Goal: Transaction & Acquisition: Book appointment/travel/reservation

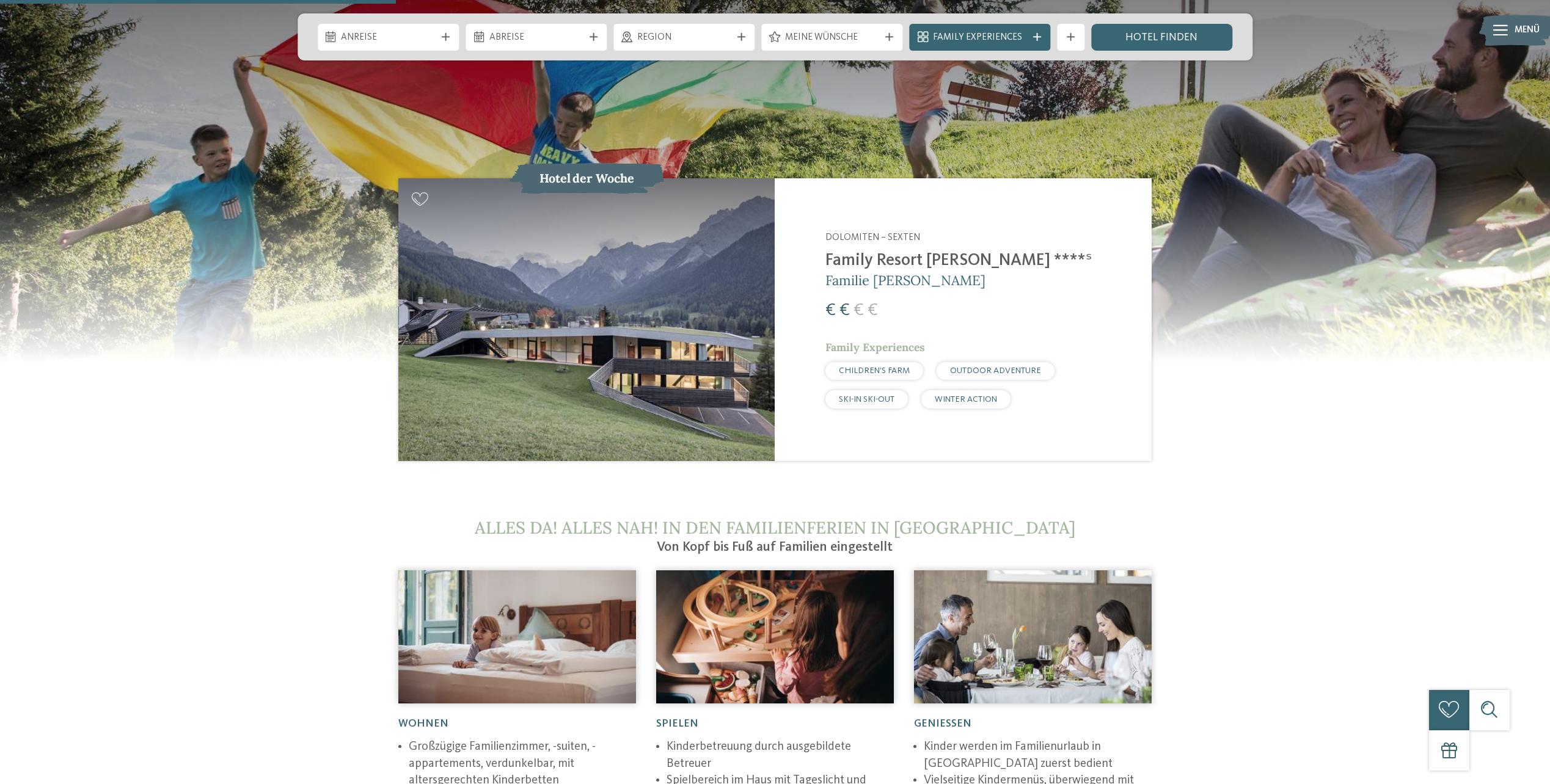
scroll to position [1588, 0]
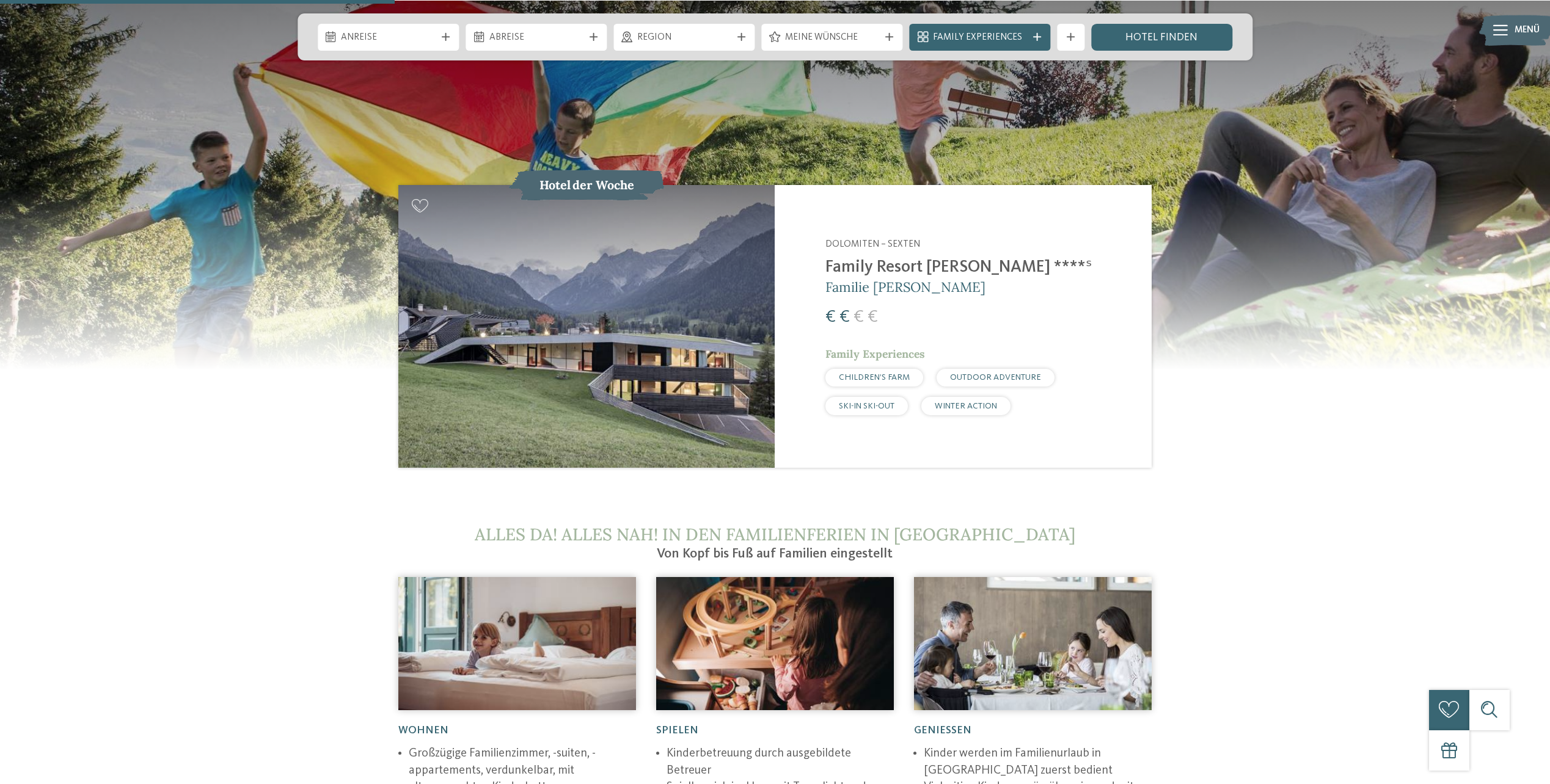
click at [741, 345] on img at bounding box center [587, 326] width 376 height 282
click at [657, 364] on img at bounding box center [587, 326] width 376 height 282
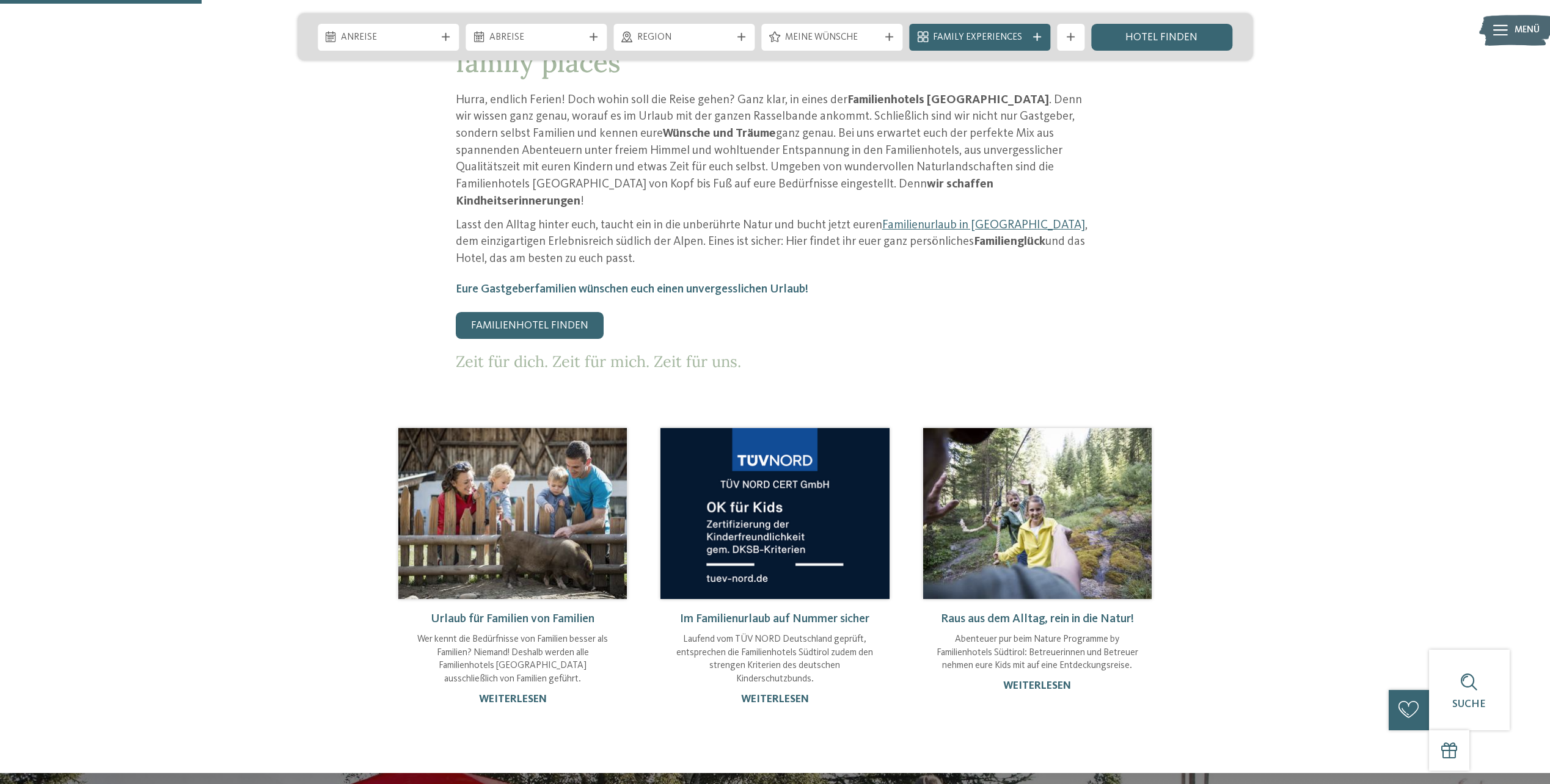
scroll to position [810, 0]
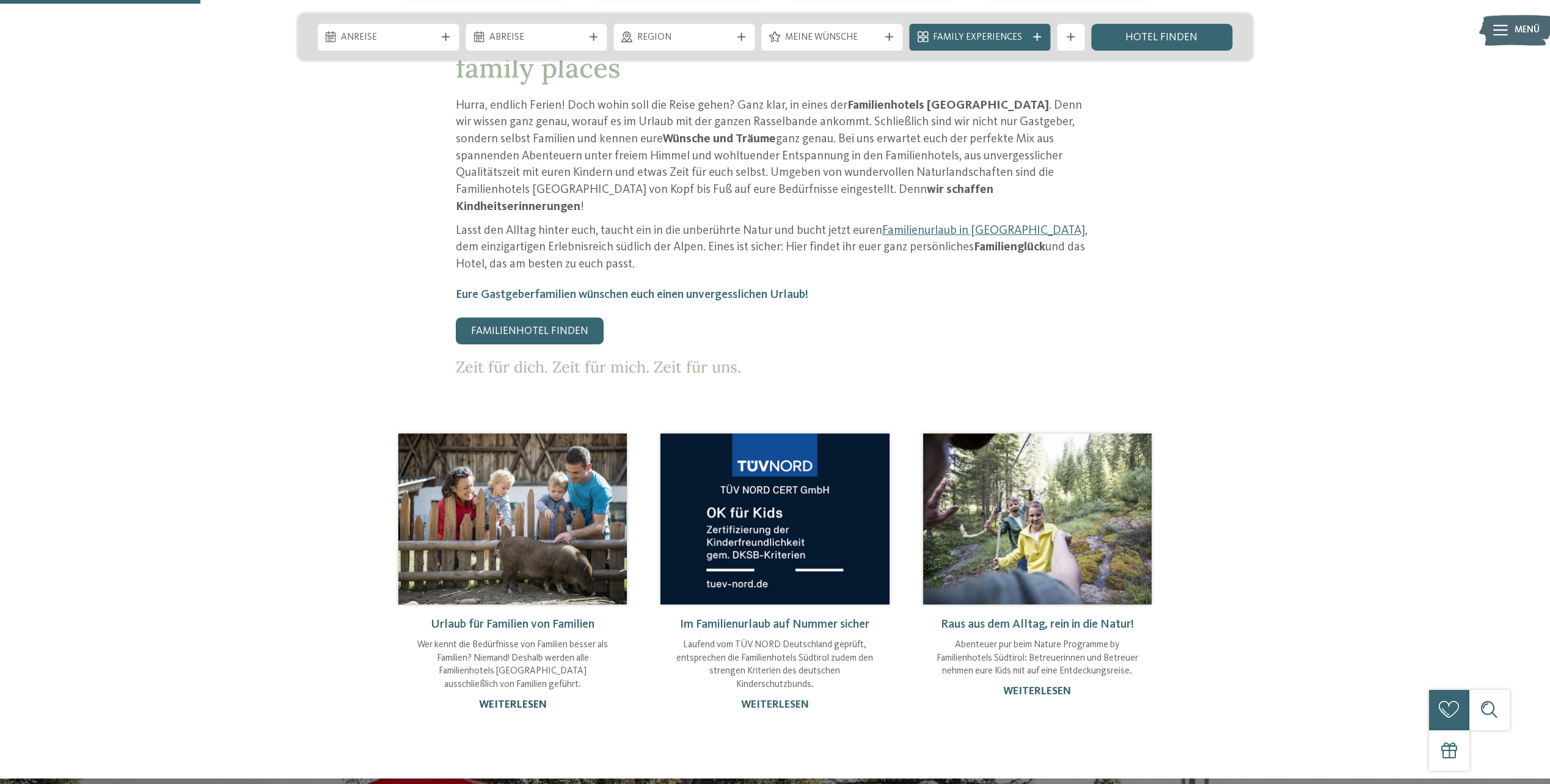
click at [506, 700] on link "weiterlesen" at bounding box center [513, 705] width 68 height 11
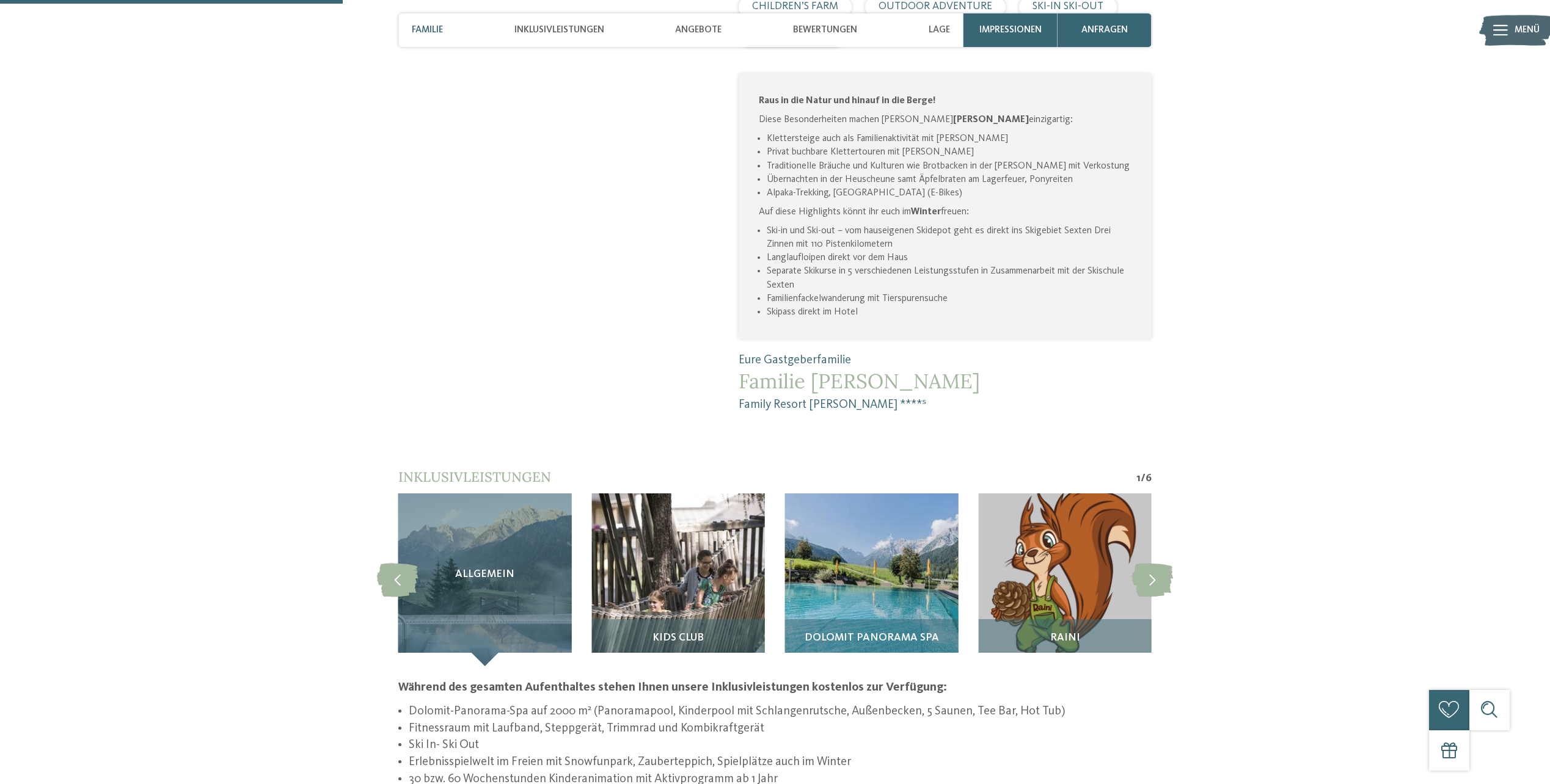
scroll to position [977, 0]
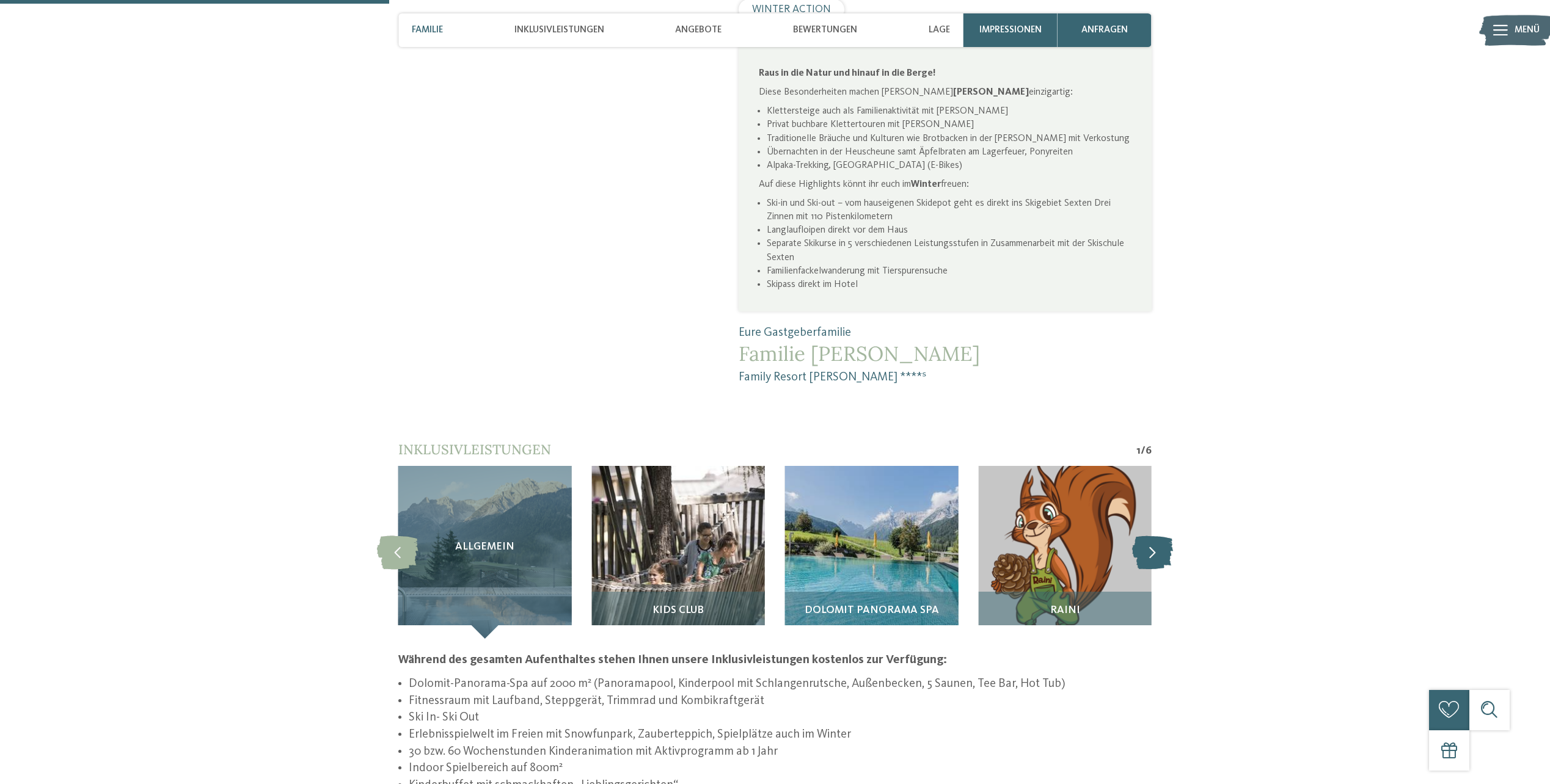
click at [1143, 536] on icon at bounding box center [1153, 553] width 41 height 33
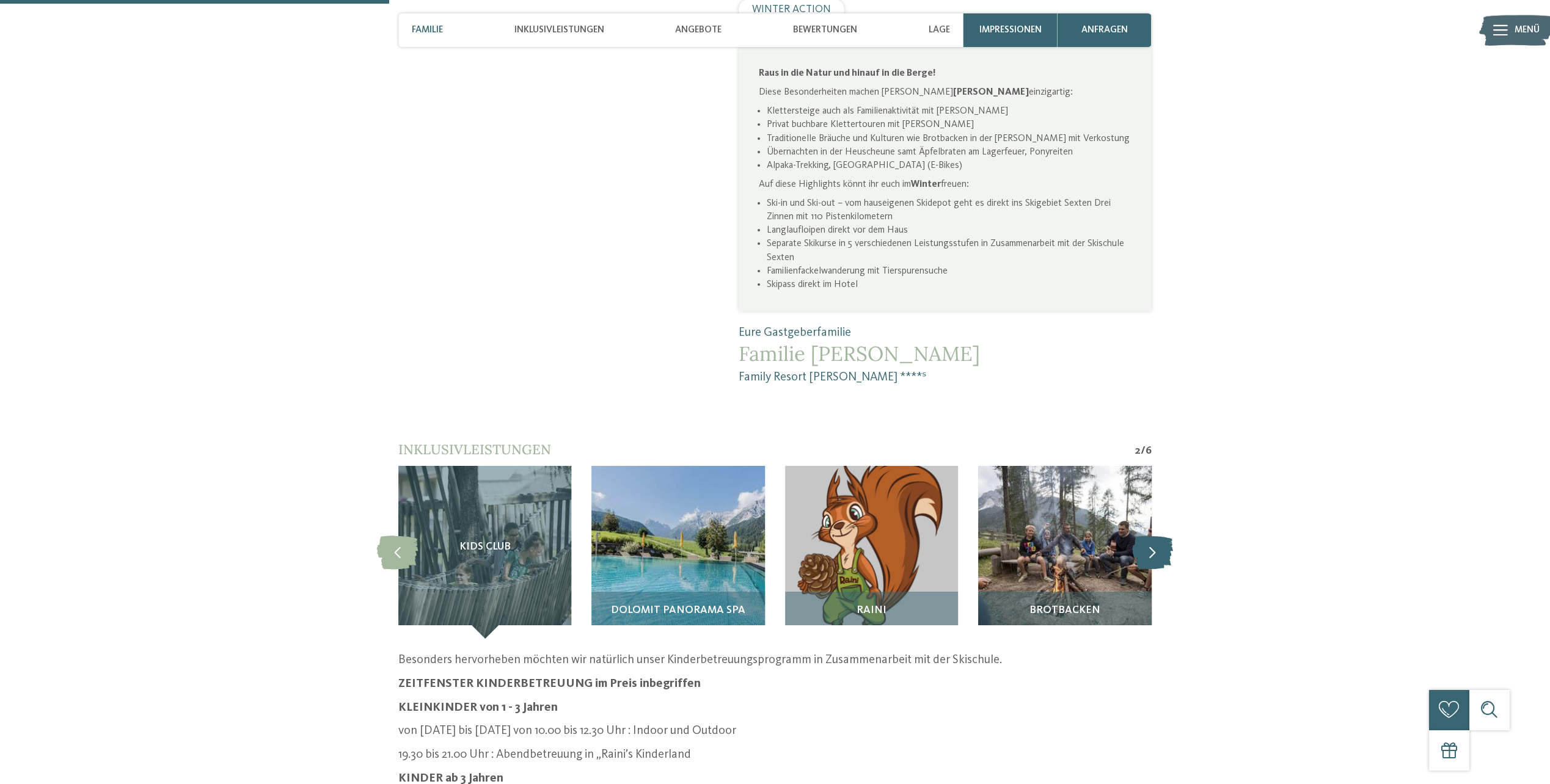
click at [1146, 536] on icon at bounding box center [1153, 553] width 41 height 33
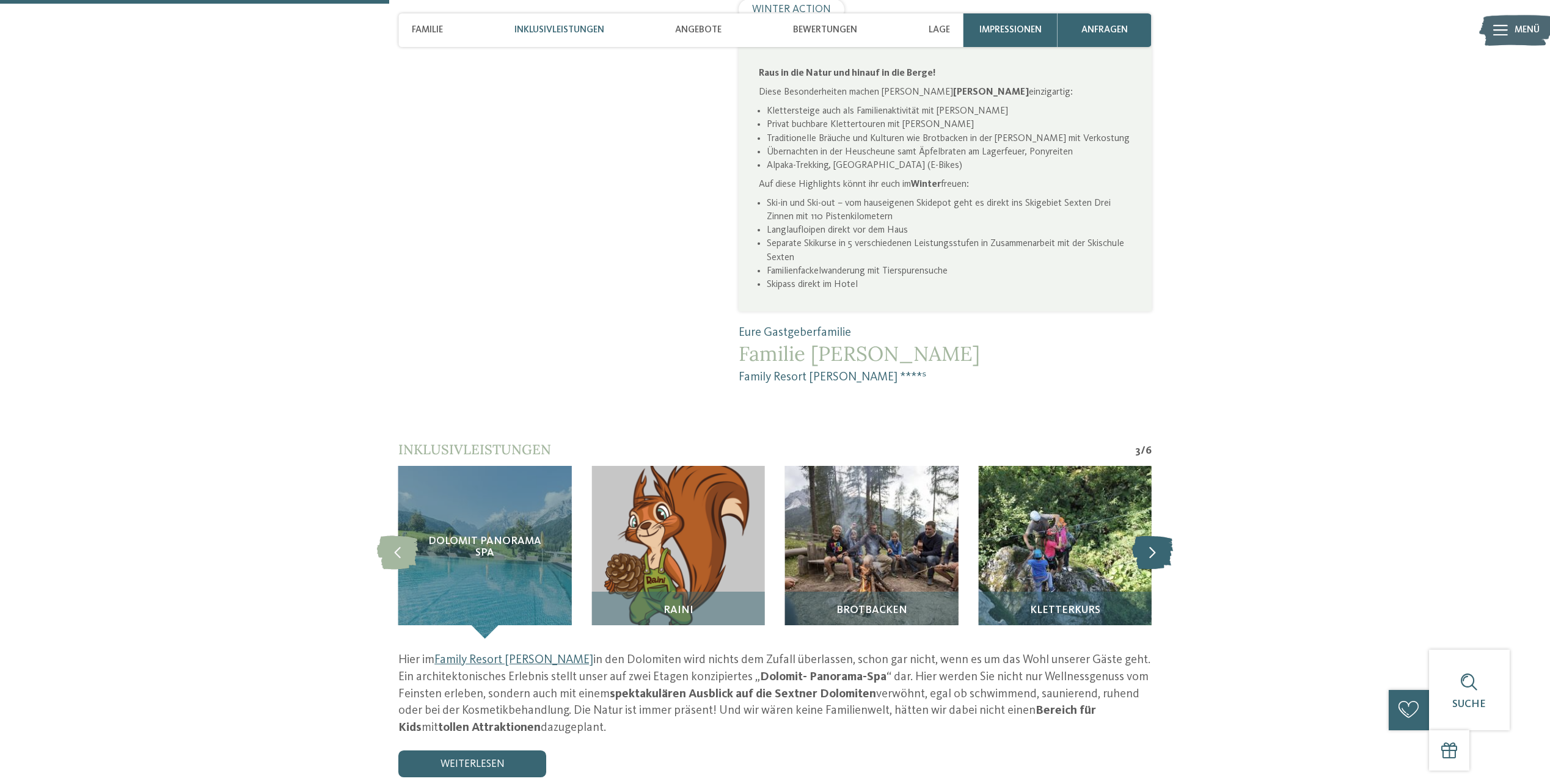
click at [1146, 536] on icon at bounding box center [1153, 553] width 41 height 33
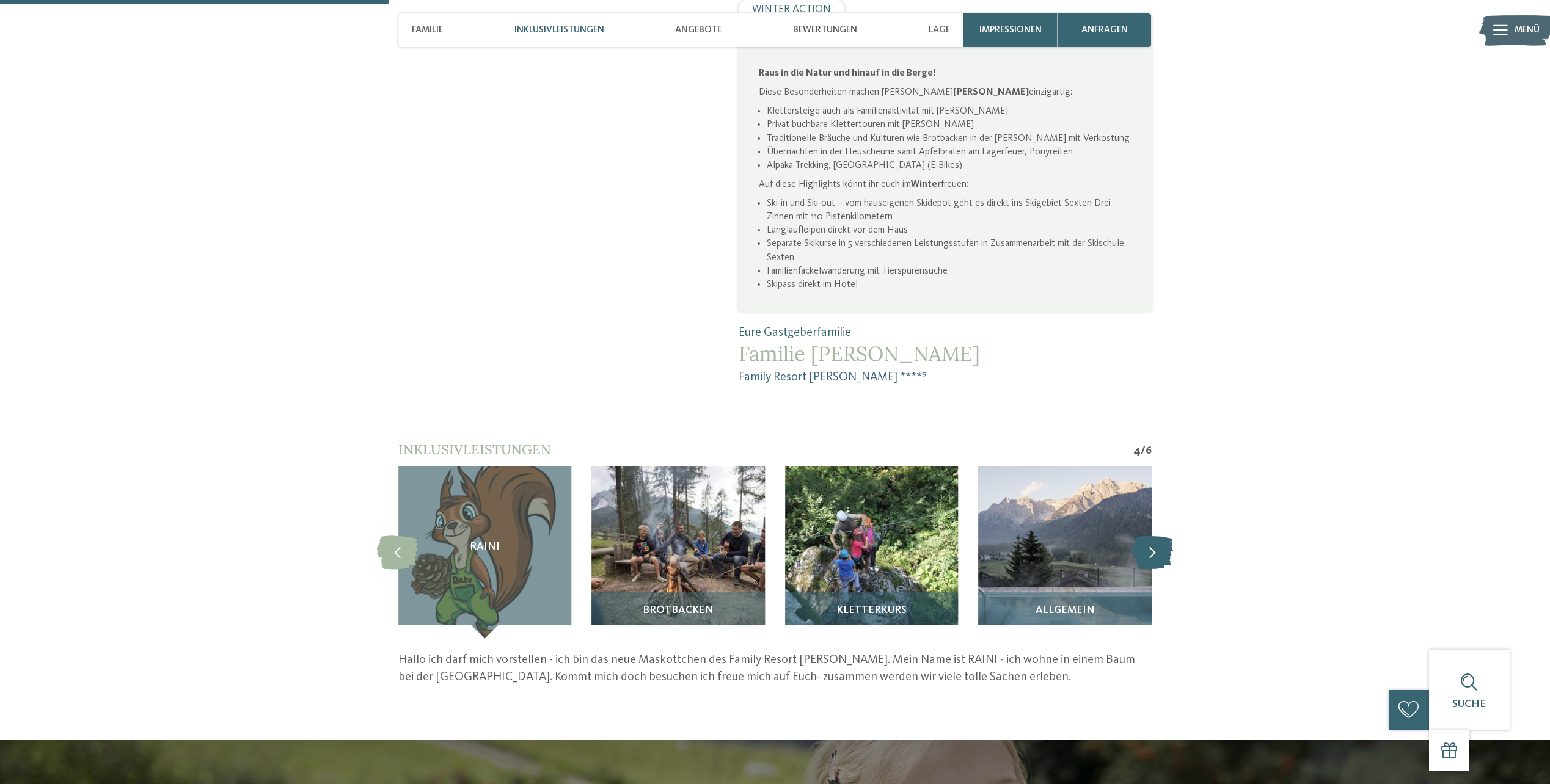
click at [1146, 536] on icon at bounding box center [1153, 553] width 41 height 33
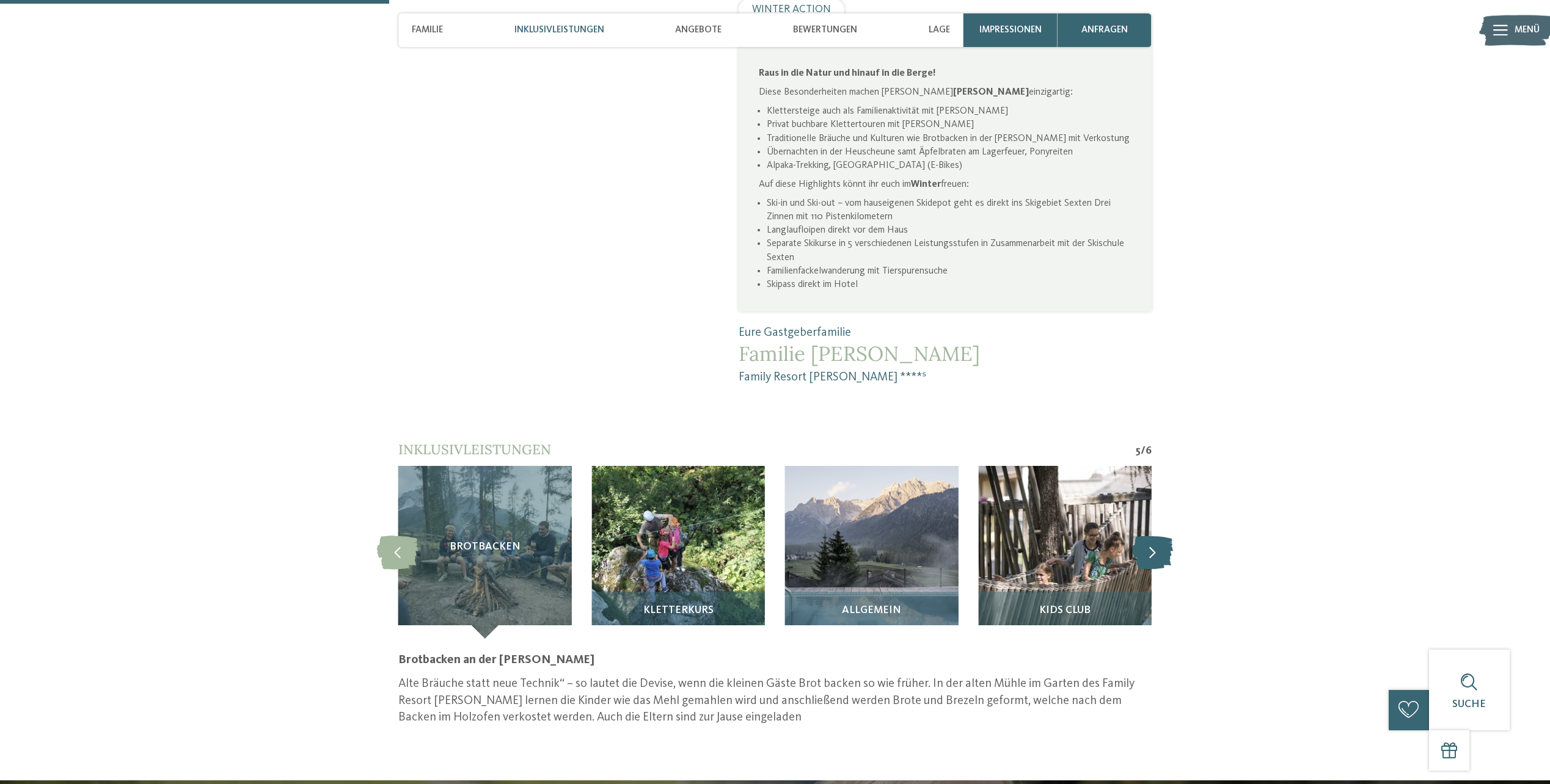
click at [1146, 536] on icon at bounding box center [1153, 553] width 41 height 33
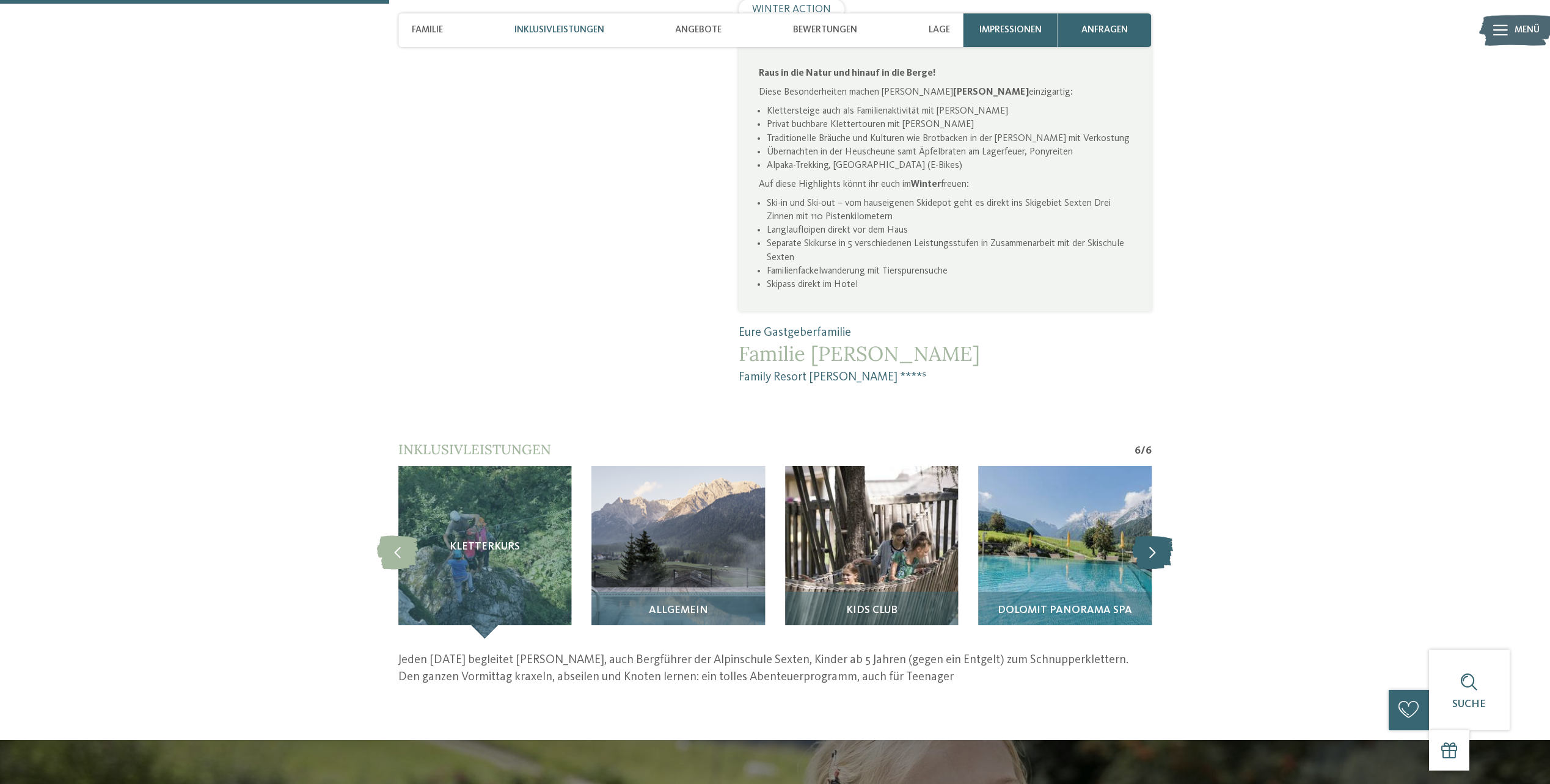
click at [1146, 536] on icon at bounding box center [1153, 553] width 41 height 33
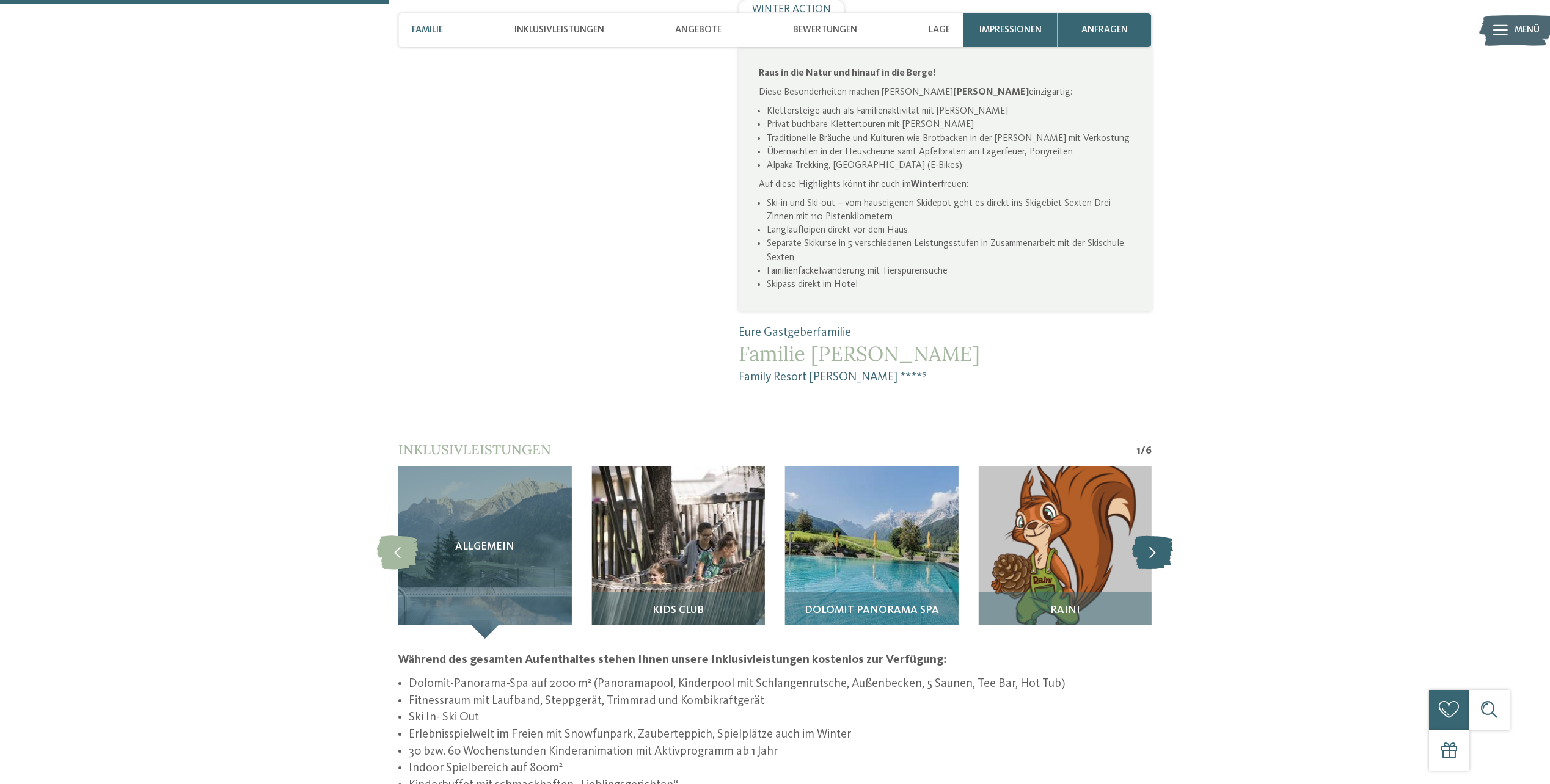
click at [1146, 536] on icon at bounding box center [1153, 553] width 41 height 33
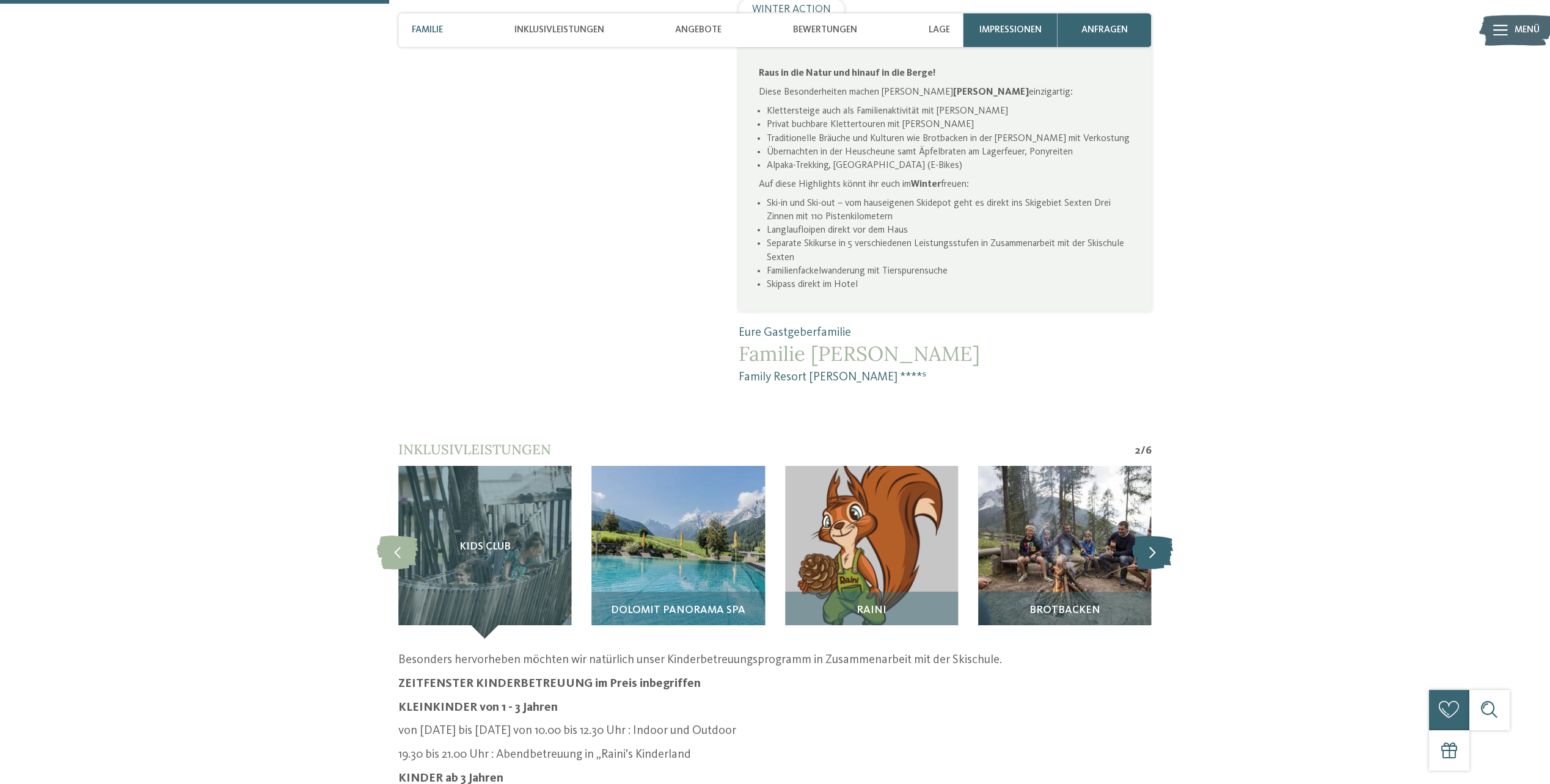
click at [1146, 536] on icon at bounding box center [1153, 553] width 41 height 33
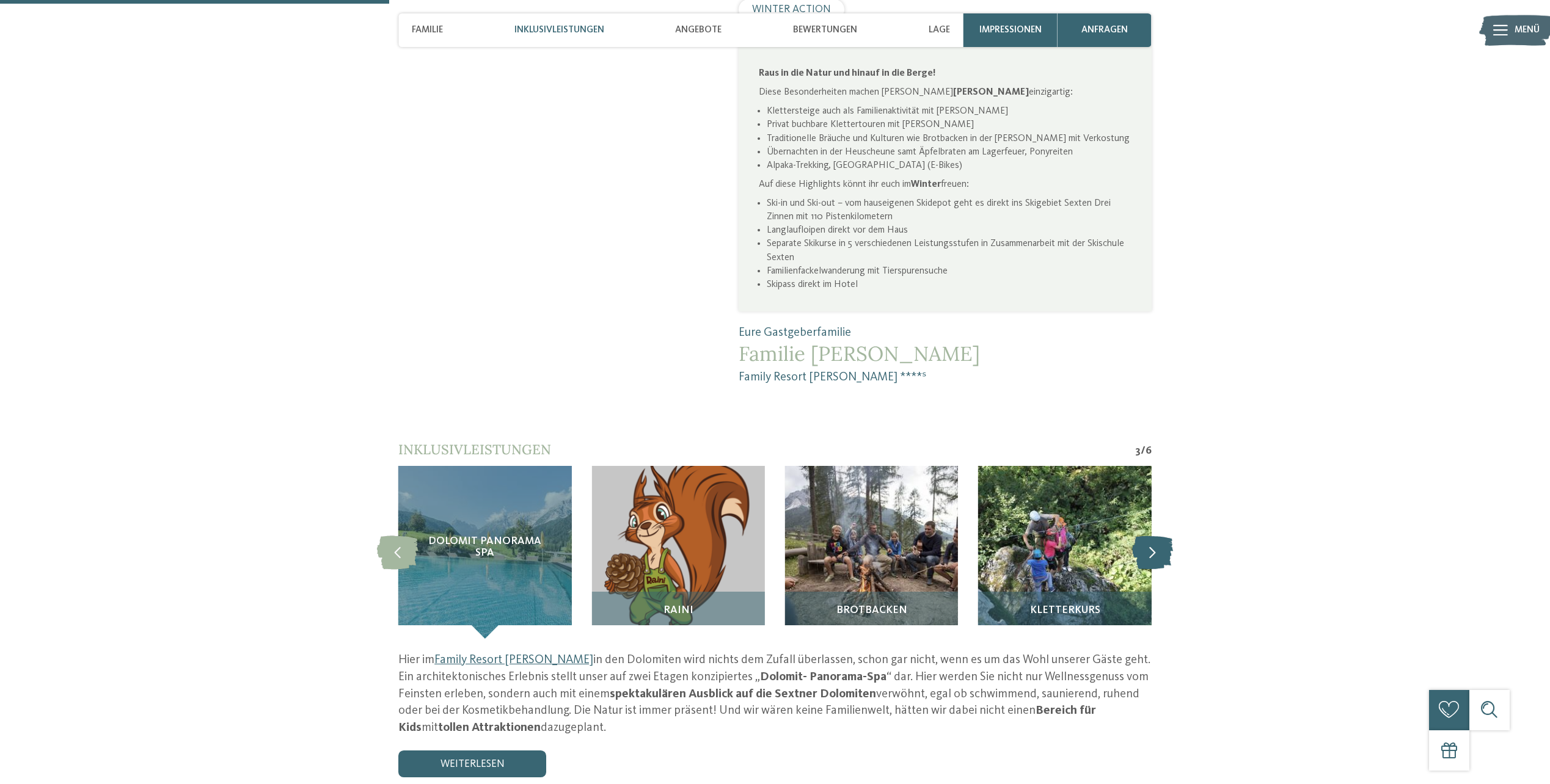
click at [1146, 536] on icon at bounding box center [1153, 553] width 41 height 33
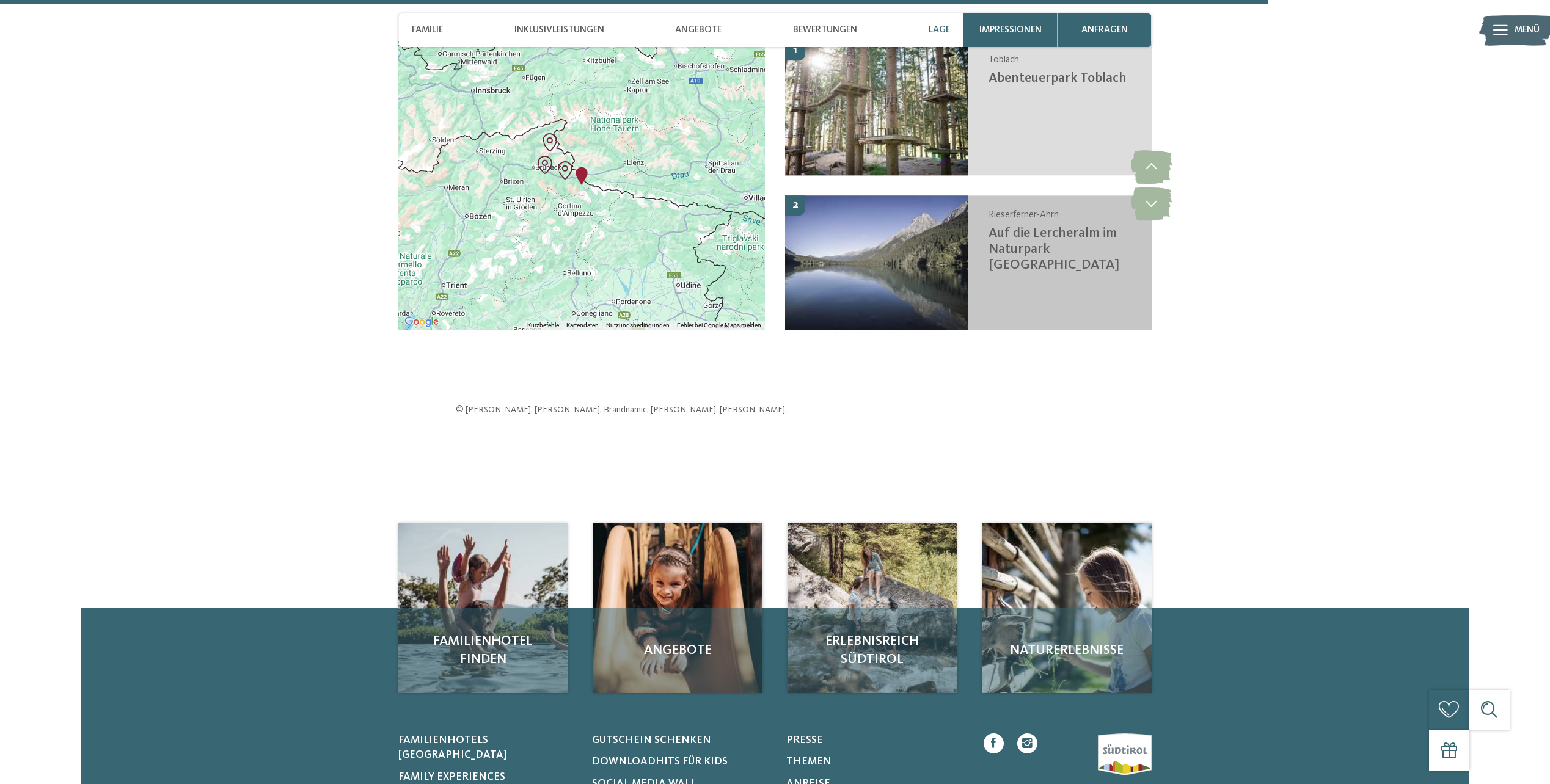
scroll to position [3421, 0]
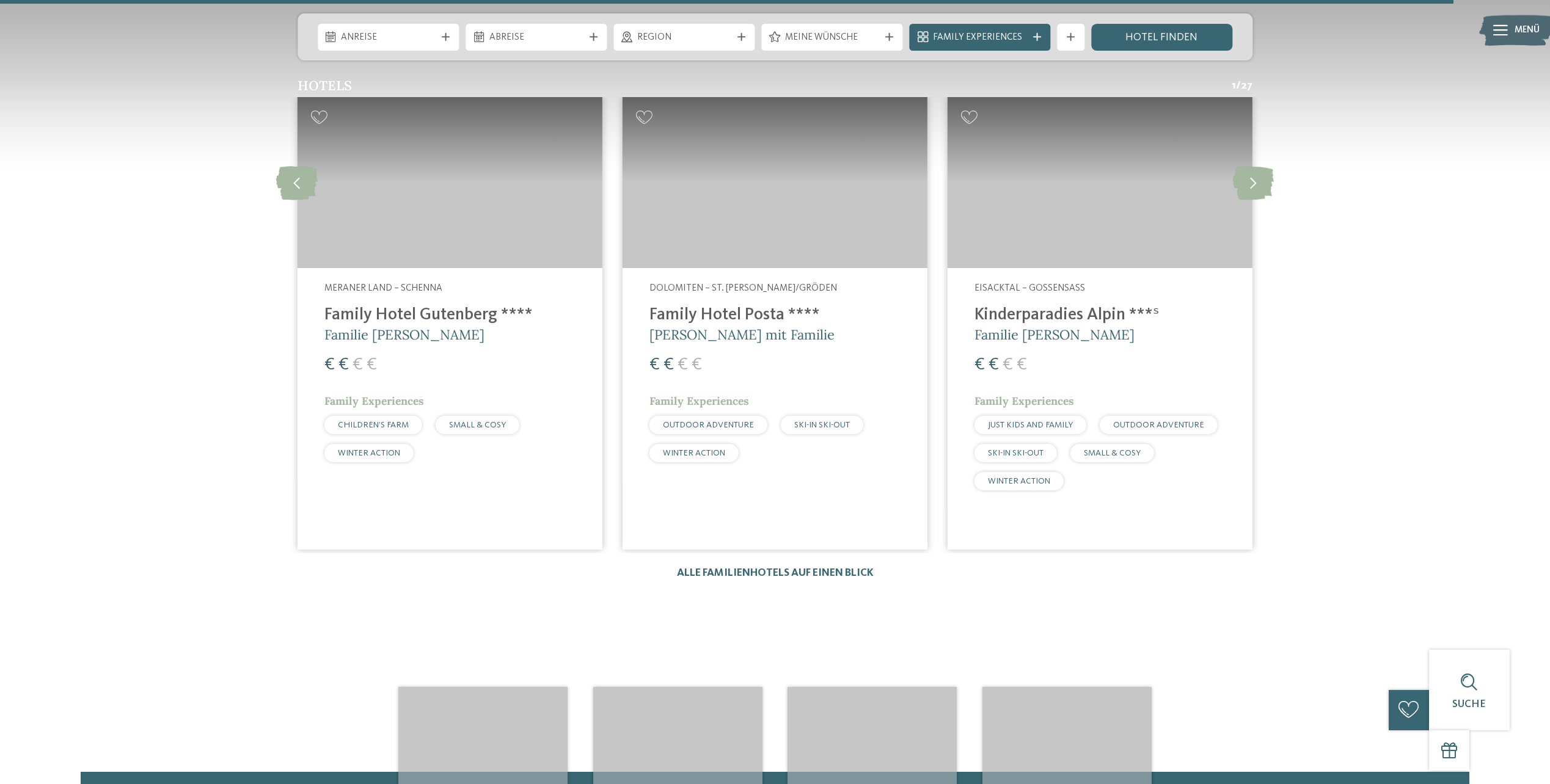
scroll to position [1893, 0]
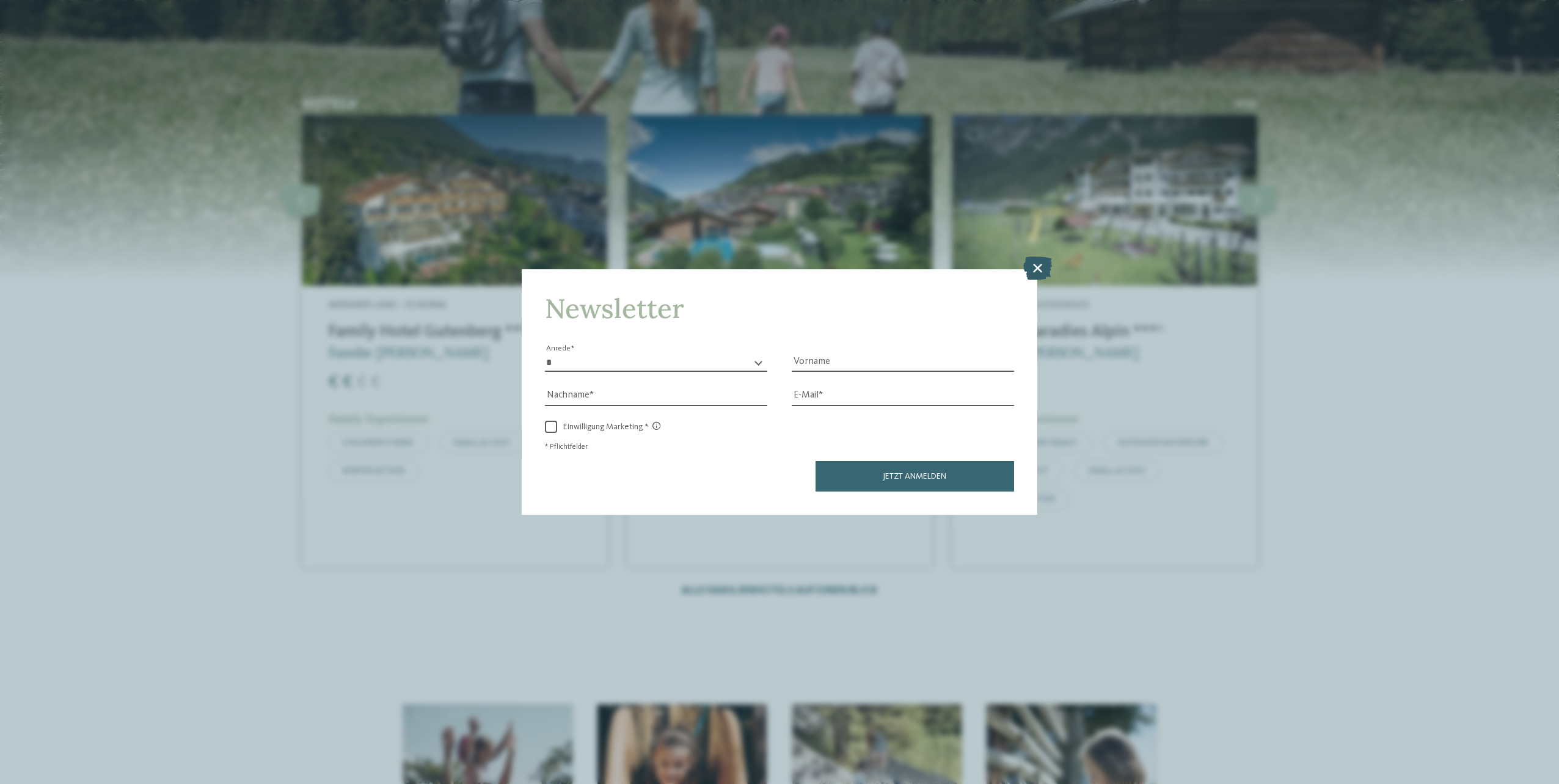
click at [1037, 265] on icon at bounding box center [1037, 269] width 28 height 24
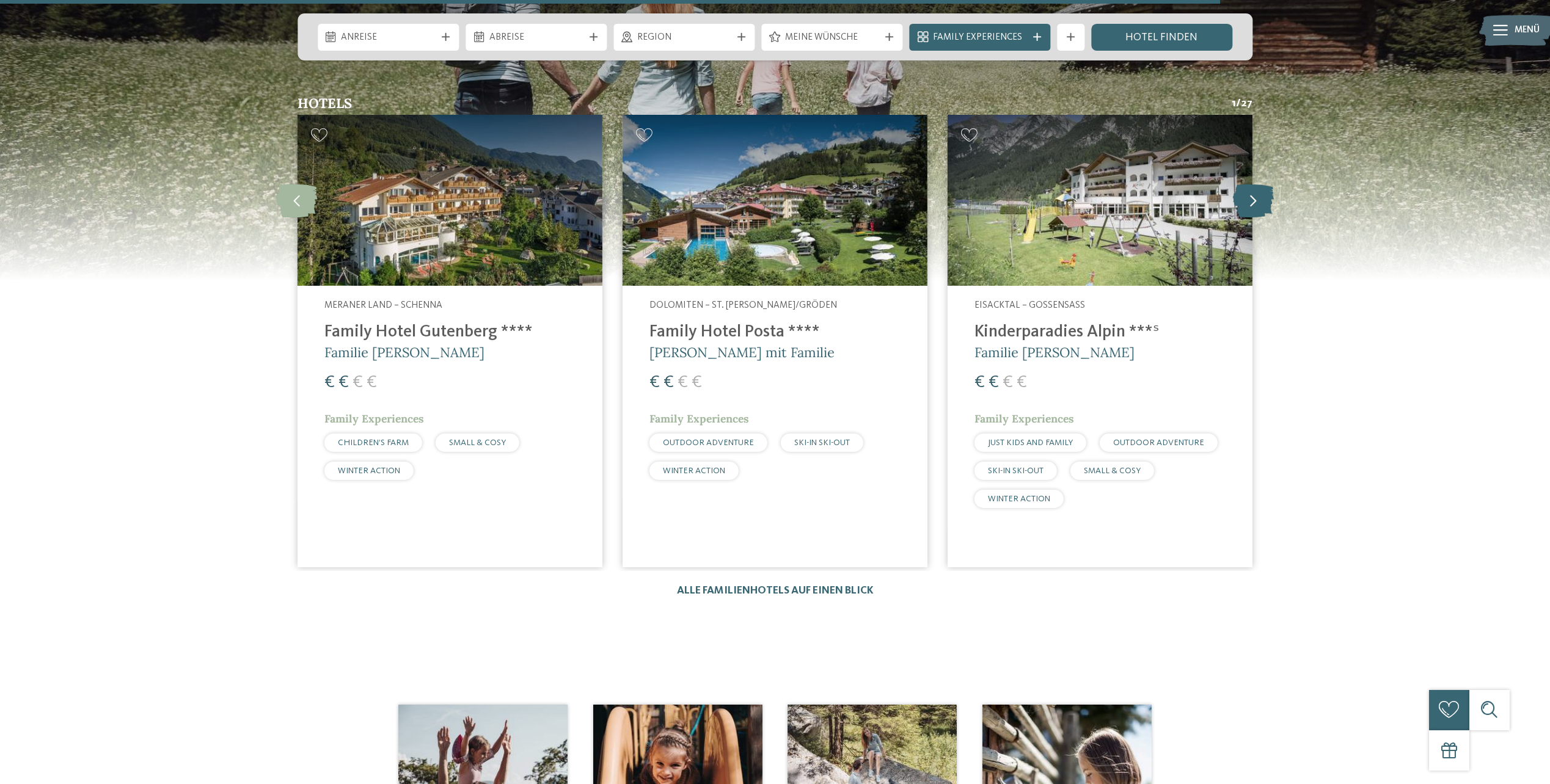
click at [1246, 200] on icon at bounding box center [1253, 200] width 41 height 33
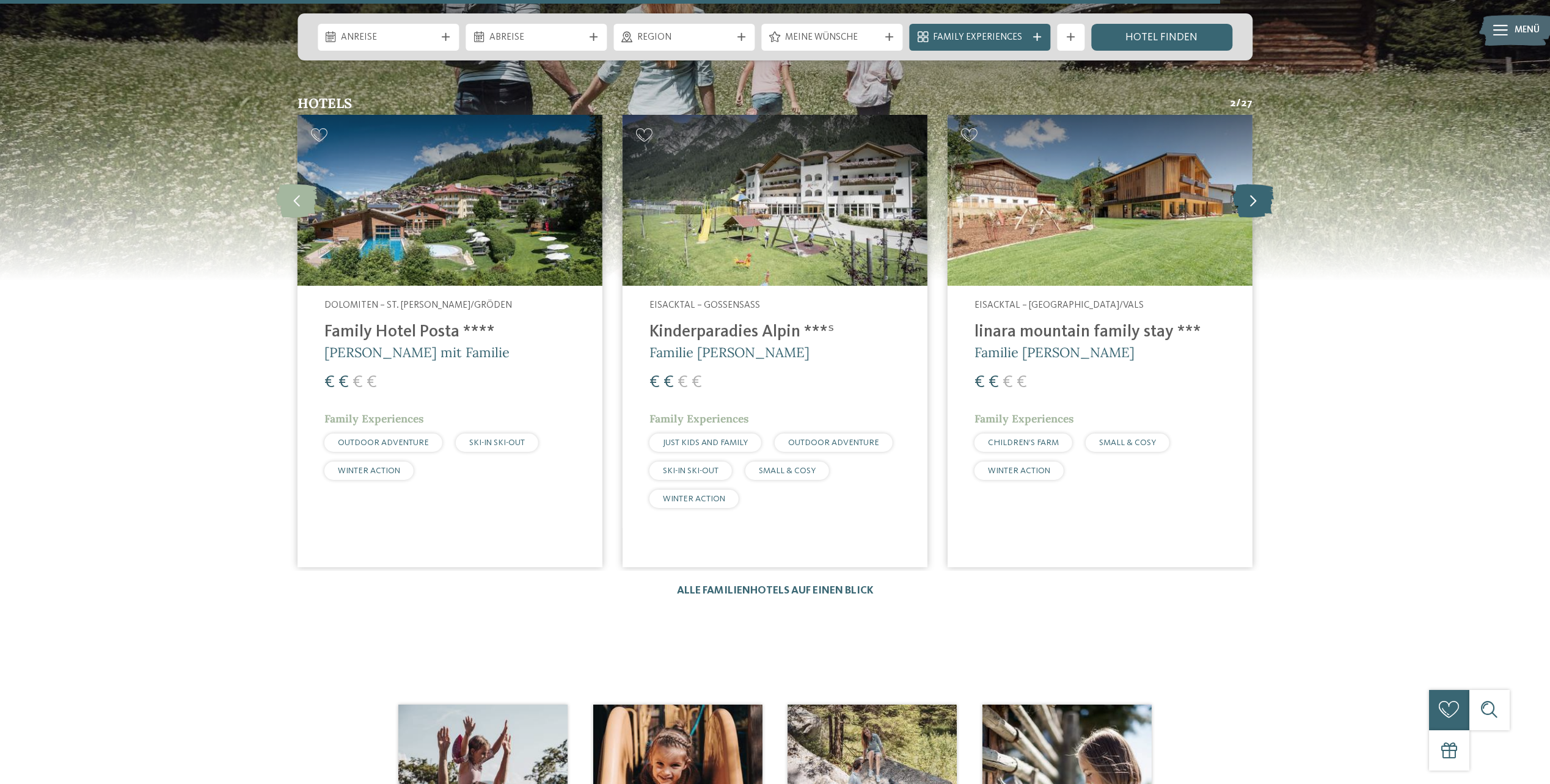
click at [1247, 203] on icon at bounding box center [1253, 200] width 41 height 33
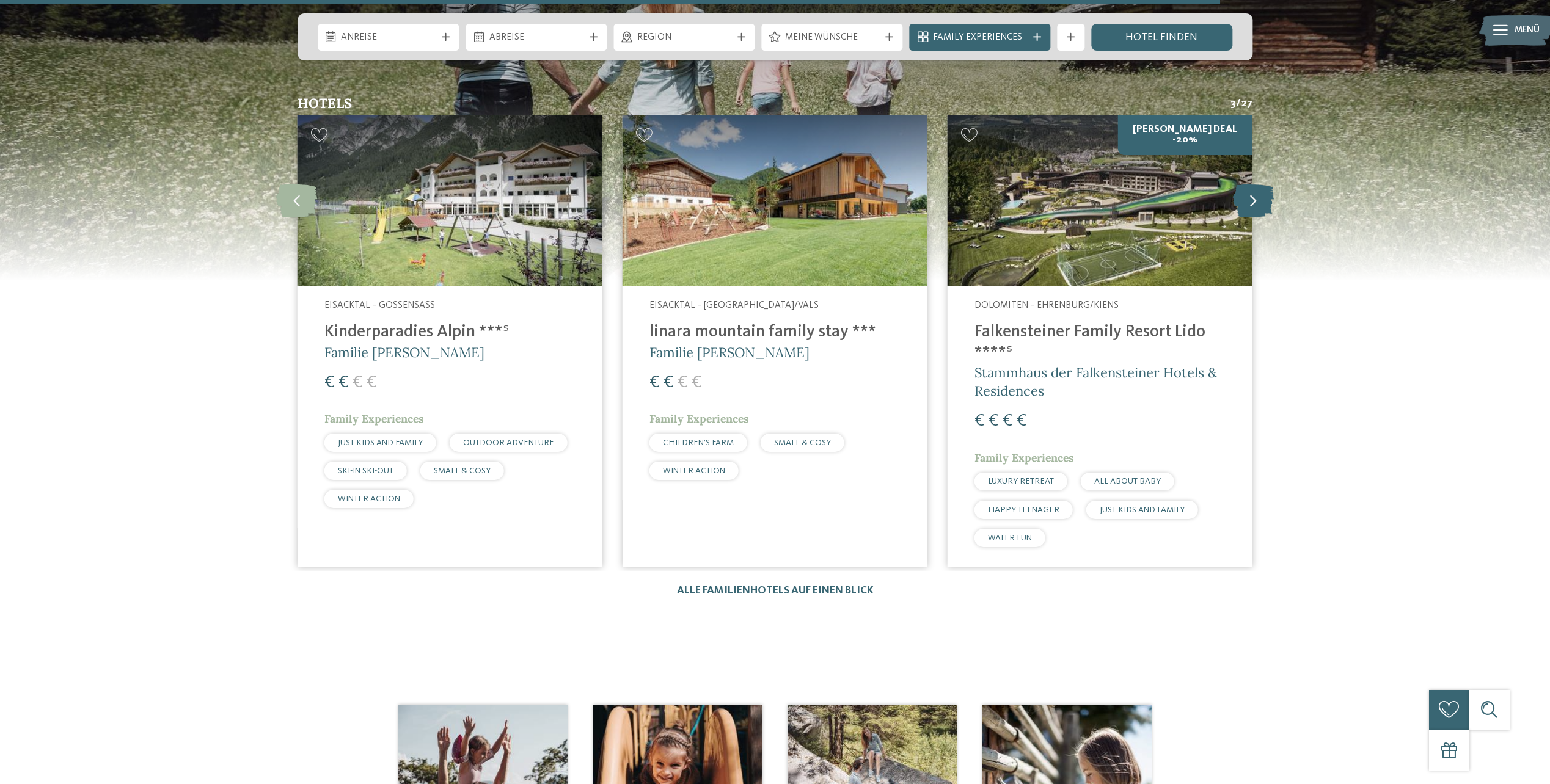
click at [1260, 200] on icon at bounding box center [1253, 200] width 41 height 33
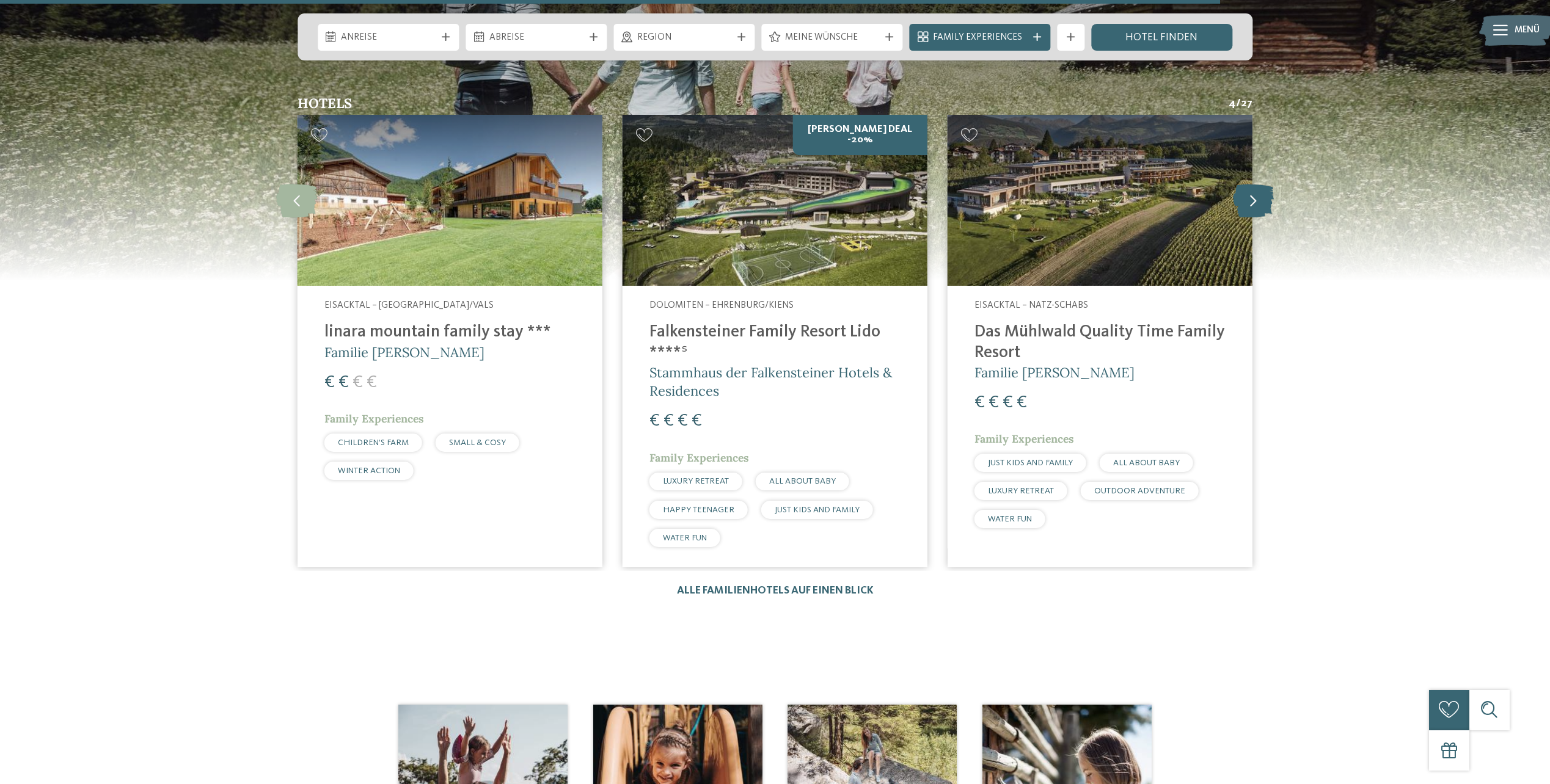
click at [1260, 200] on icon at bounding box center [1253, 200] width 41 height 33
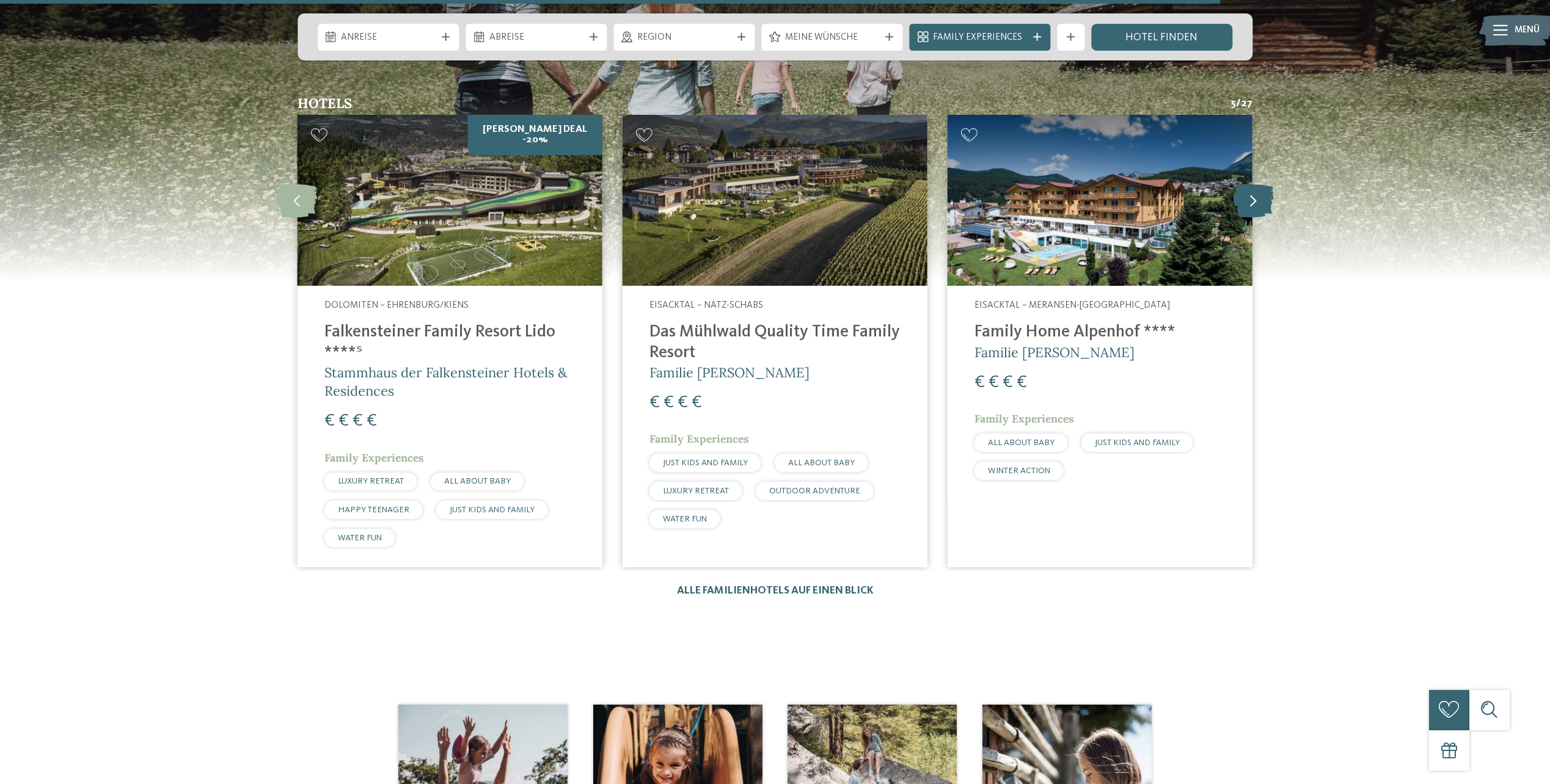
click at [1260, 200] on icon at bounding box center [1253, 200] width 41 height 33
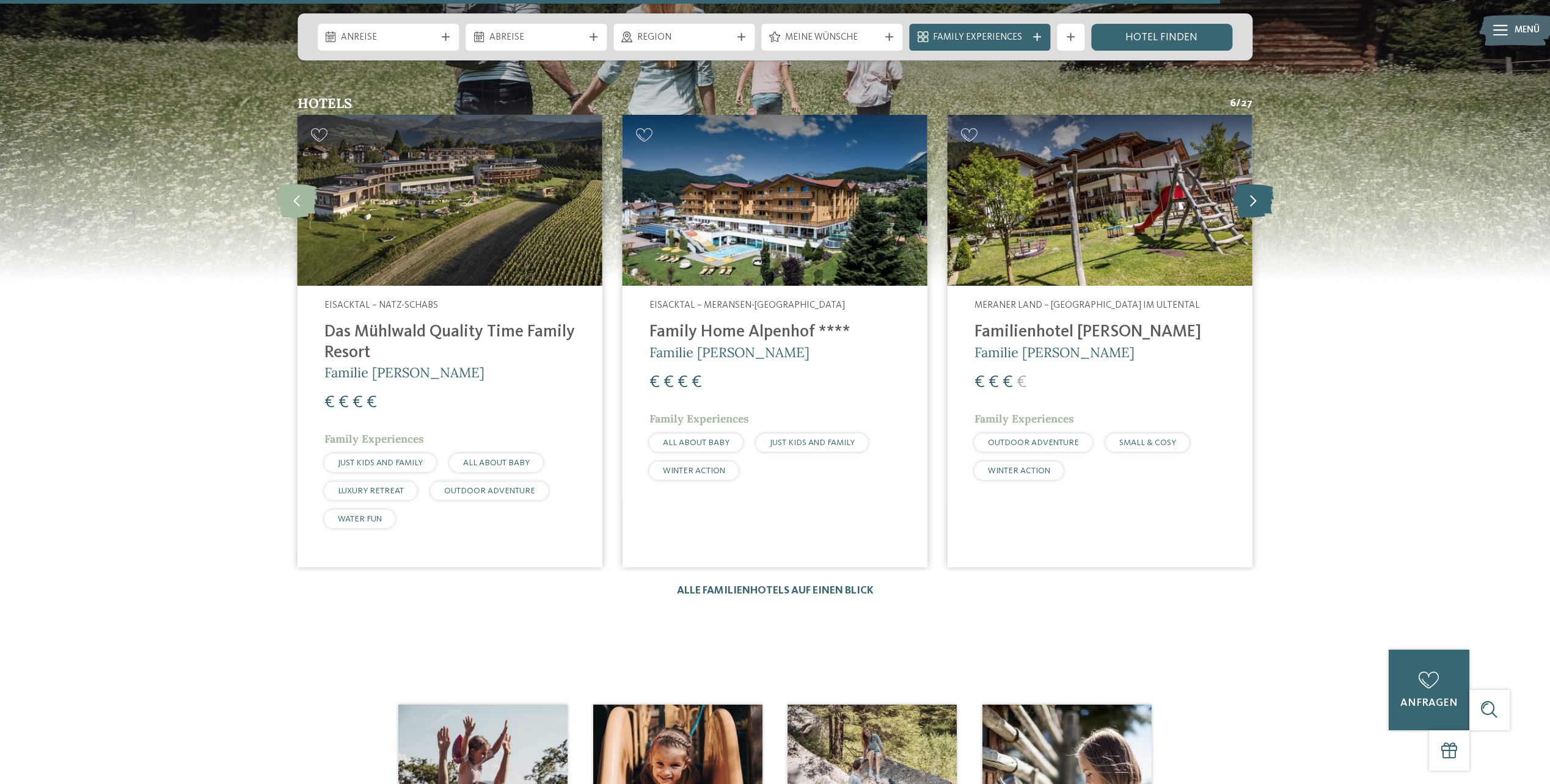
click at [1260, 200] on icon at bounding box center [1253, 200] width 41 height 33
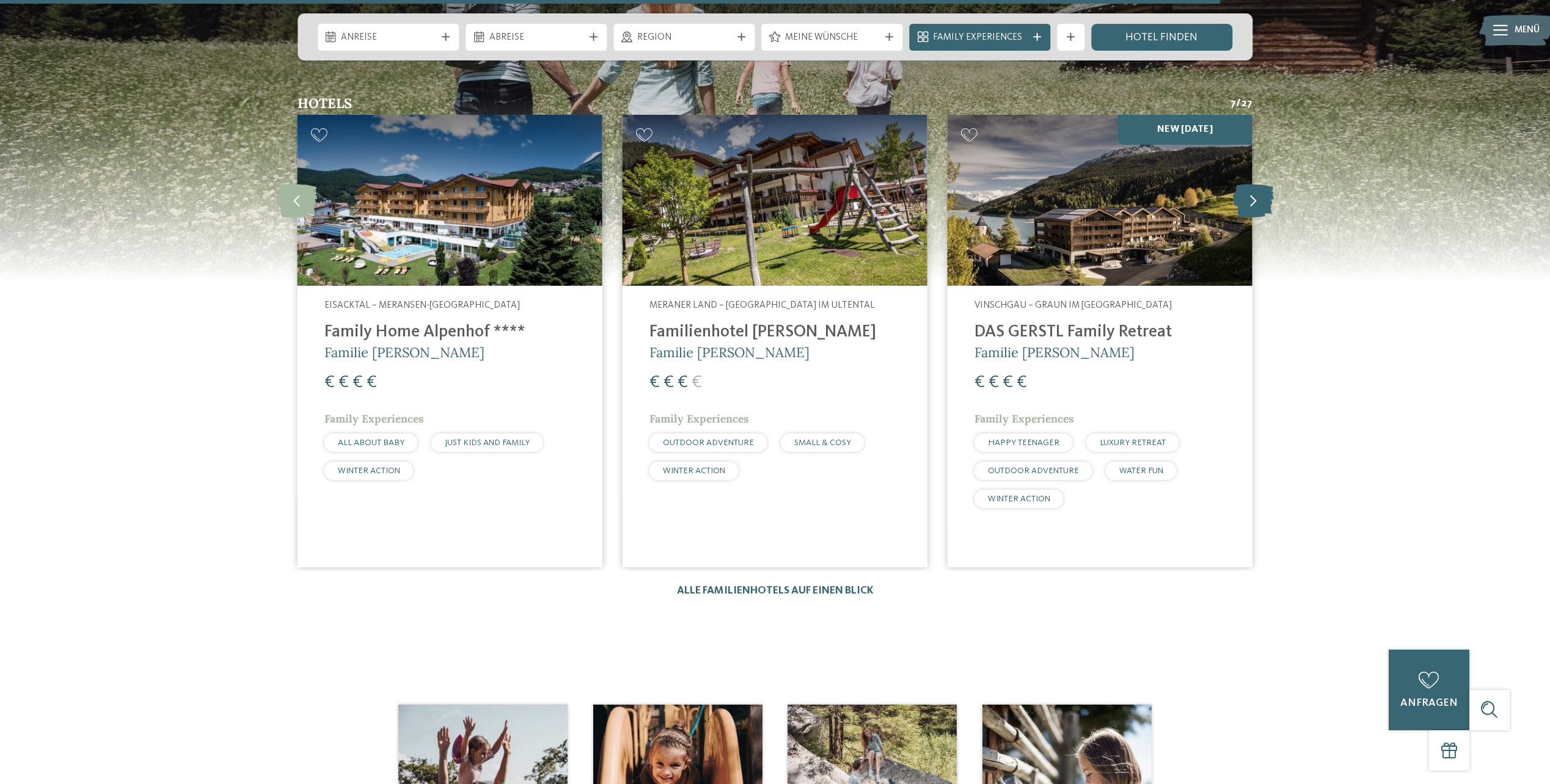
click at [1260, 200] on icon at bounding box center [1253, 200] width 41 height 33
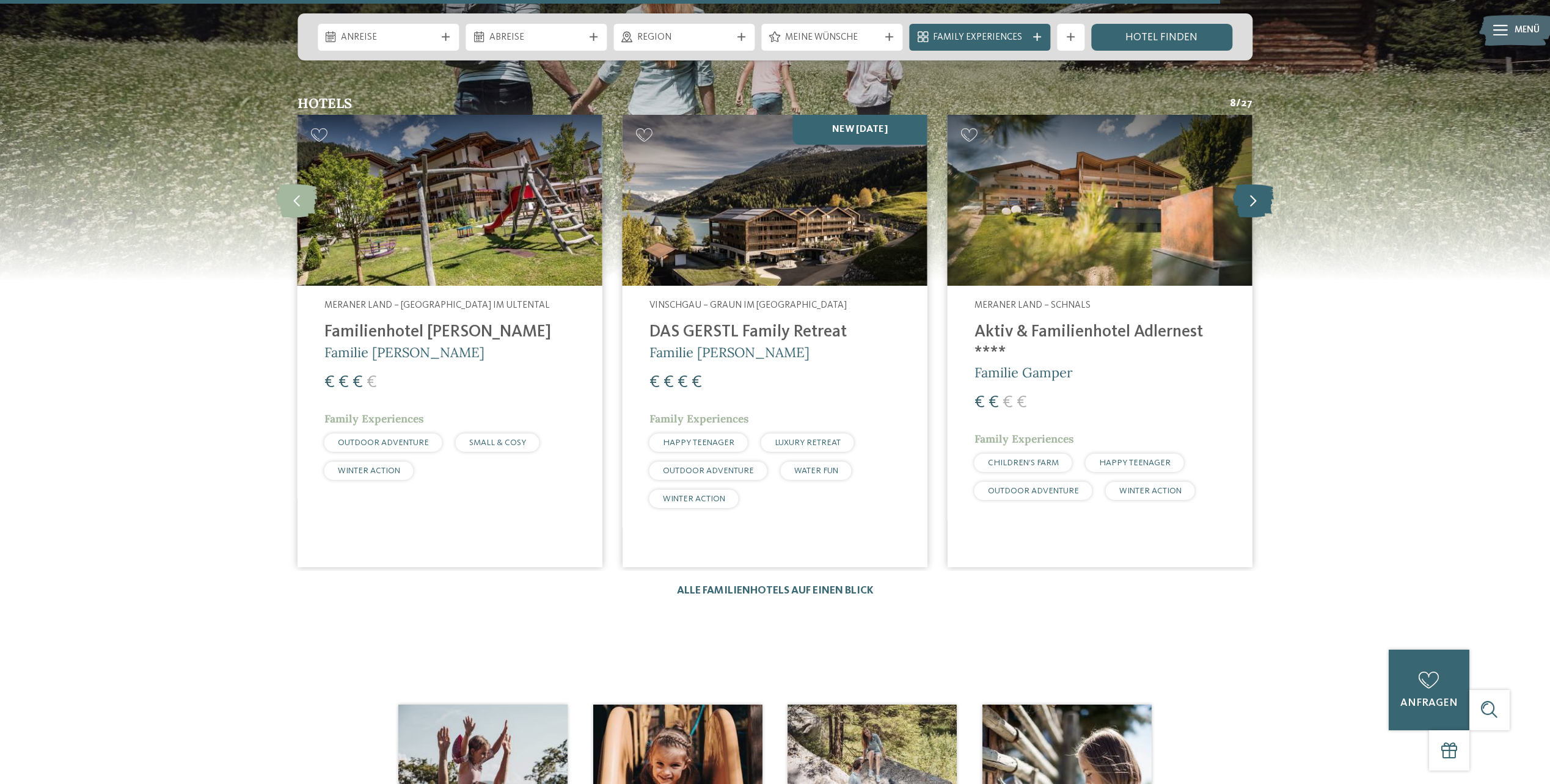
click at [1260, 200] on icon at bounding box center [1253, 200] width 41 height 33
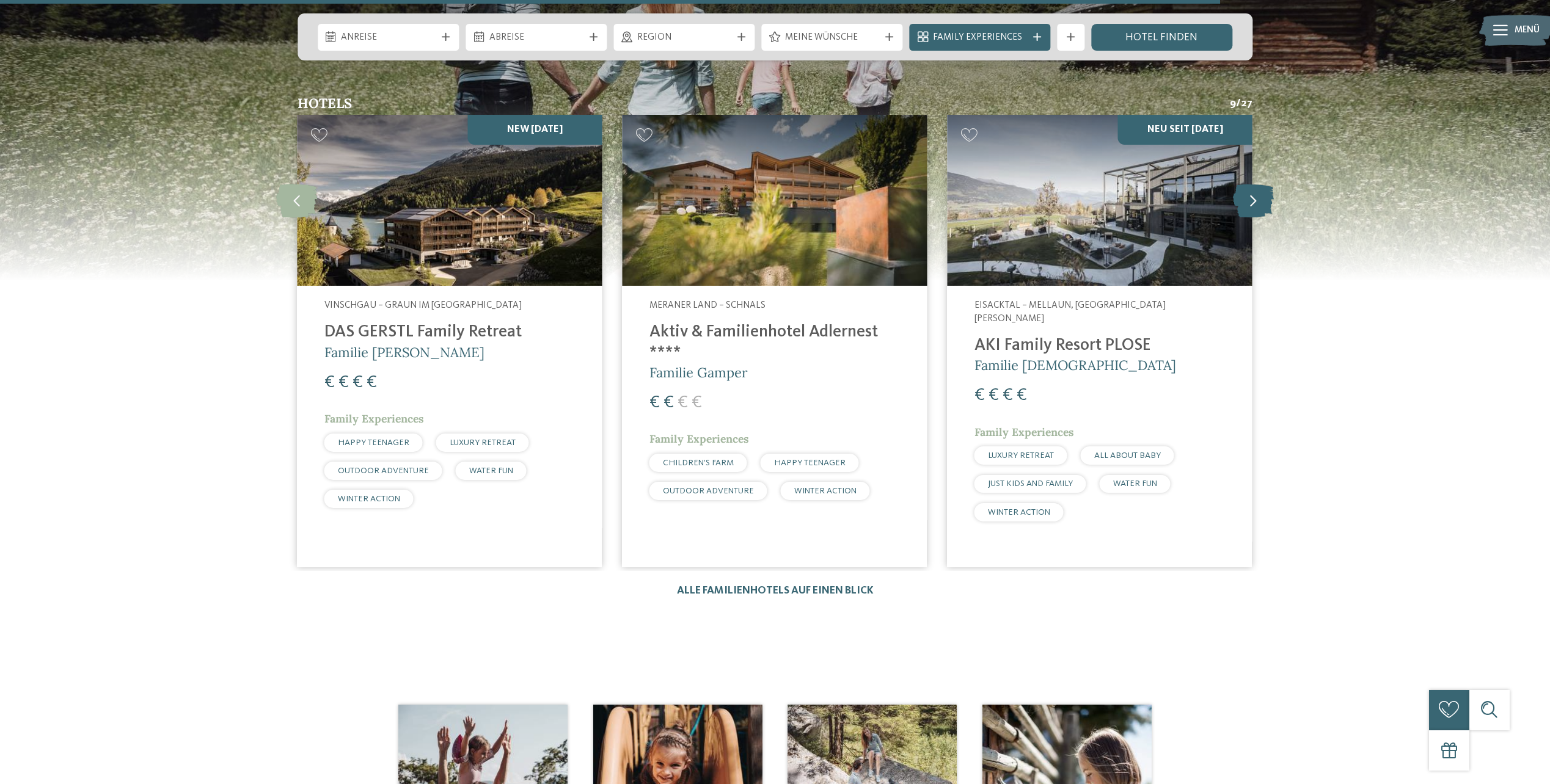
click at [1260, 200] on icon at bounding box center [1253, 200] width 41 height 33
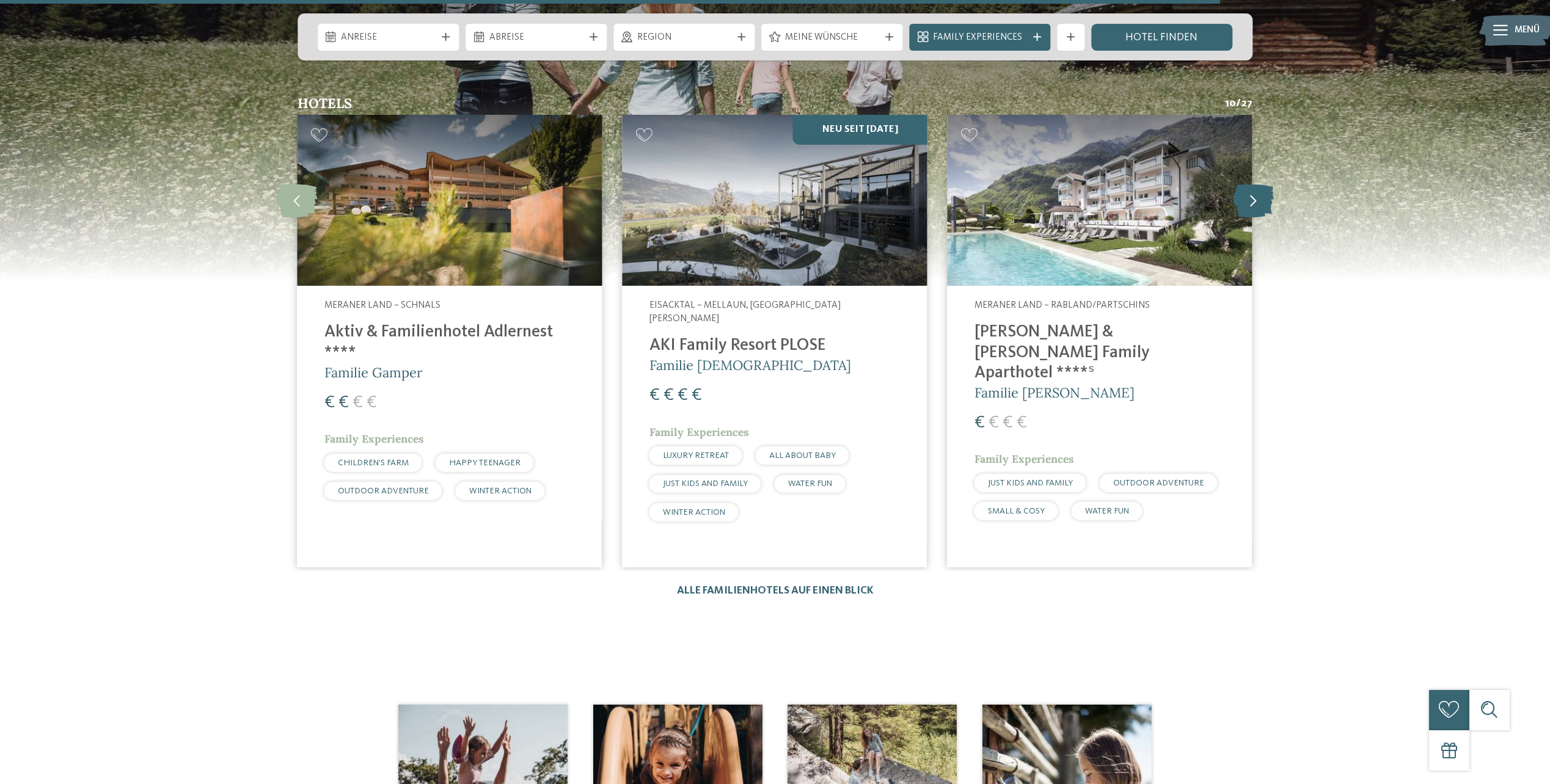
click at [1260, 200] on icon at bounding box center [1253, 200] width 41 height 33
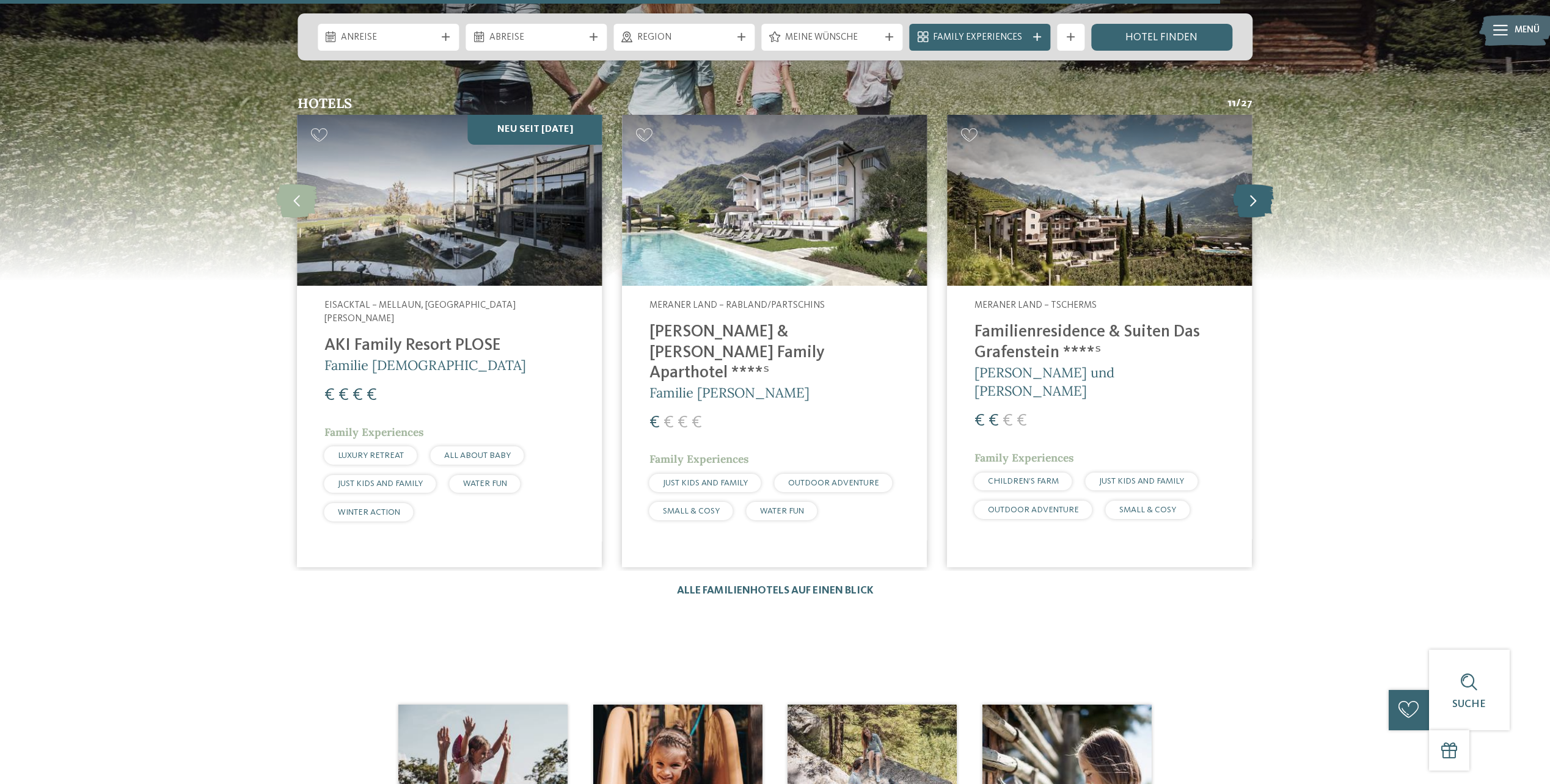
click at [1260, 200] on icon at bounding box center [1253, 200] width 41 height 33
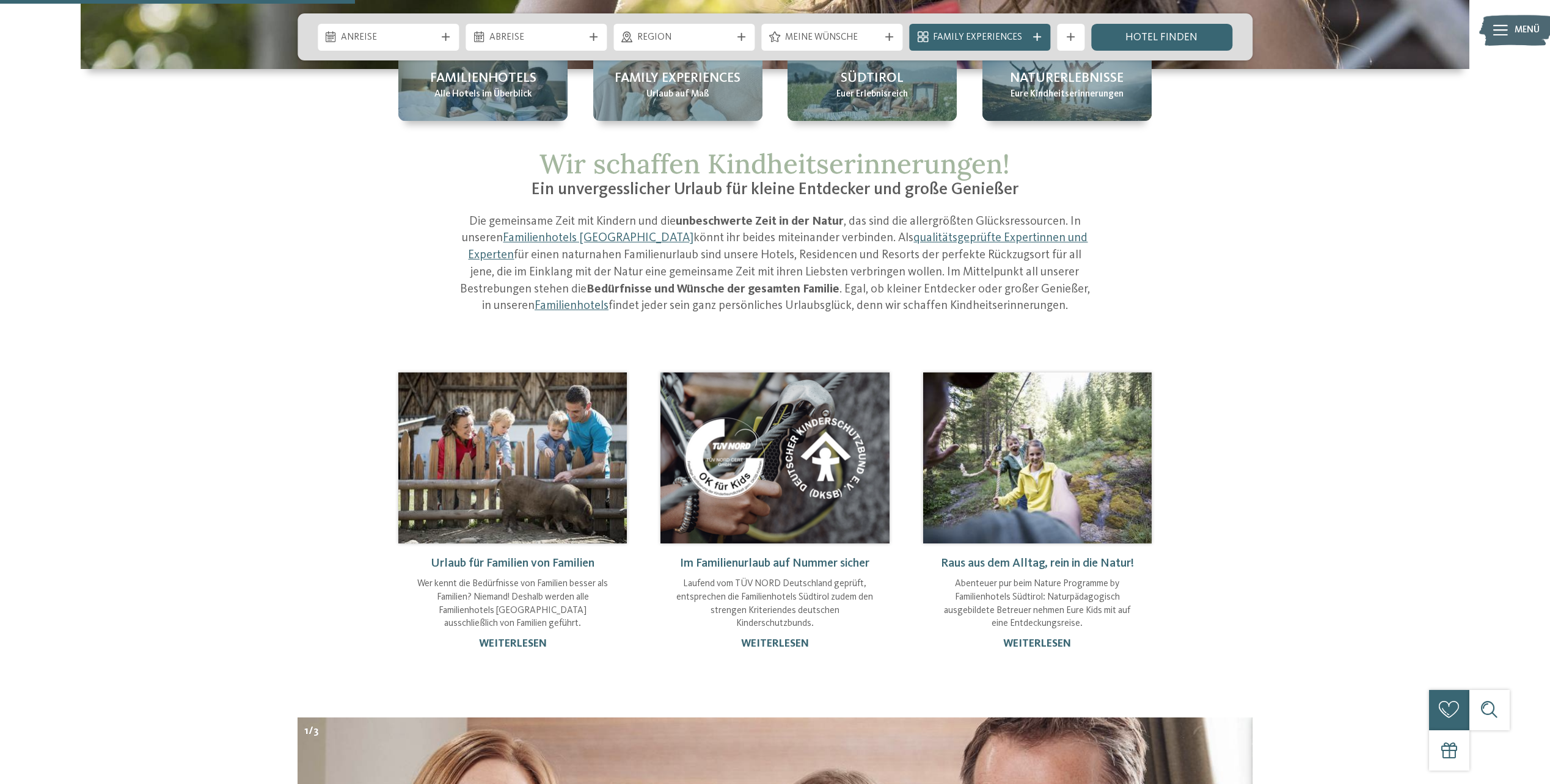
scroll to position [244, 0]
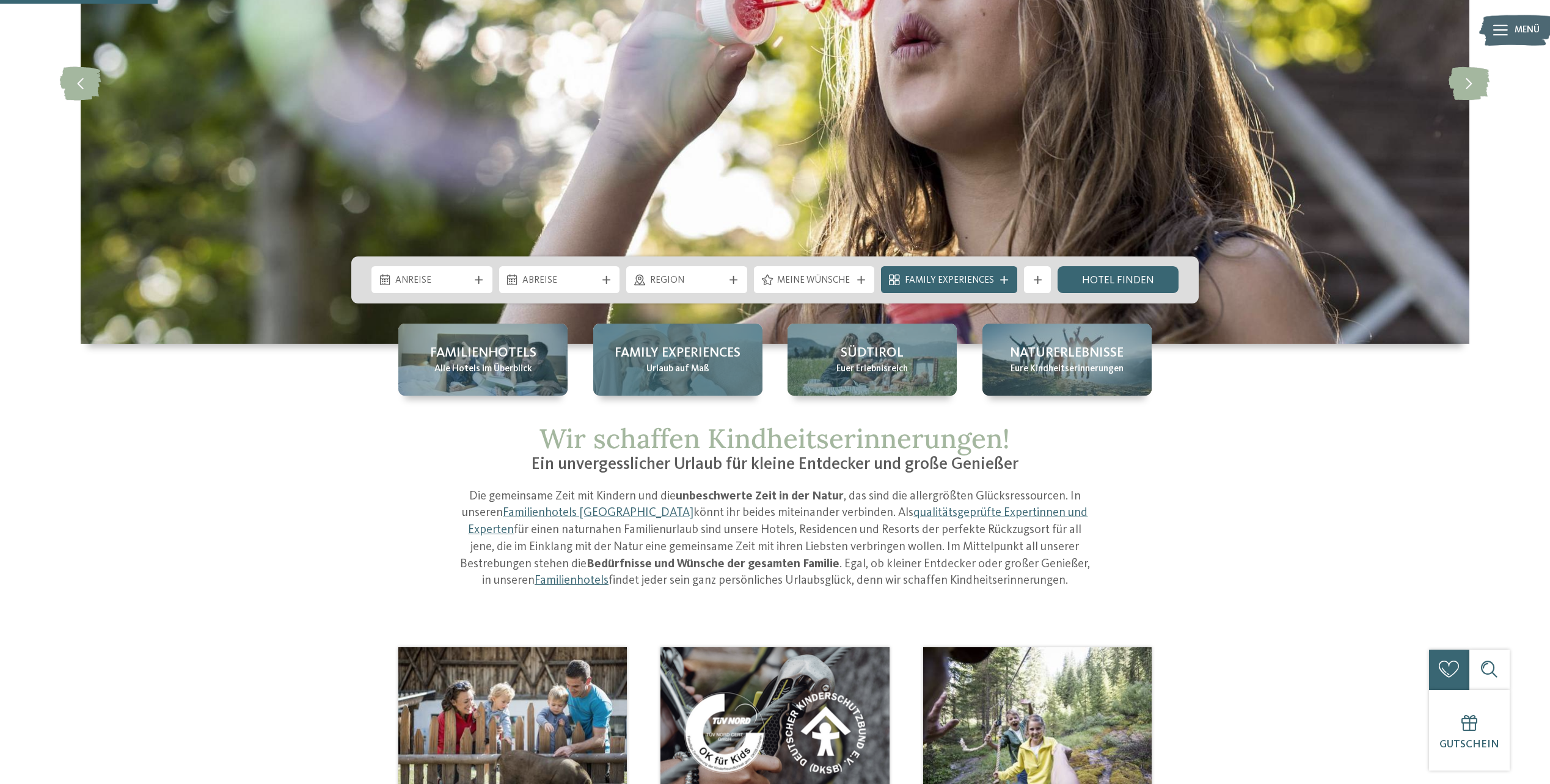
click at [730, 361] on span "Family Experiences" at bounding box center [677, 353] width 126 height 19
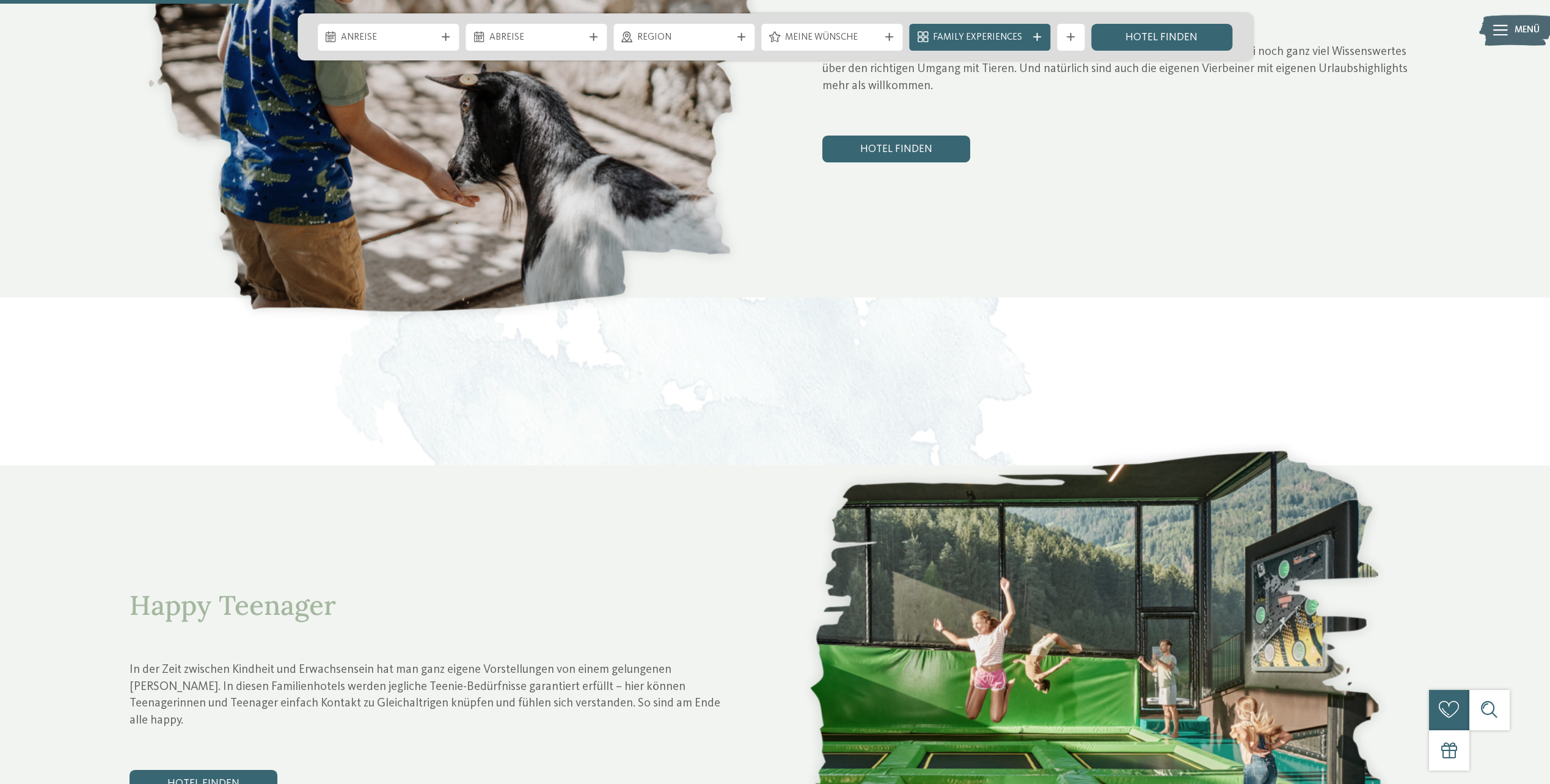
scroll to position [916, 0]
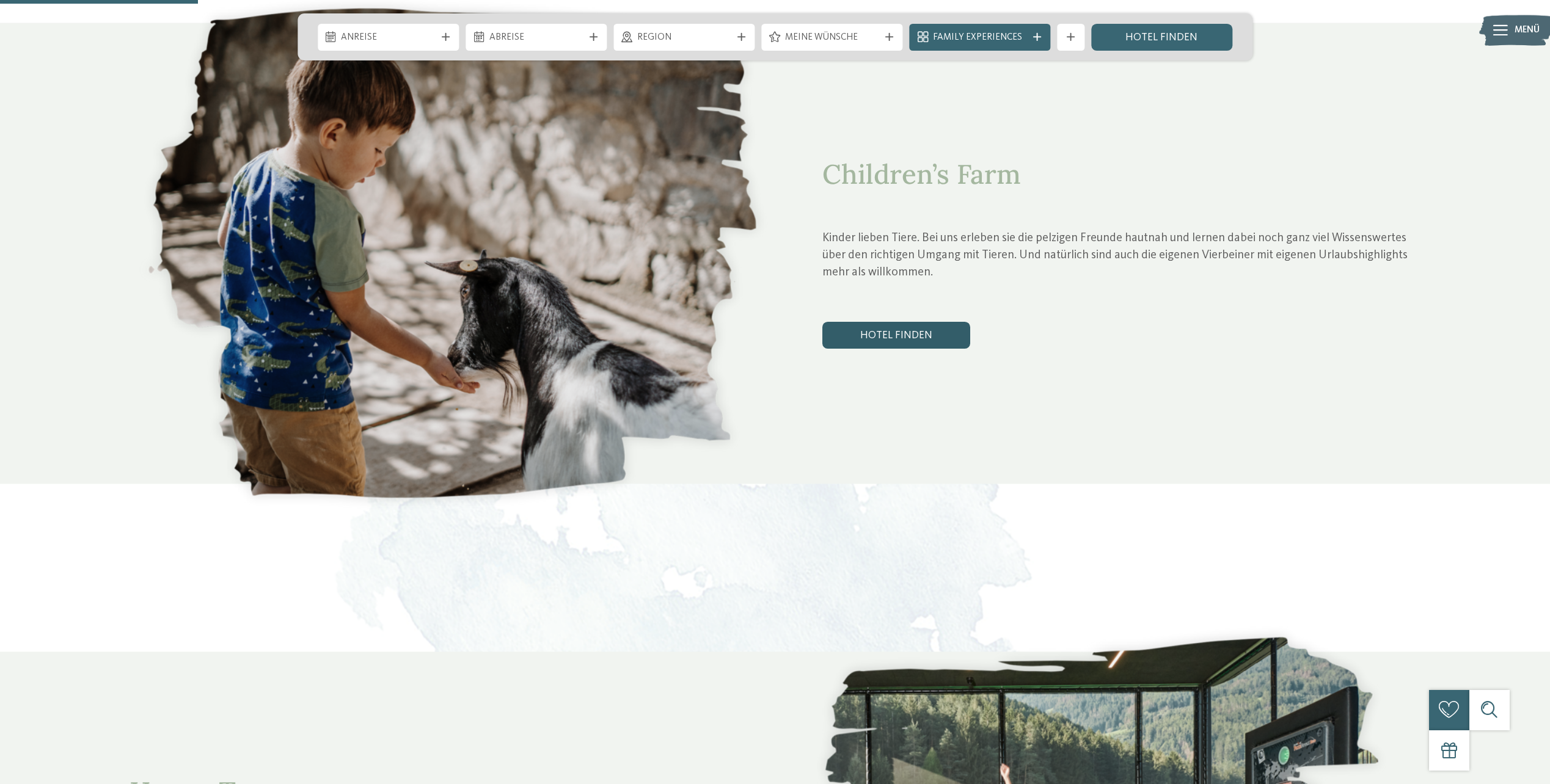
click at [912, 322] on link "Hotel finden" at bounding box center [896, 335] width 148 height 27
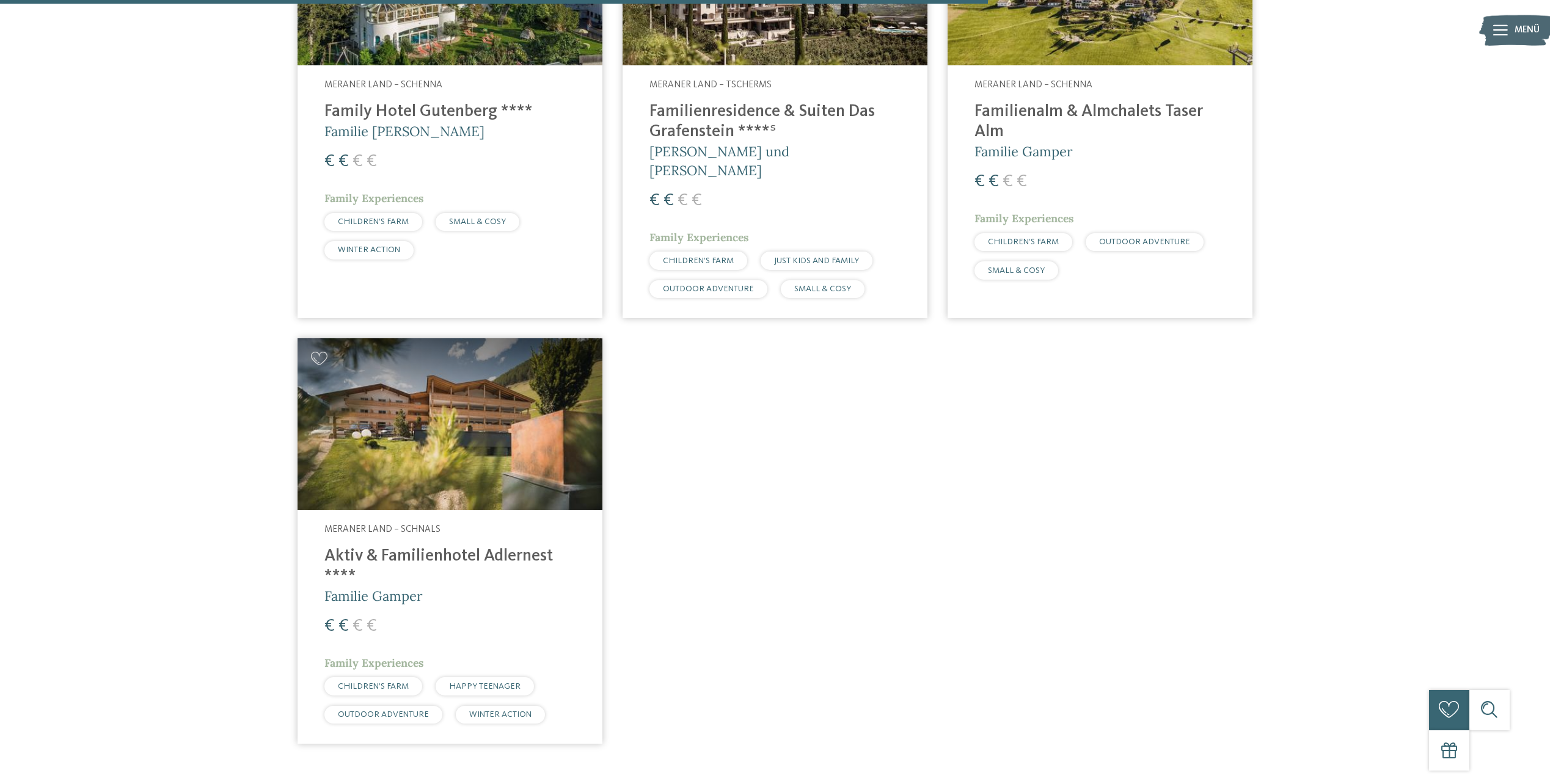
scroll to position [1547, 0]
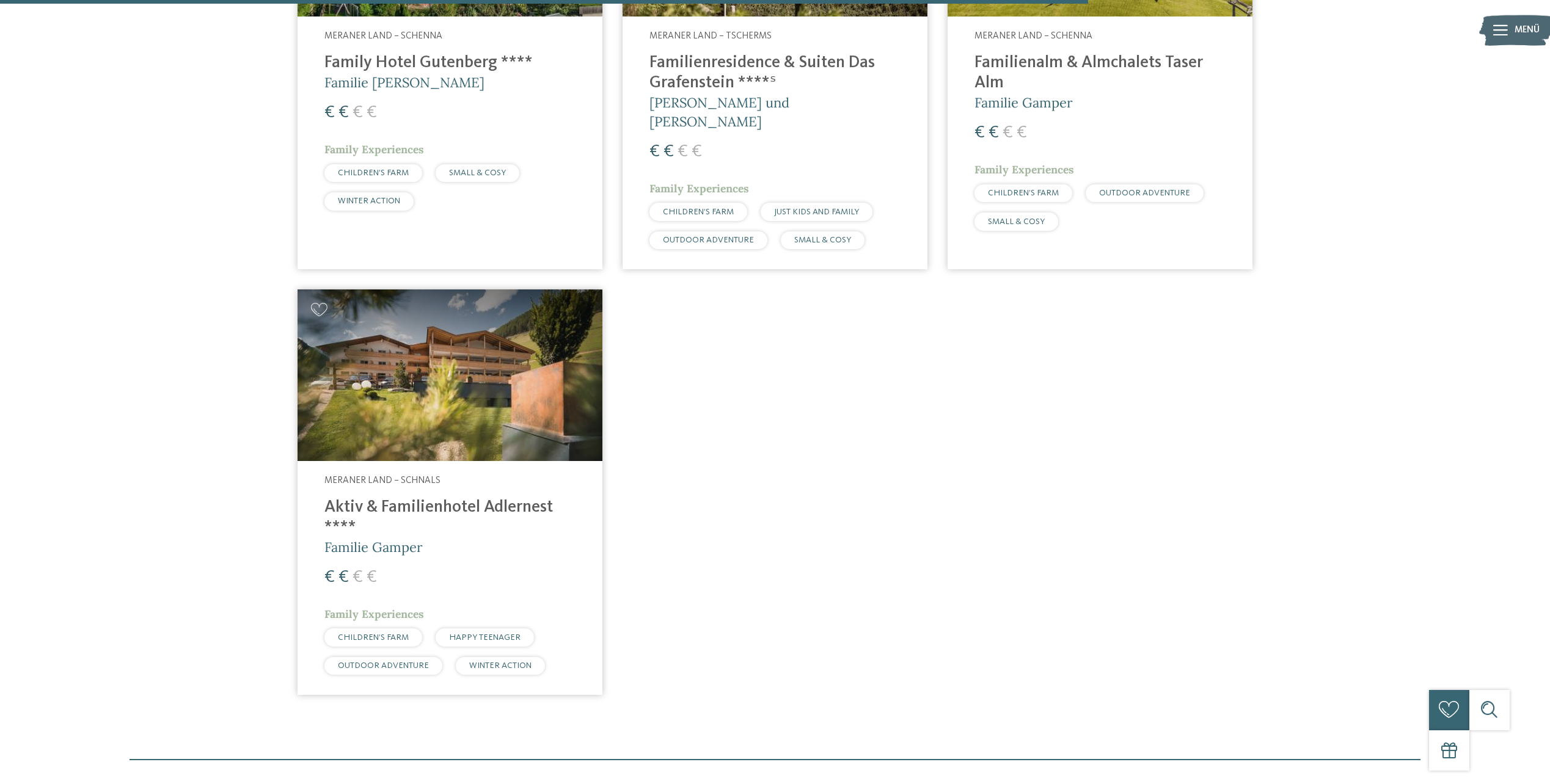
click at [526, 498] on h4 "Aktiv & Familienhotel Adlernest ****" at bounding box center [450, 517] width 251 height 40
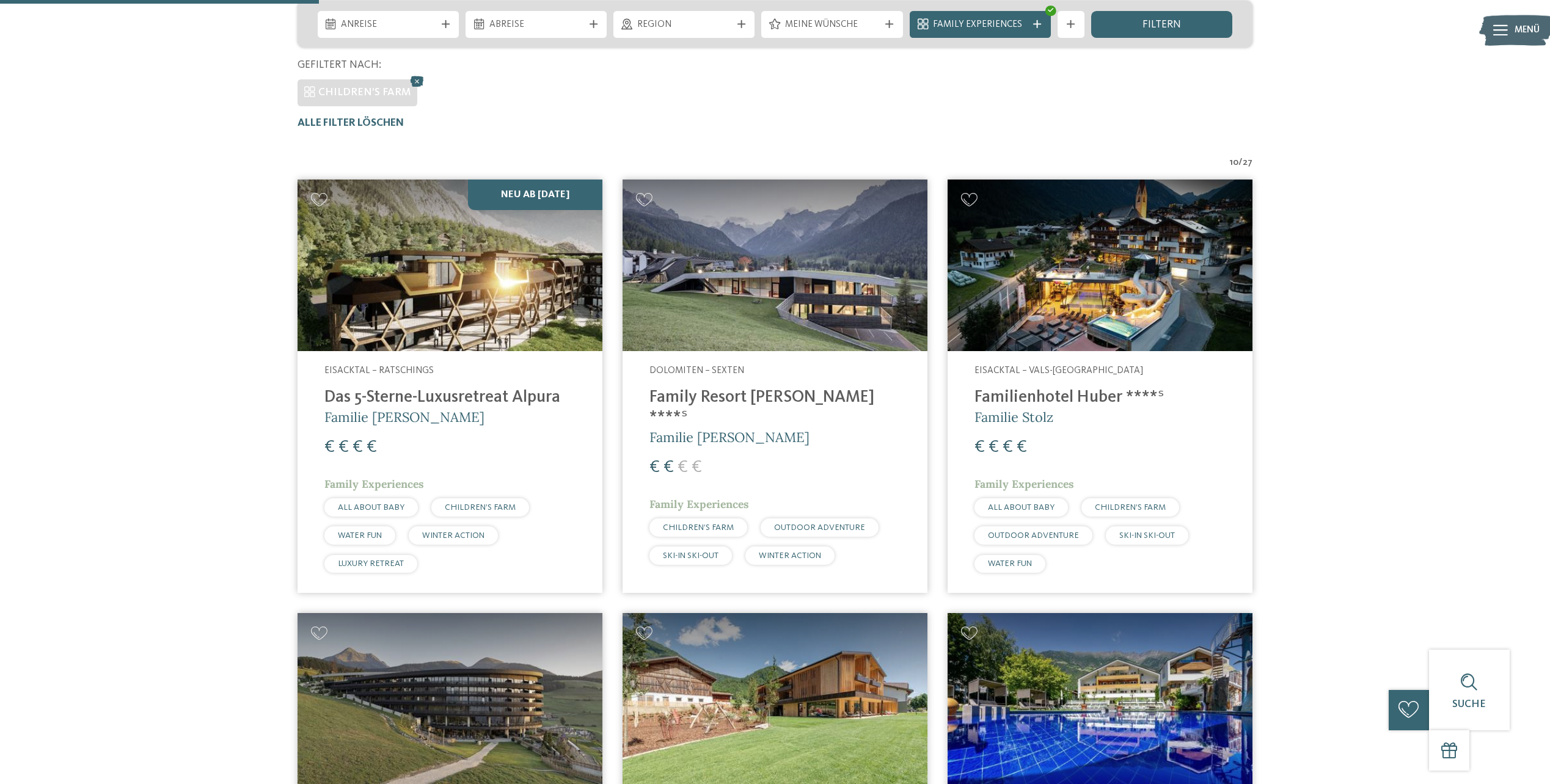
scroll to position [264, 0]
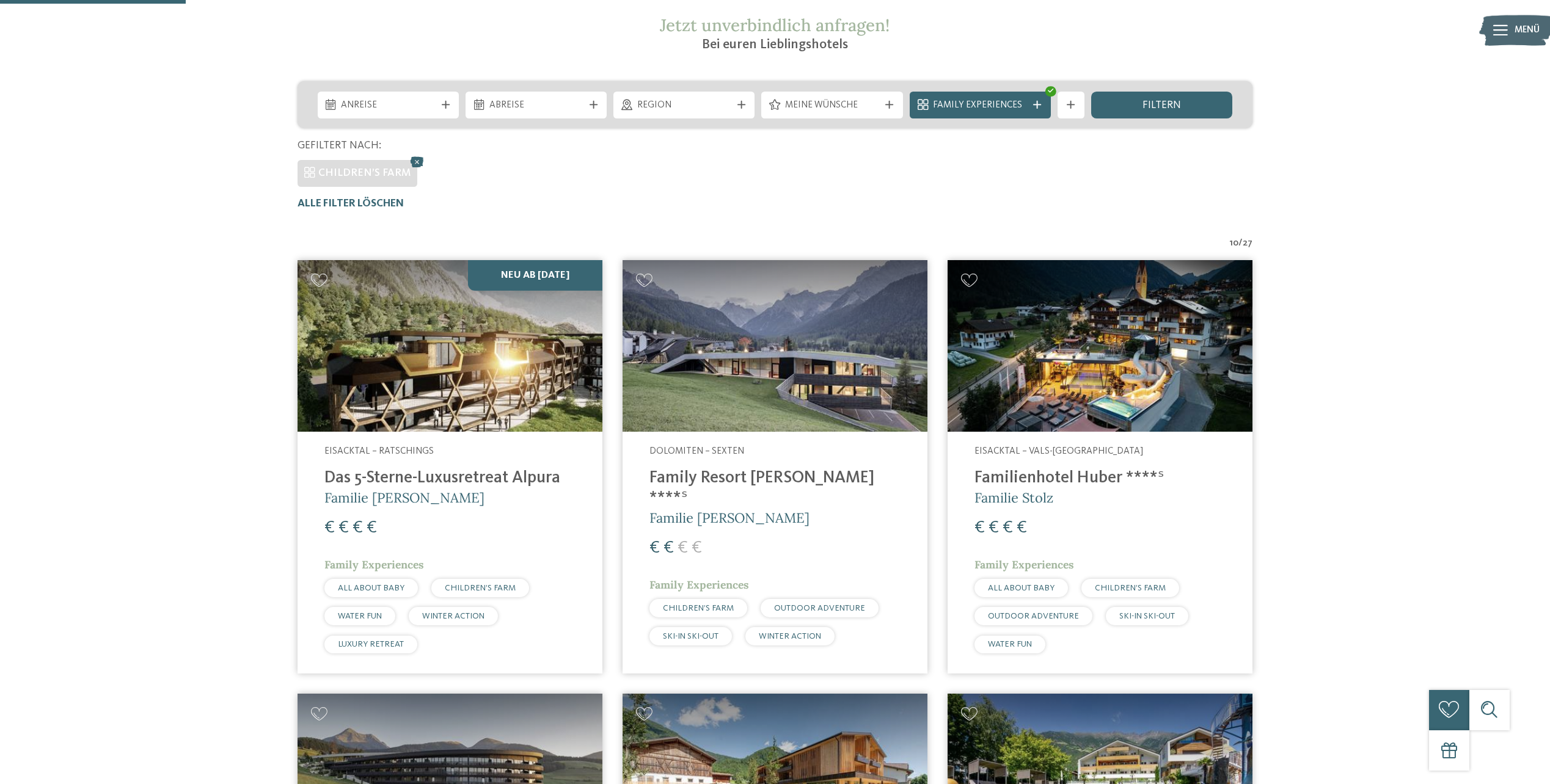
click at [775, 485] on h4 "Family Resort [PERSON_NAME] ****ˢ" at bounding box center [775, 488] width 251 height 40
click at [503, 486] on h4 "Das 5-Sterne-Luxusretreat Alpura" at bounding box center [450, 478] width 251 height 20
click at [499, 478] on h4 "Das 5-Sterne-Luxusretreat Alpura" at bounding box center [450, 478] width 251 height 20
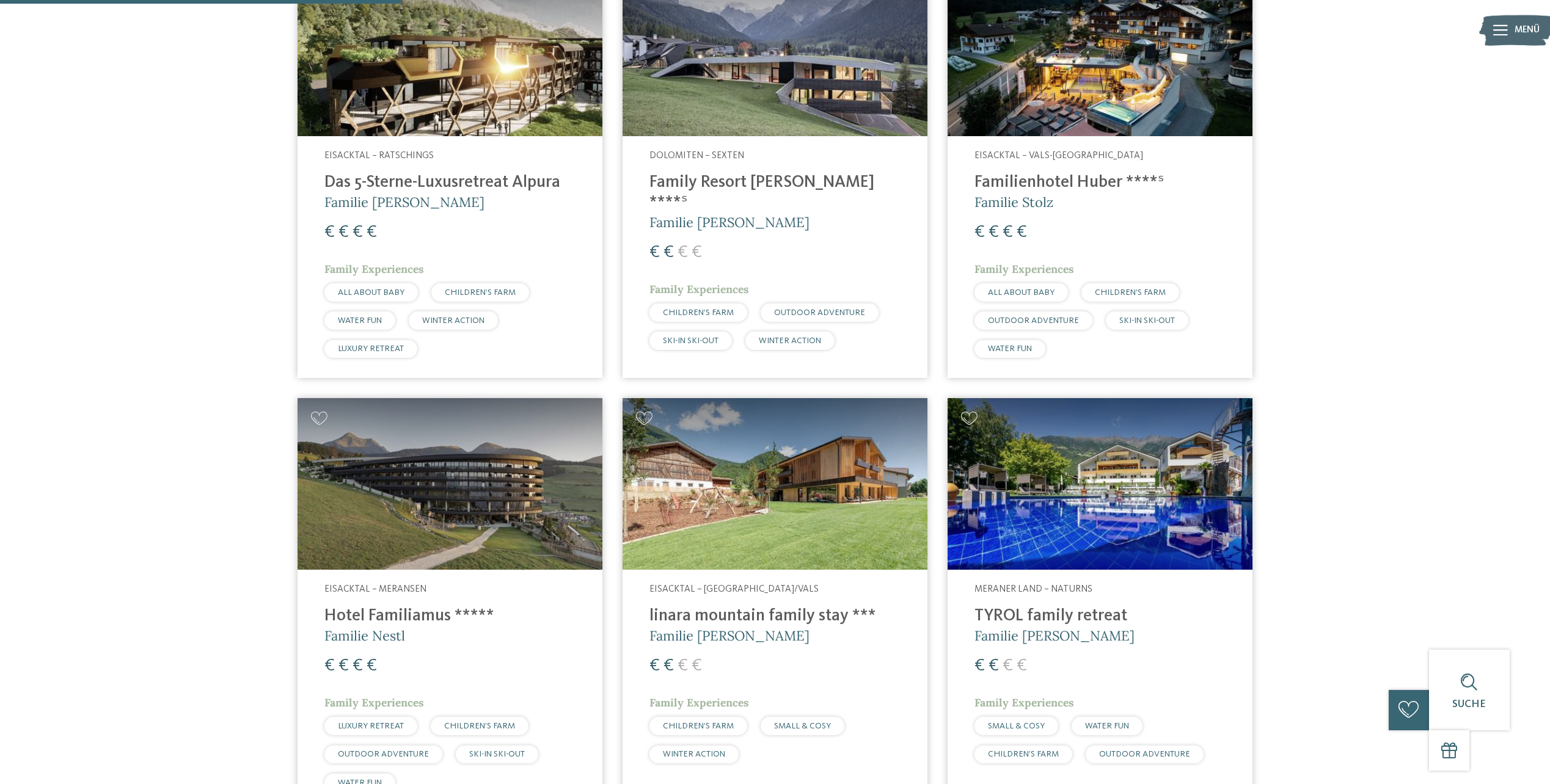
scroll to position [570, 0]
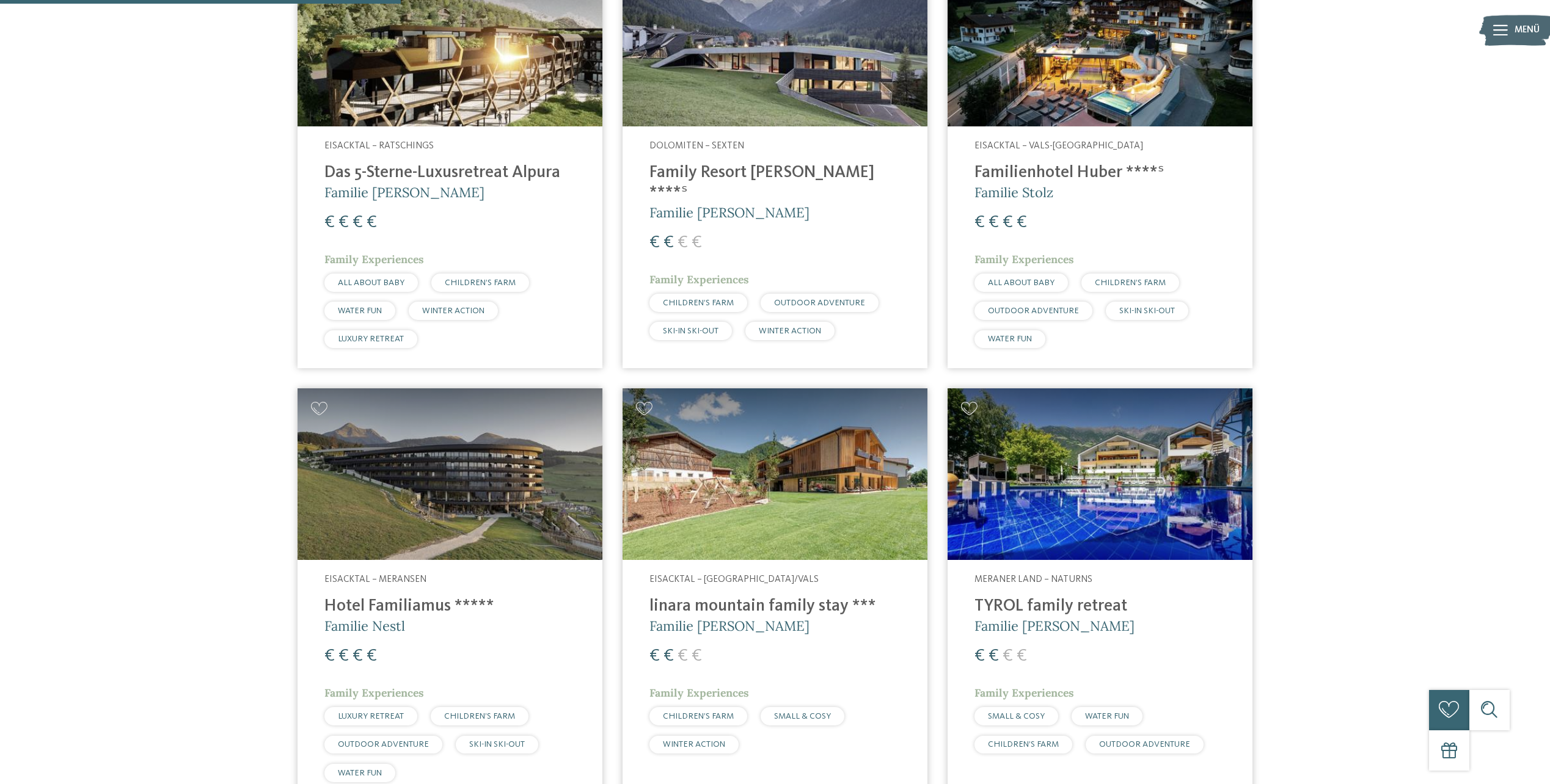
click at [1098, 176] on h4 "Familienhotel Huber ****ˢ" at bounding box center [1100, 173] width 251 height 20
click at [1100, 169] on h4 "Familienhotel Huber ****ˢ" at bounding box center [1100, 173] width 251 height 20
click at [999, 165] on h4 "Familienhotel Huber ****ˢ" at bounding box center [1100, 173] width 251 height 20
click at [1046, 93] on img at bounding box center [1100, 40] width 305 height 171
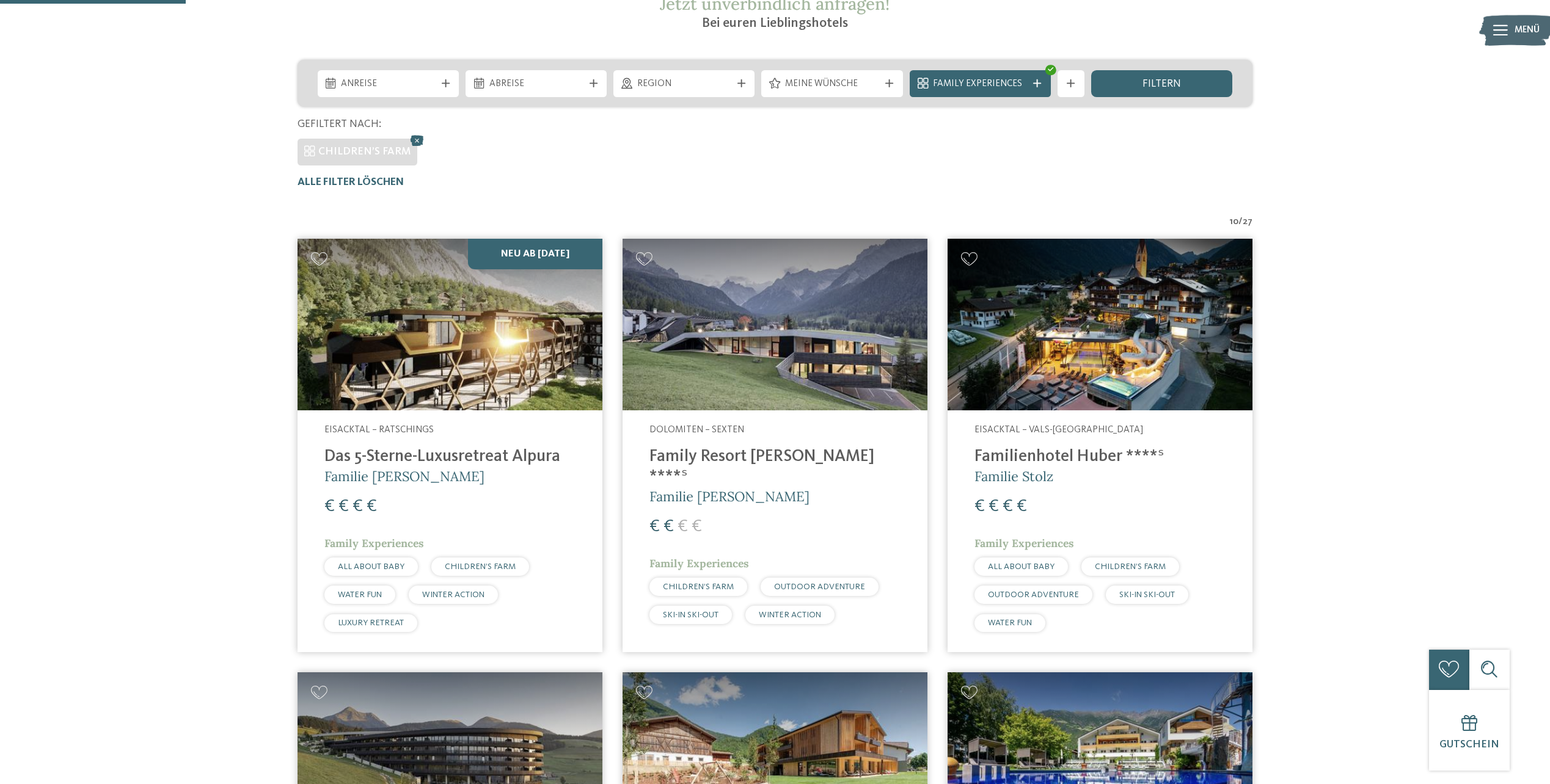
scroll to position [264, 0]
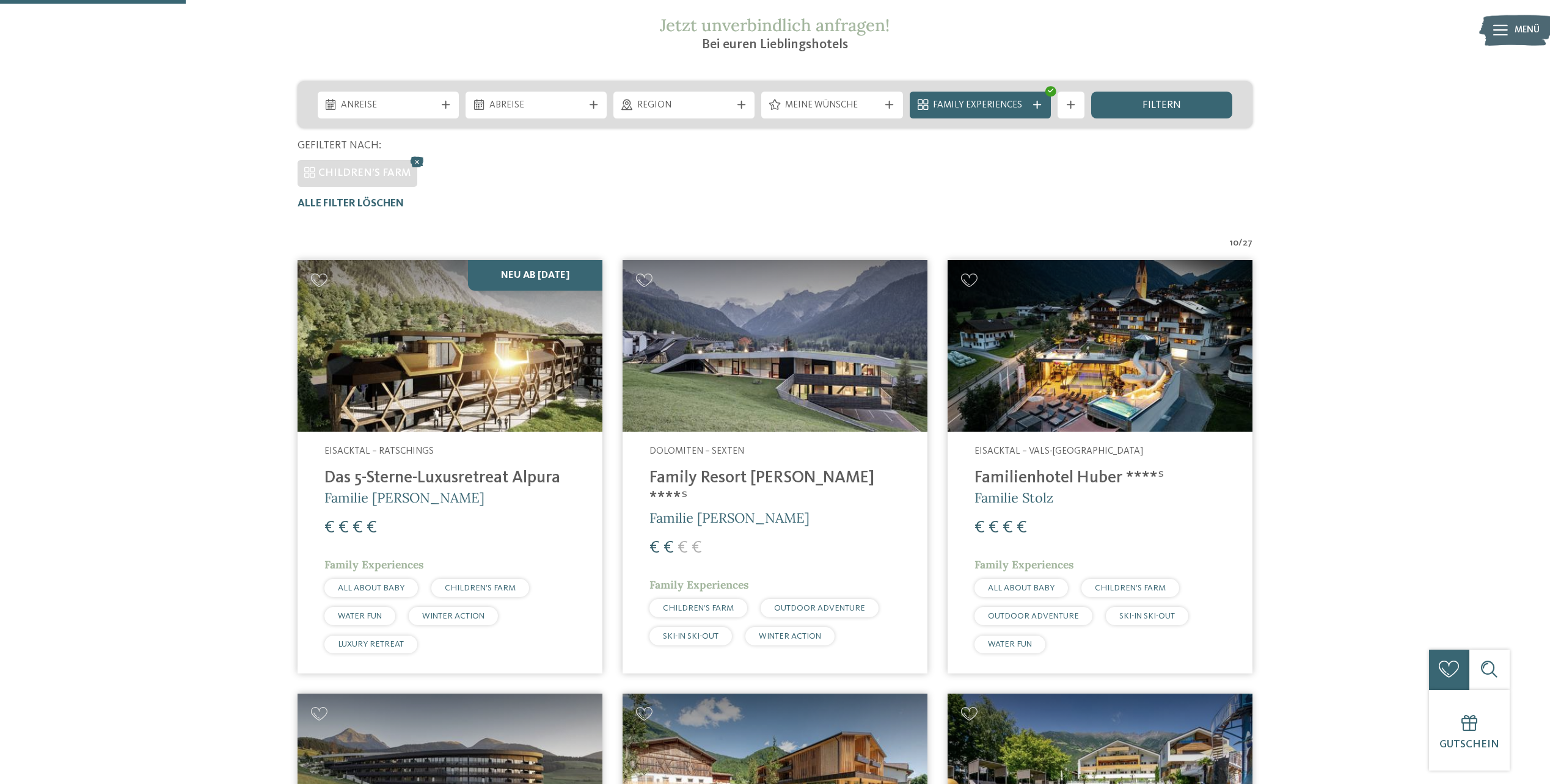
click at [1208, 412] on img at bounding box center [1100, 345] width 305 height 171
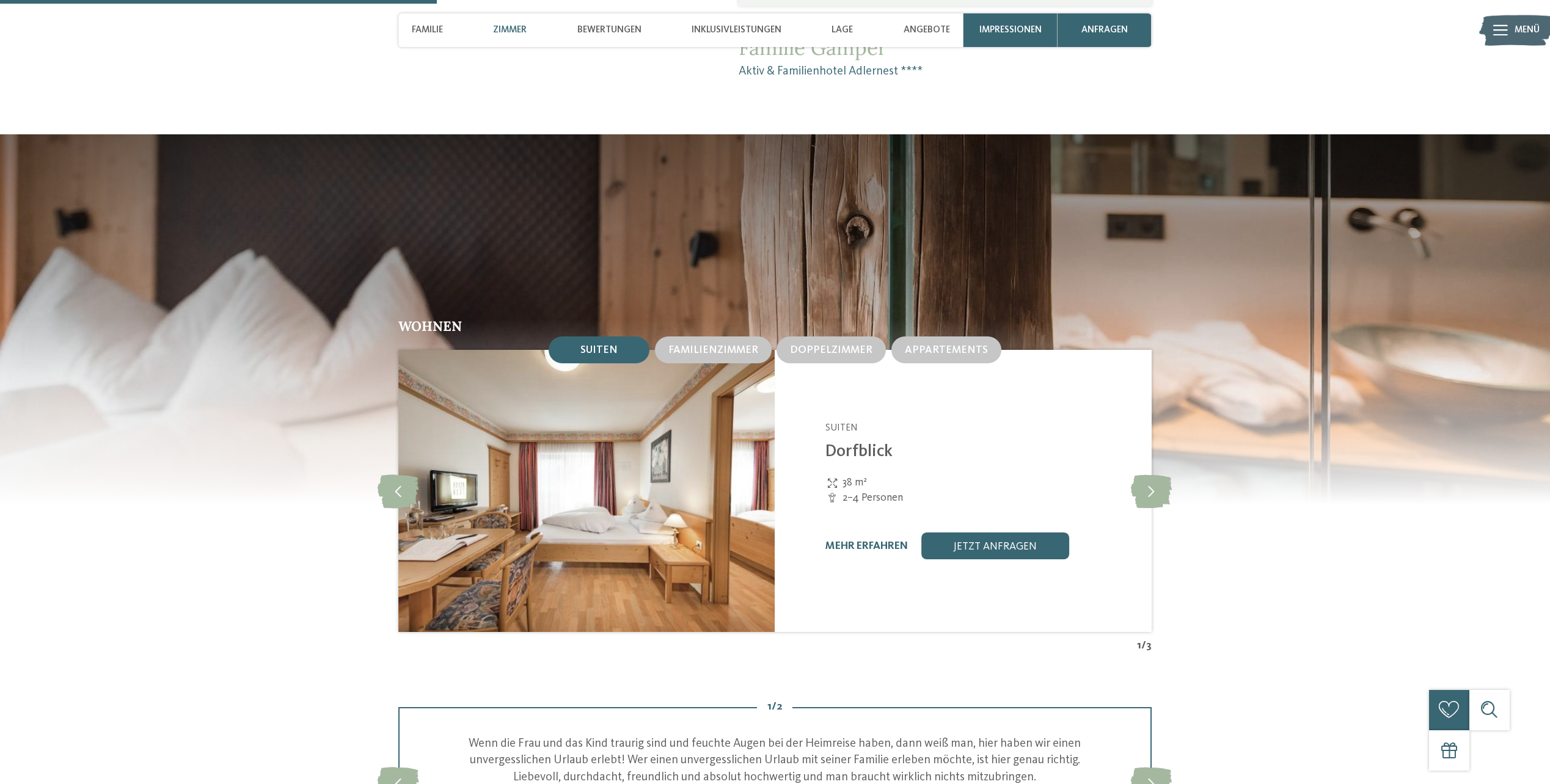
scroll to position [1527, 0]
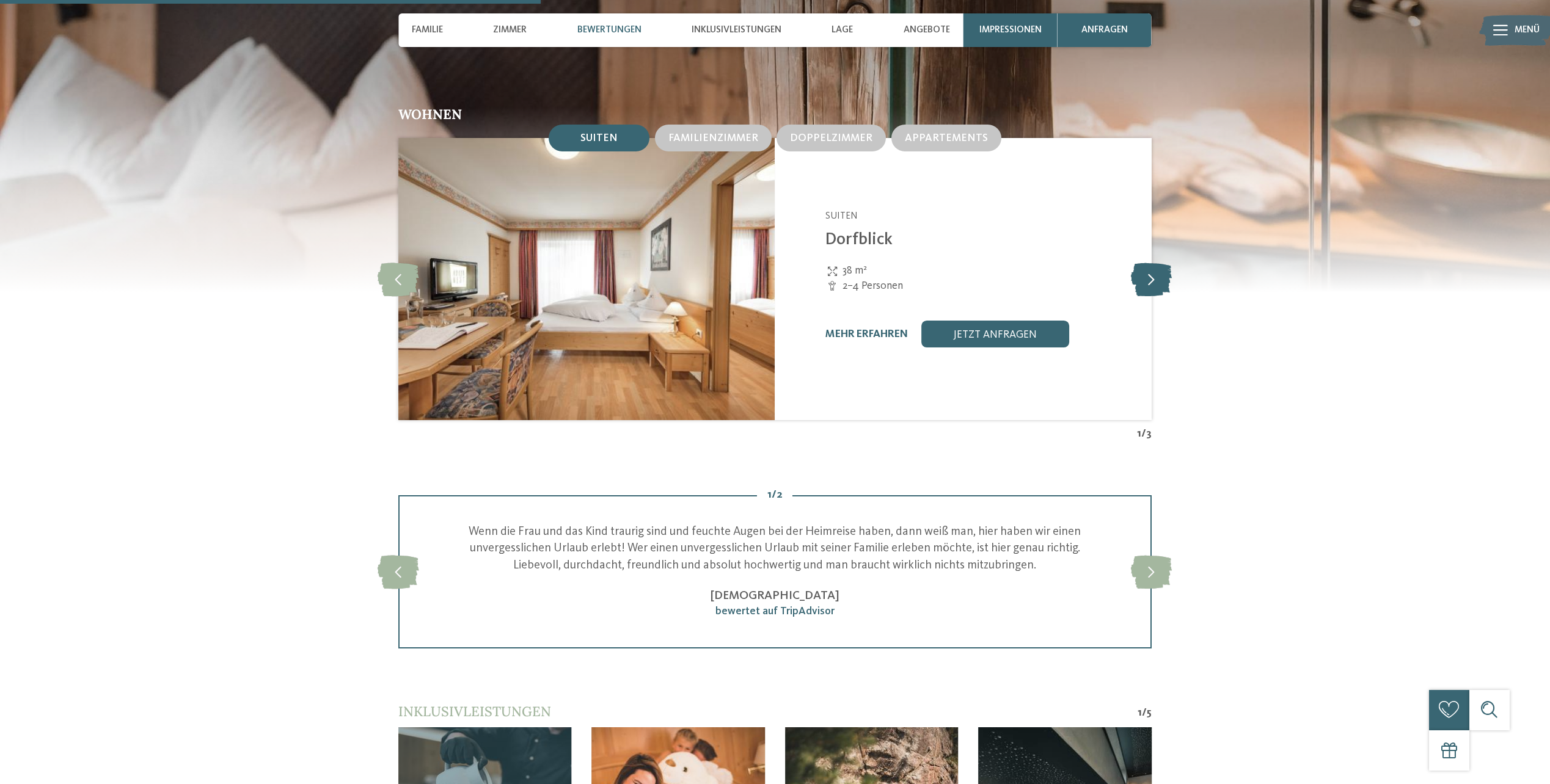
click at [1163, 283] on icon at bounding box center [1151, 278] width 41 height 33
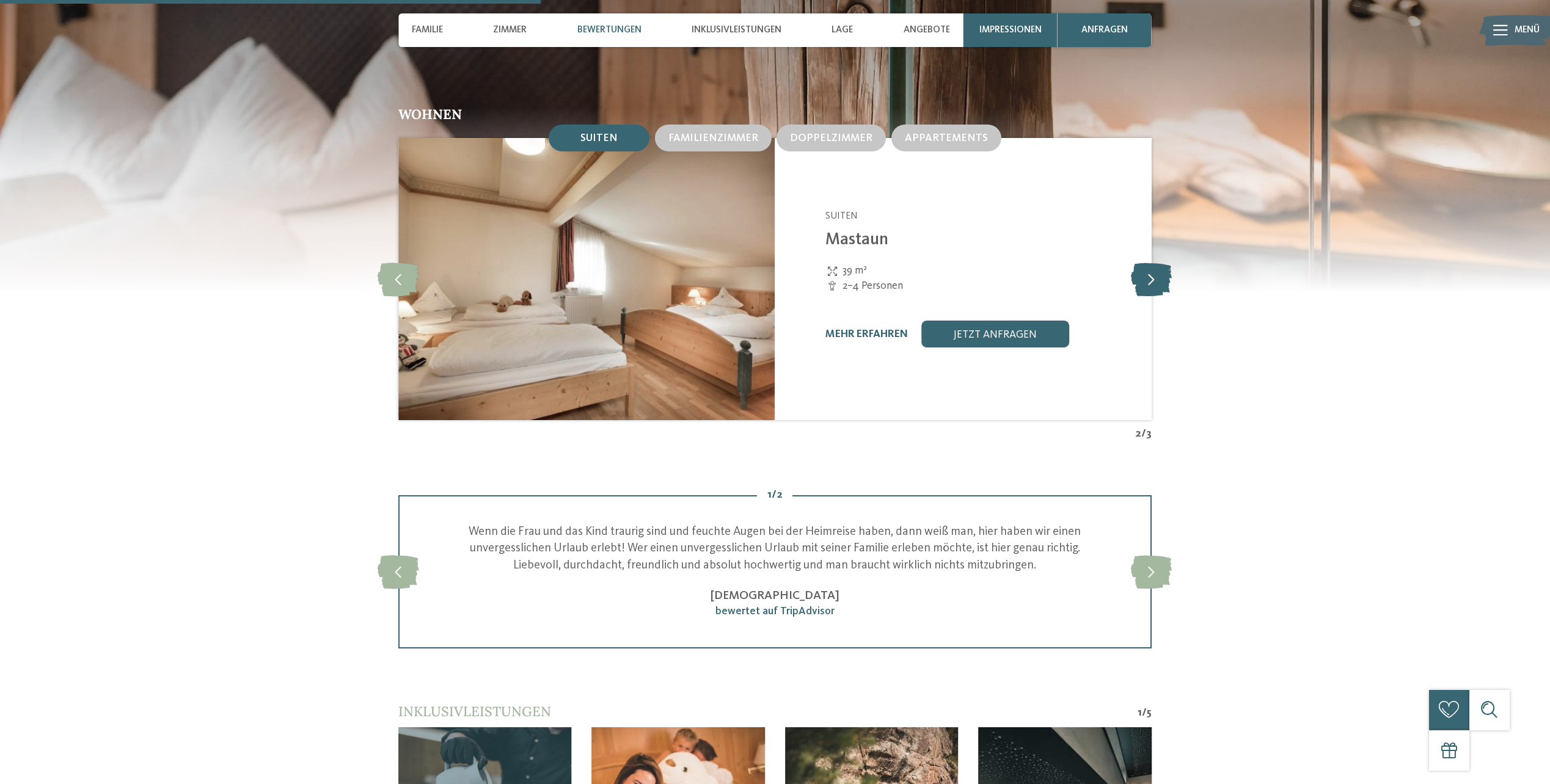
click at [1163, 283] on icon at bounding box center [1151, 278] width 41 height 33
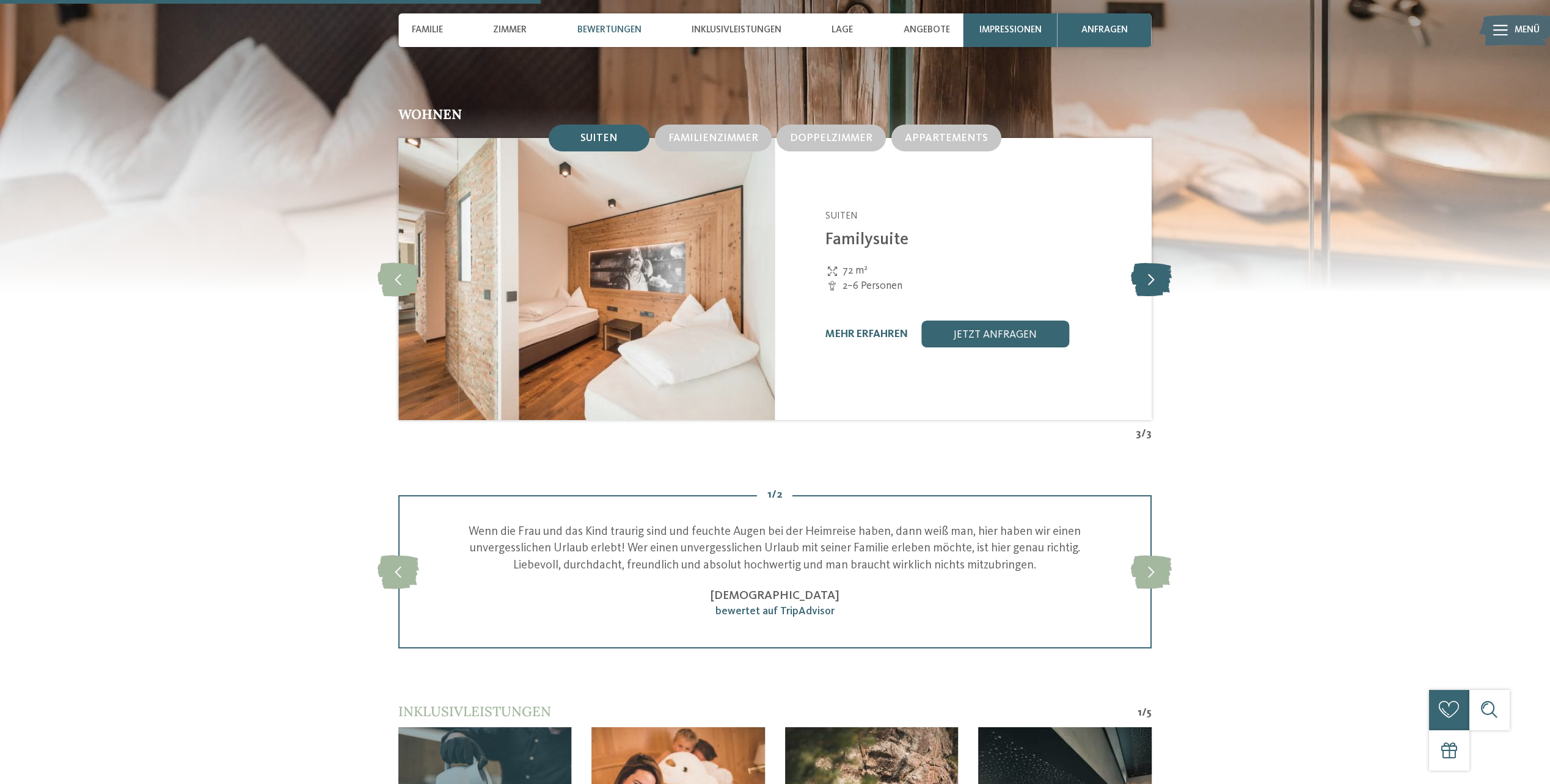
click at [1163, 283] on icon at bounding box center [1151, 278] width 41 height 33
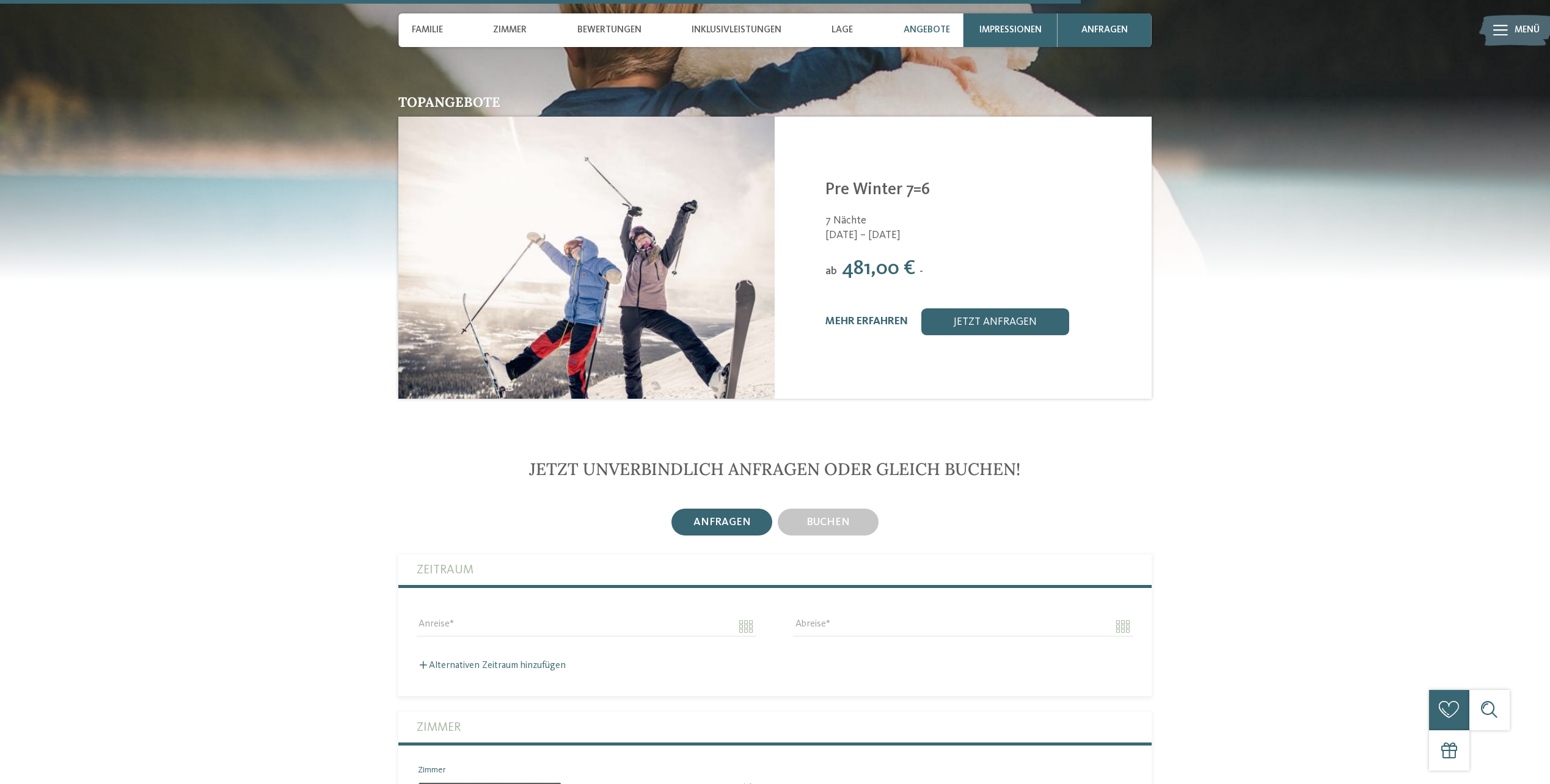
scroll to position [3054, 0]
click at [944, 26] on span "Angebote" at bounding box center [927, 30] width 46 height 11
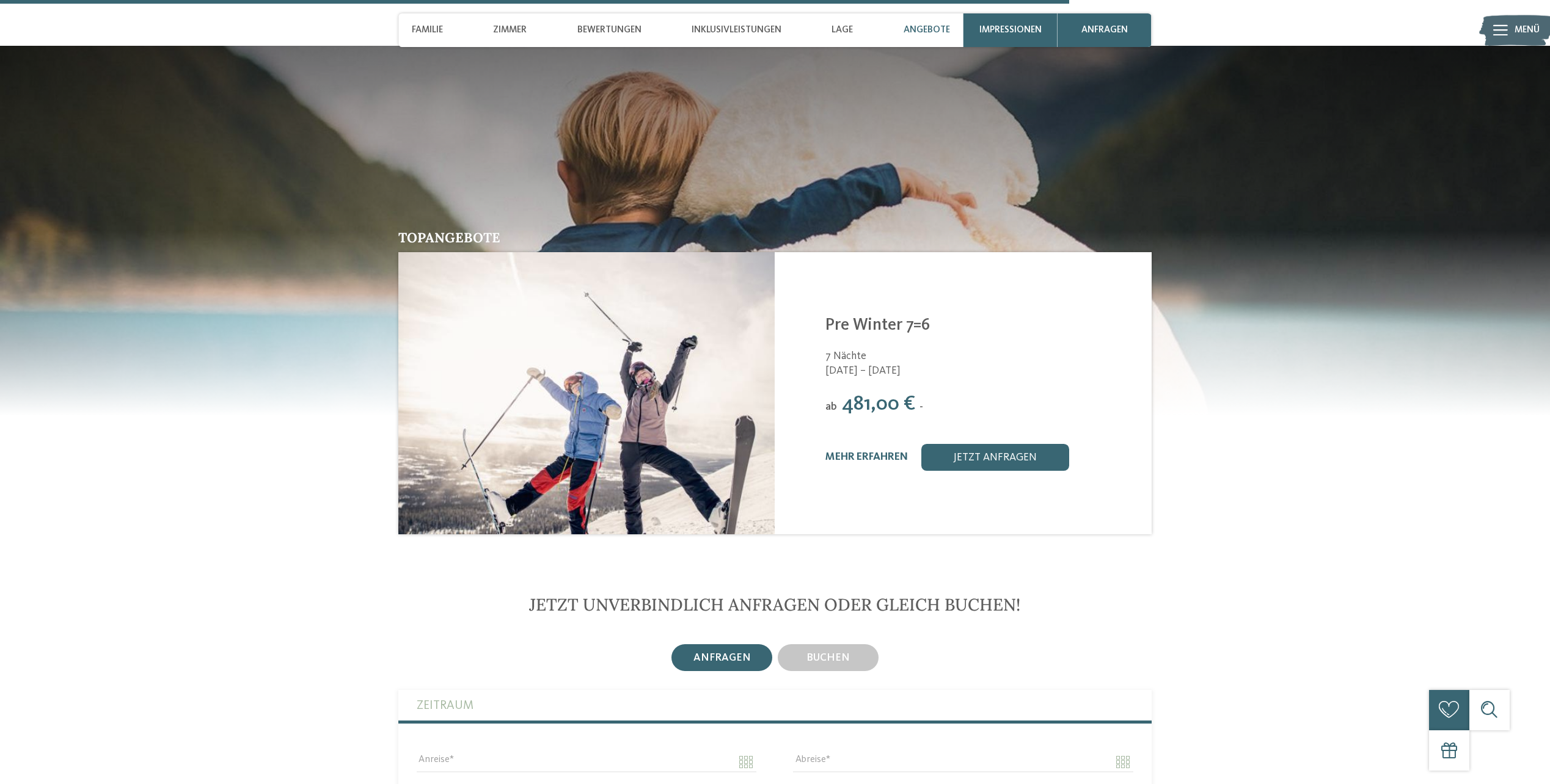
scroll to position [2898, 0]
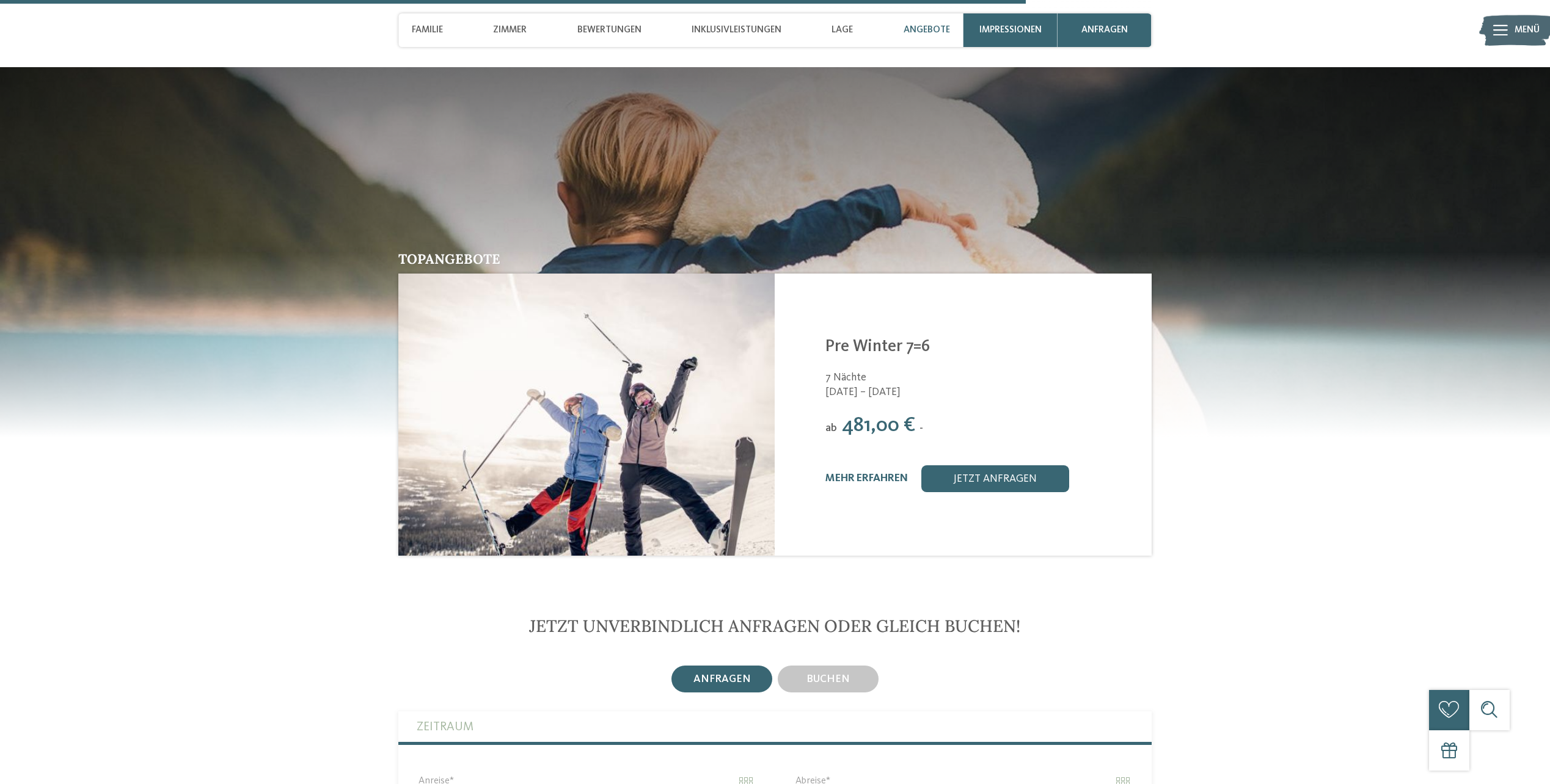
click at [944, 26] on span "Angebote" at bounding box center [927, 30] width 46 height 11
click at [442, 35] on span "Familie" at bounding box center [427, 30] width 31 height 11
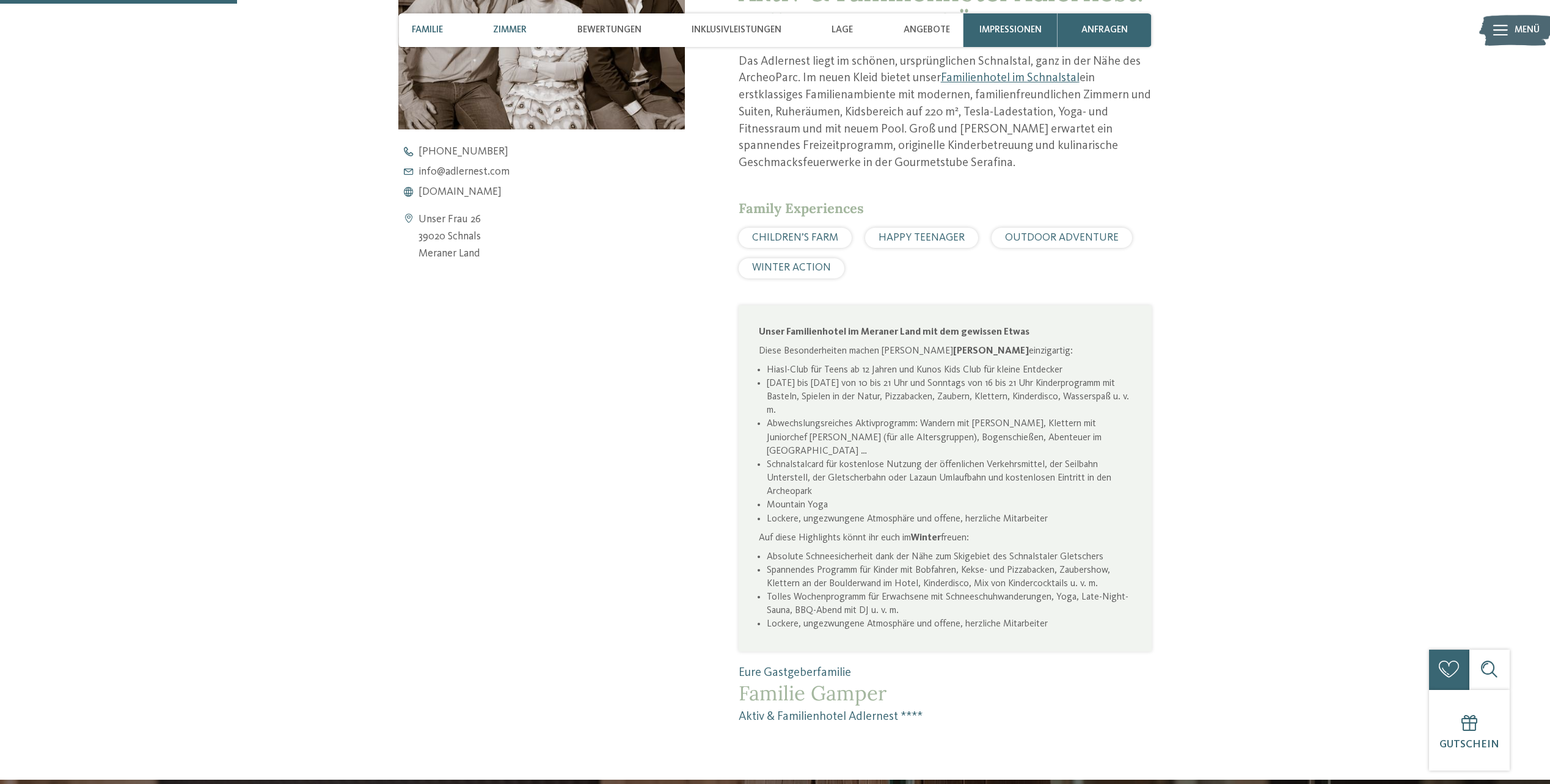
click at [500, 25] on span "Zimmer" at bounding box center [510, 30] width 33 height 11
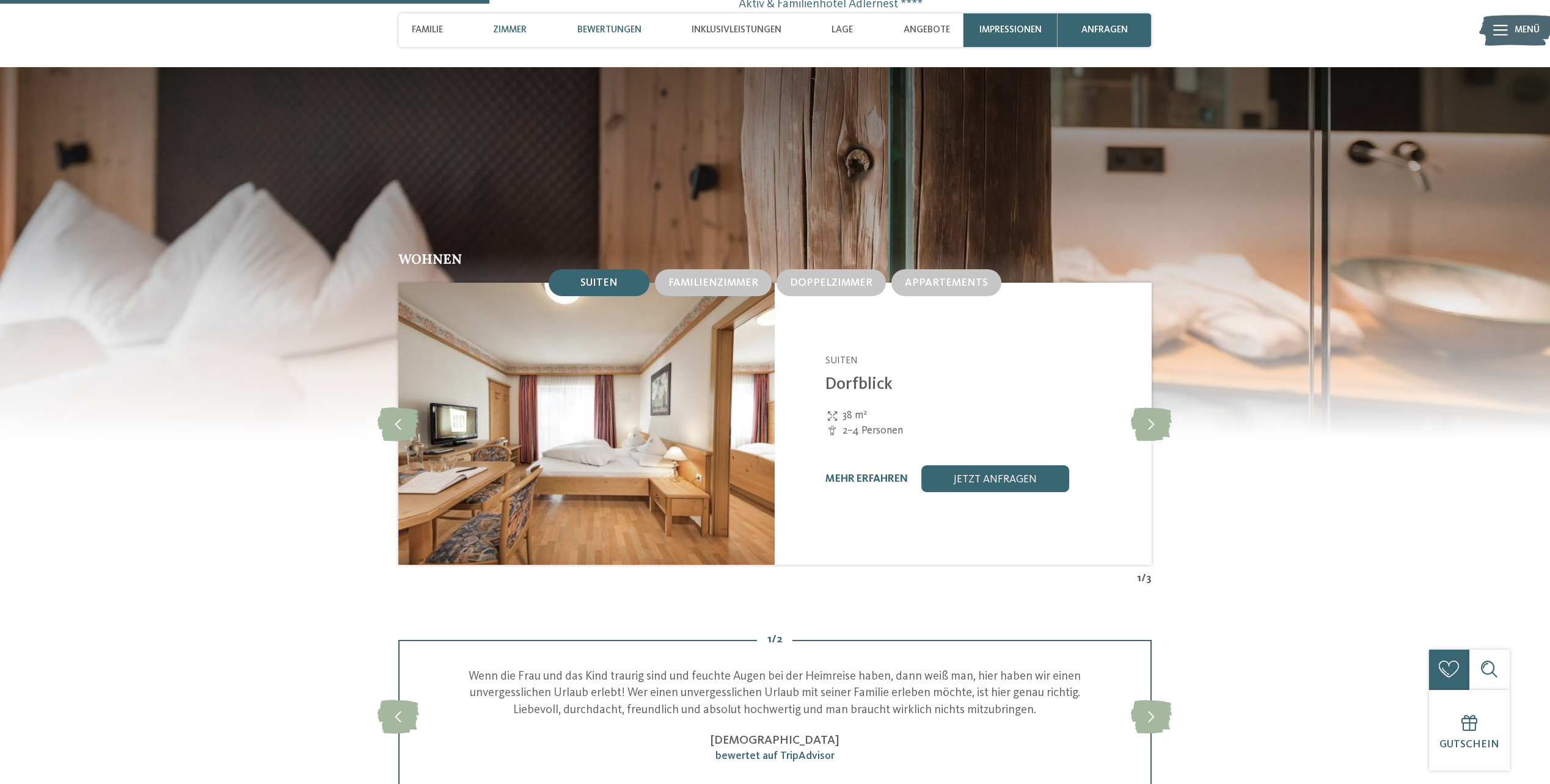
click at [591, 31] on span "Bewertungen" at bounding box center [610, 30] width 64 height 11
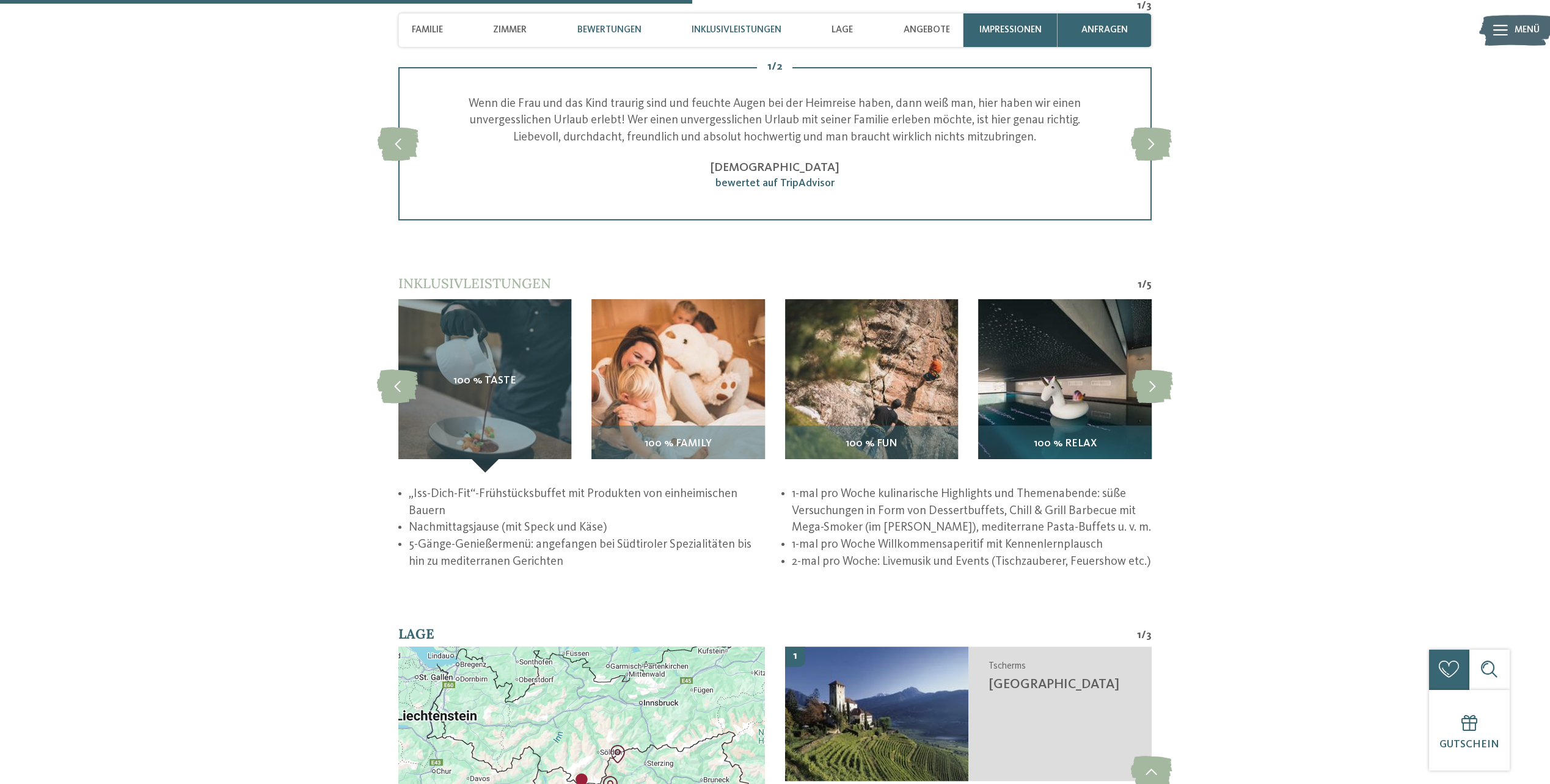
click at [701, 33] on span "Inklusivleistungen" at bounding box center [736, 30] width 90 height 11
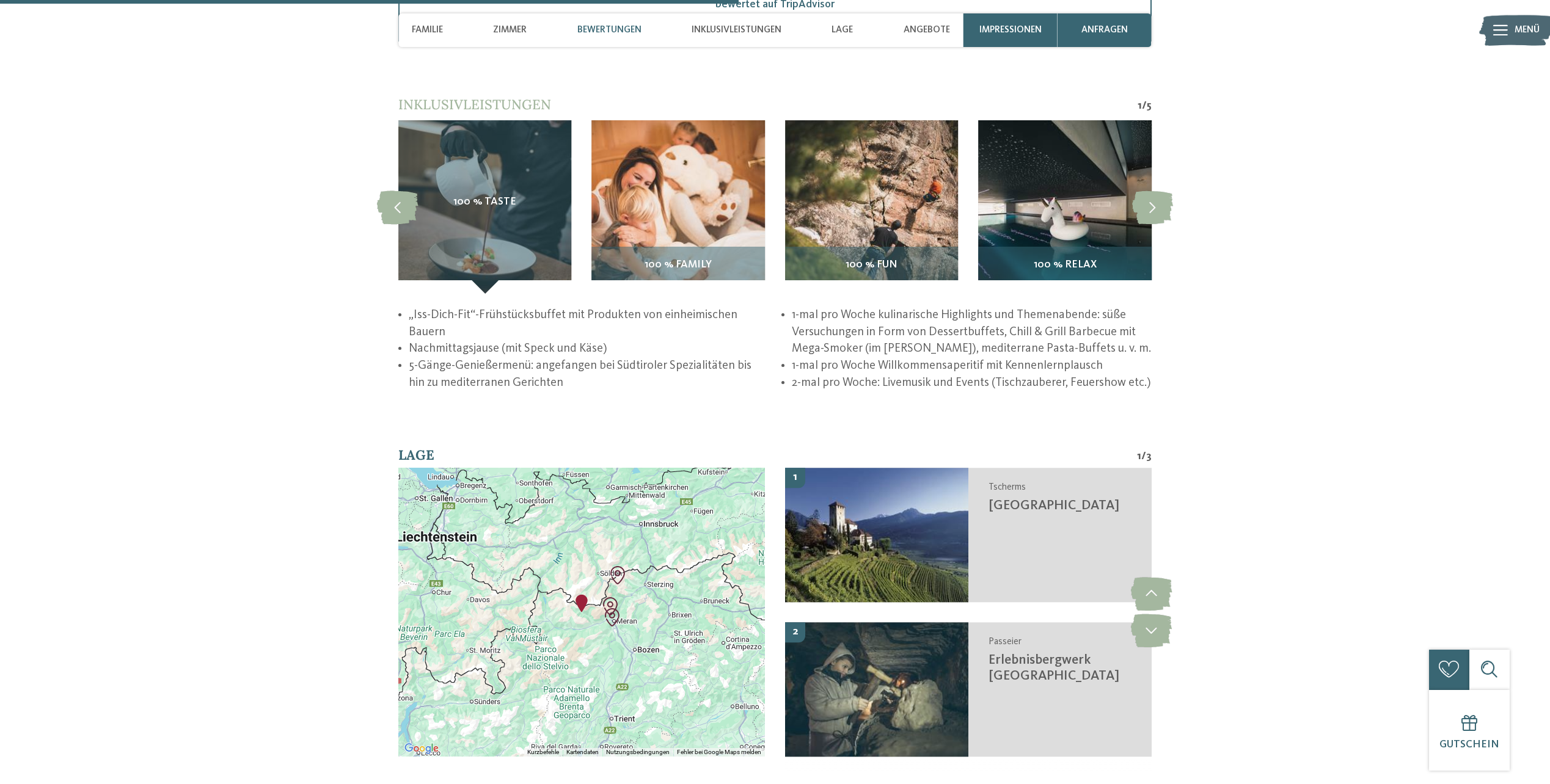
scroll to position [2162, 0]
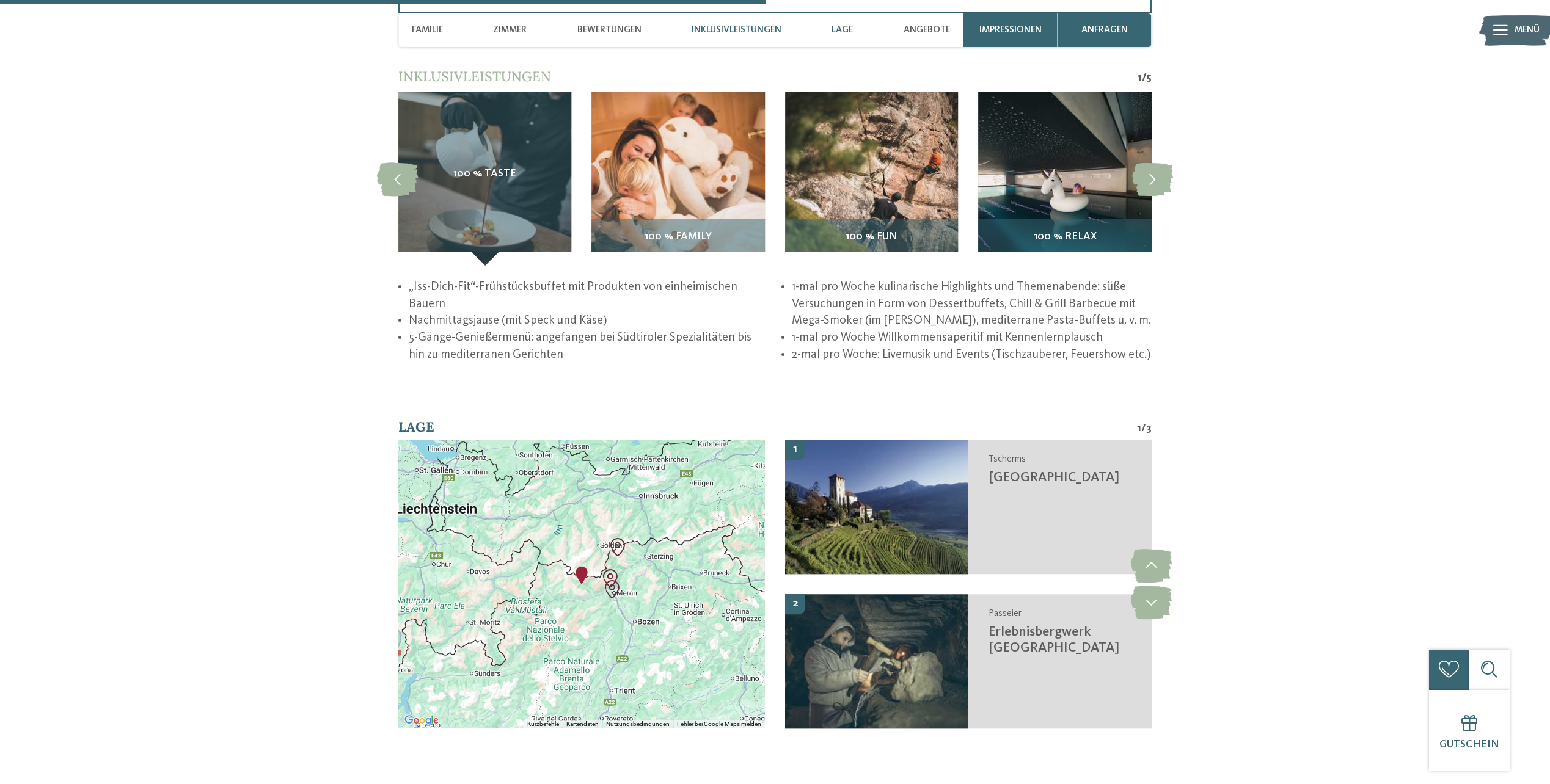
drag, startPoint x: 824, startPoint y: 32, endPoint x: 839, endPoint y: 29, distance: 15.3
click at [825, 32] on div "Familie Zimmer Bewertungen Inklusivleistungen Lage Angebote" at bounding box center [680, 30] width 552 height 33
click at [884, 24] on div "Familie Zimmer Bewertungen Inklusivleistungen Lage Angebote" at bounding box center [680, 30] width 552 height 33
click at [920, 32] on span "Angebote" at bounding box center [927, 30] width 46 height 11
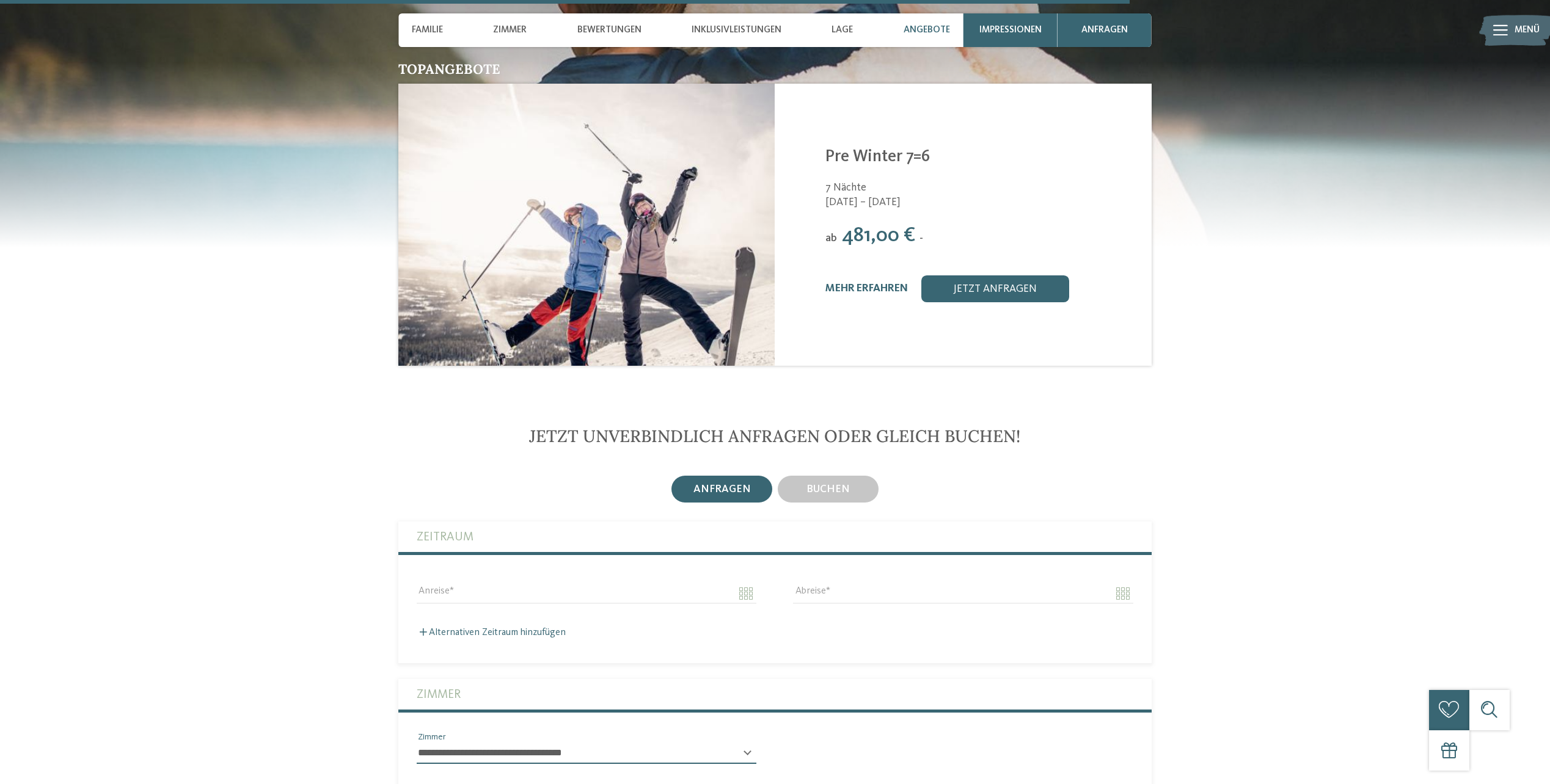
scroll to position [3203, 0]
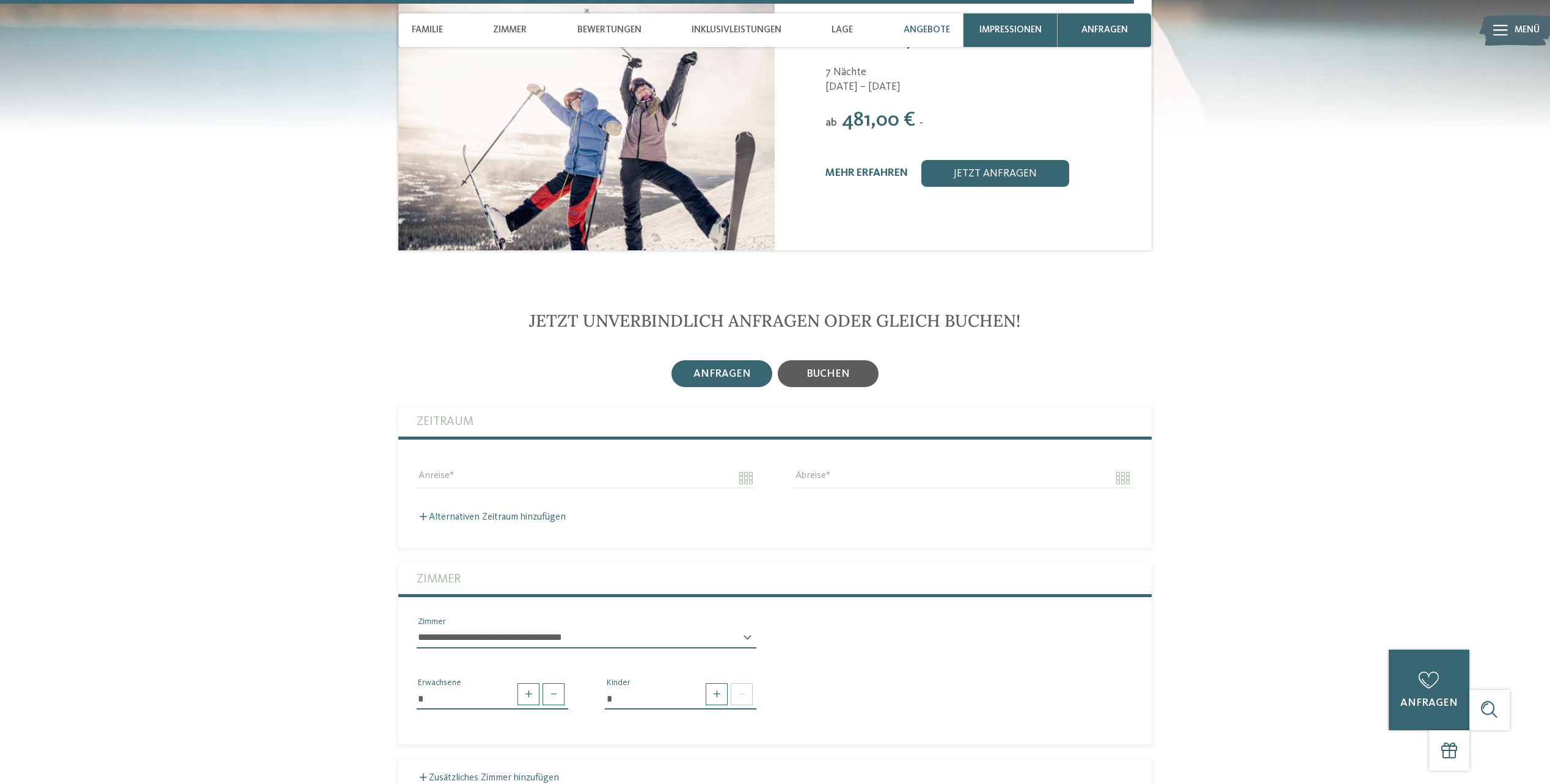
click at [807, 371] on span "buchen" at bounding box center [828, 374] width 43 height 11
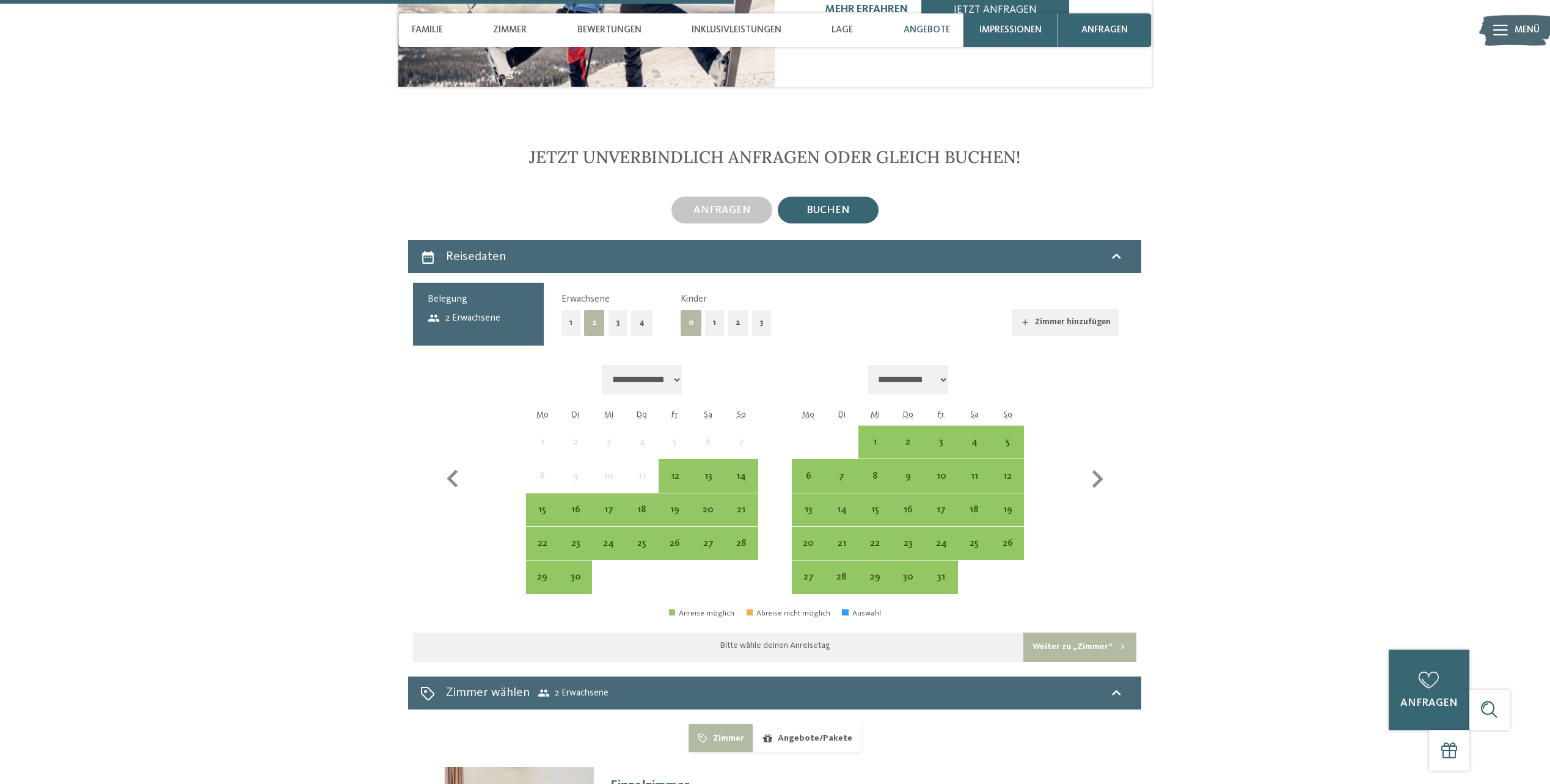
scroll to position [3569, 0]
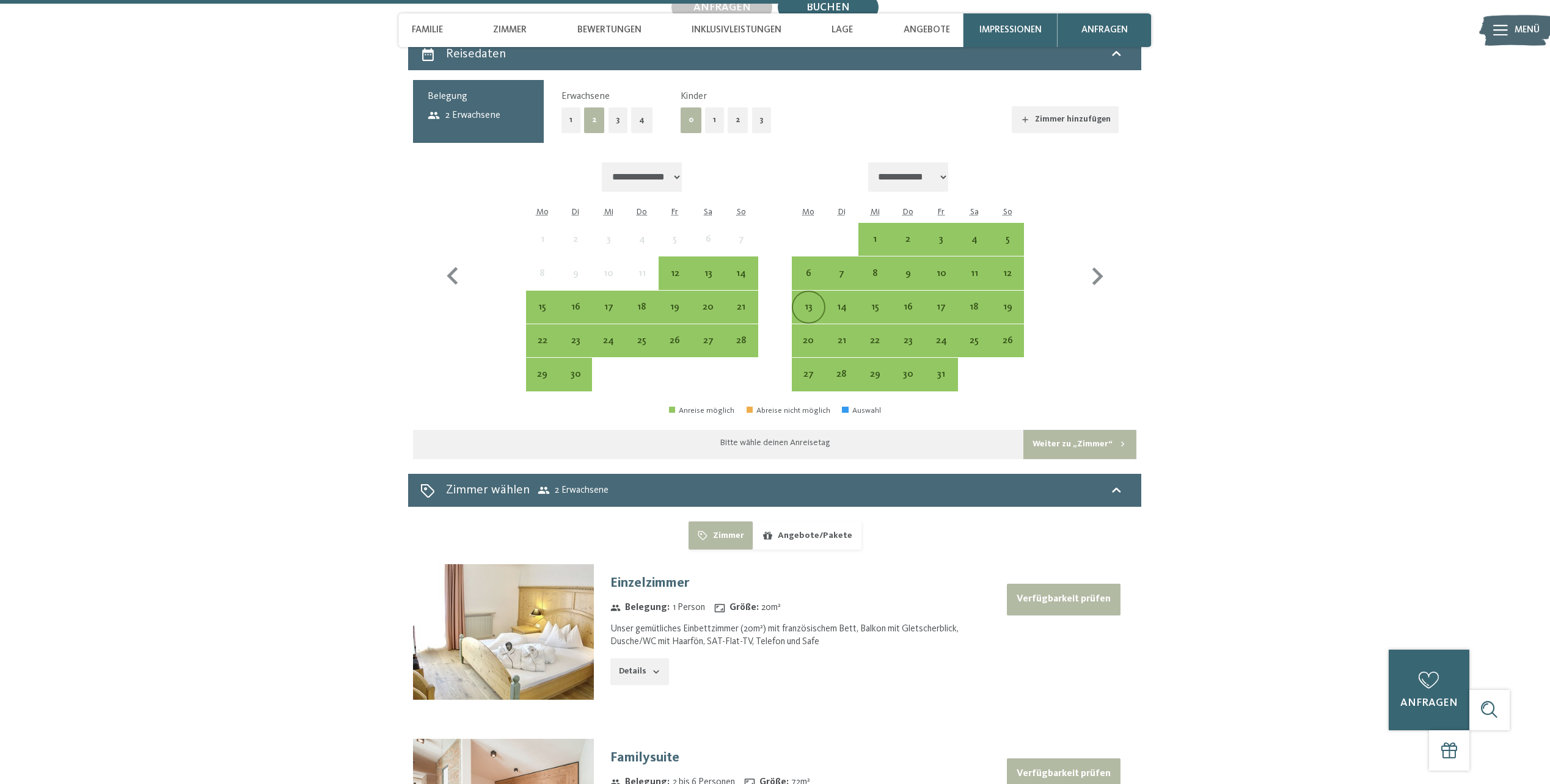
click at [813, 305] on div "13" at bounding box center [808, 317] width 30 height 30
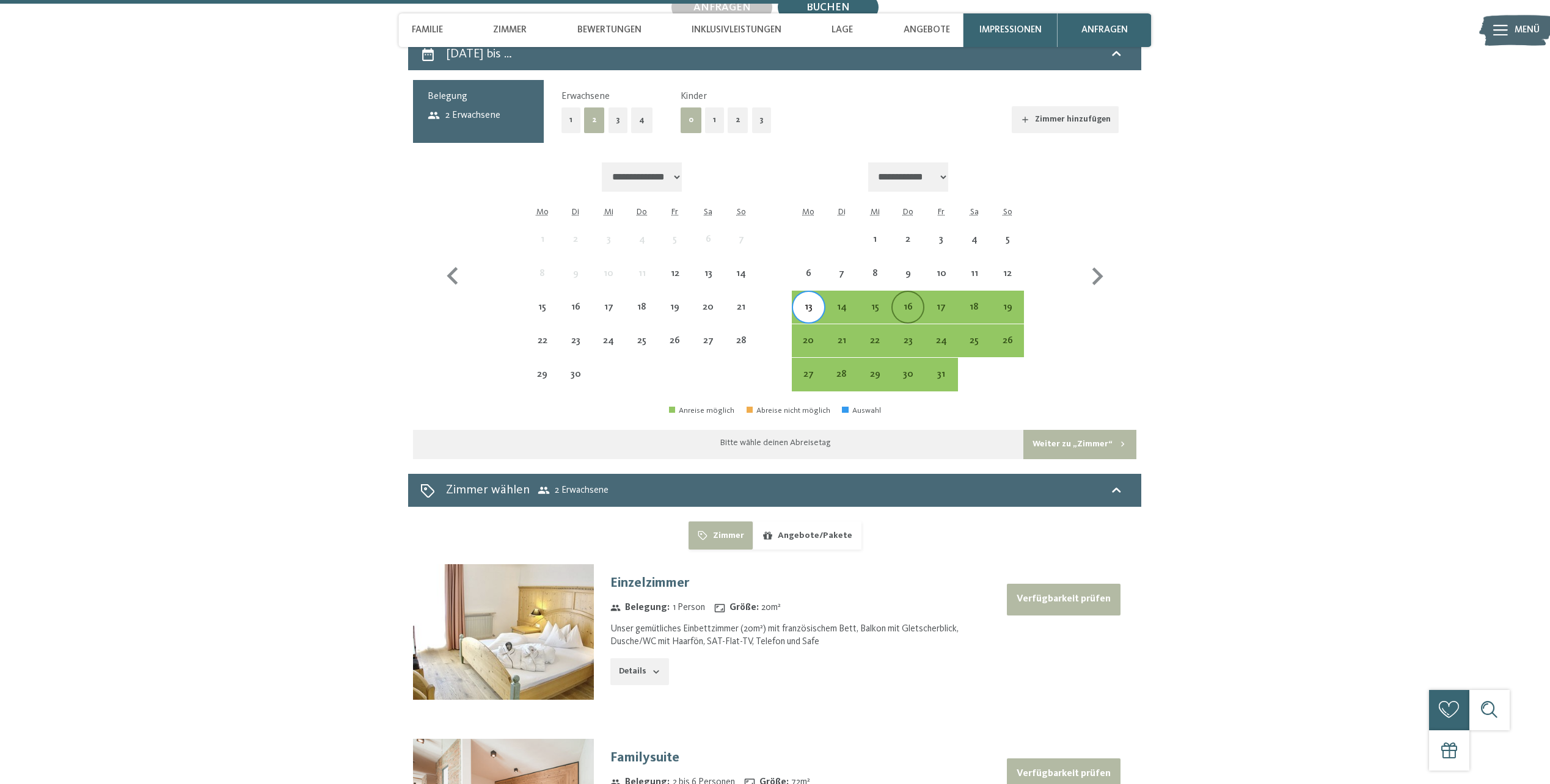
click at [898, 308] on div "16" at bounding box center [907, 317] width 30 height 30
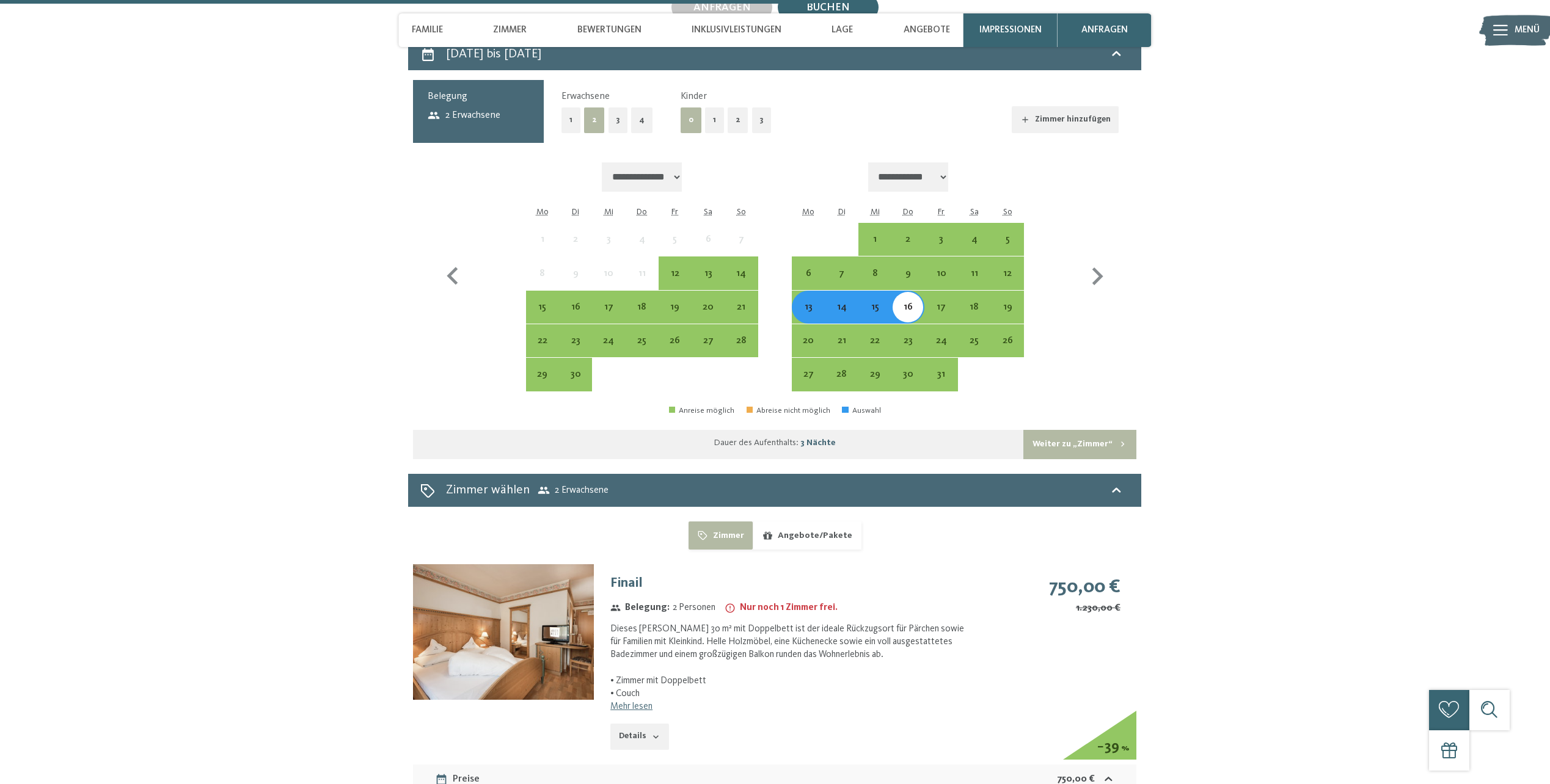
click at [736, 121] on button "2" at bounding box center [738, 120] width 21 height 25
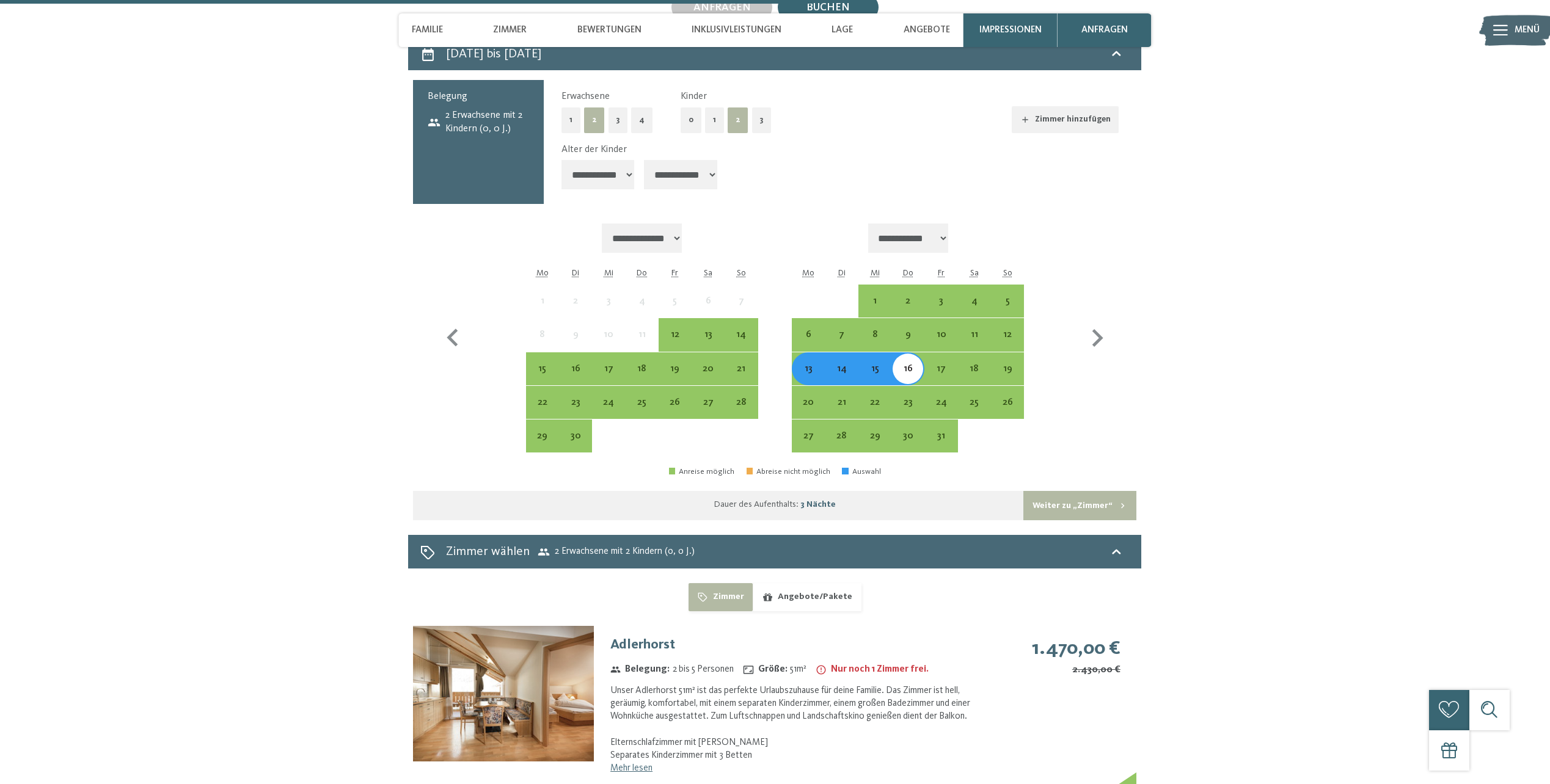
click at [620, 174] on select "**********" at bounding box center [598, 174] width 73 height 29
select select "*"
click at [561, 160] on select "**********" at bounding box center [598, 174] width 73 height 29
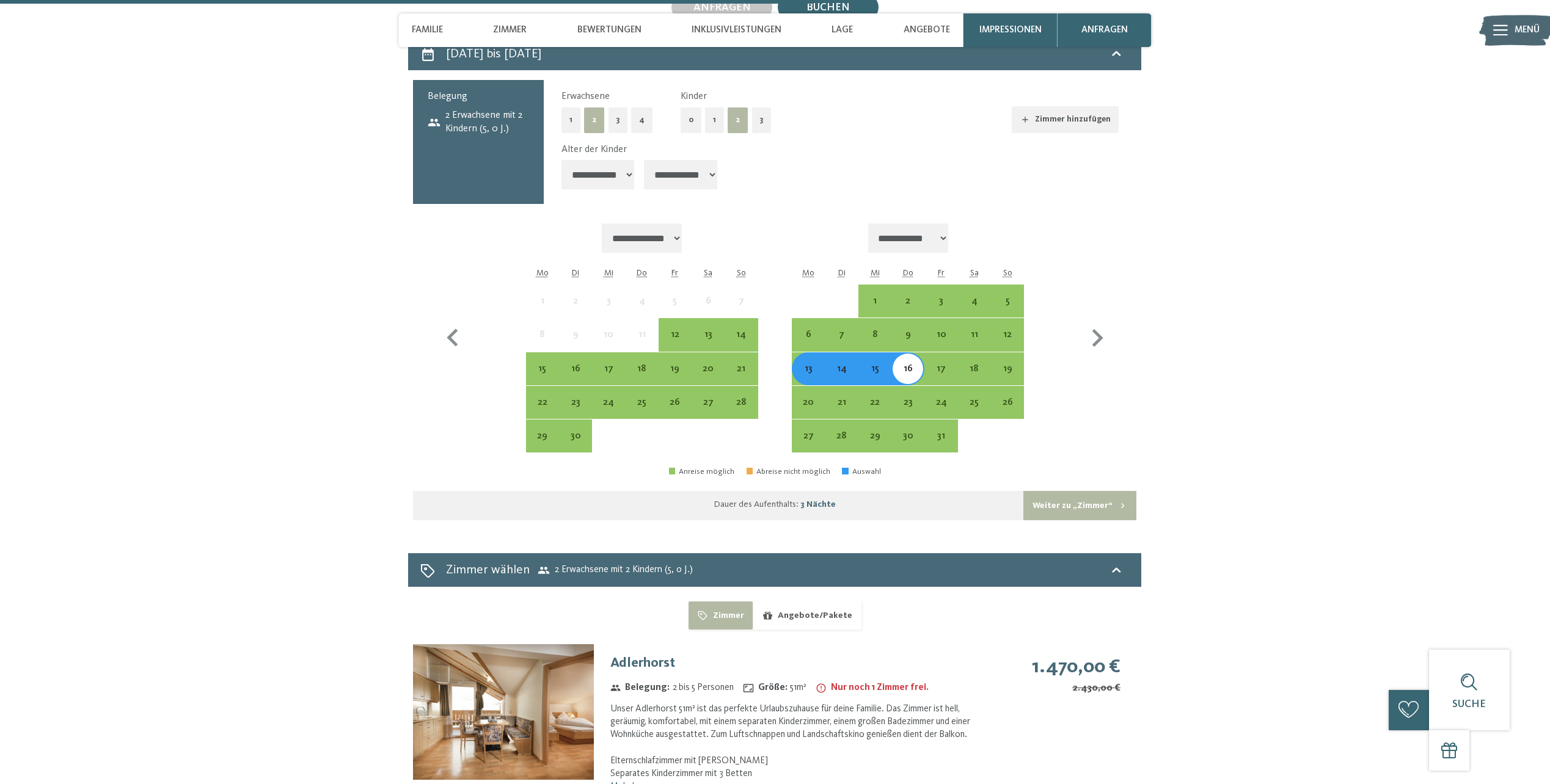
click at [695, 181] on select "**********" at bounding box center [680, 174] width 73 height 29
select select "*"
click at [646, 160] on select "**********" at bounding box center [680, 174] width 73 height 29
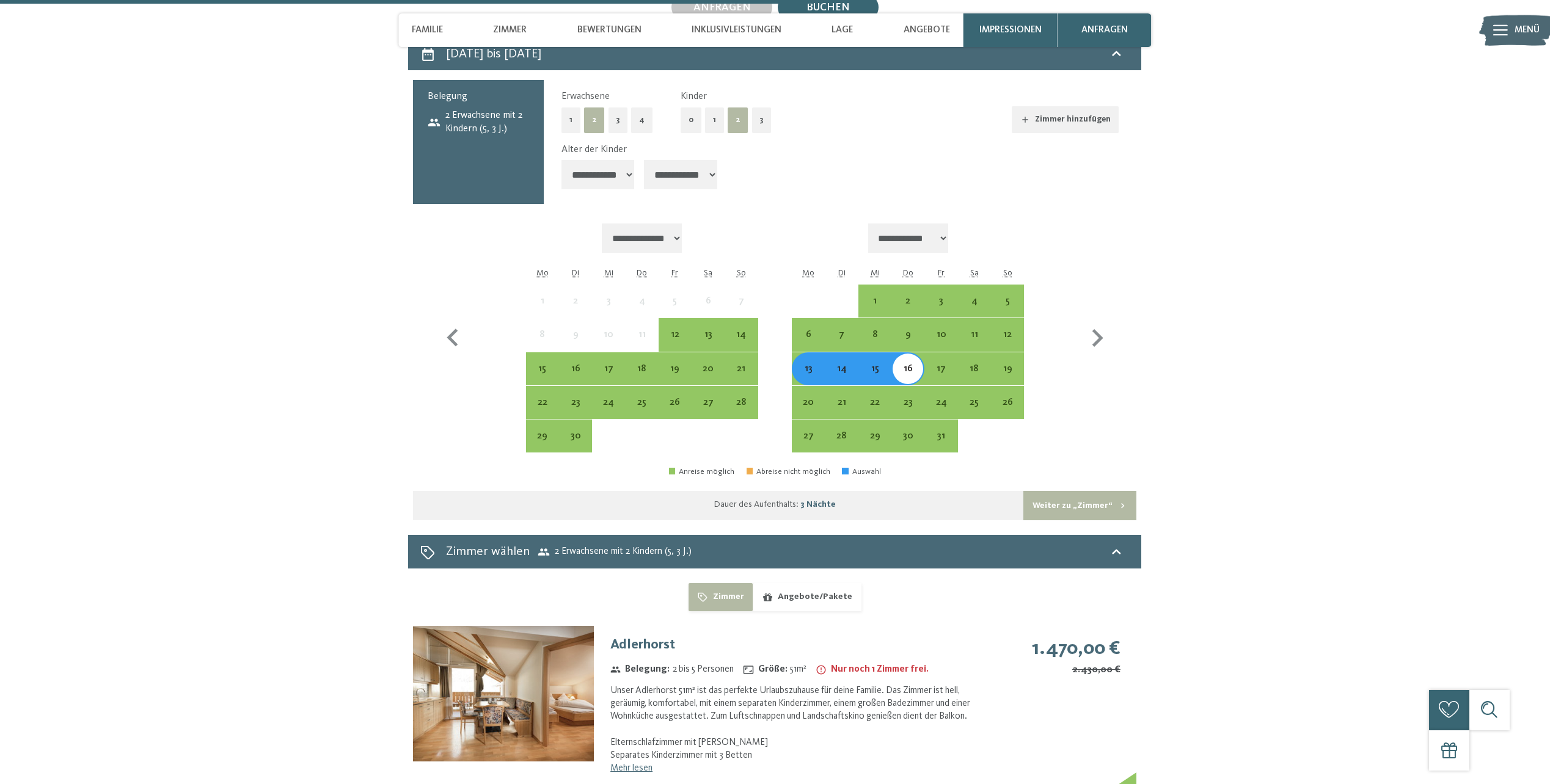
click at [1133, 278] on div "**********" at bounding box center [774, 338] width 724 height 249
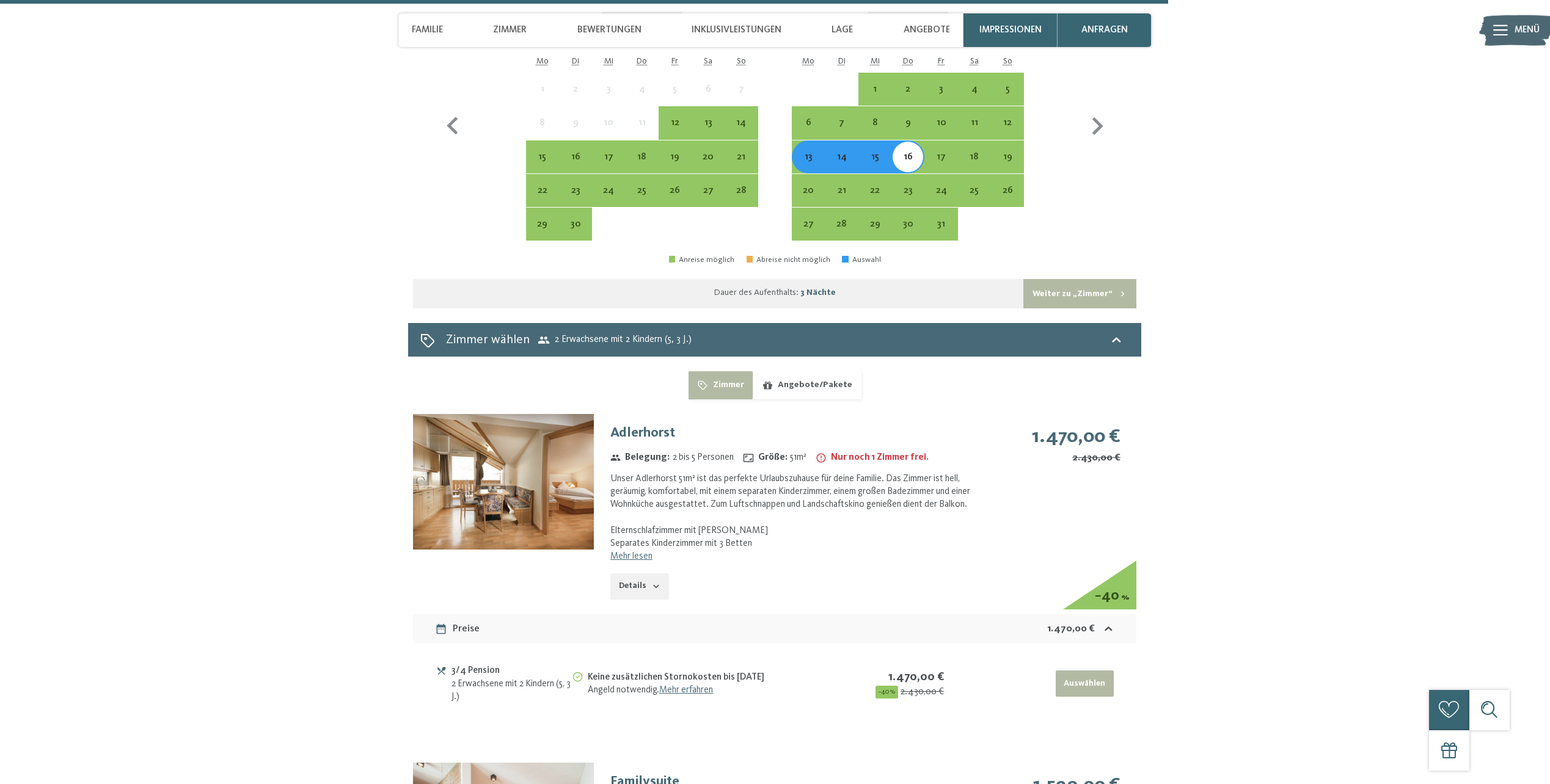
scroll to position [3814, 0]
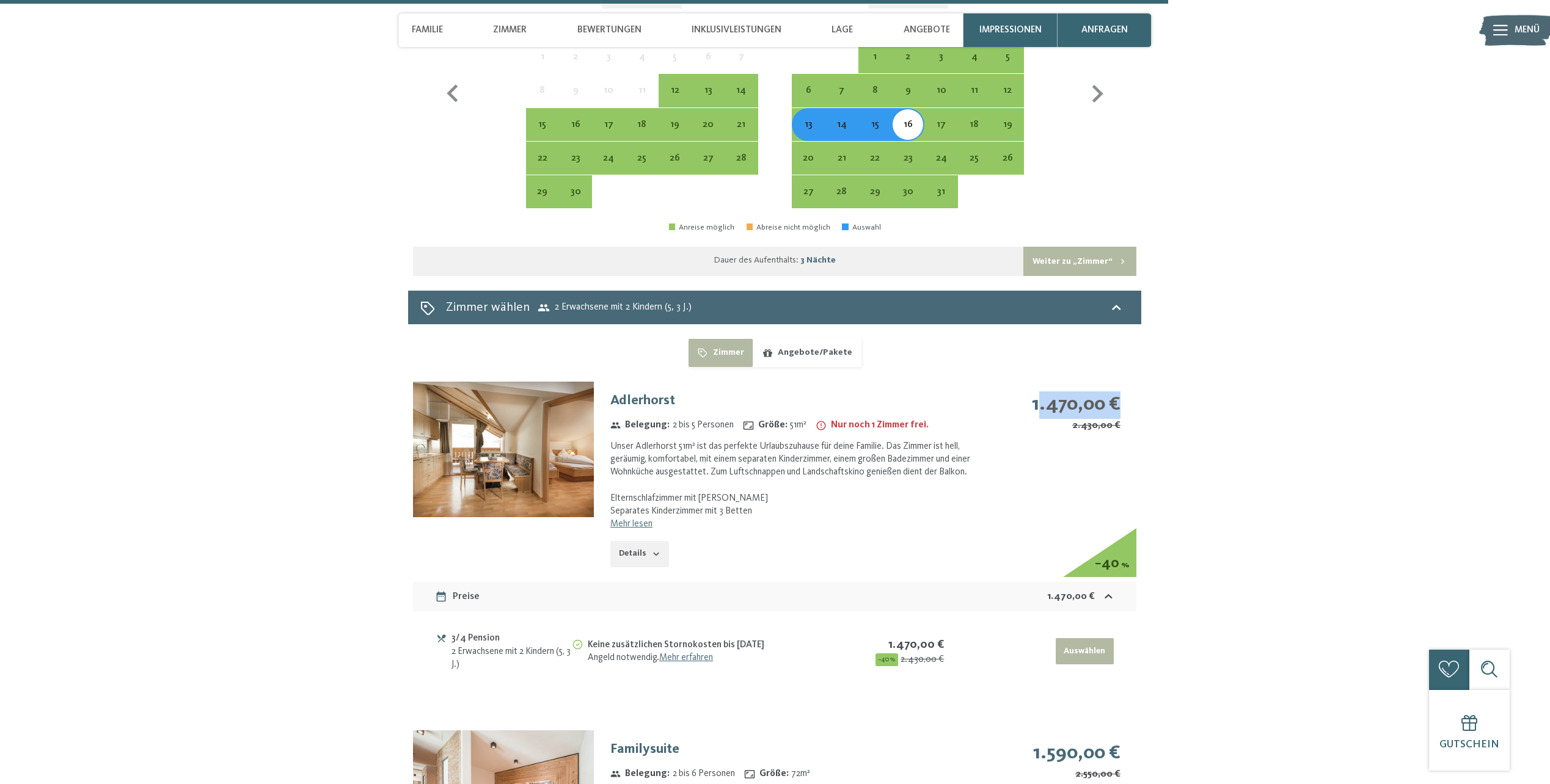
drag, startPoint x: 1036, startPoint y: 407, endPoint x: 1132, endPoint y: 412, distance: 96.1
click at [1132, 412] on div "1.470,00 € 2.430,00 € − 40 %" at bounding box center [1055, 426] width 163 height 90
drag, startPoint x: 1013, startPoint y: 403, endPoint x: 1138, endPoint y: 406, distance: 125.0
click at [1138, 406] on div "Zimmer Angebote/Pakete Adlerhorst Belegung : 2 bis 5 Personen Größe : 51 m² Nur…" at bounding box center [774, 747] width 733 height 816
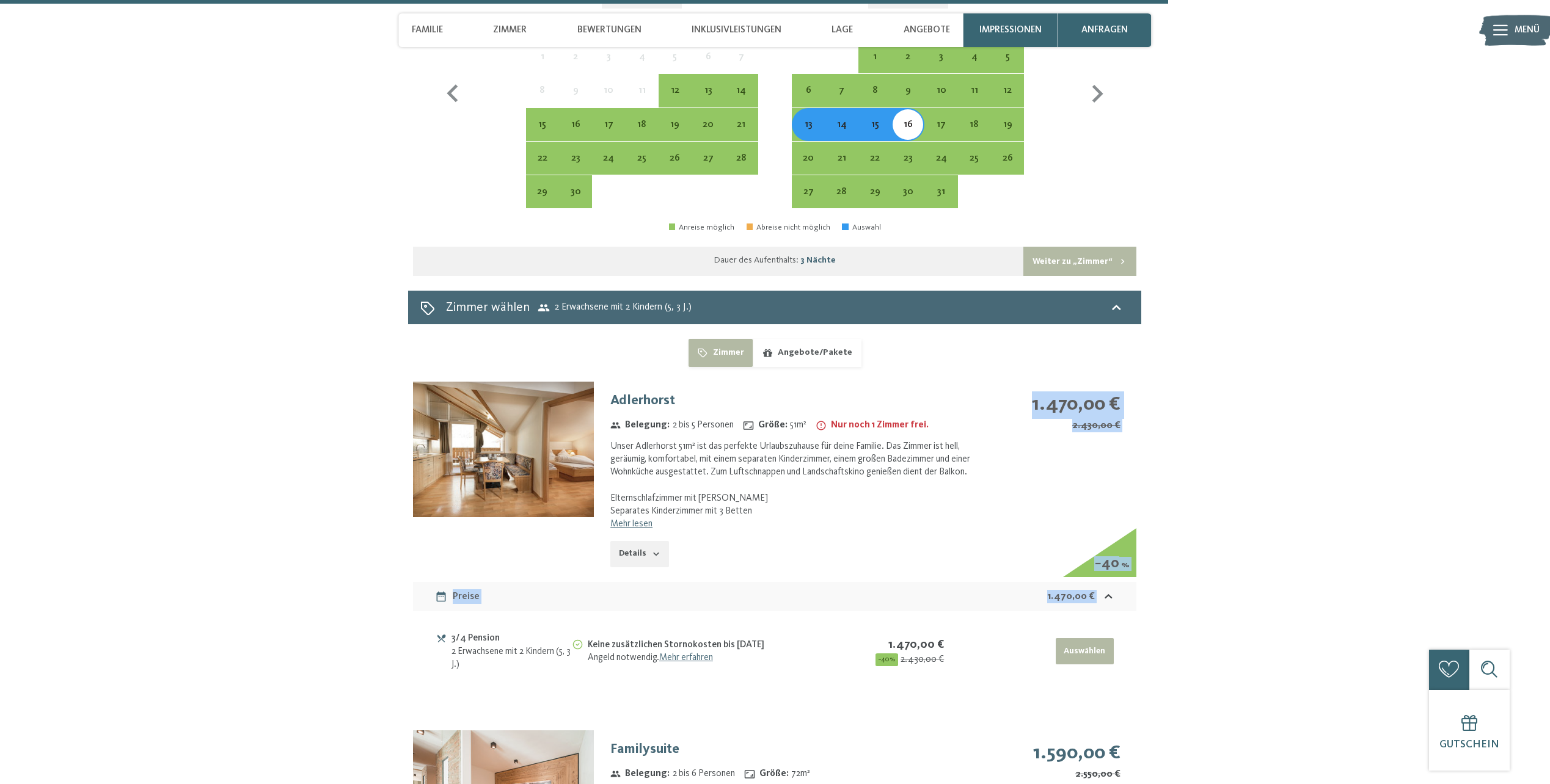
click at [1125, 440] on div "1.470,00 € 2.430,00 € − 40 %" at bounding box center [1055, 426] width 163 height 90
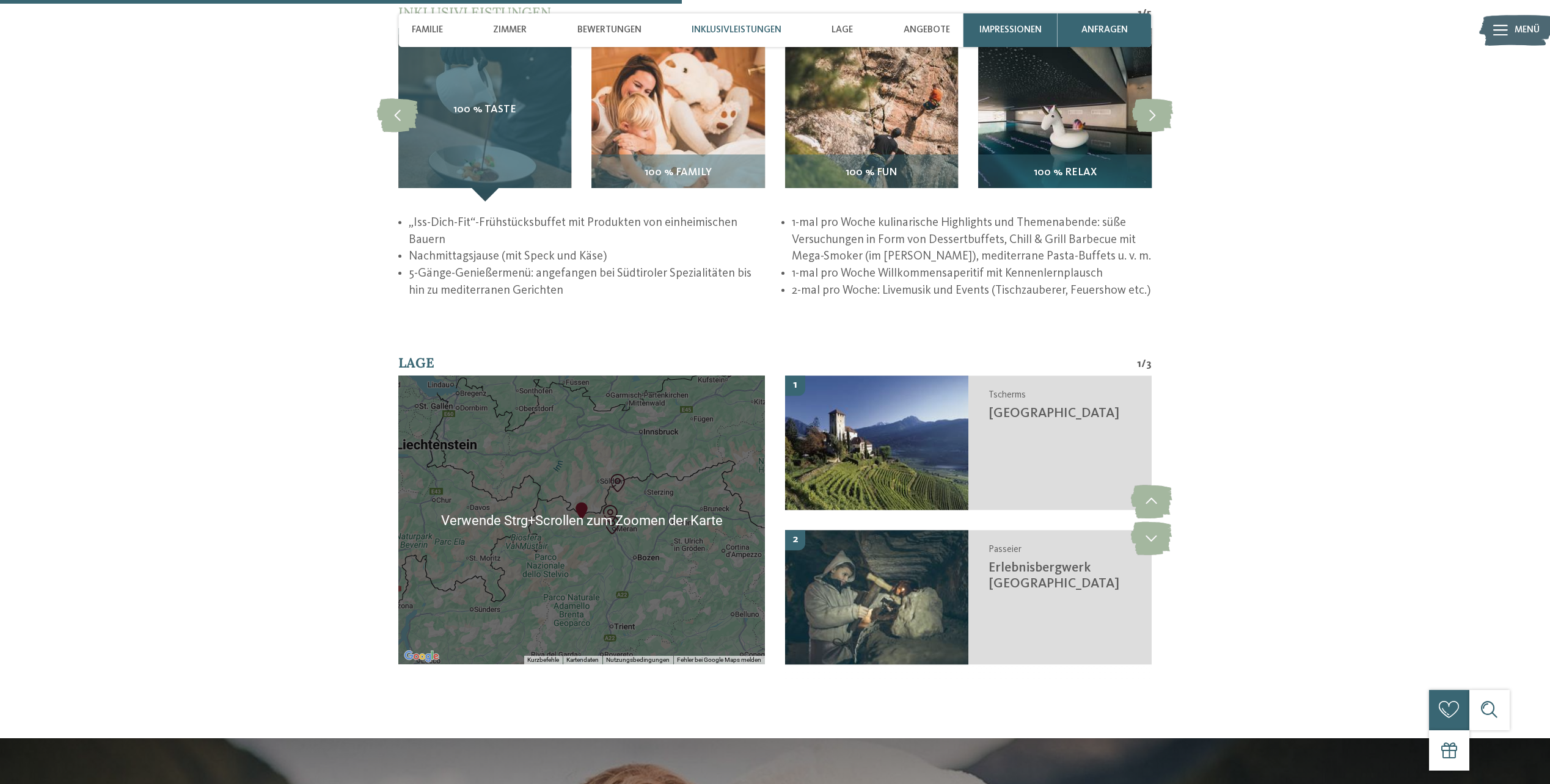
scroll to position [2226, 0]
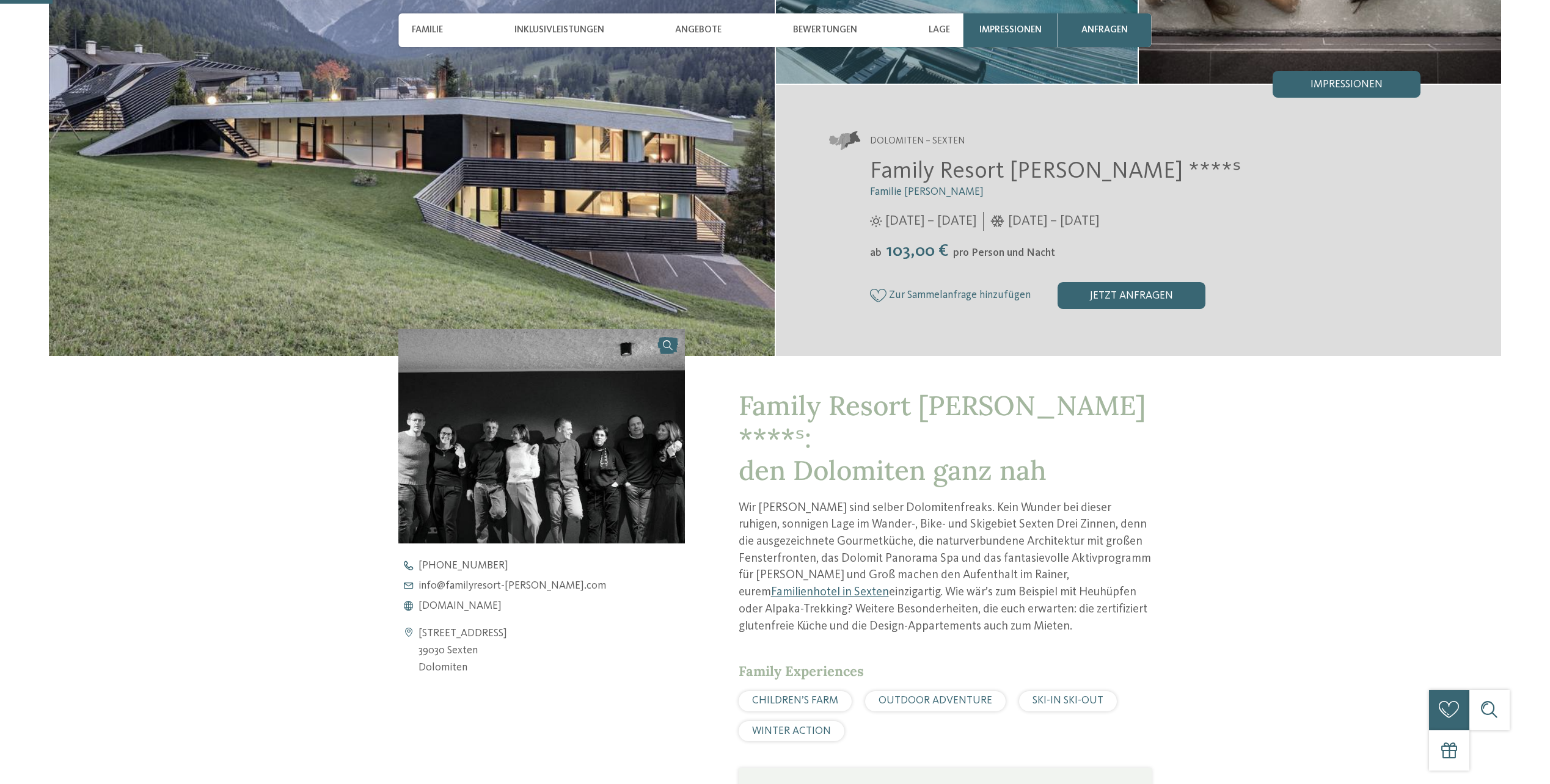
scroll to position [306, 0]
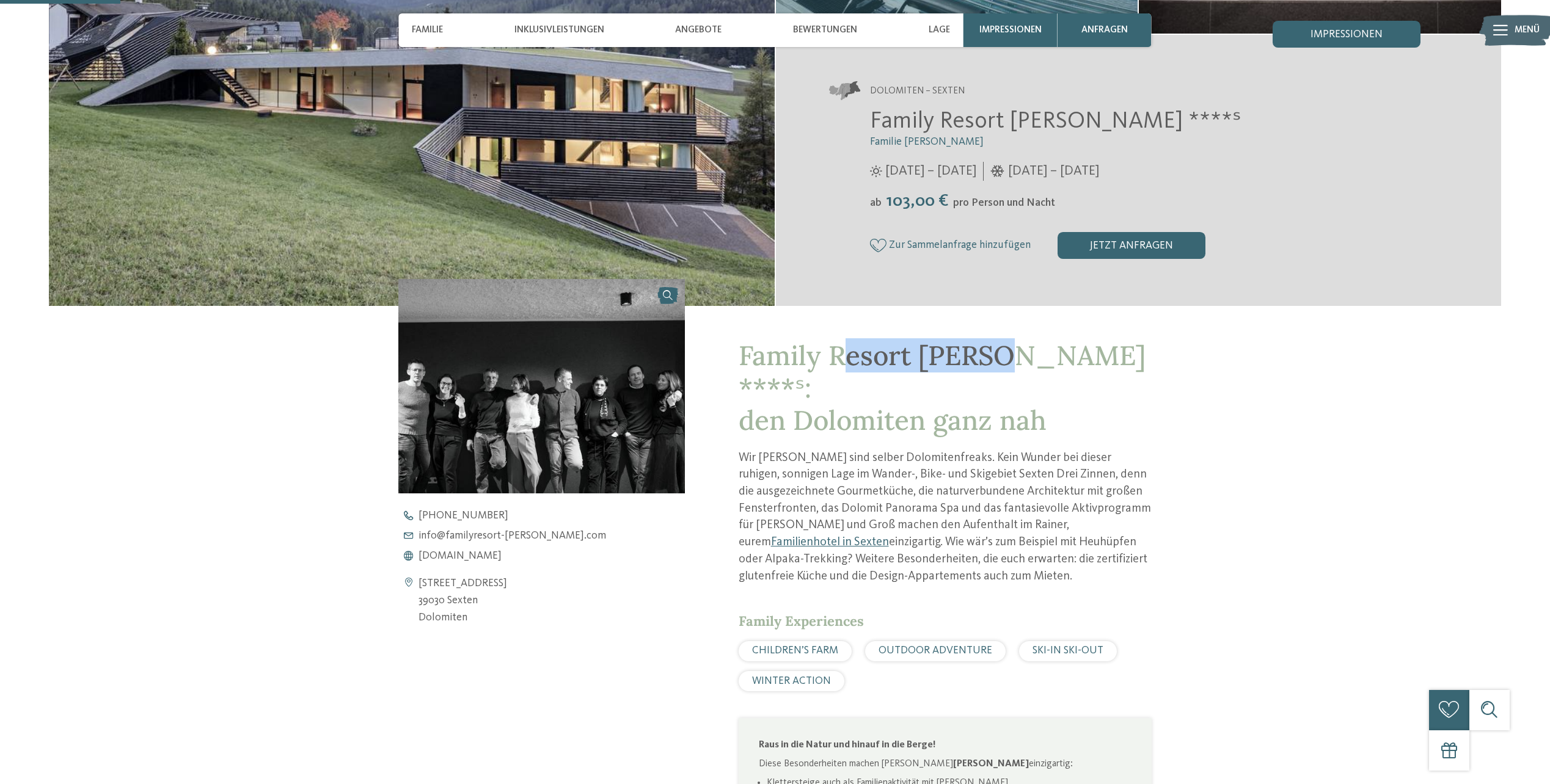
drag, startPoint x: 995, startPoint y: 356, endPoint x: 850, endPoint y: 361, distance: 145.1
click at [850, 361] on span "Family Resort Rainer ****ˢ: den Dolomiten ganz nah" at bounding box center [942, 388] width 407 height 99
click at [1127, 248] on div "jetzt anfragen" at bounding box center [1132, 245] width 148 height 27
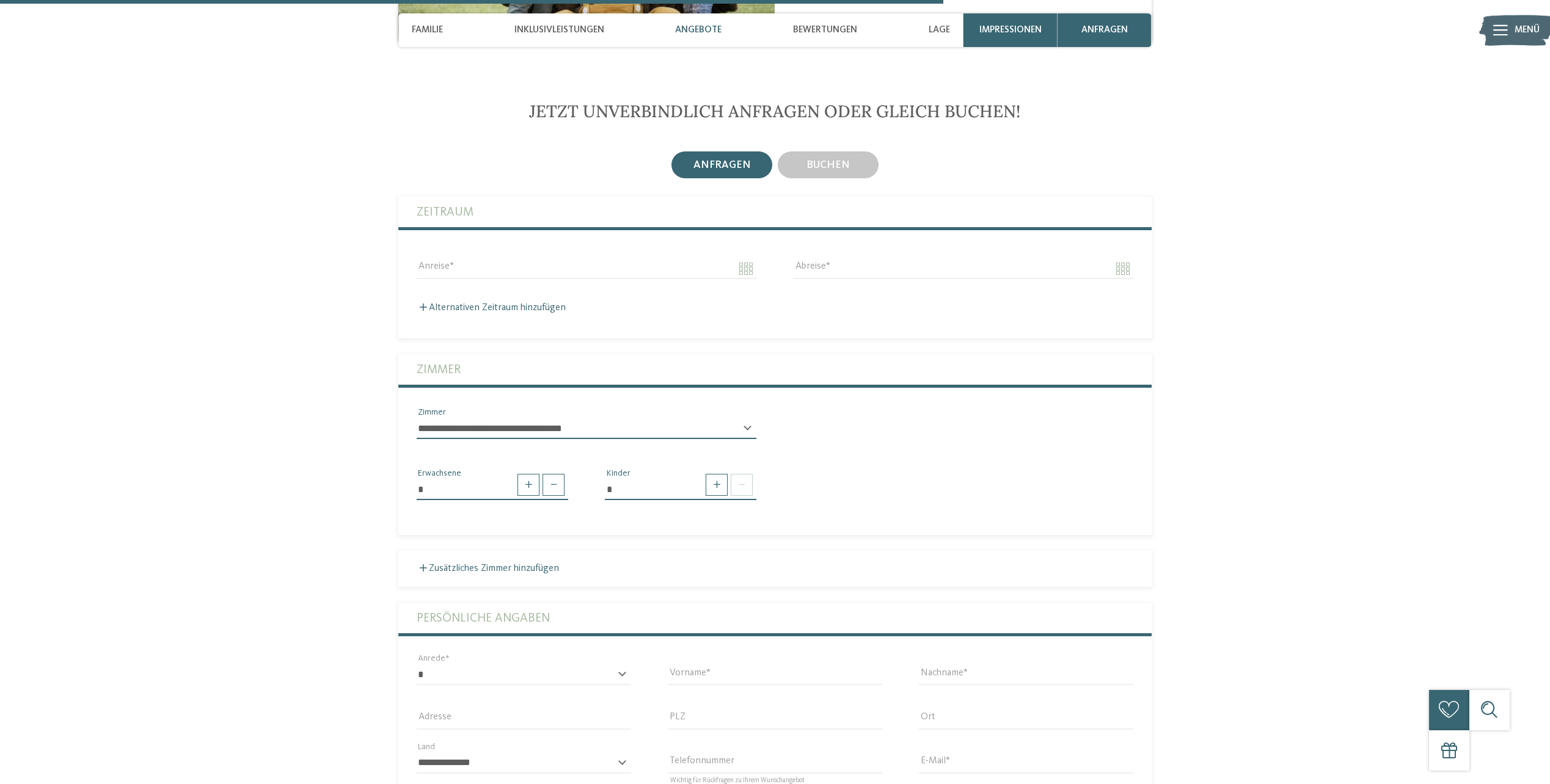
scroll to position [2400, 0]
click at [851, 147] on div "anfragen buchen" at bounding box center [775, 565] width 753 height 837
click at [847, 150] on div "buchen" at bounding box center [828, 163] width 101 height 27
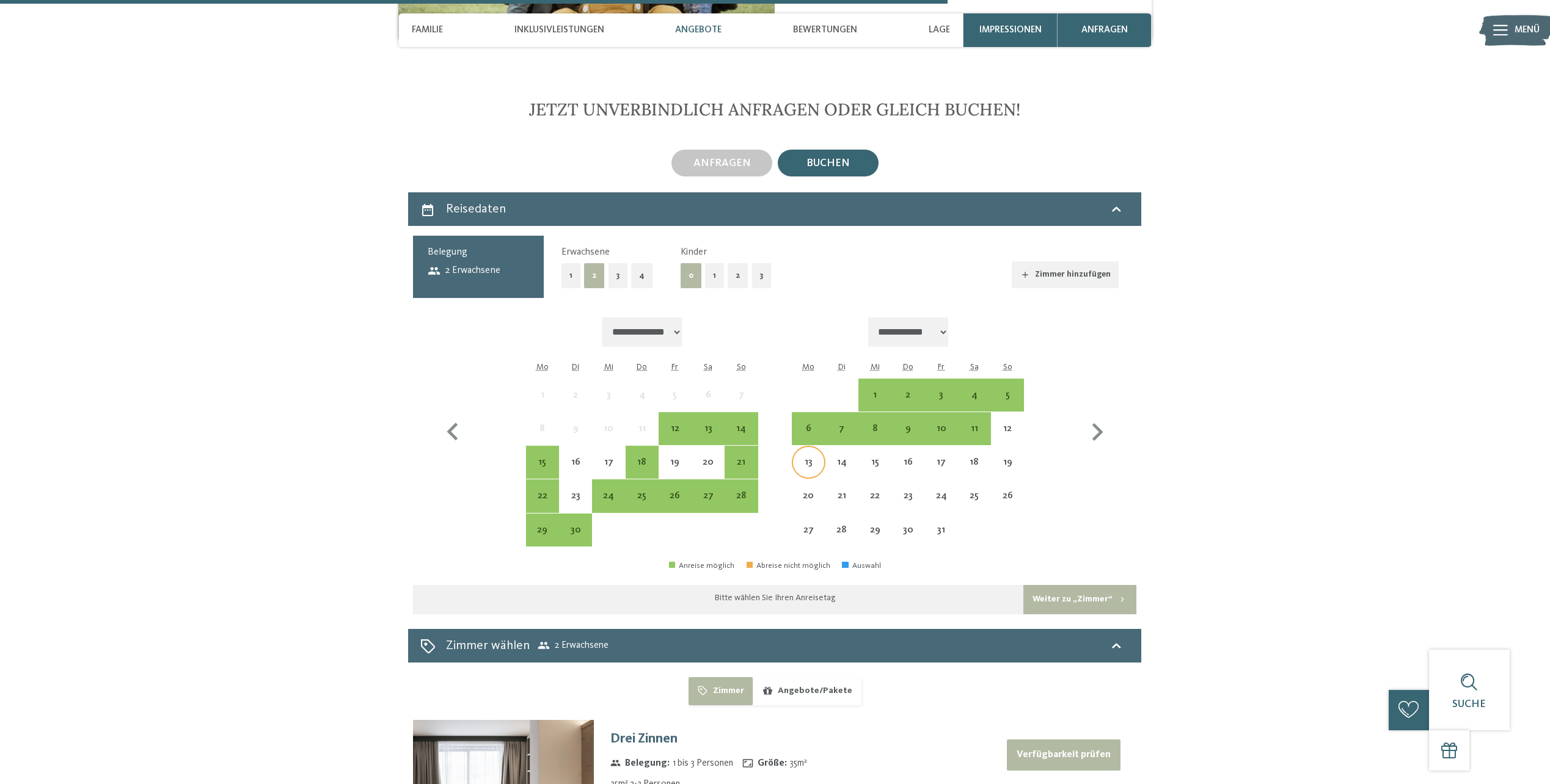
click at [813, 457] on div "13" at bounding box center [808, 472] width 30 height 30
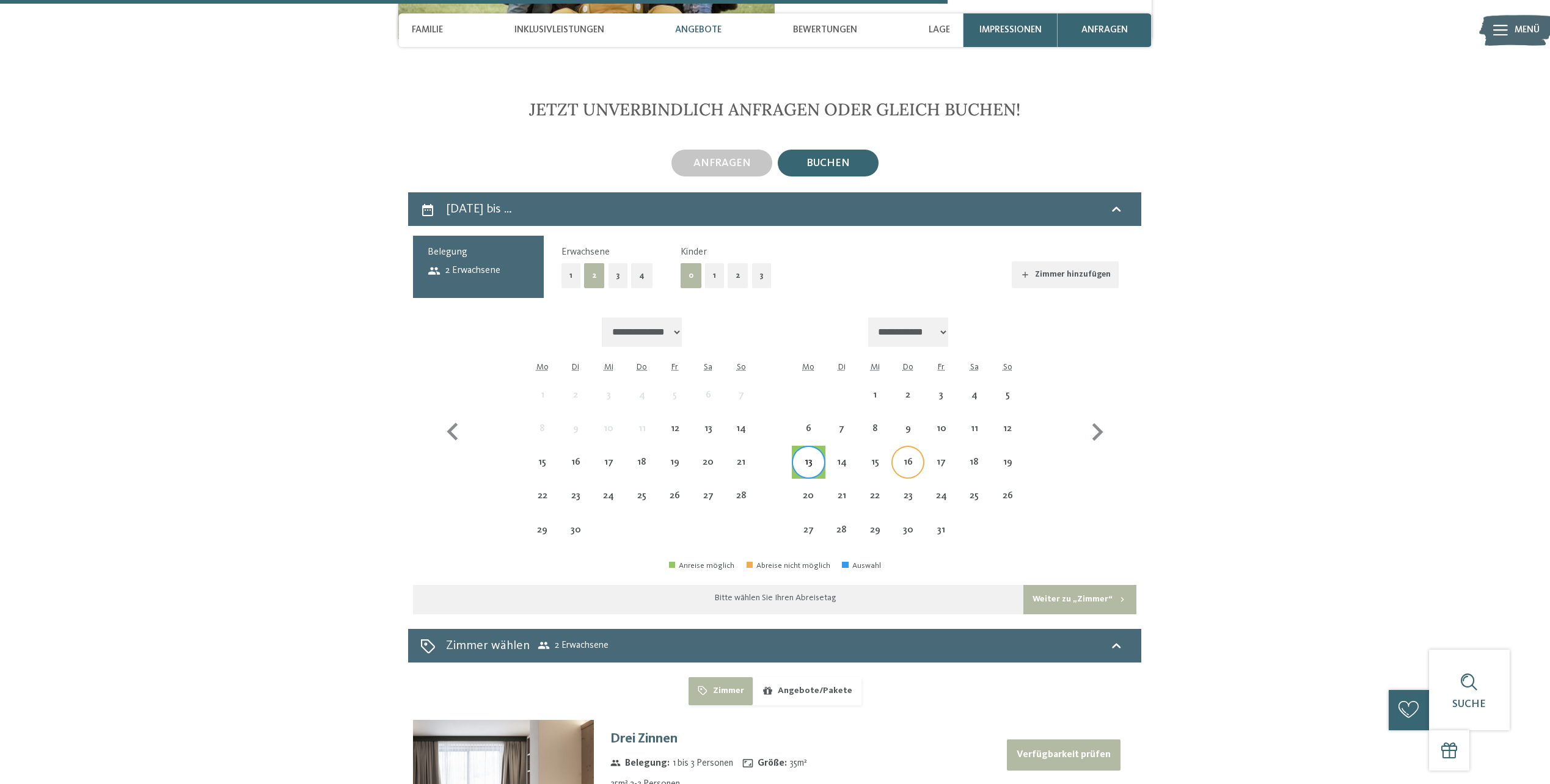
click at [915, 457] on div "16" at bounding box center [907, 472] width 30 height 30
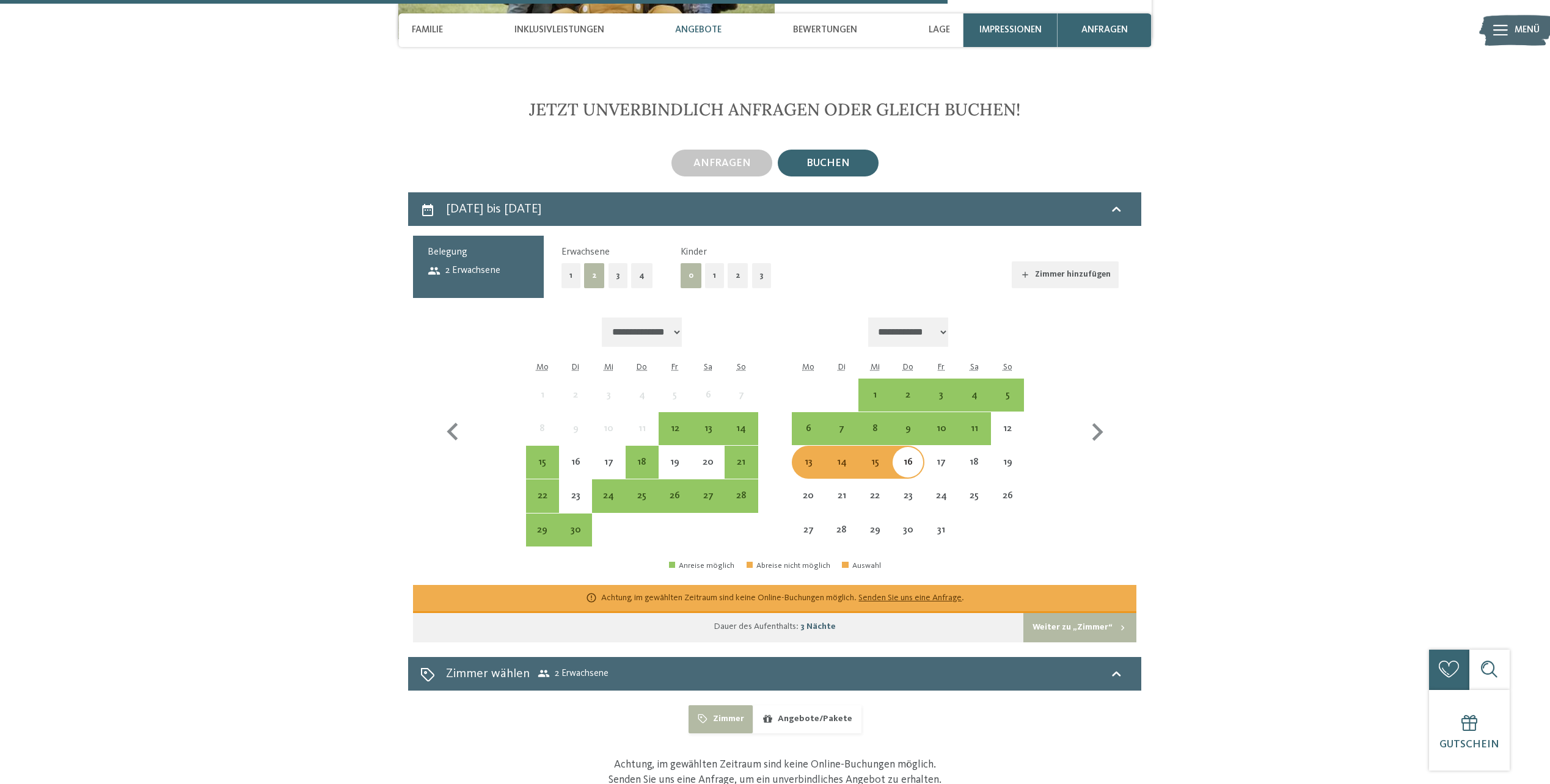
click at [1125, 447] on div "**********" at bounding box center [774, 432] width 724 height 249
click at [819, 424] on div "6" at bounding box center [808, 439] width 30 height 30
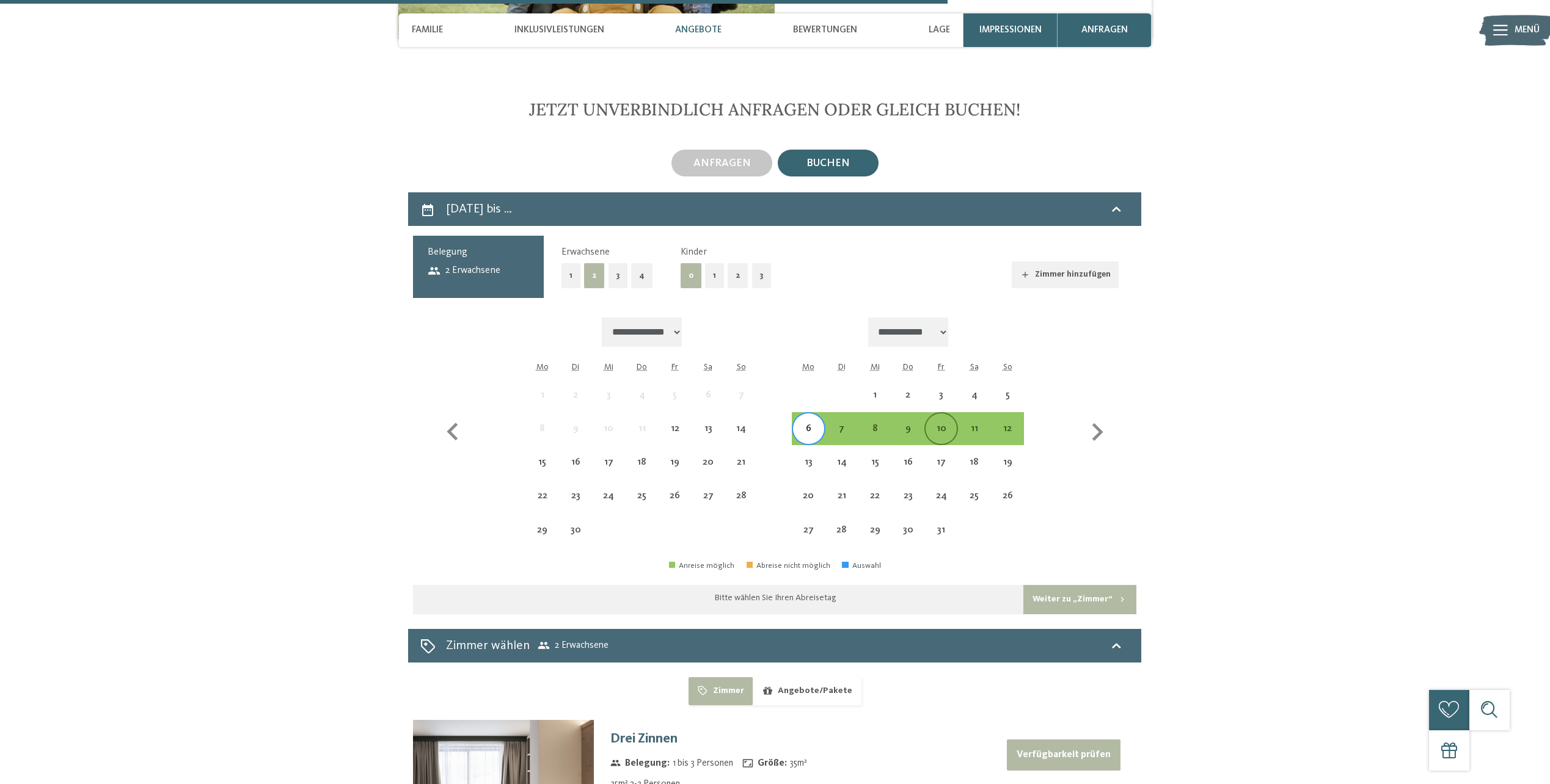
click at [933, 424] on div "10" at bounding box center [940, 439] width 30 height 30
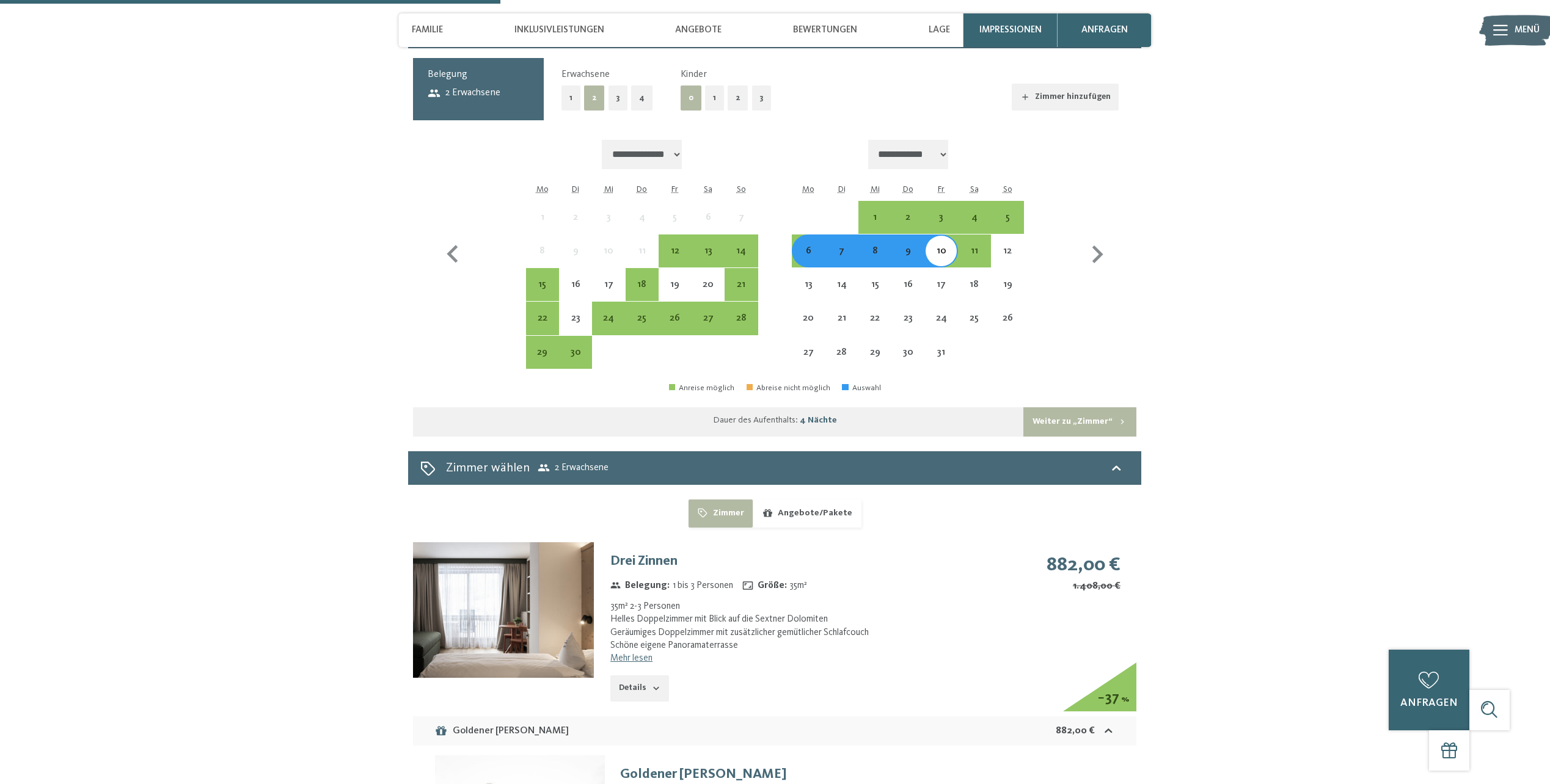
scroll to position [2461, 0]
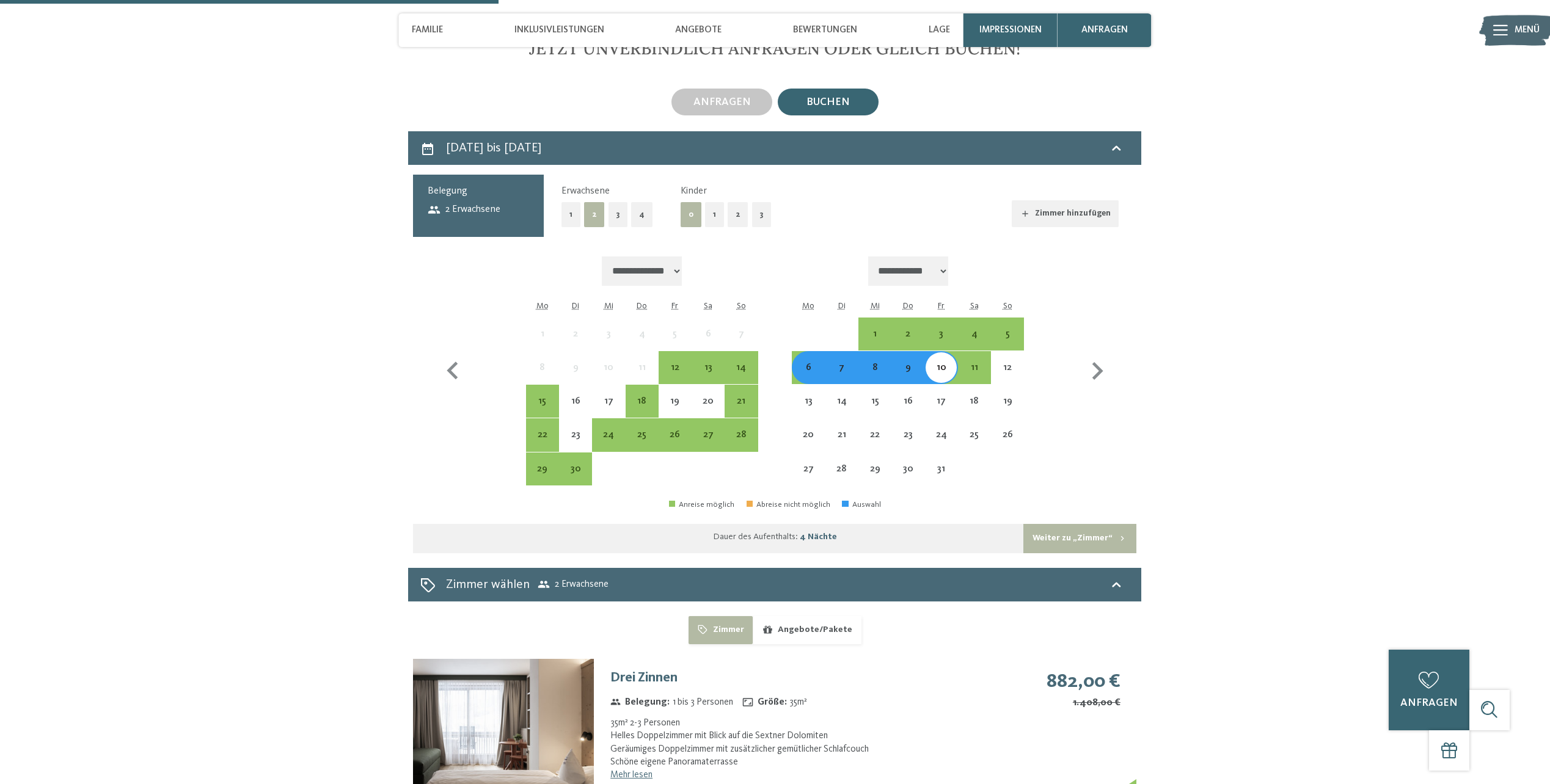
click at [734, 202] on button "2" at bounding box center [738, 215] width 21 height 25
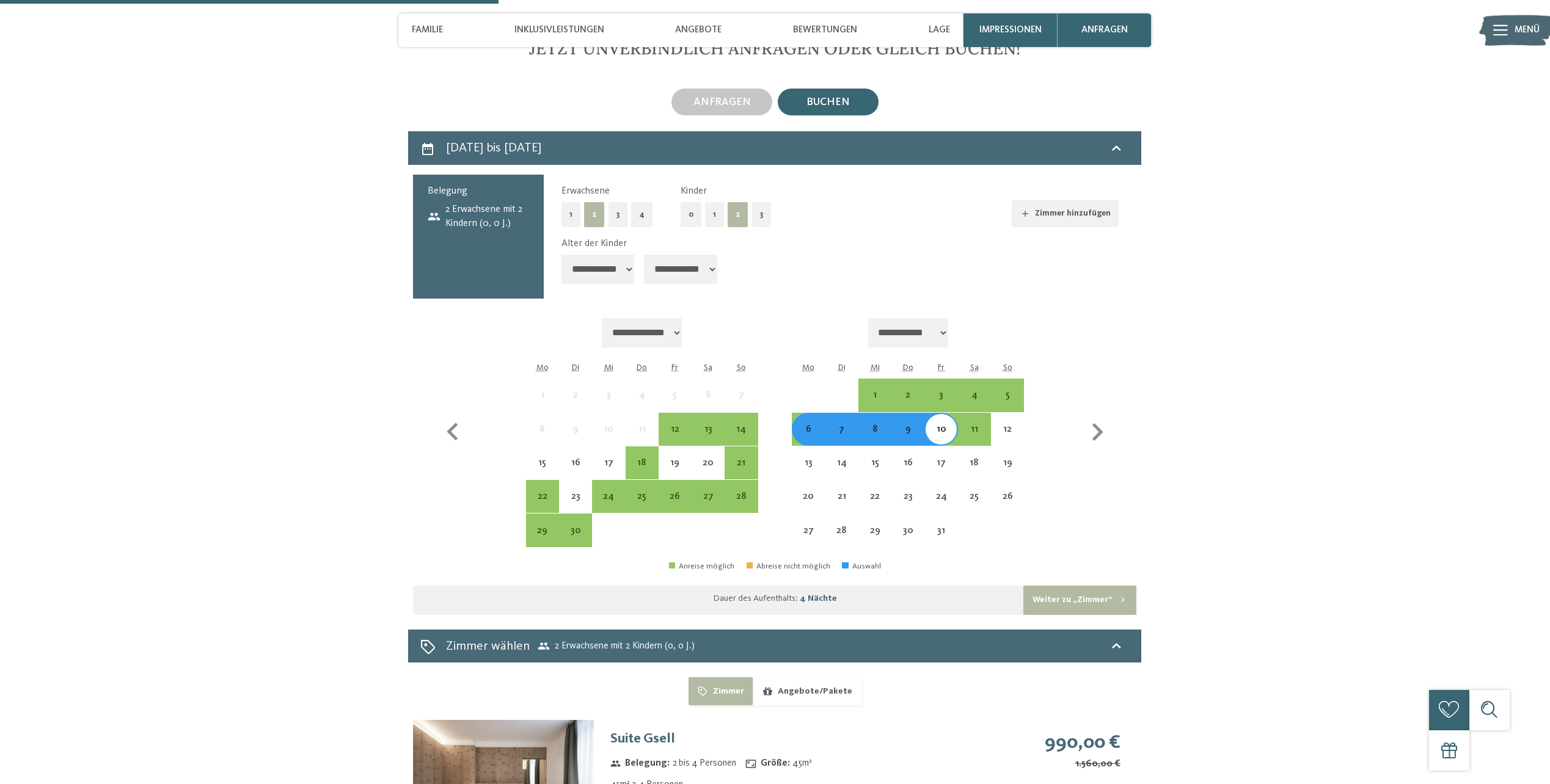
click at [640, 238] on div "**********" at bounding box center [840, 263] width 558 height 52
click at [632, 255] on select "**********" at bounding box center [598, 269] width 73 height 29
select select "*"
click at [561, 255] on select "**********" at bounding box center [598, 269] width 73 height 29
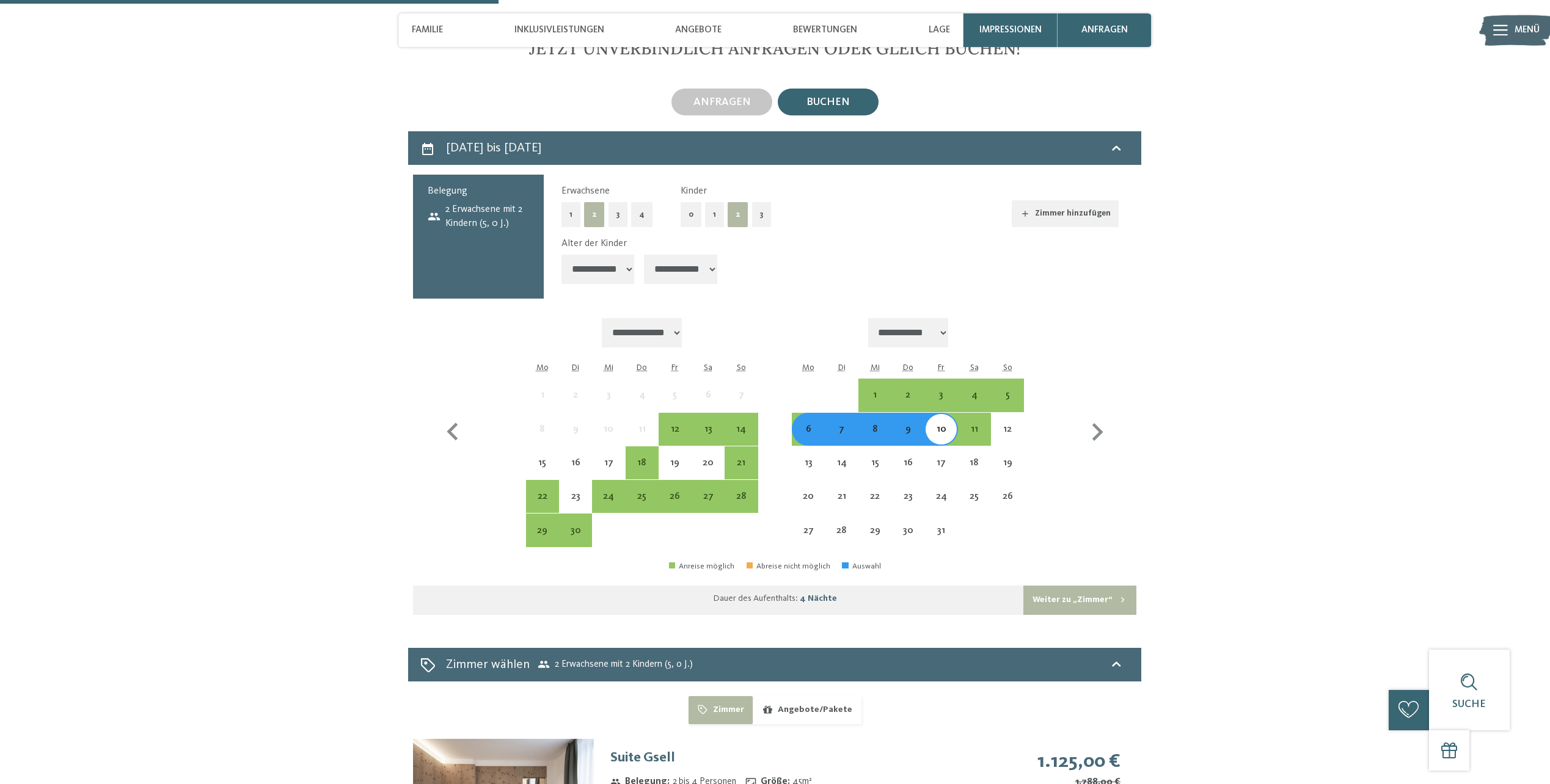
click at [690, 255] on select "**********" at bounding box center [680, 269] width 73 height 29
select select "*"
click at [646, 255] on select "**********" at bounding box center [680, 269] width 73 height 29
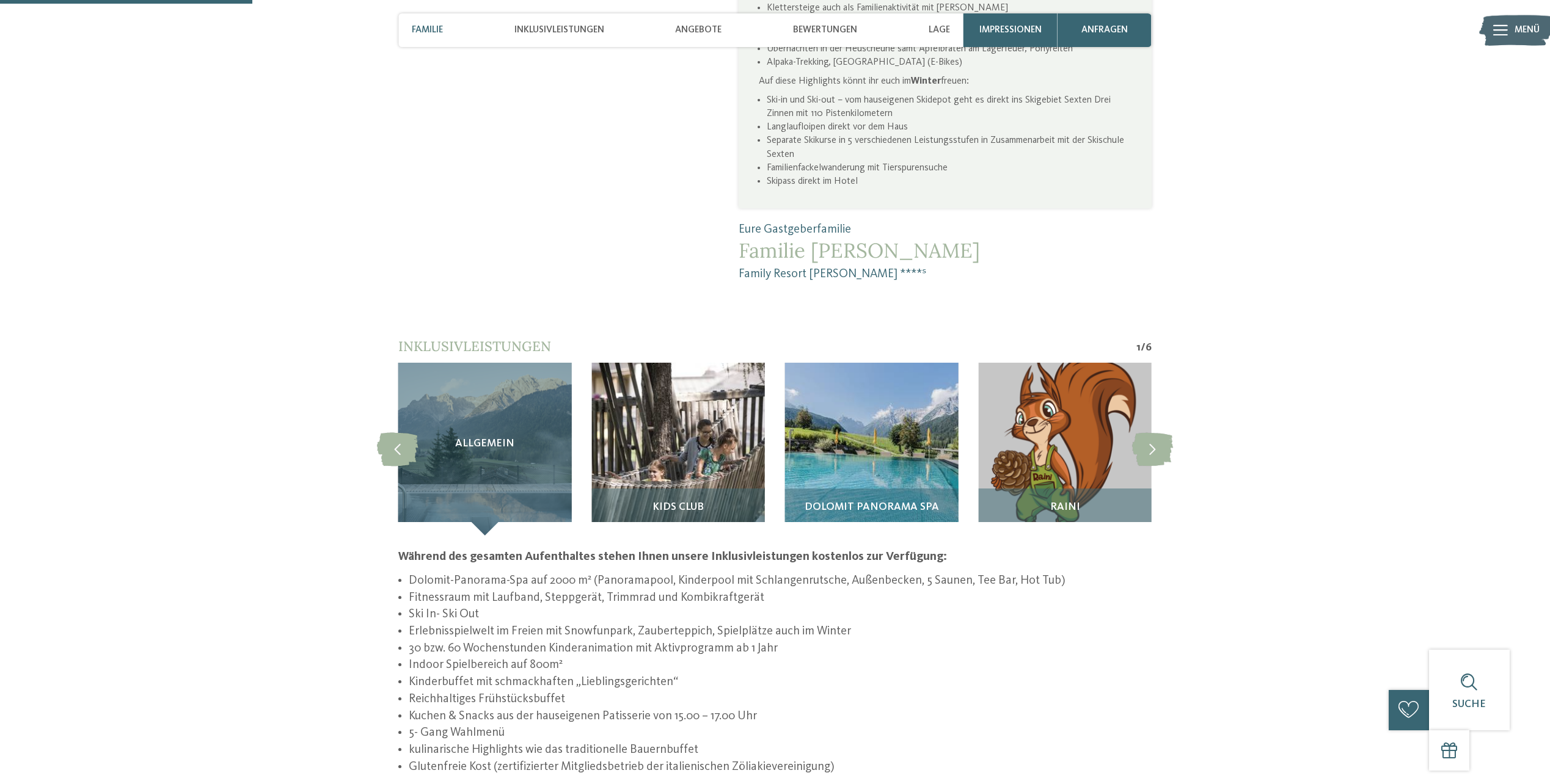
scroll to position [995, 0]
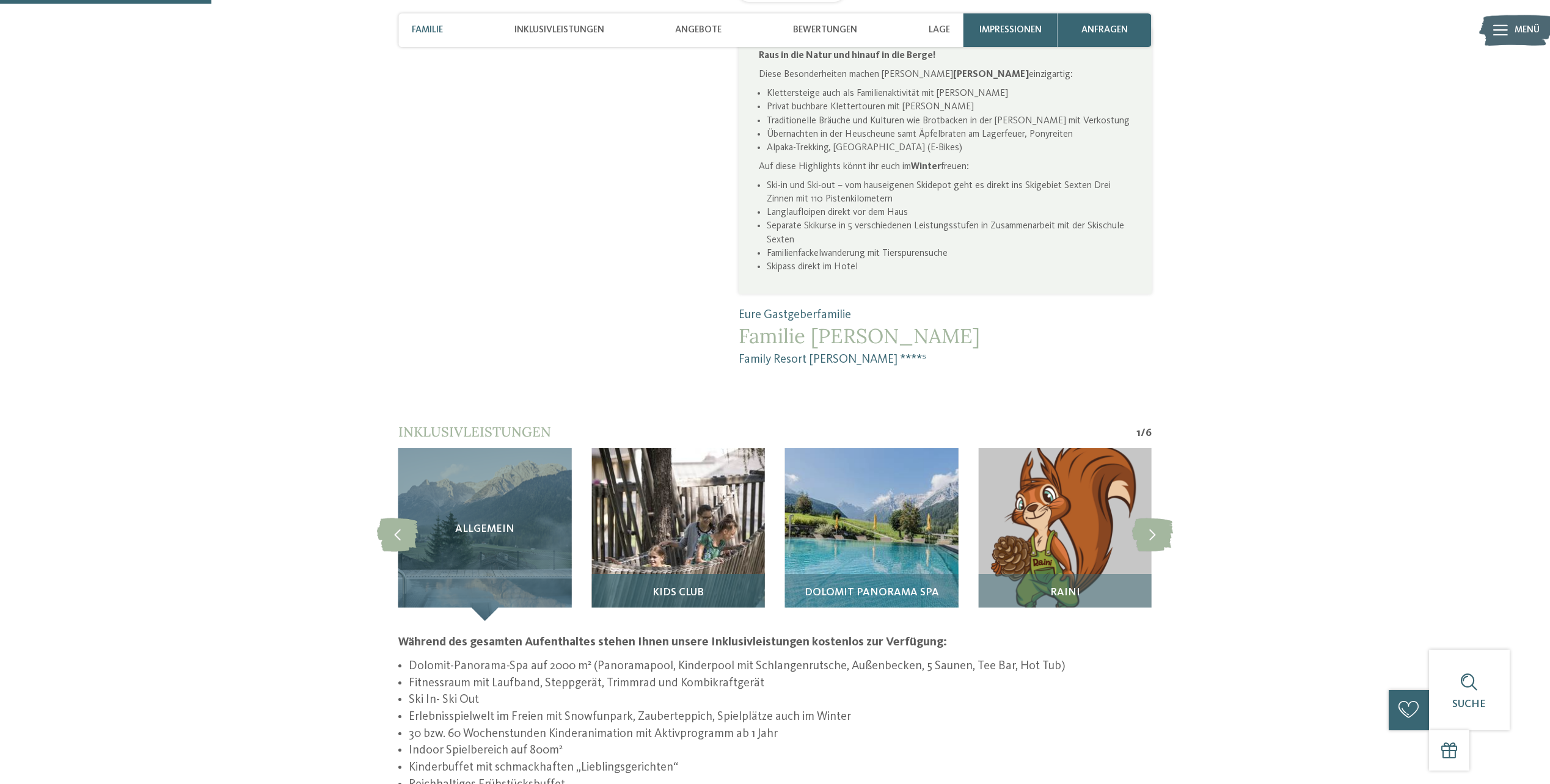
click at [708, 532] on img at bounding box center [677, 535] width 173 height 173
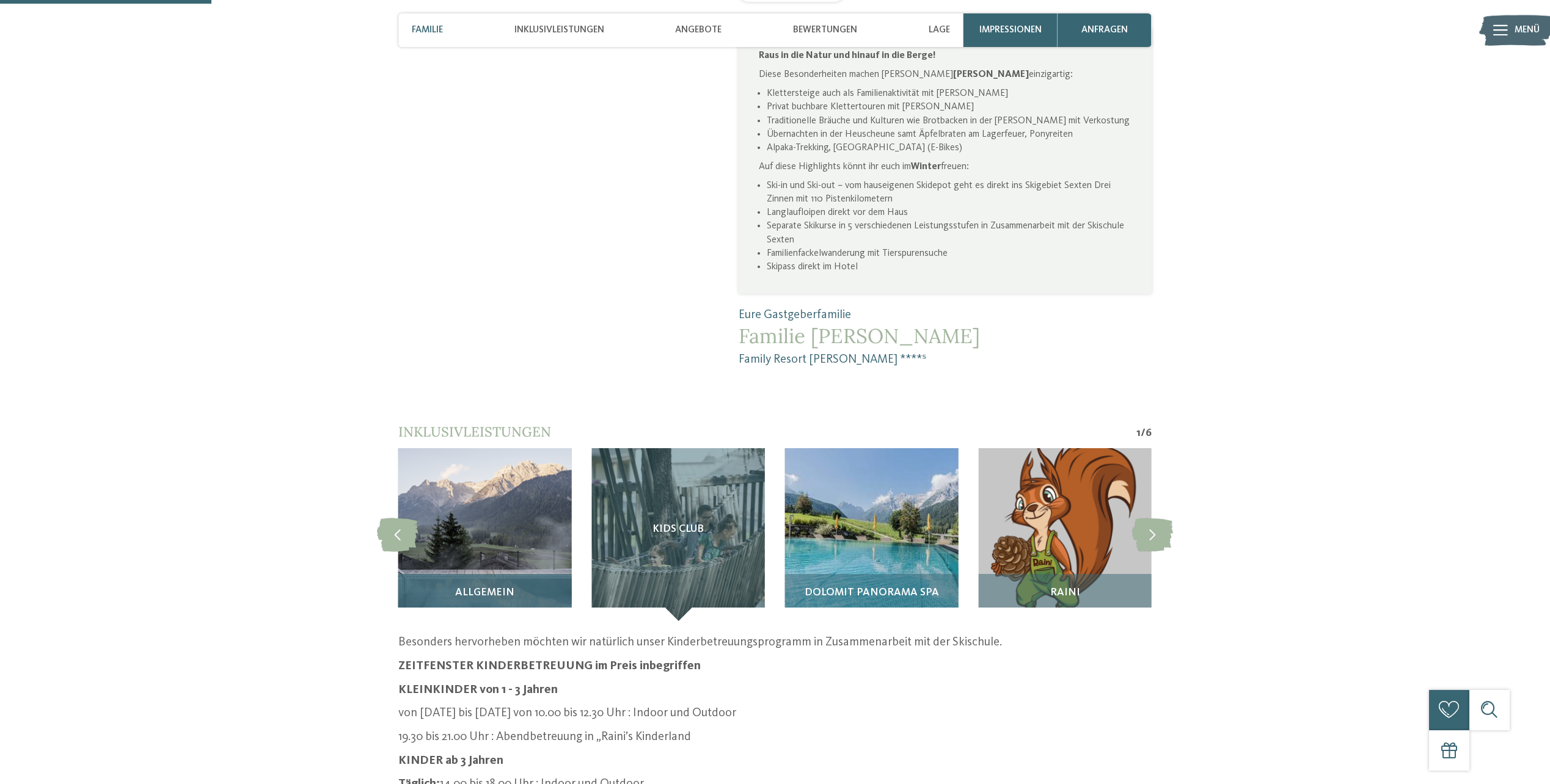
click at [557, 574] on div "Allgemein" at bounding box center [485, 598] width 173 height 47
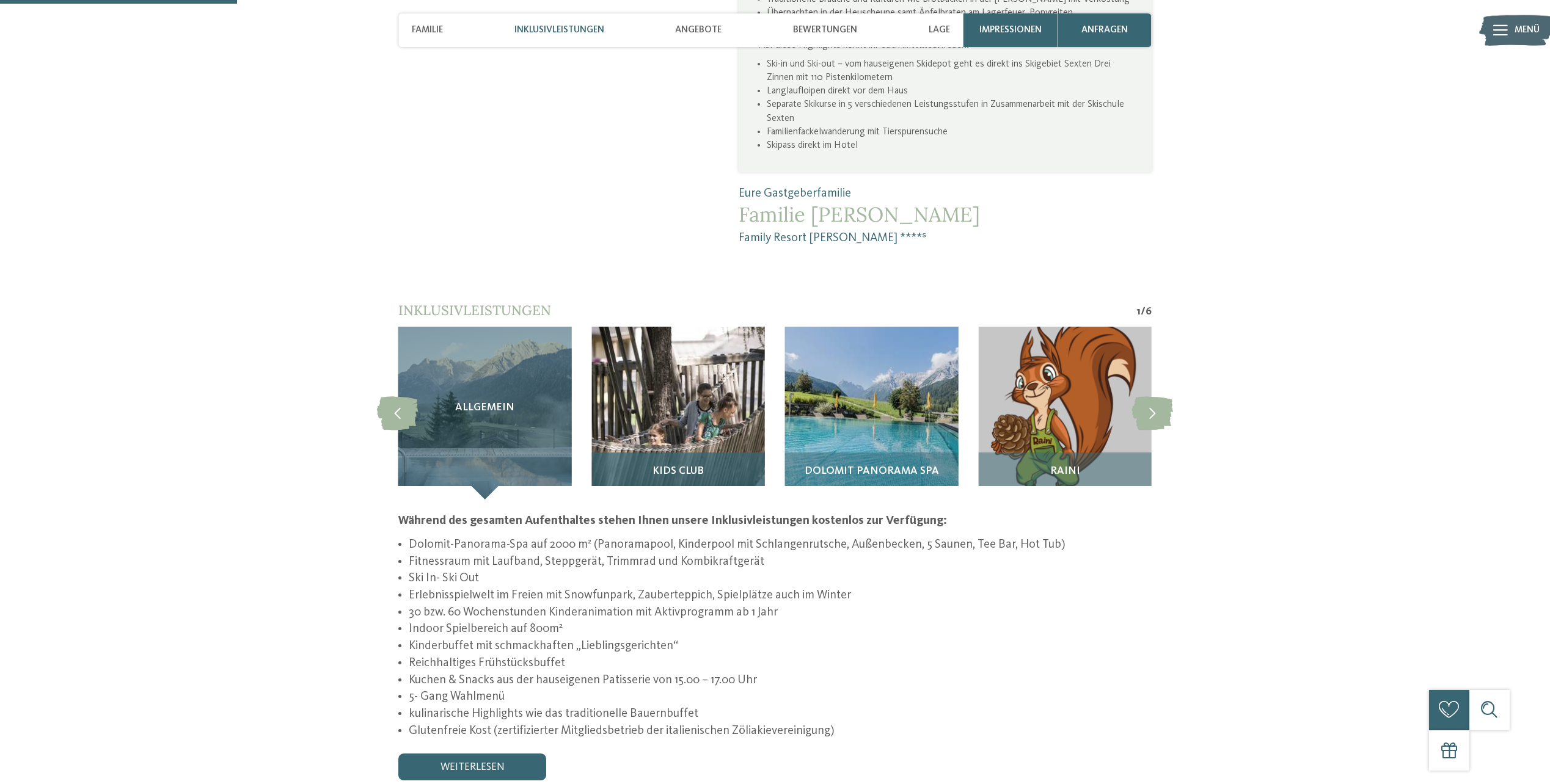
scroll to position [1117, 0]
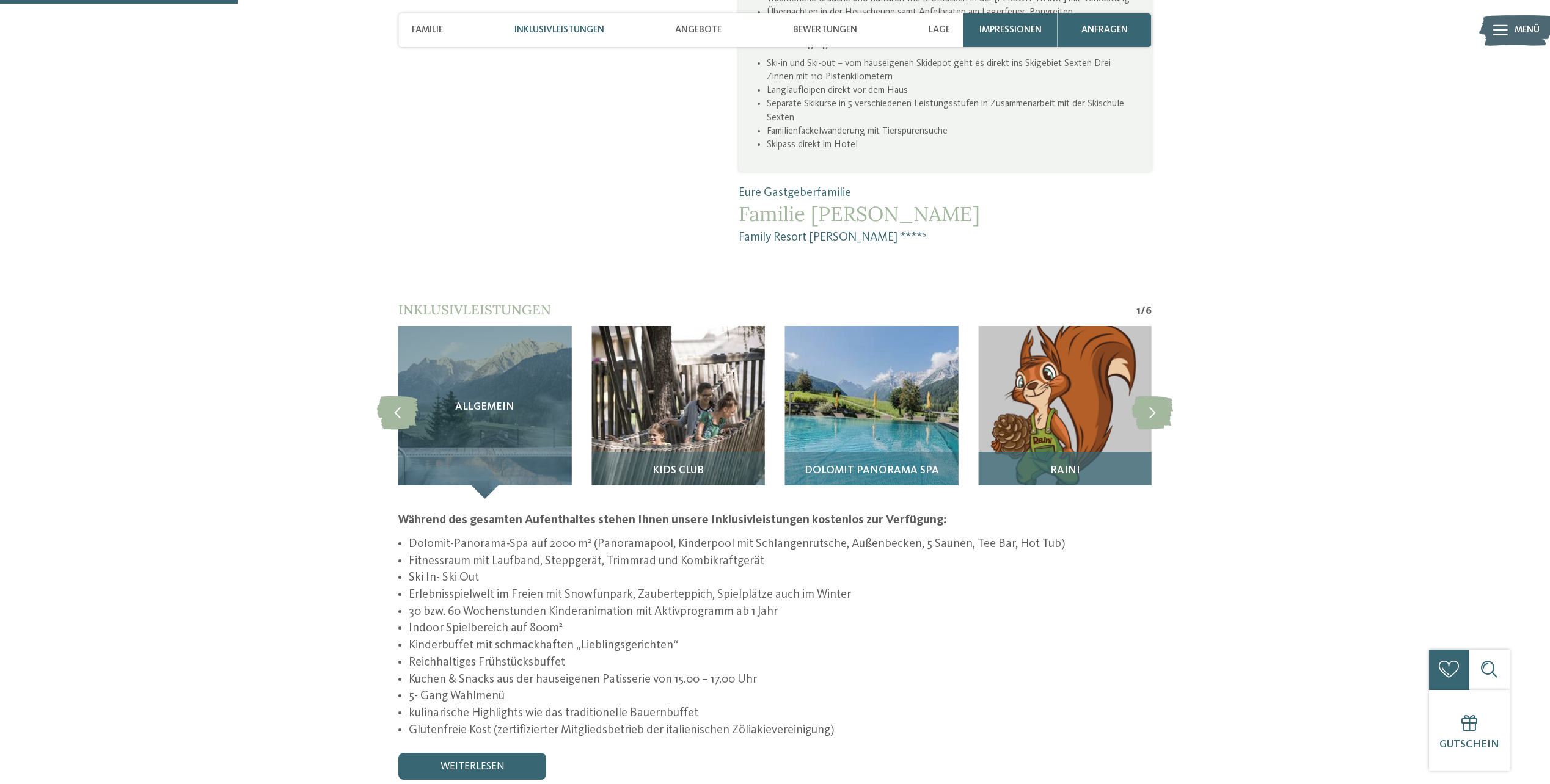
click at [1016, 416] on img at bounding box center [1064, 412] width 173 height 173
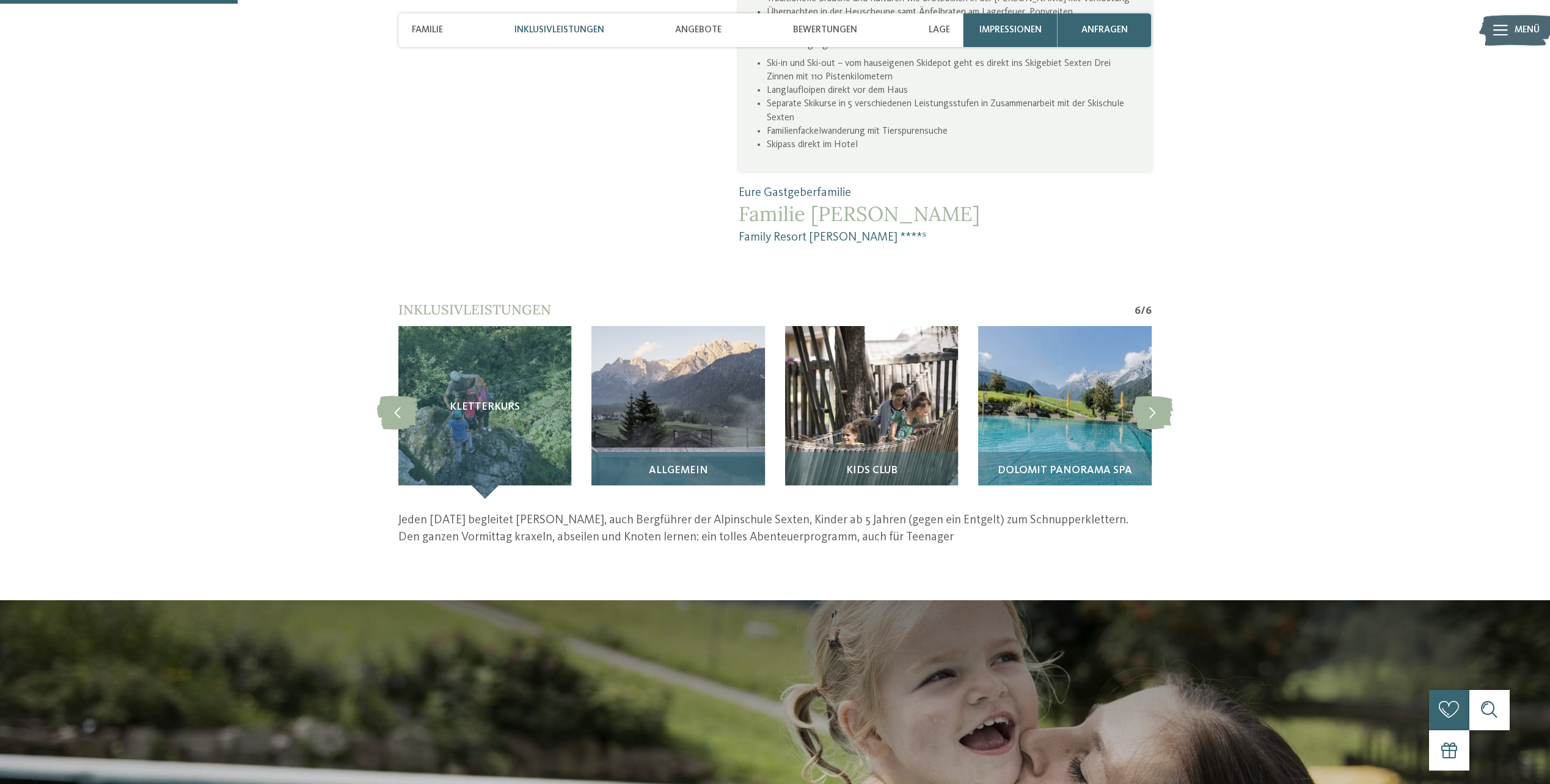
click at [670, 452] on div "Allgemein" at bounding box center [677, 475] width 173 height 47
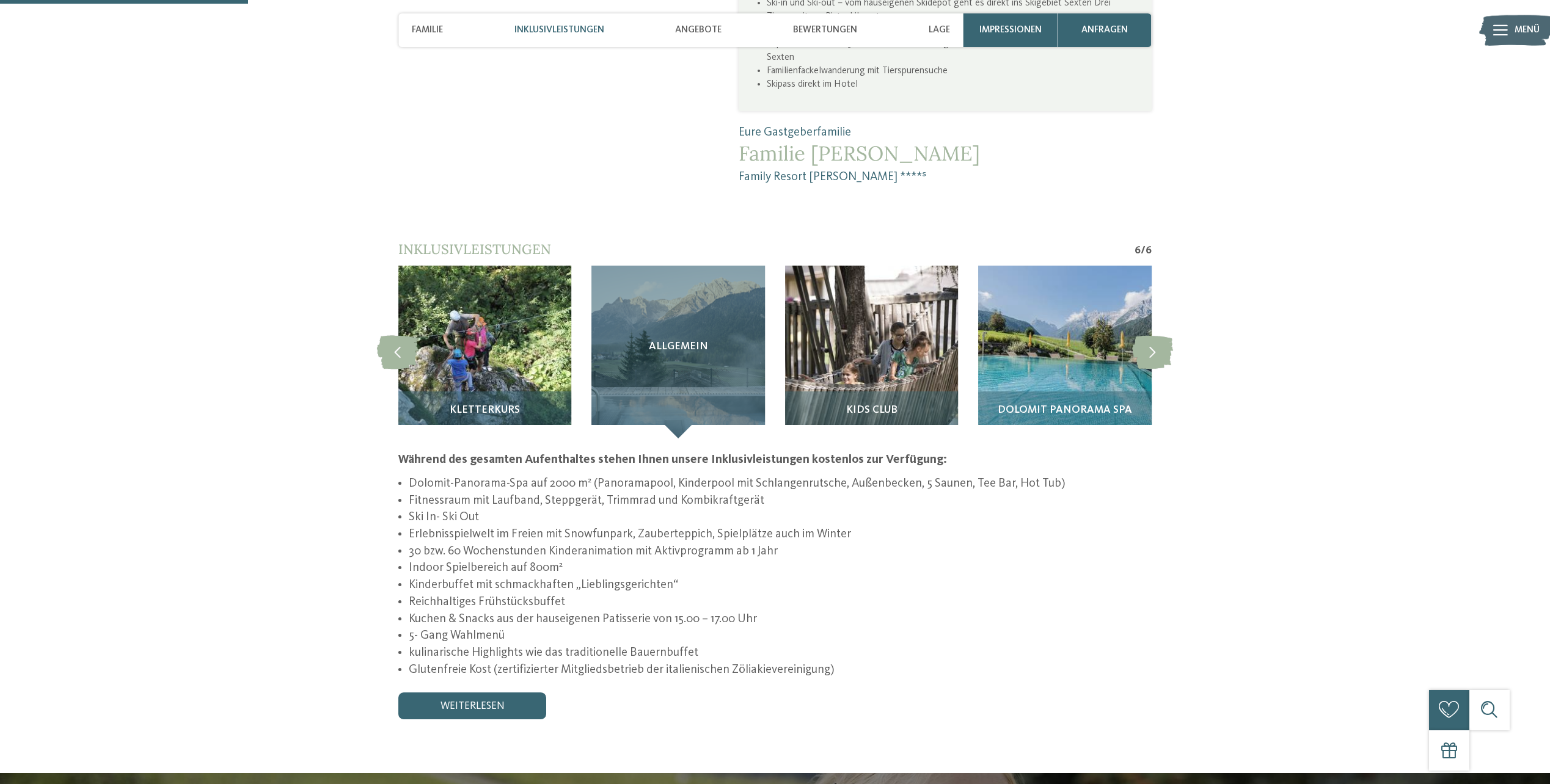
scroll to position [1178, 0]
click at [491, 692] on link "weiterlesen" at bounding box center [472, 705] width 148 height 27
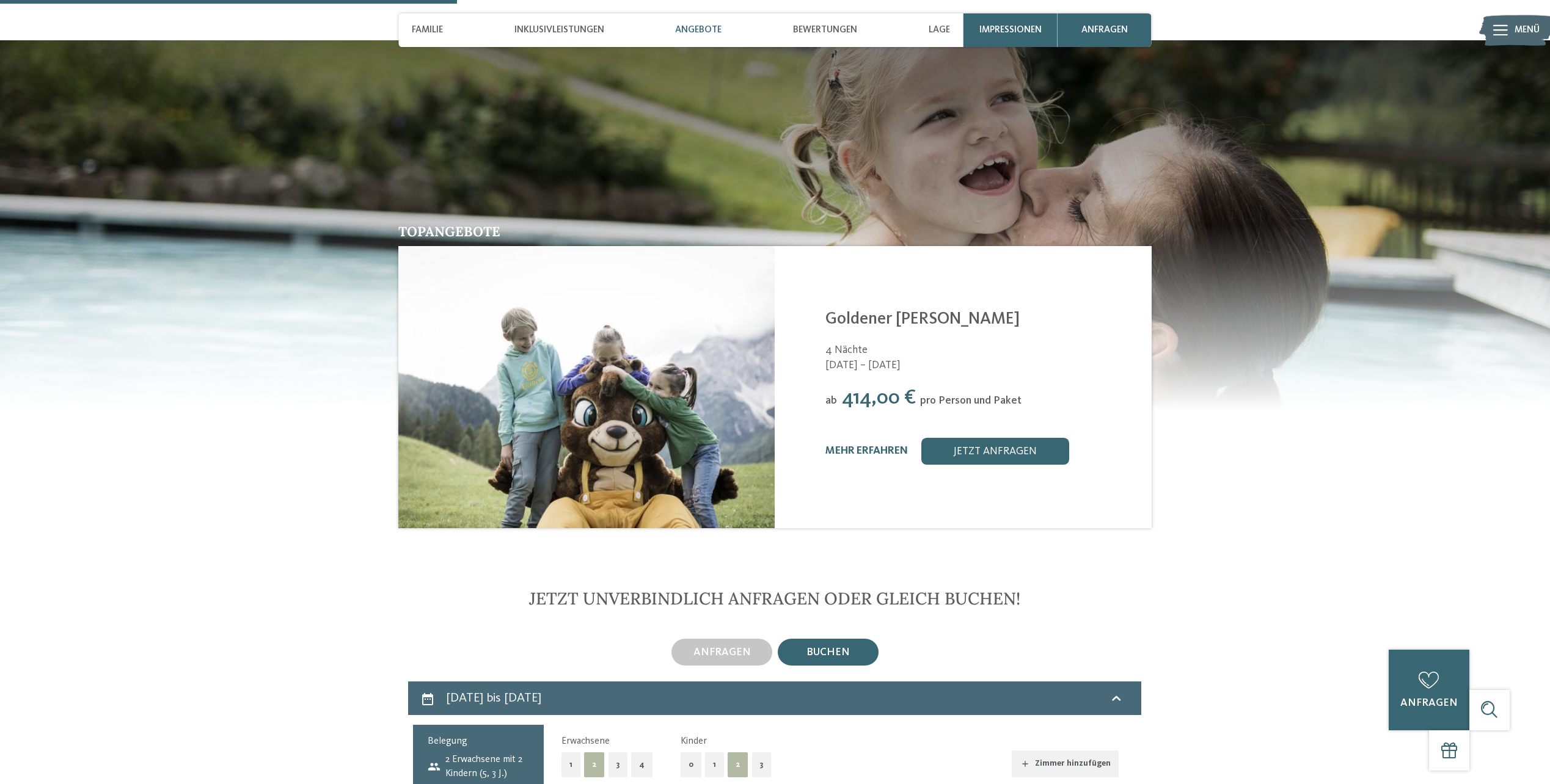
scroll to position [2155, 0]
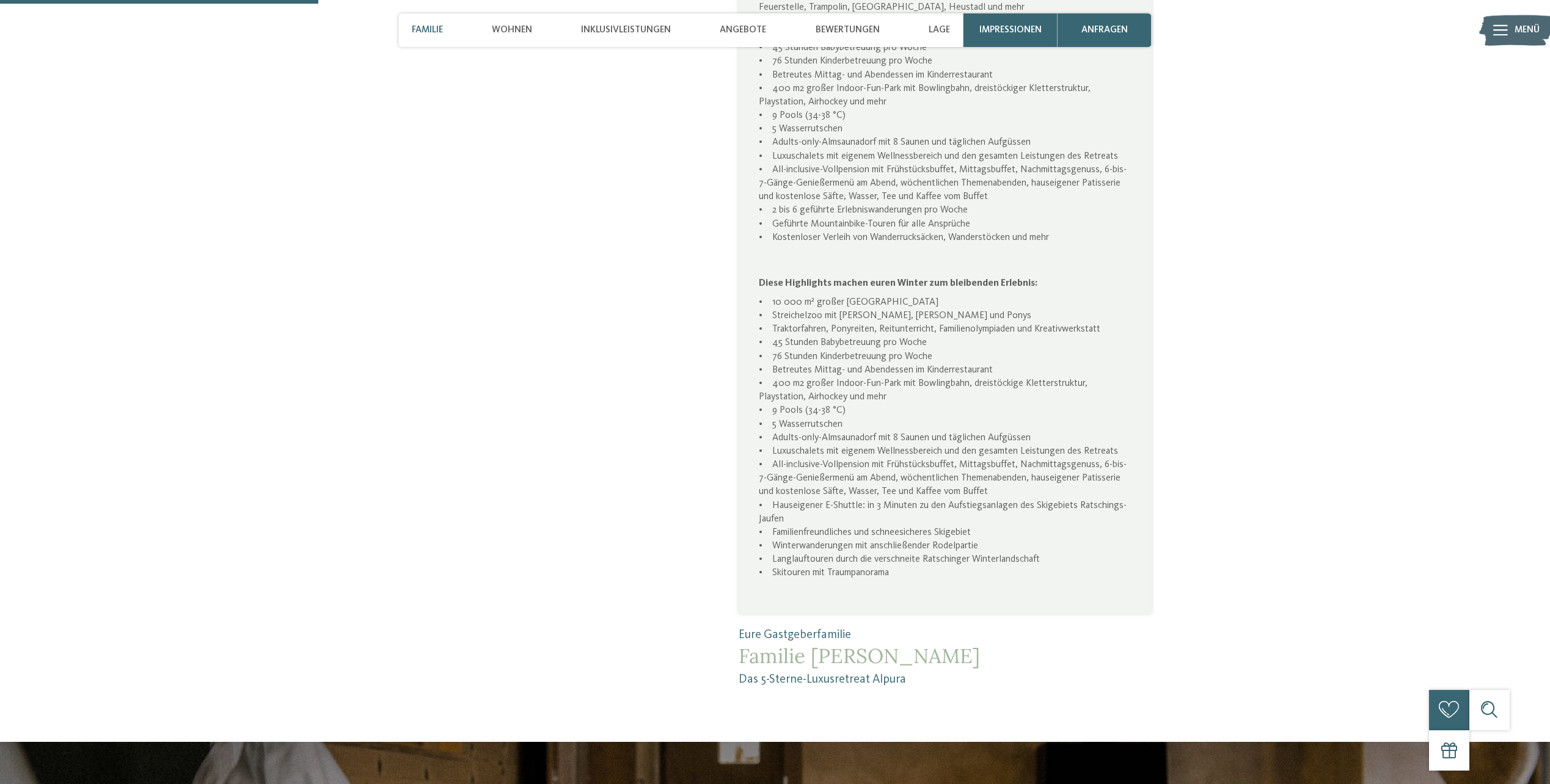
scroll to position [977, 0]
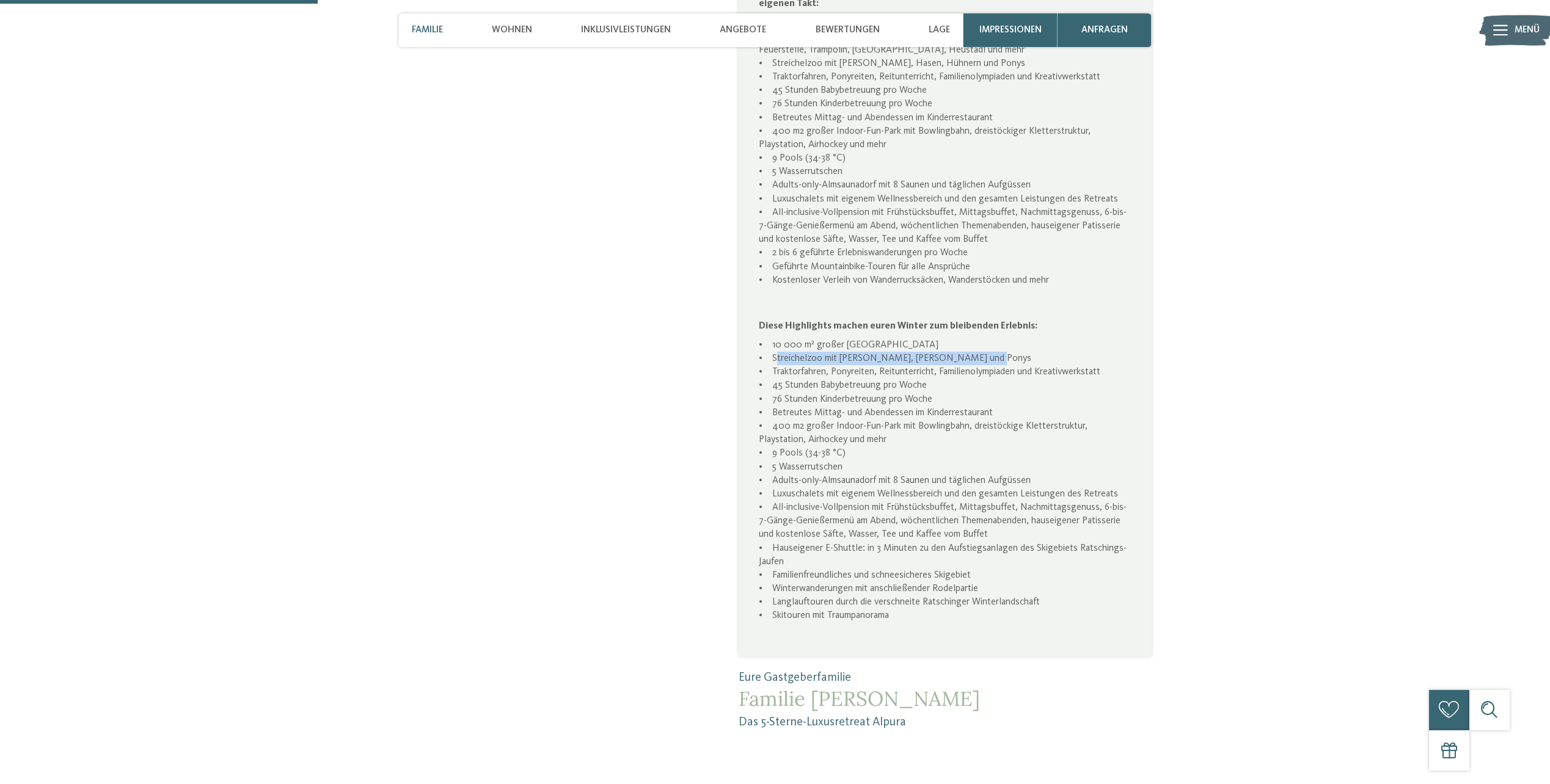
drag, startPoint x: 771, startPoint y: 341, endPoint x: 983, endPoint y: 350, distance: 212.2
click at [983, 350] on p "• 10 000 m² großer [GEOGRAPHIC_DATA] • Streichelzoo mit Alpakas, Hasen Hühnern …" at bounding box center [945, 488] width 373 height 298
click at [983, 350] on p "• 10 000 m² großer kindersicherer Park • Streichelzoo mit Alpakas, Hasen Hühner…" at bounding box center [945, 488] width 373 height 298
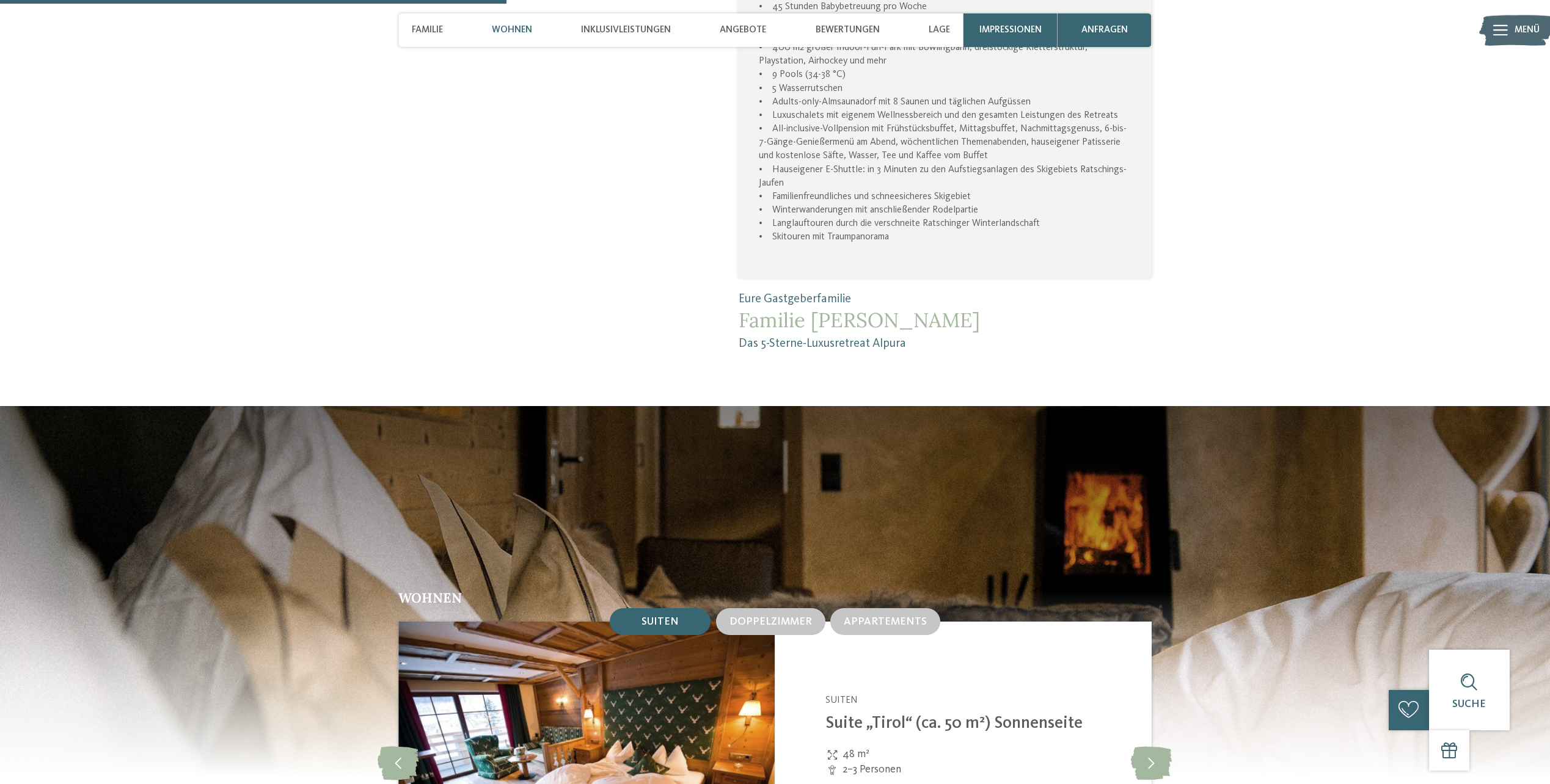
scroll to position [1588, 0]
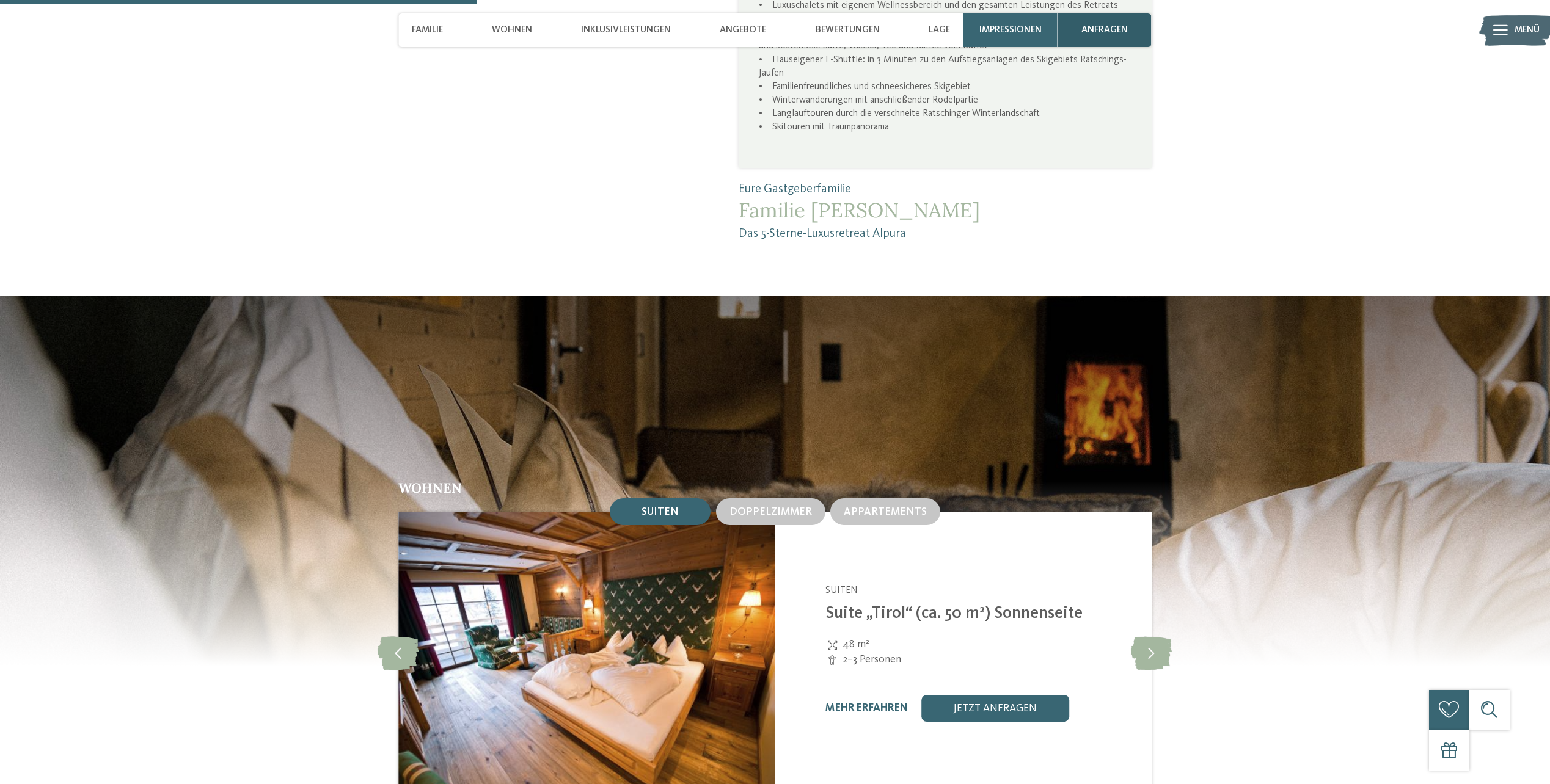
click at [1112, 28] on span "anfragen" at bounding box center [1104, 30] width 46 height 11
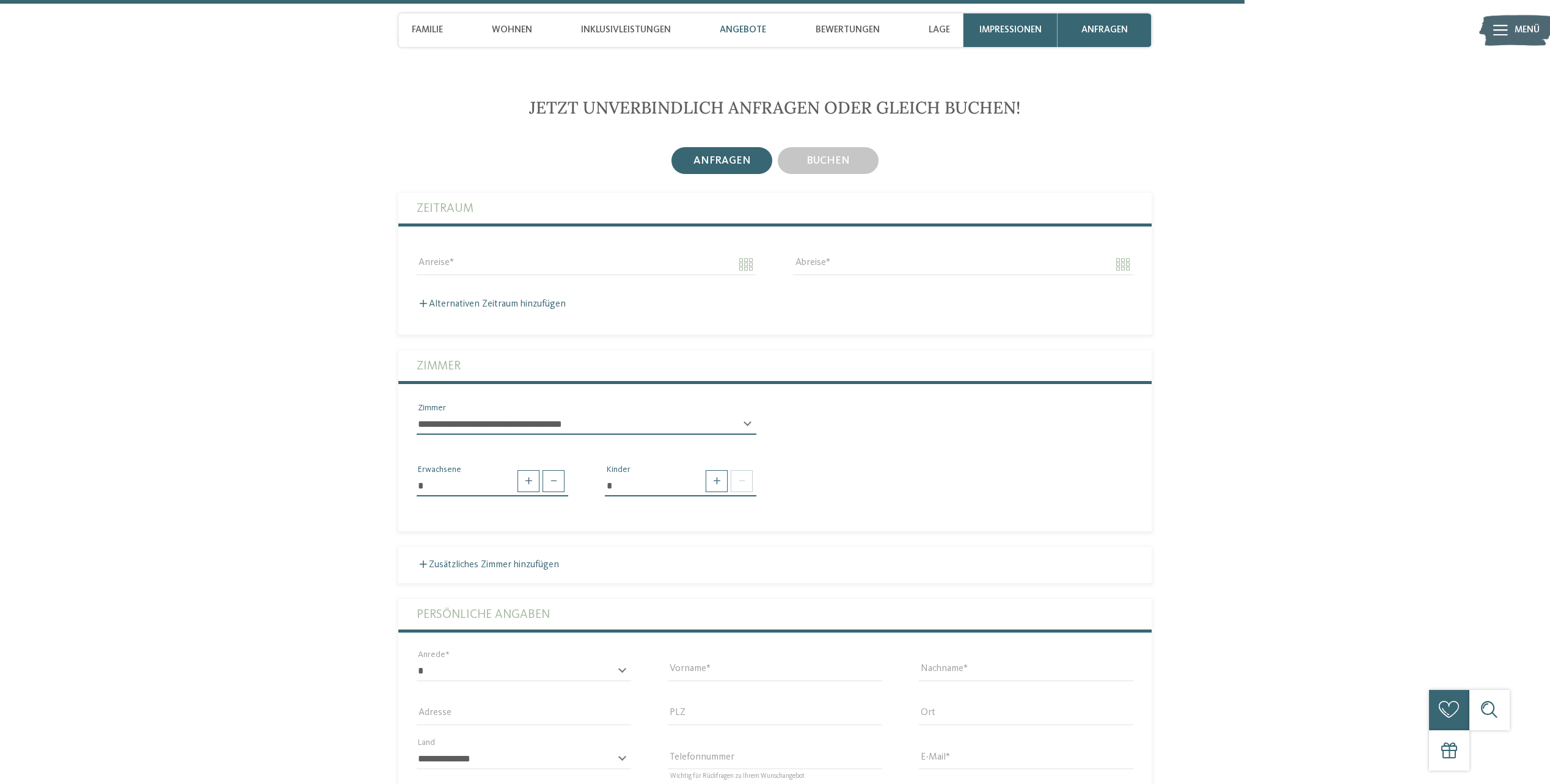
scroll to position [3917, 0]
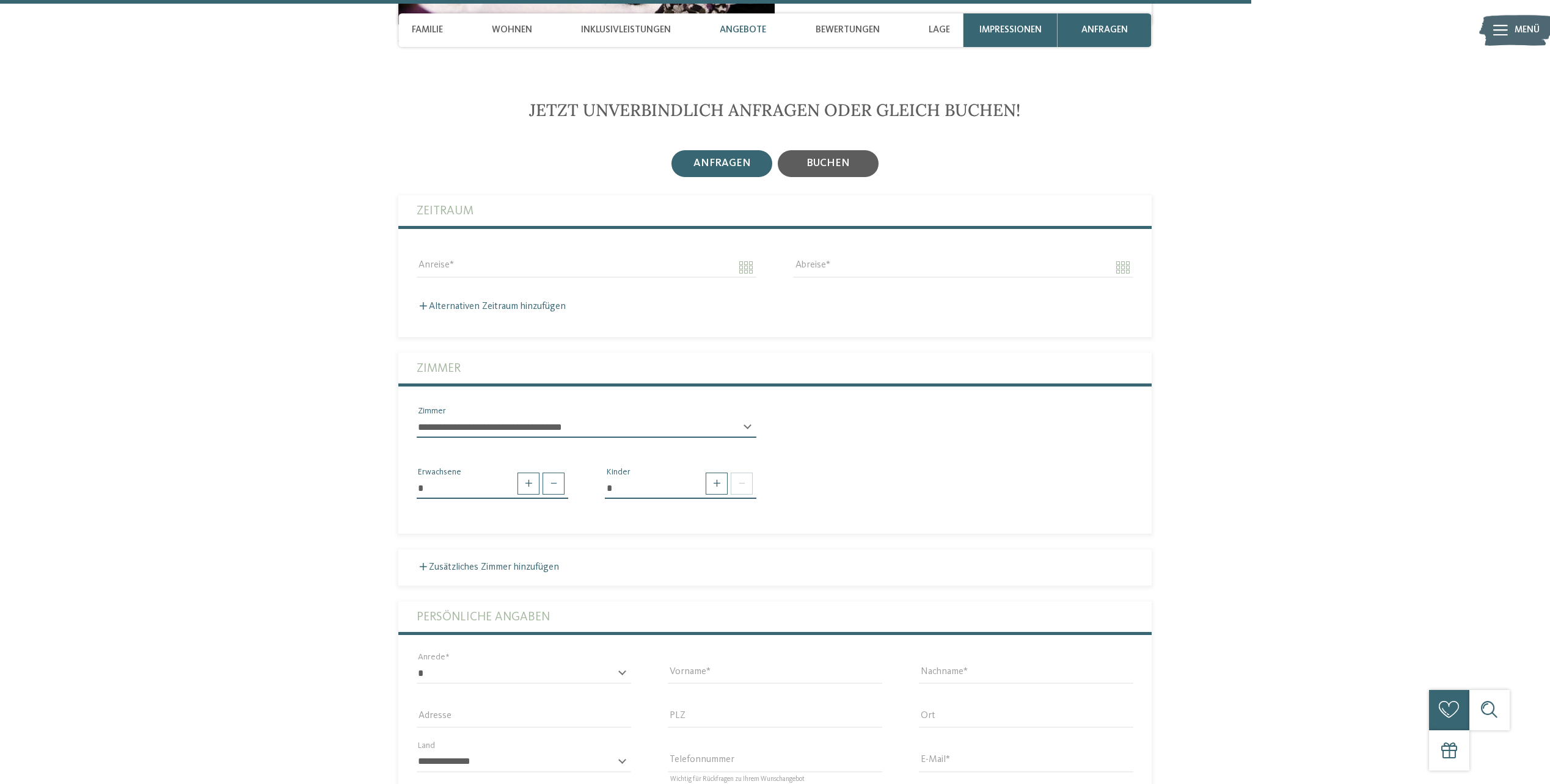
click at [844, 158] on span "buchen" at bounding box center [828, 163] width 43 height 11
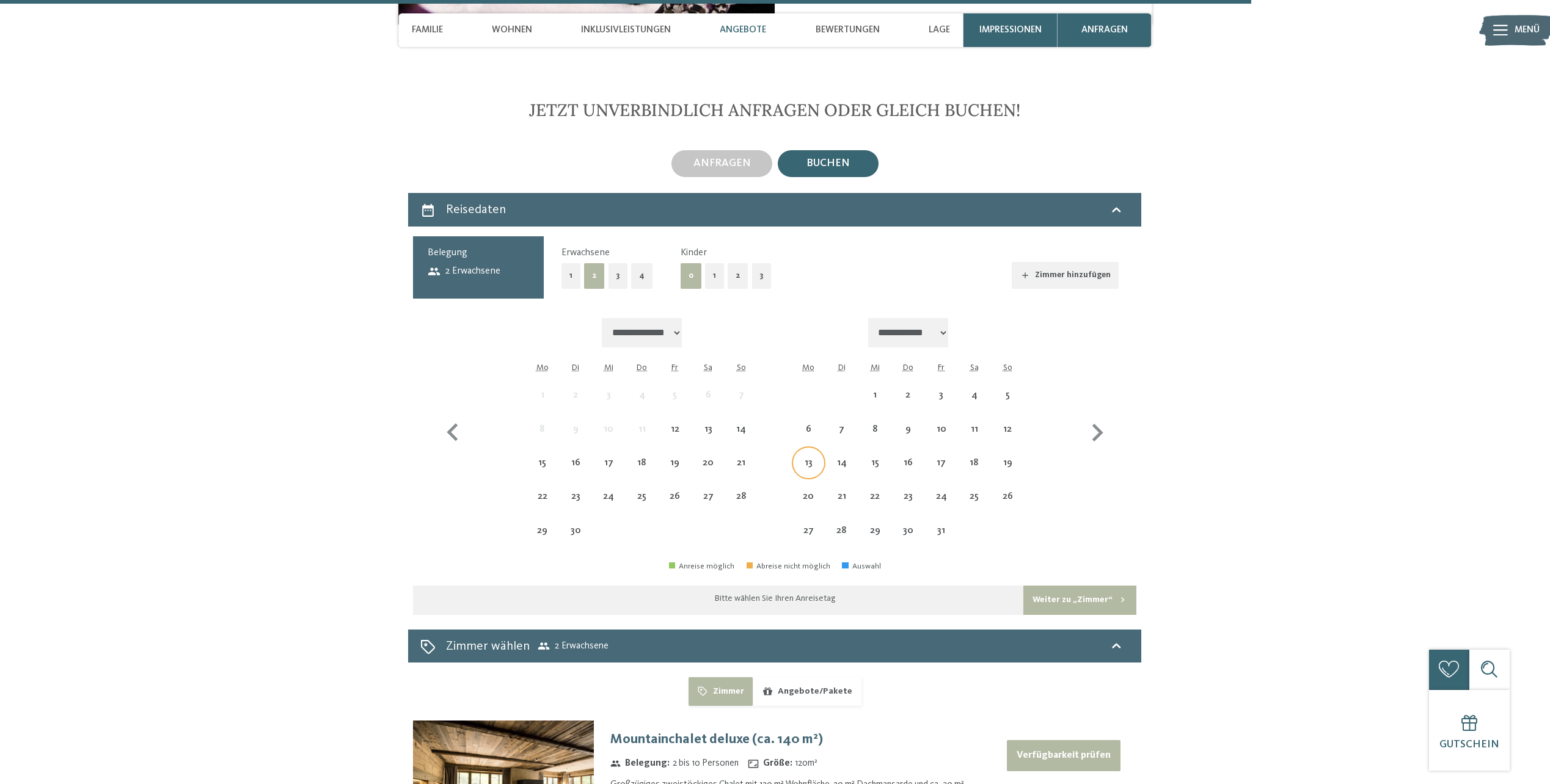
click at [810, 458] on div "13" at bounding box center [808, 473] width 30 height 30
click at [913, 458] on div "16" at bounding box center [907, 473] width 30 height 30
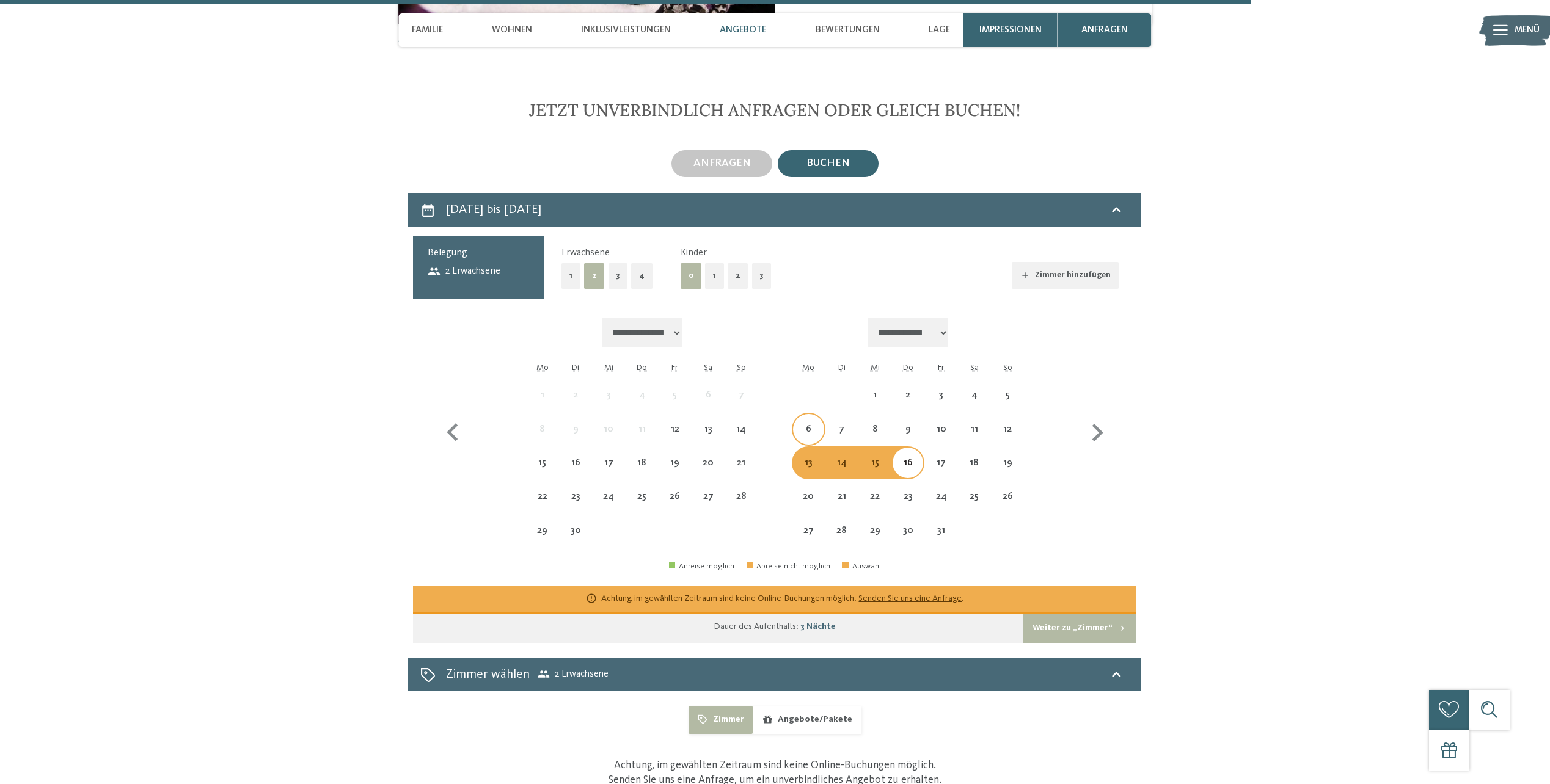
click at [819, 424] on div "6" at bounding box center [808, 439] width 30 height 30
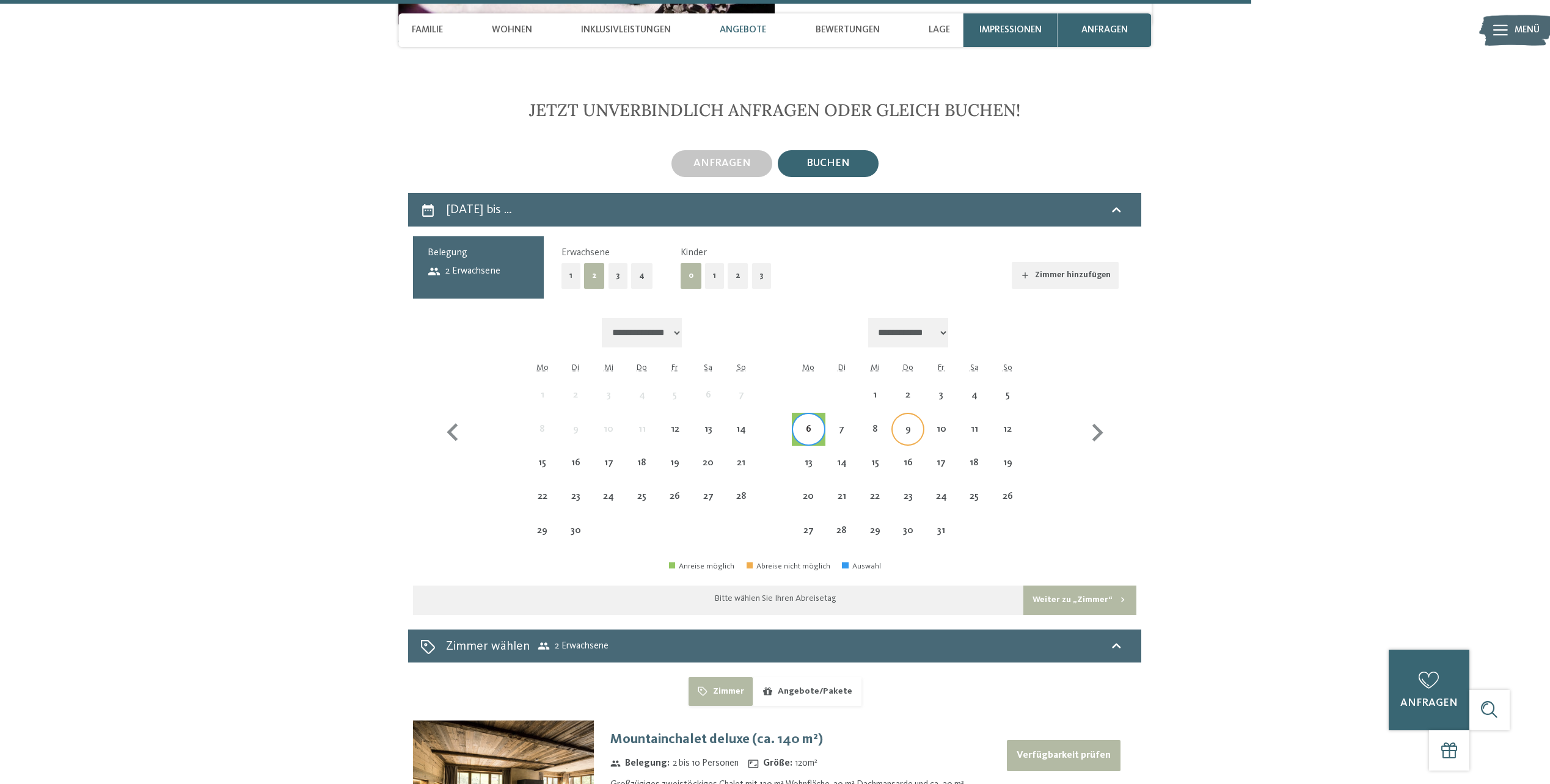
click at [898, 424] on div "9" at bounding box center [907, 439] width 30 height 30
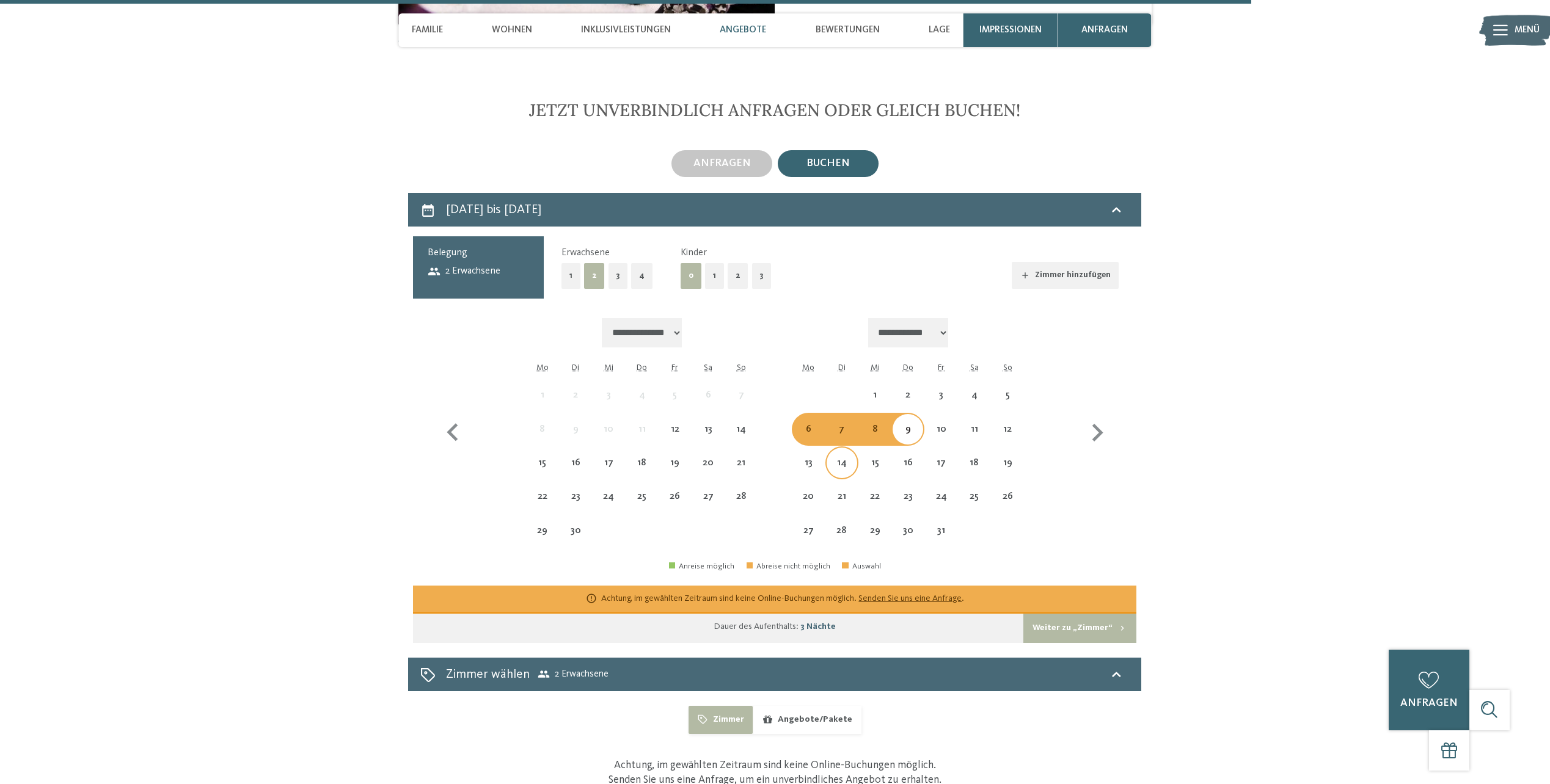
click at [840, 458] on div "14" at bounding box center [842, 473] width 30 height 30
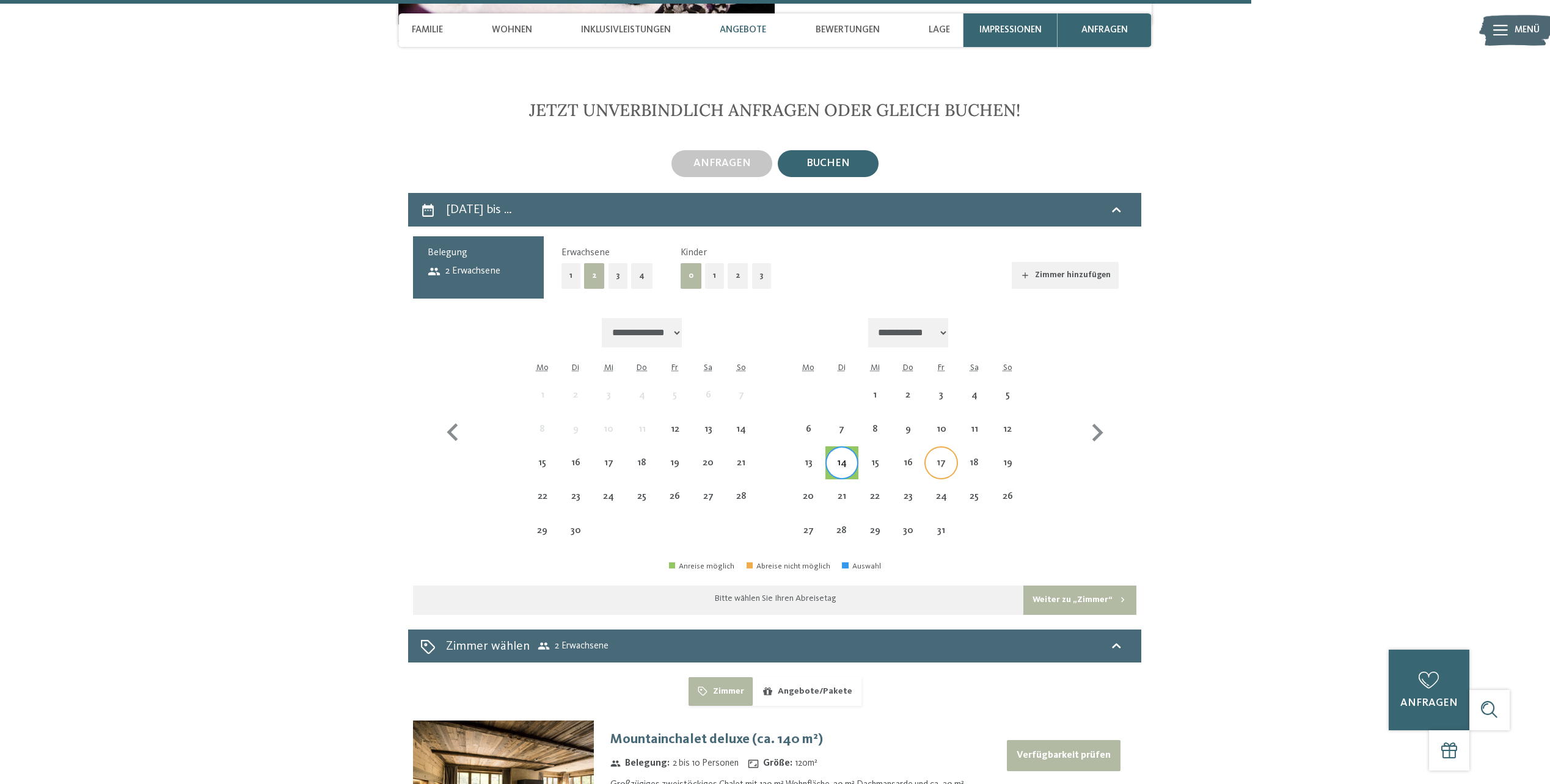
click at [932, 458] on div "17" at bounding box center [940, 473] width 30 height 30
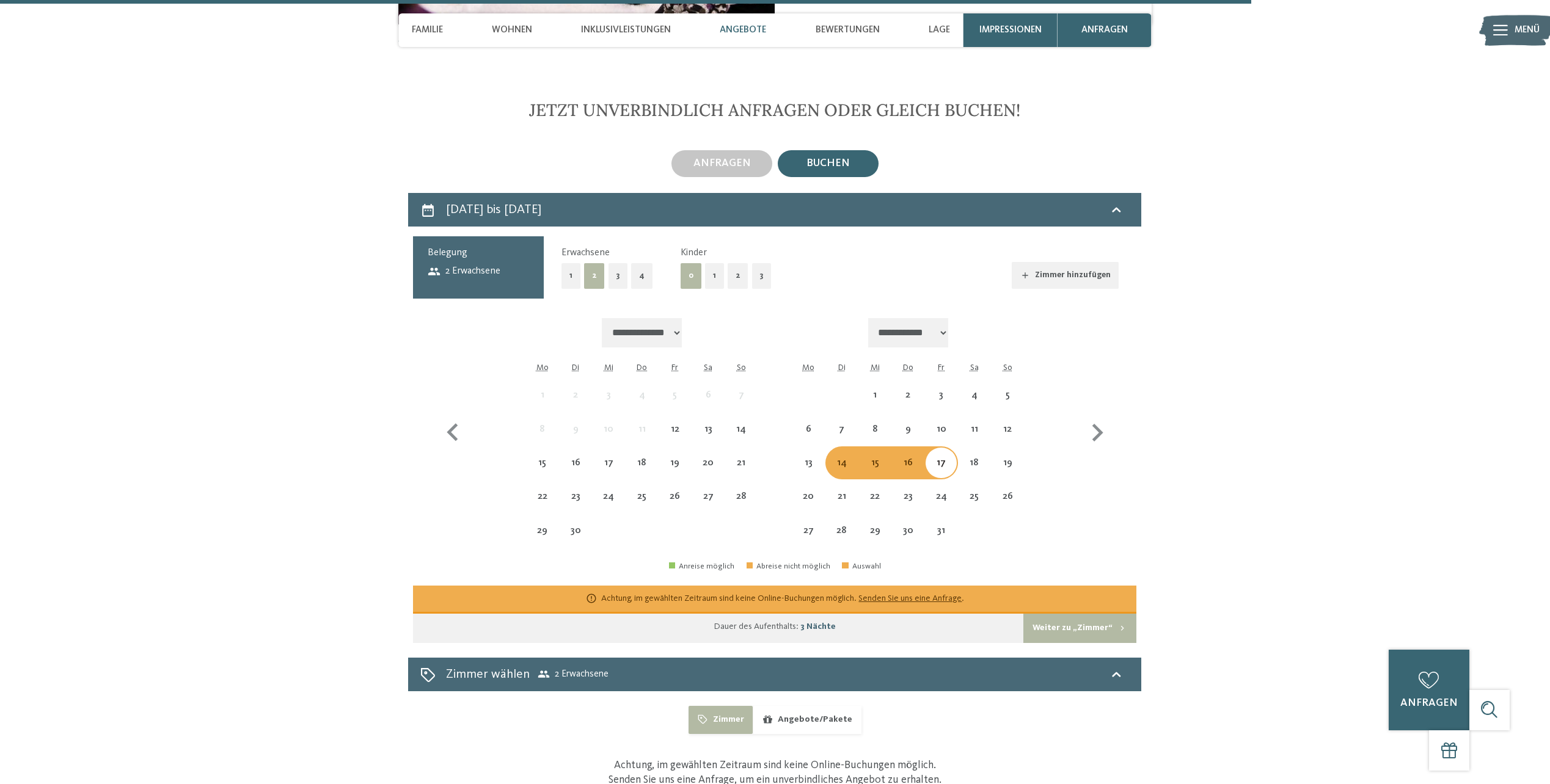
click at [1195, 372] on section "Jetzt unverbindlich anfragen oder gleich buchen! anfragen [GEOGRAPHIC_DATA]" at bounding box center [775, 528] width 915 height 857
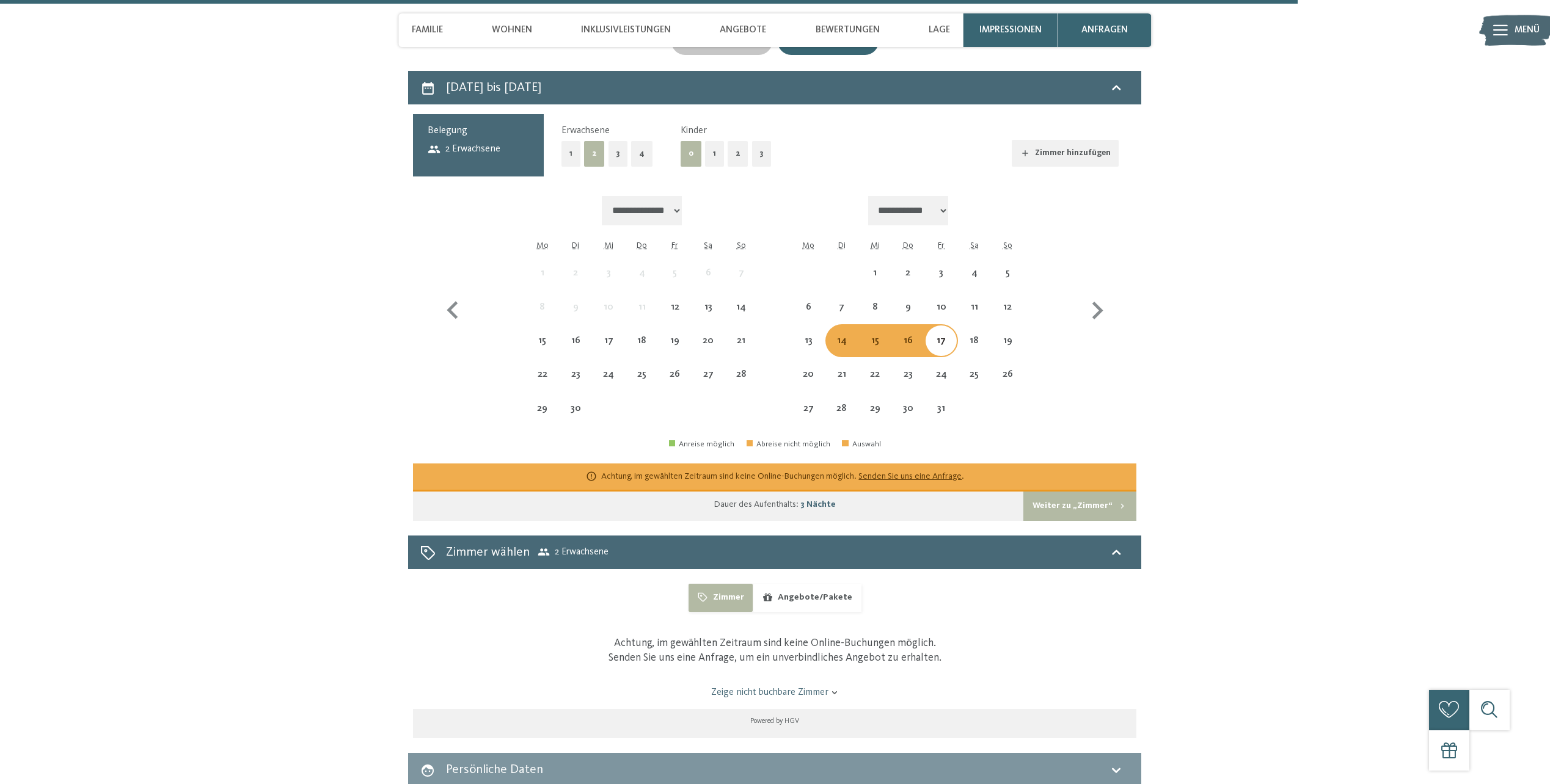
click at [1067, 492] on button "Weiter zu „Zimmer“" at bounding box center [1080, 506] width 113 height 29
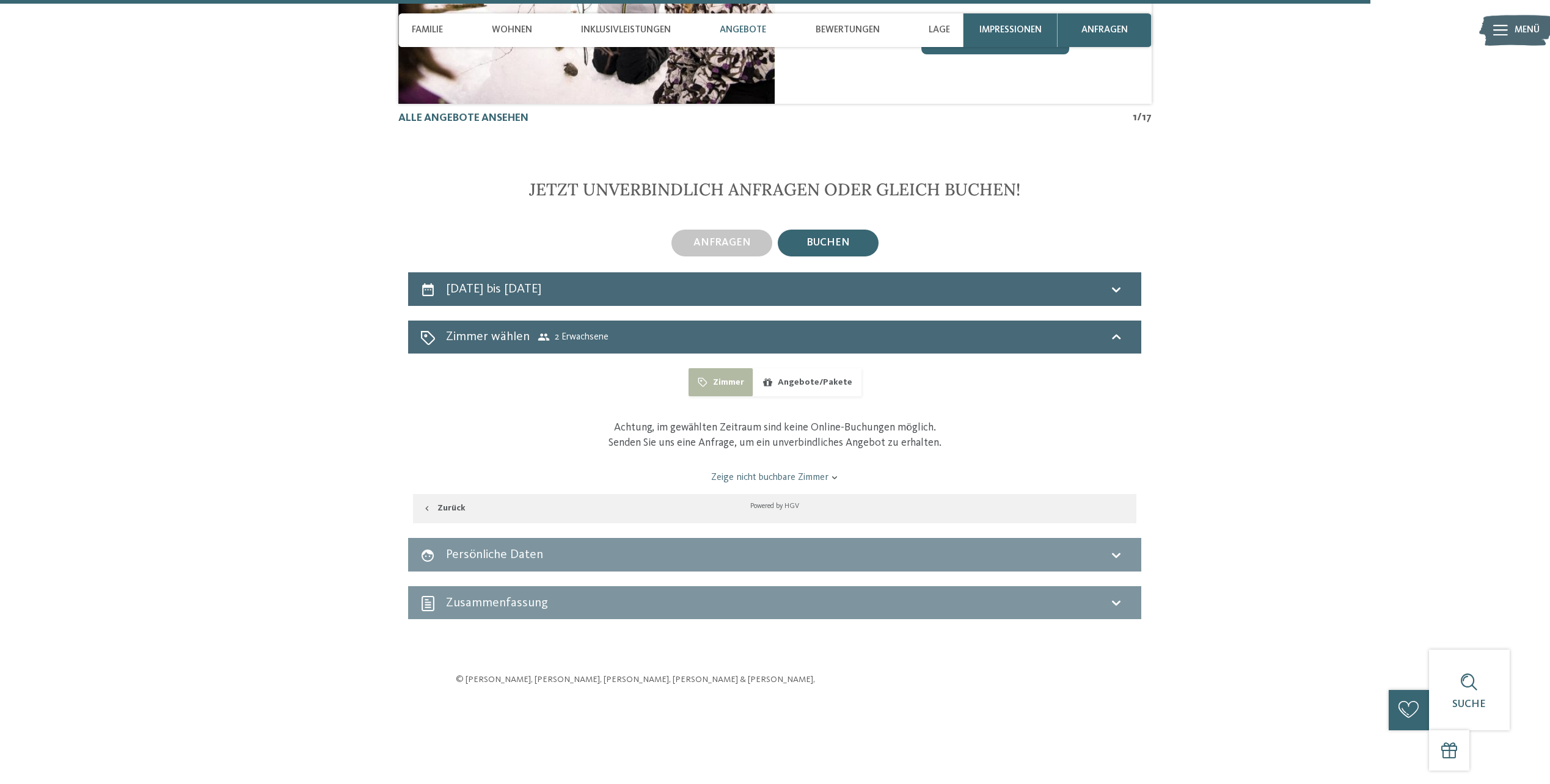
scroll to position [3713, 0]
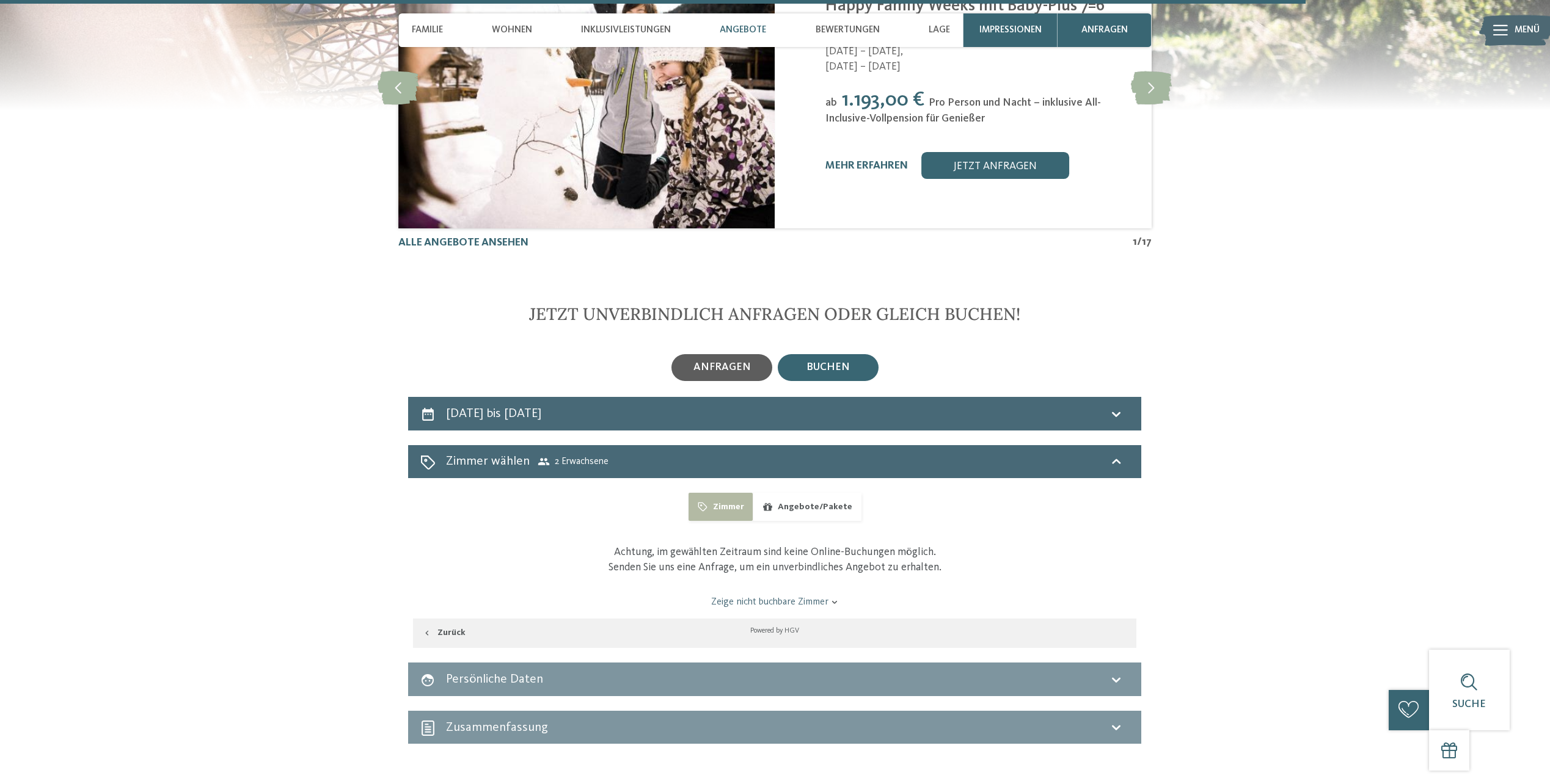
click at [737, 355] on div "anfragen" at bounding box center [722, 368] width 101 height 27
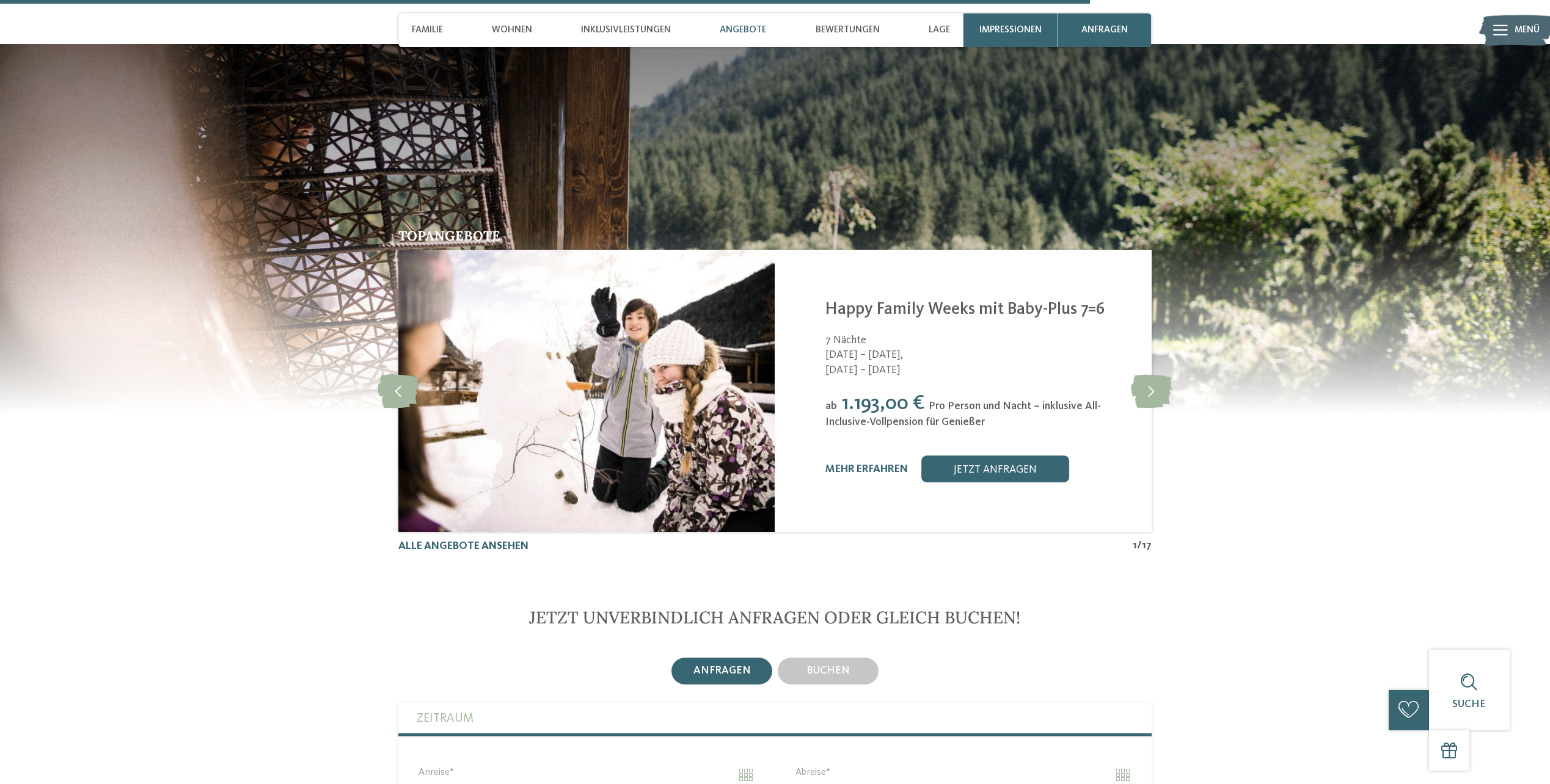
scroll to position [3408, 0]
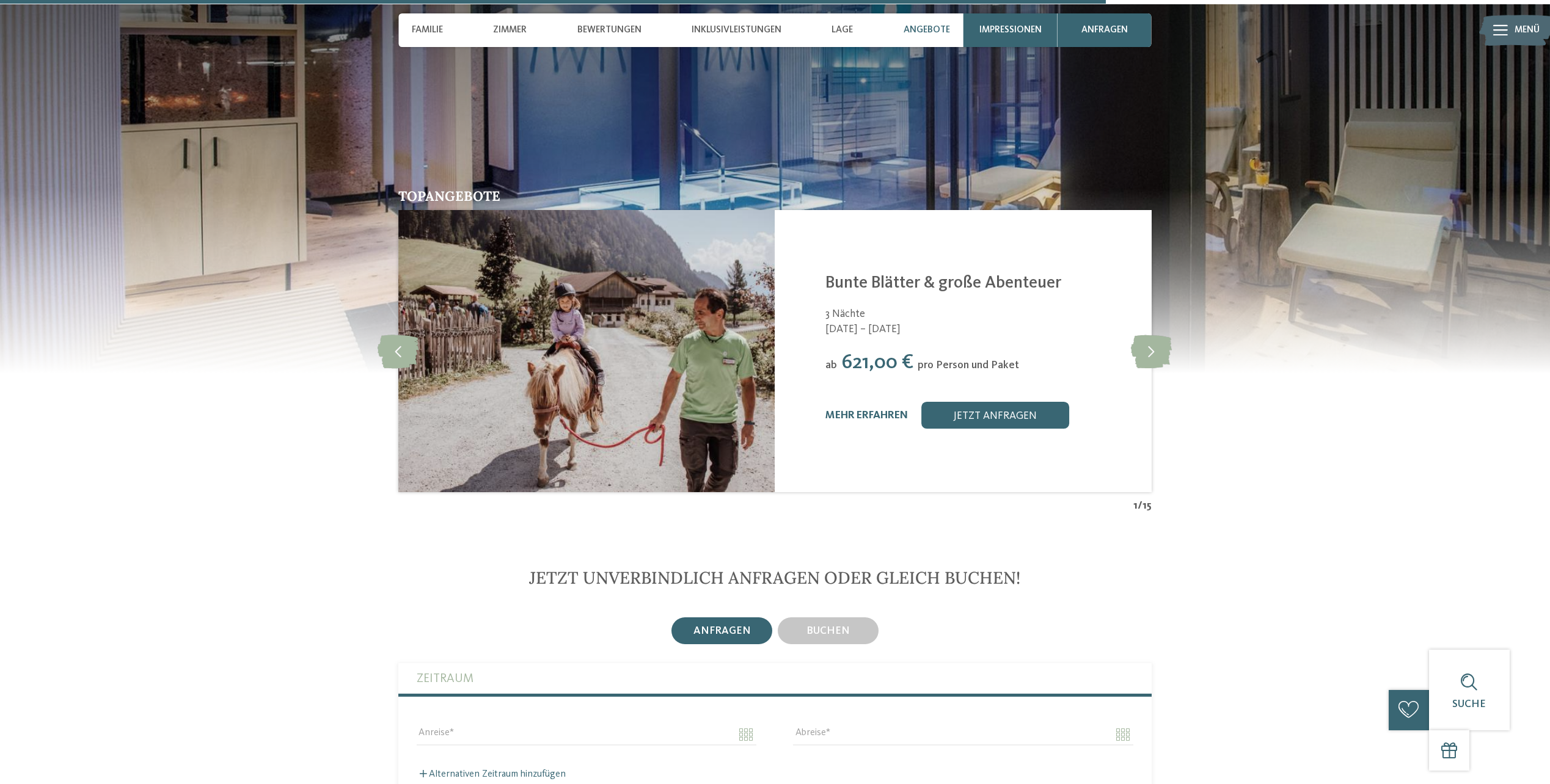
scroll to position [3298, 0]
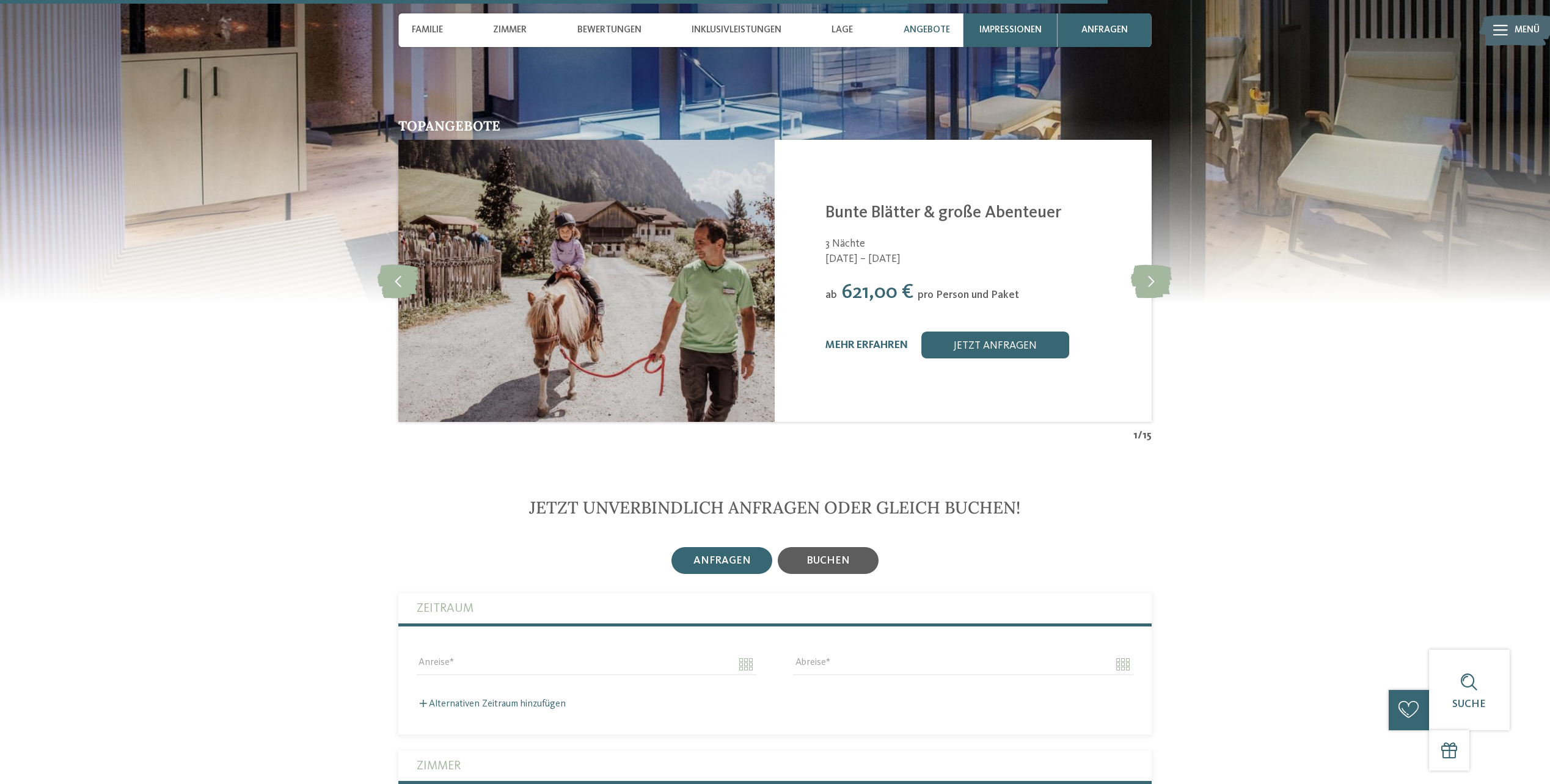
click at [827, 556] on span "buchen" at bounding box center [828, 561] width 43 height 11
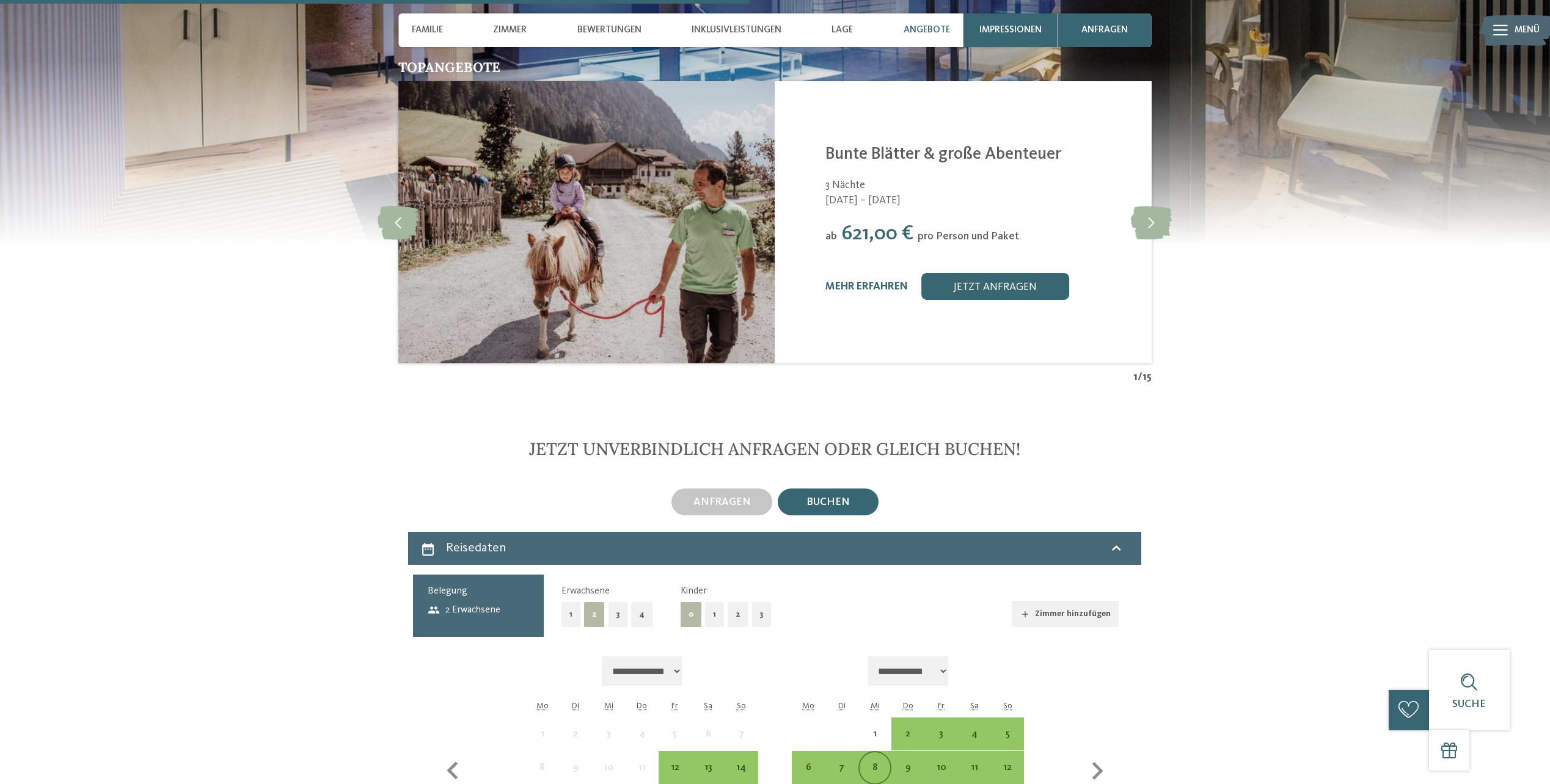
scroll to position [3481, 0]
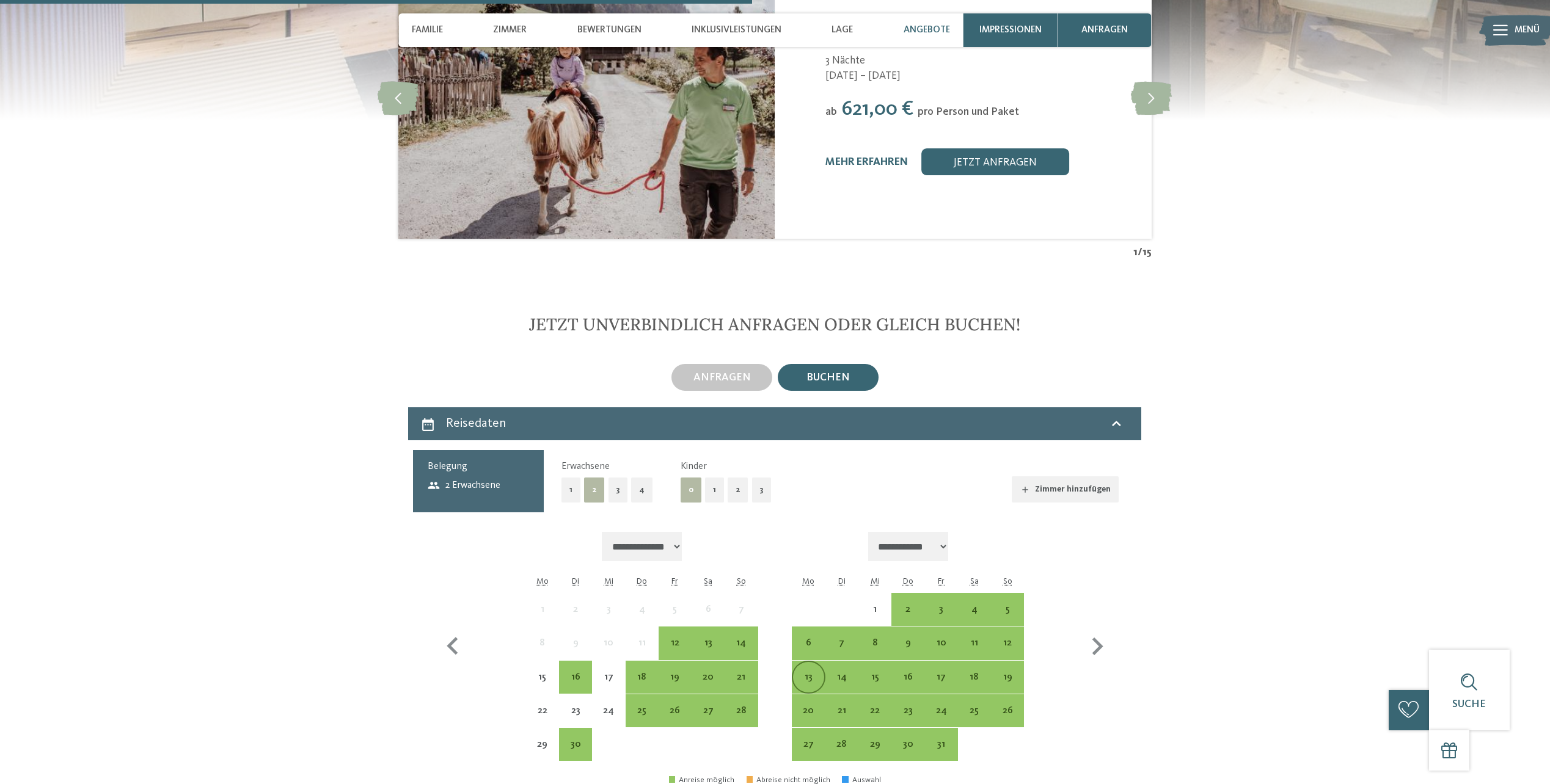
click at [812, 673] on div "13" at bounding box center [808, 687] width 30 height 30
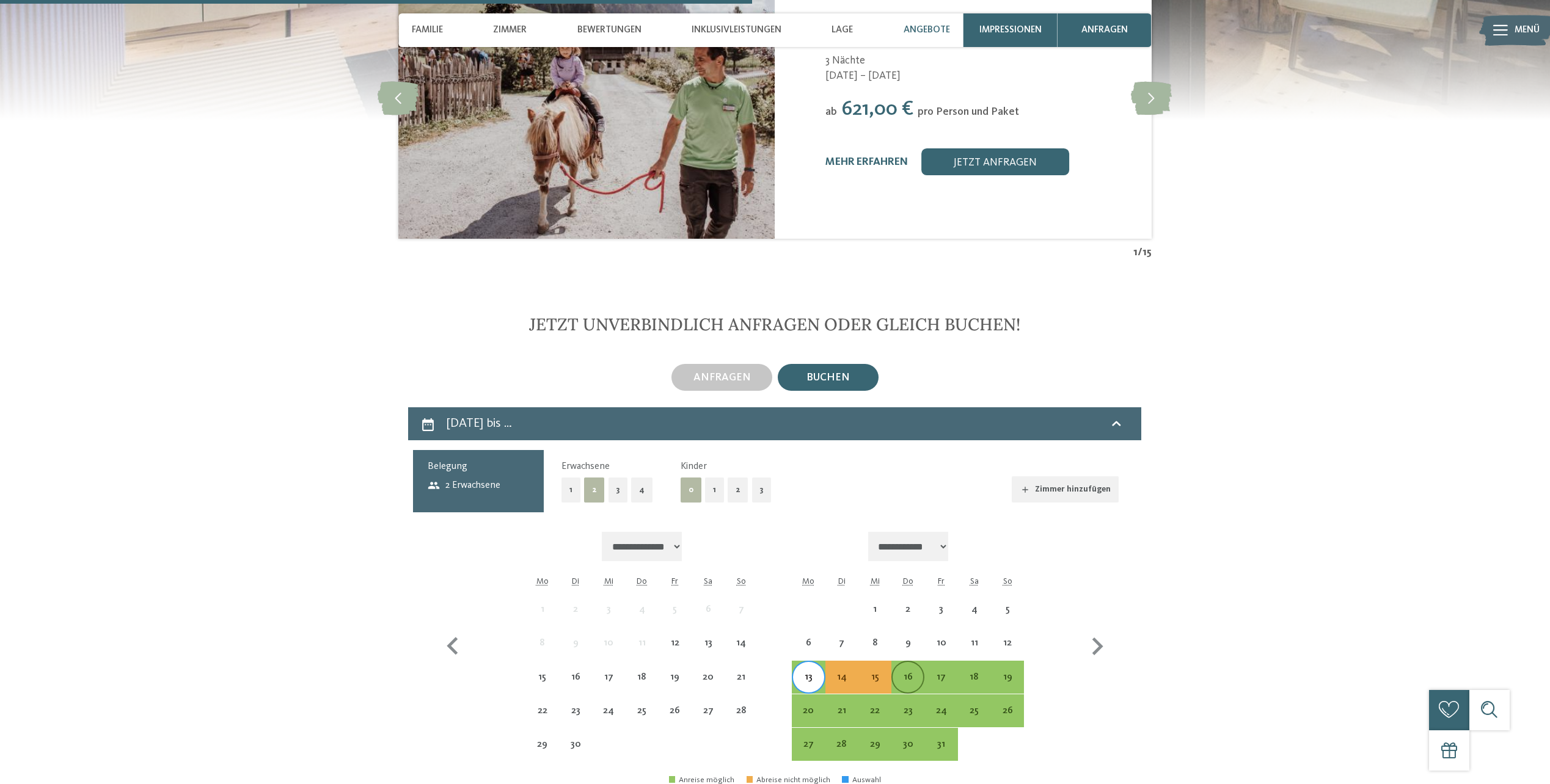
click at [902, 673] on div "16" at bounding box center [907, 687] width 30 height 30
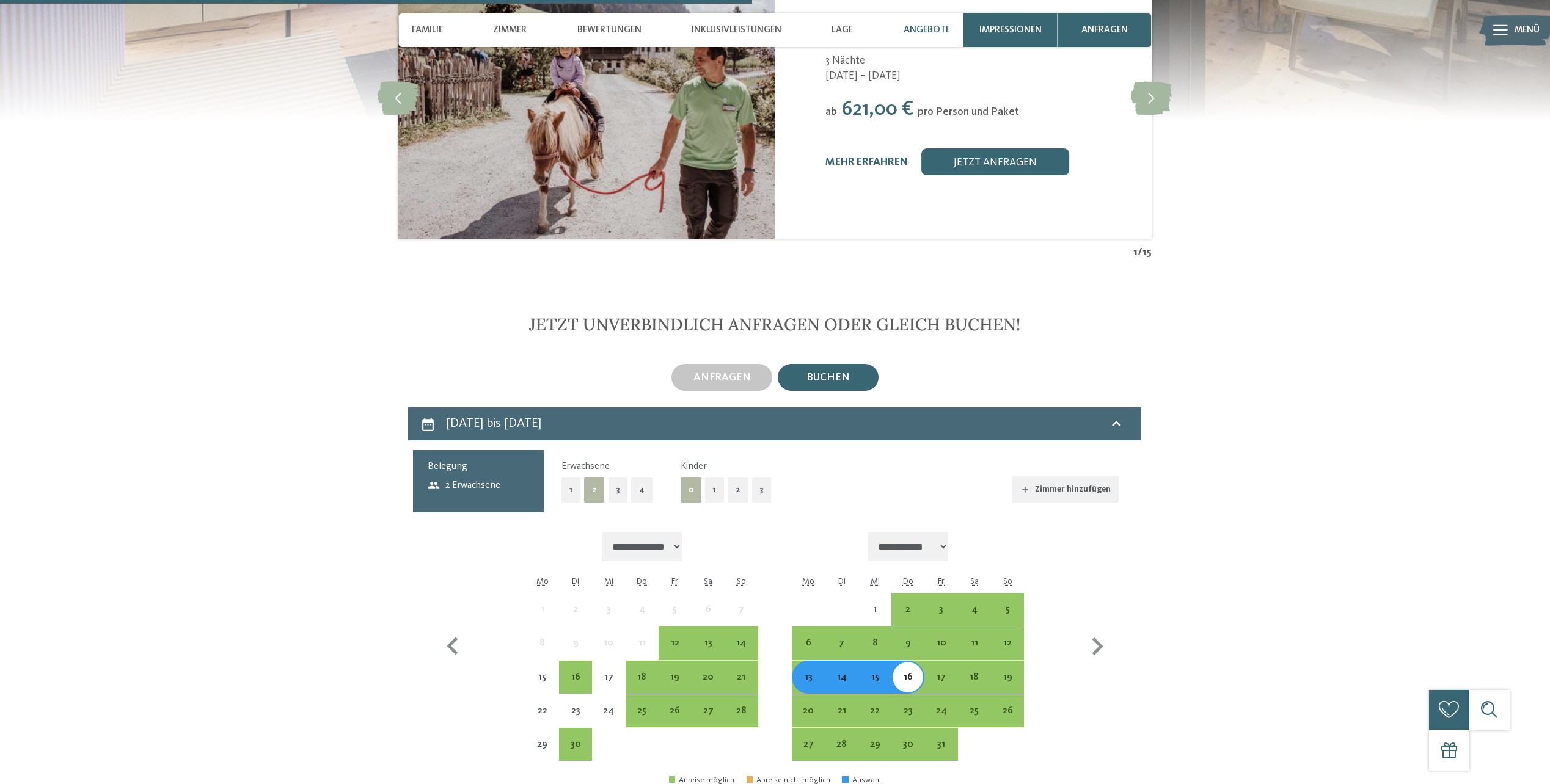
click at [730, 478] on button "2" at bounding box center [738, 490] width 21 height 25
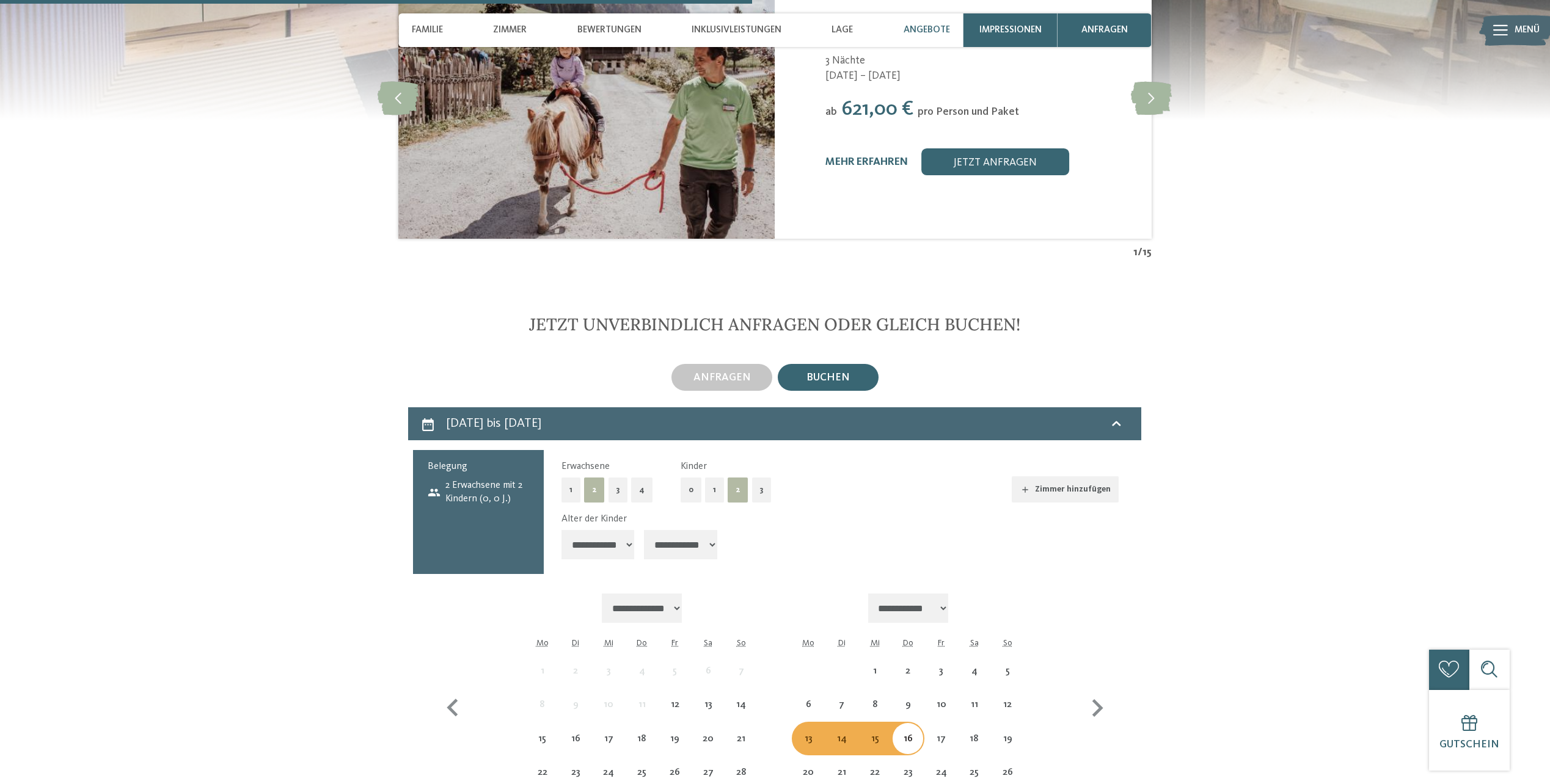
drag, startPoint x: 631, startPoint y: 499, endPoint x: 624, endPoint y: 499, distance: 7.0
click at [626, 530] on select "**********" at bounding box center [598, 545] width 73 height 29
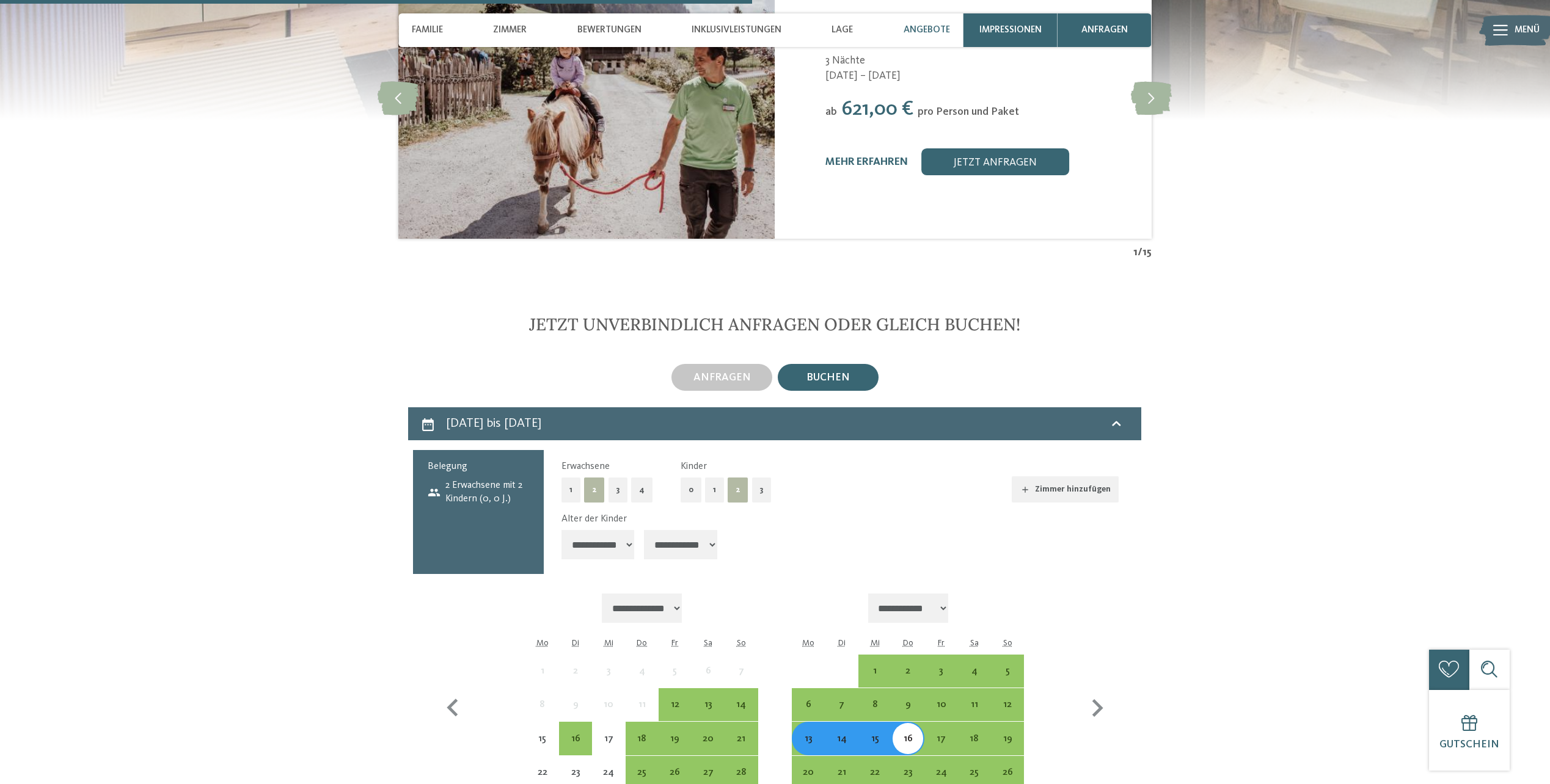
select select "*"
click at [561, 530] on select "**********" at bounding box center [598, 545] width 73 height 29
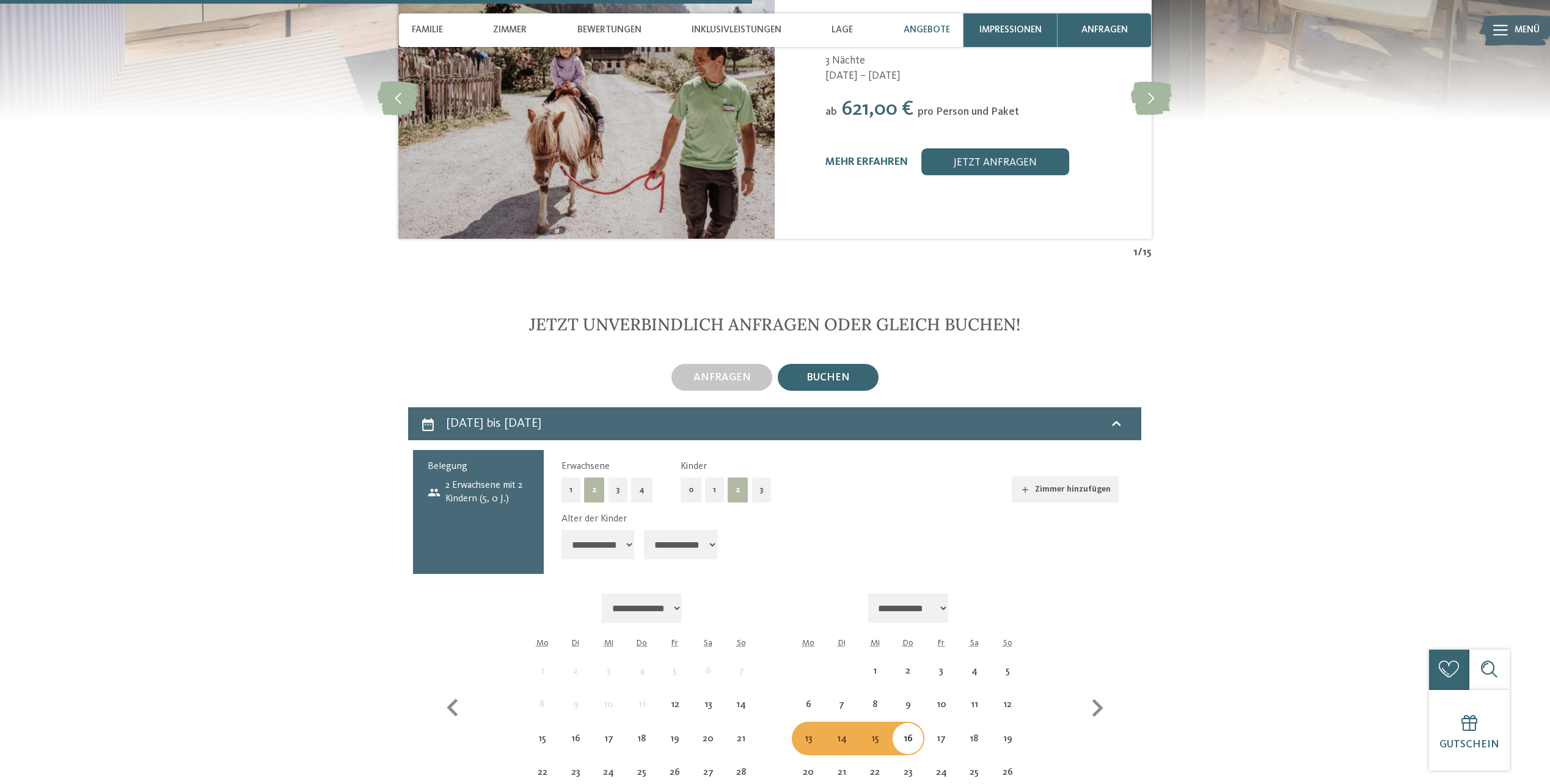
click at [683, 530] on select "**********" at bounding box center [680, 545] width 73 height 29
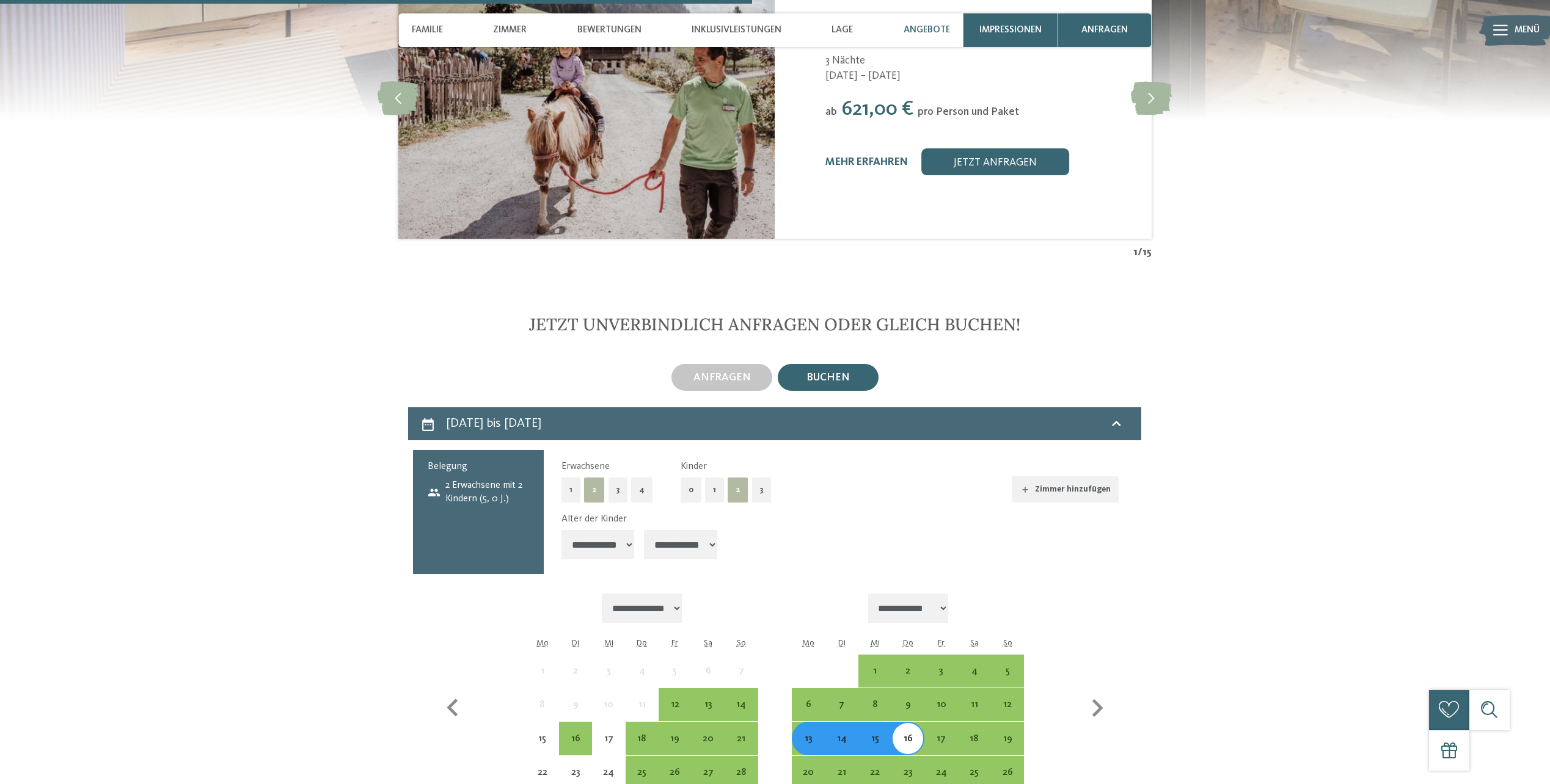
select select "*"
click at [646, 530] on select "**********" at bounding box center [680, 545] width 73 height 29
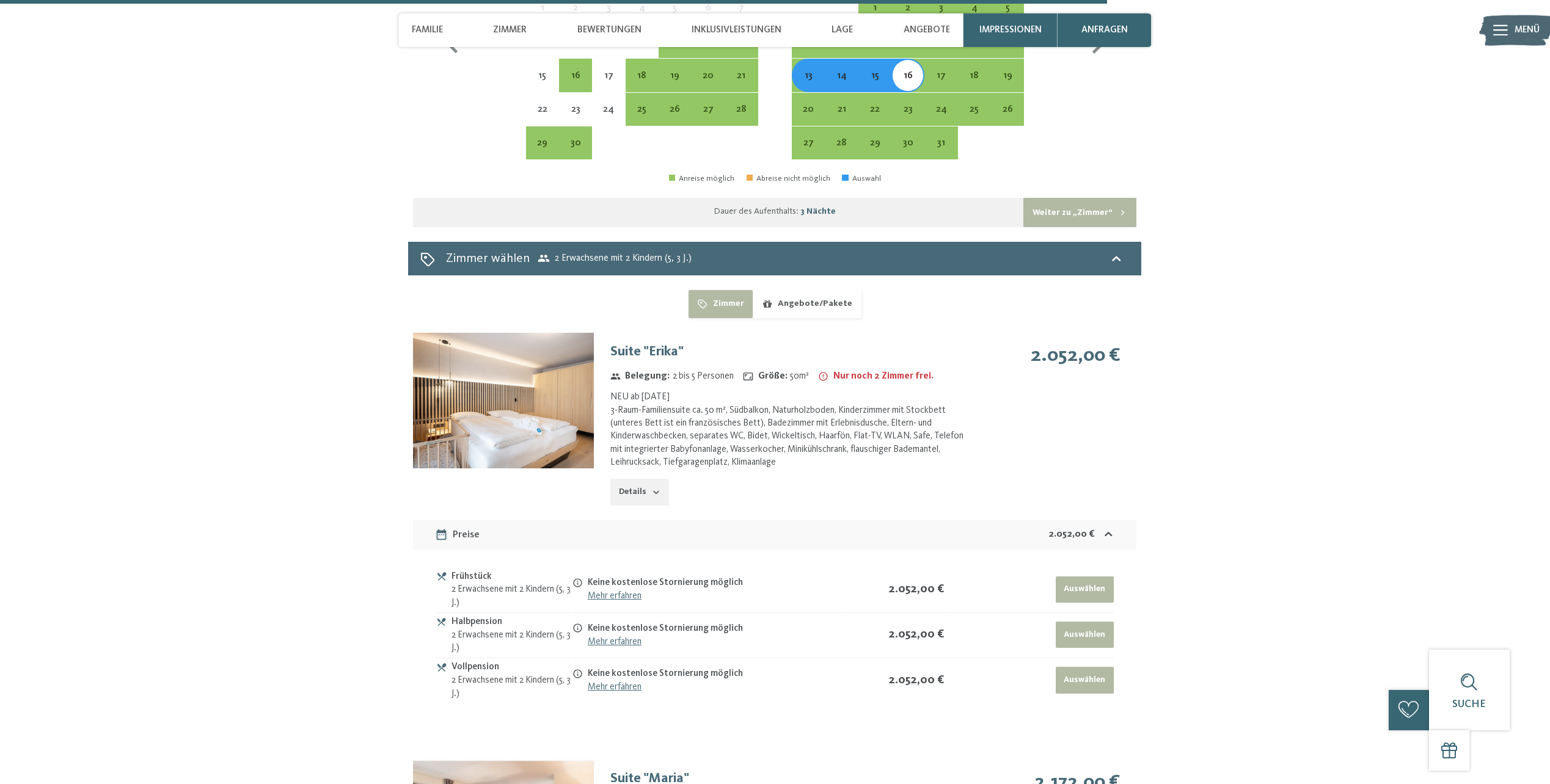
scroll to position [4153, 0]
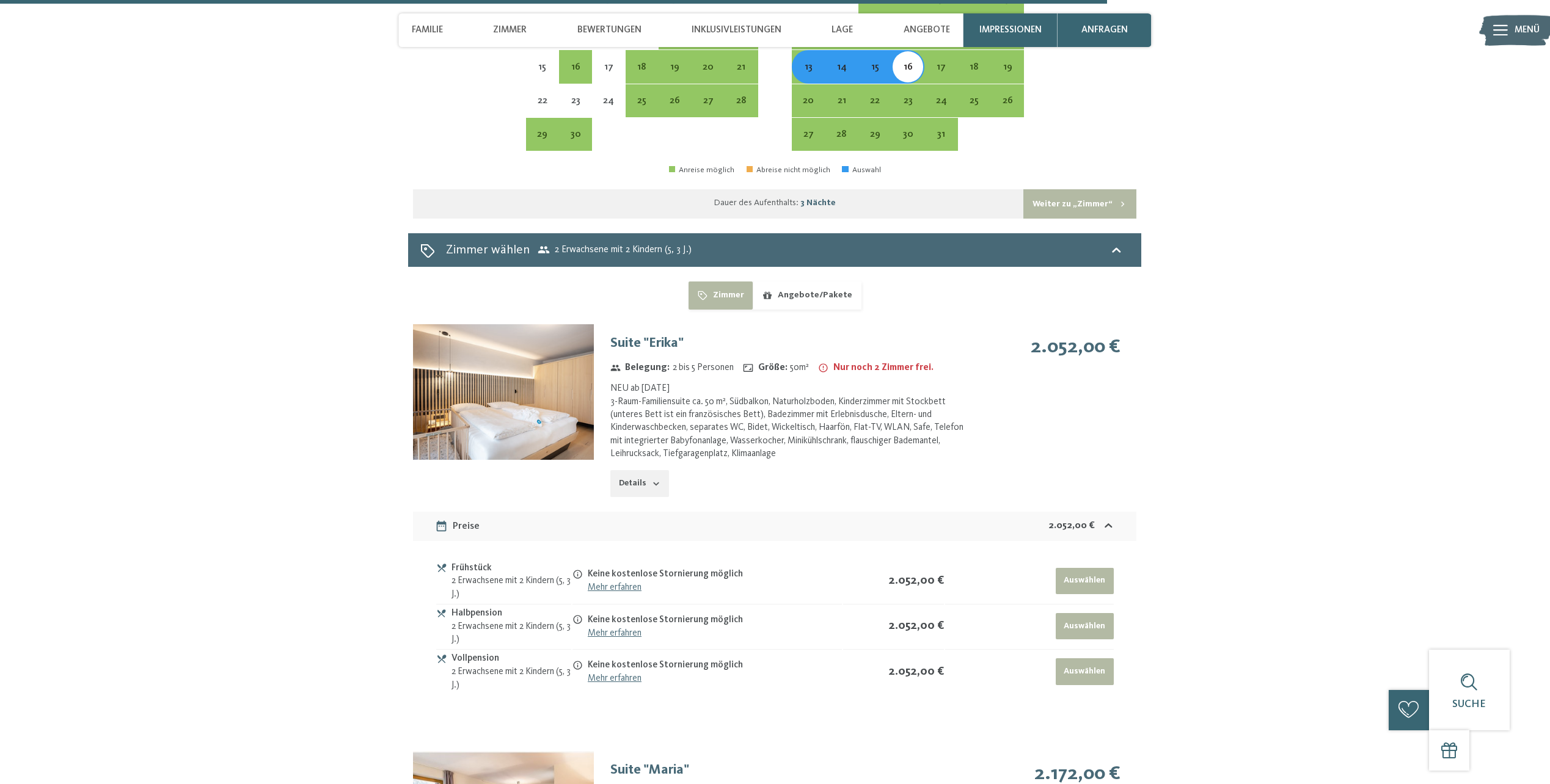
click at [638, 674] on link "Mehr erfahren" at bounding box center [615, 679] width 54 height 10
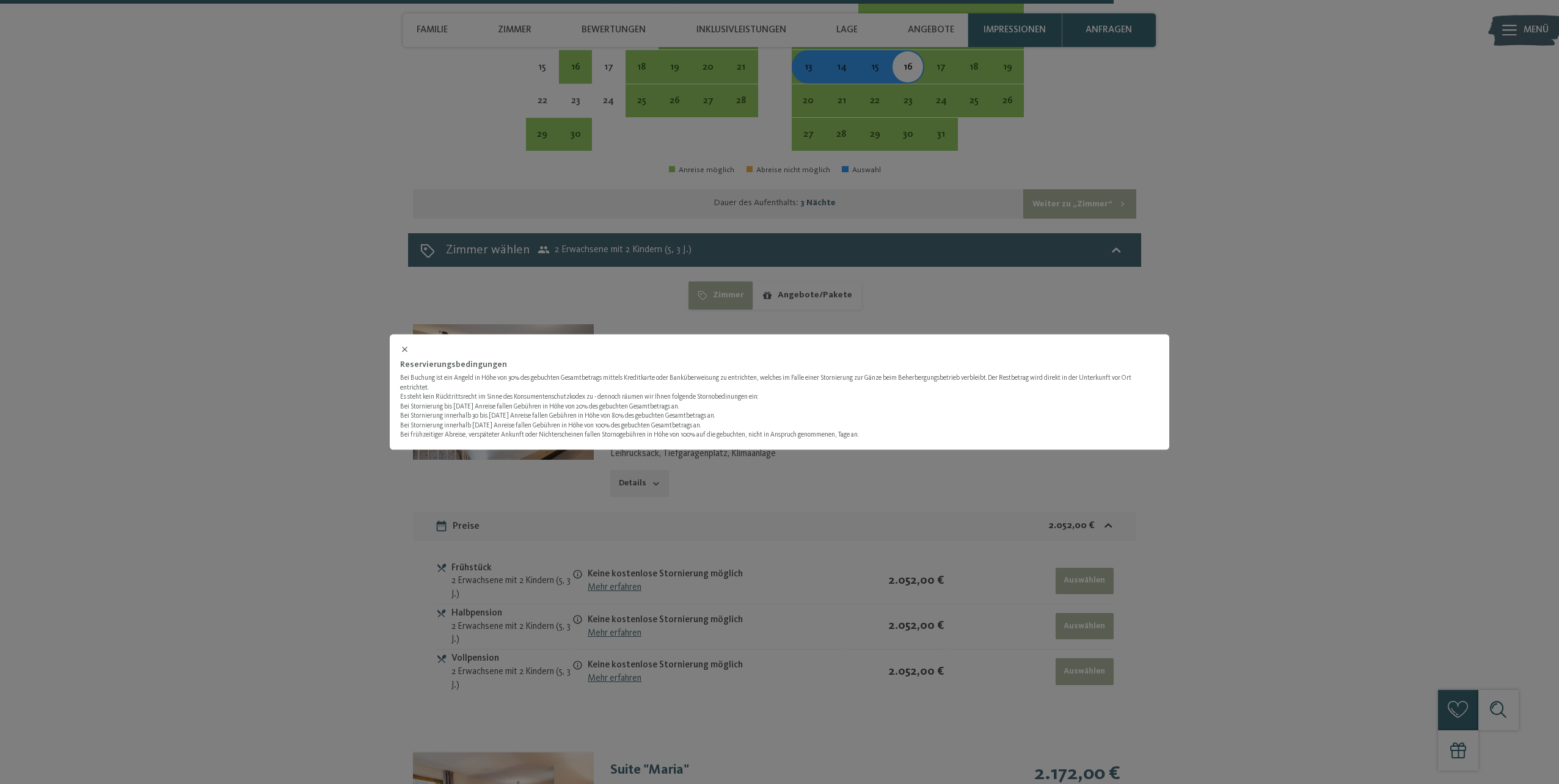
click at [735, 611] on div "Reservierungsbedingungen Bei Buchung ist ein Angeld in Höhe von 30% des gebucht…" at bounding box center [779, 392] width 1559 height 784
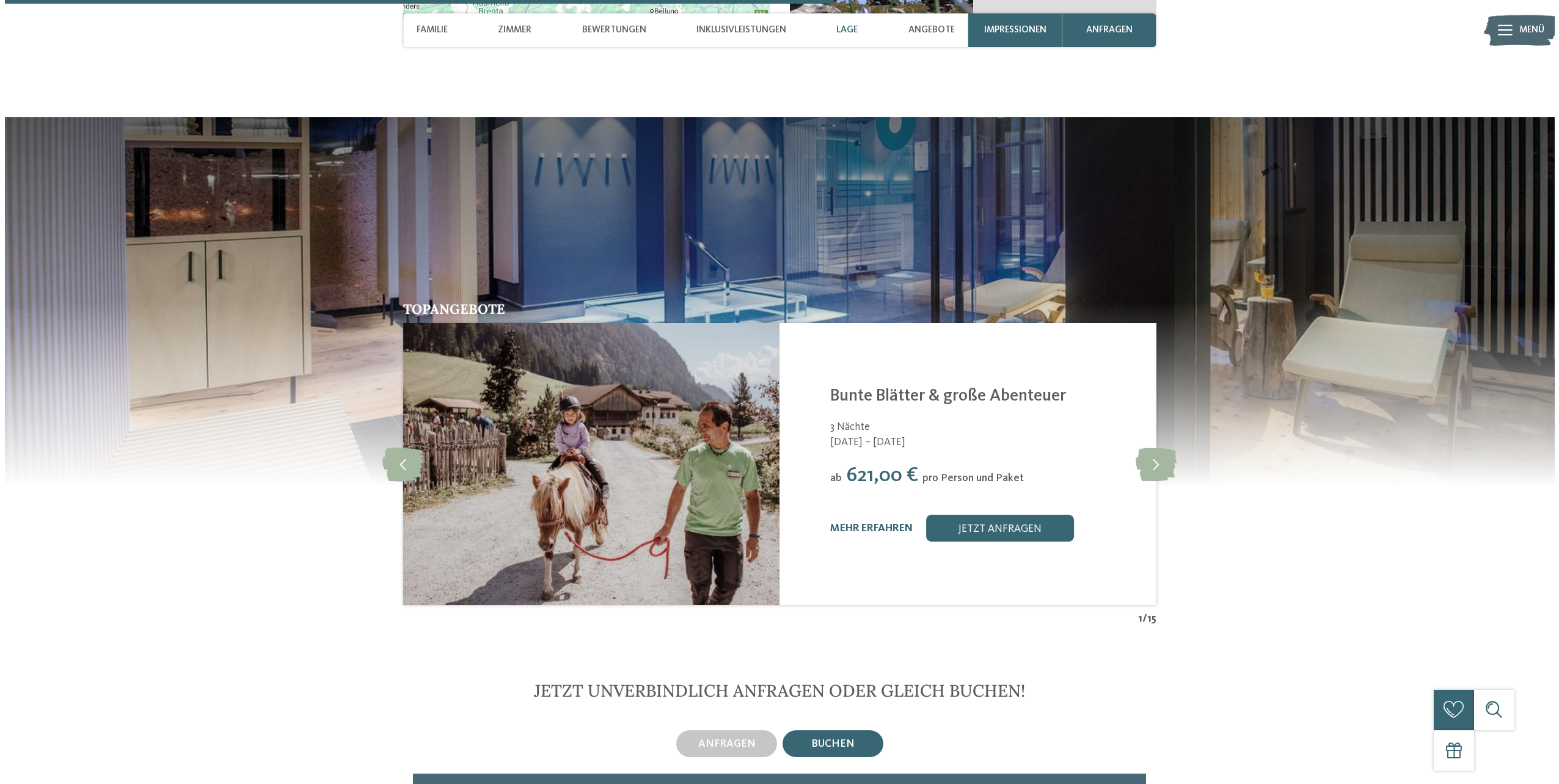
scroll to position [3054, 0]
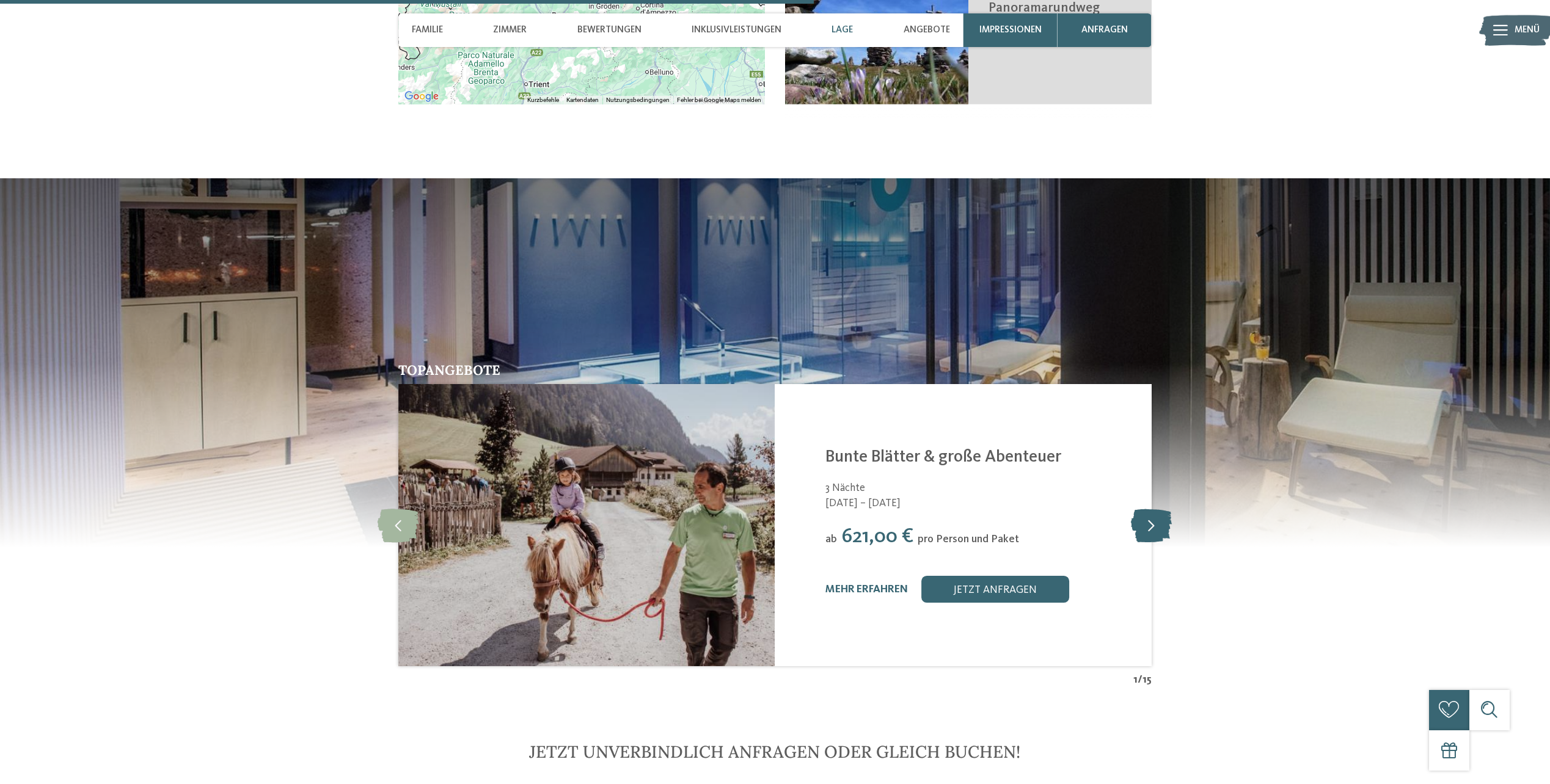
click at [1148, 509] on icon at bounding box center [1151, 525] width 41 height 33
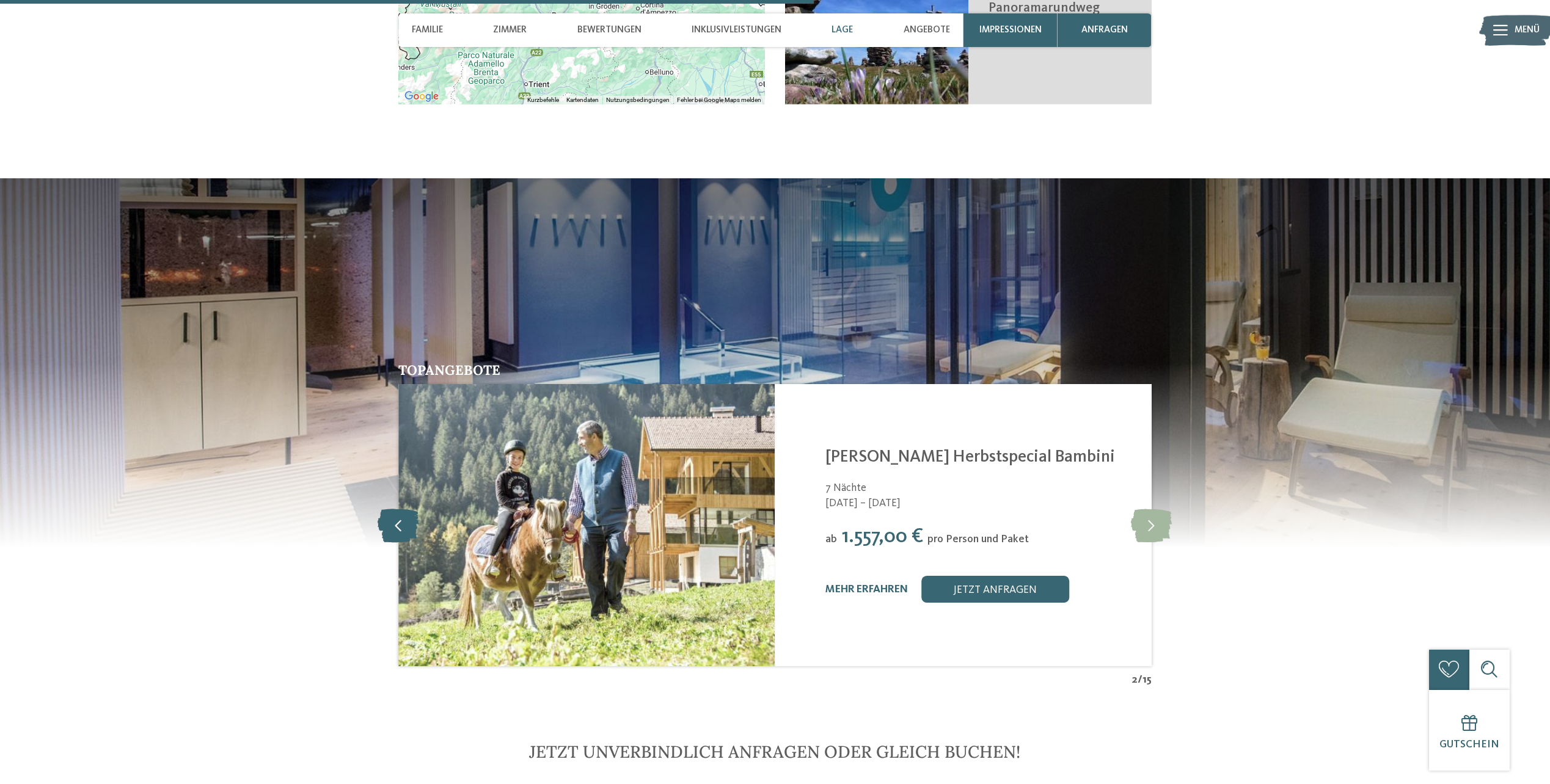
click at [404, 509] on icon at bounding box center [398, 525] width 41 height 33
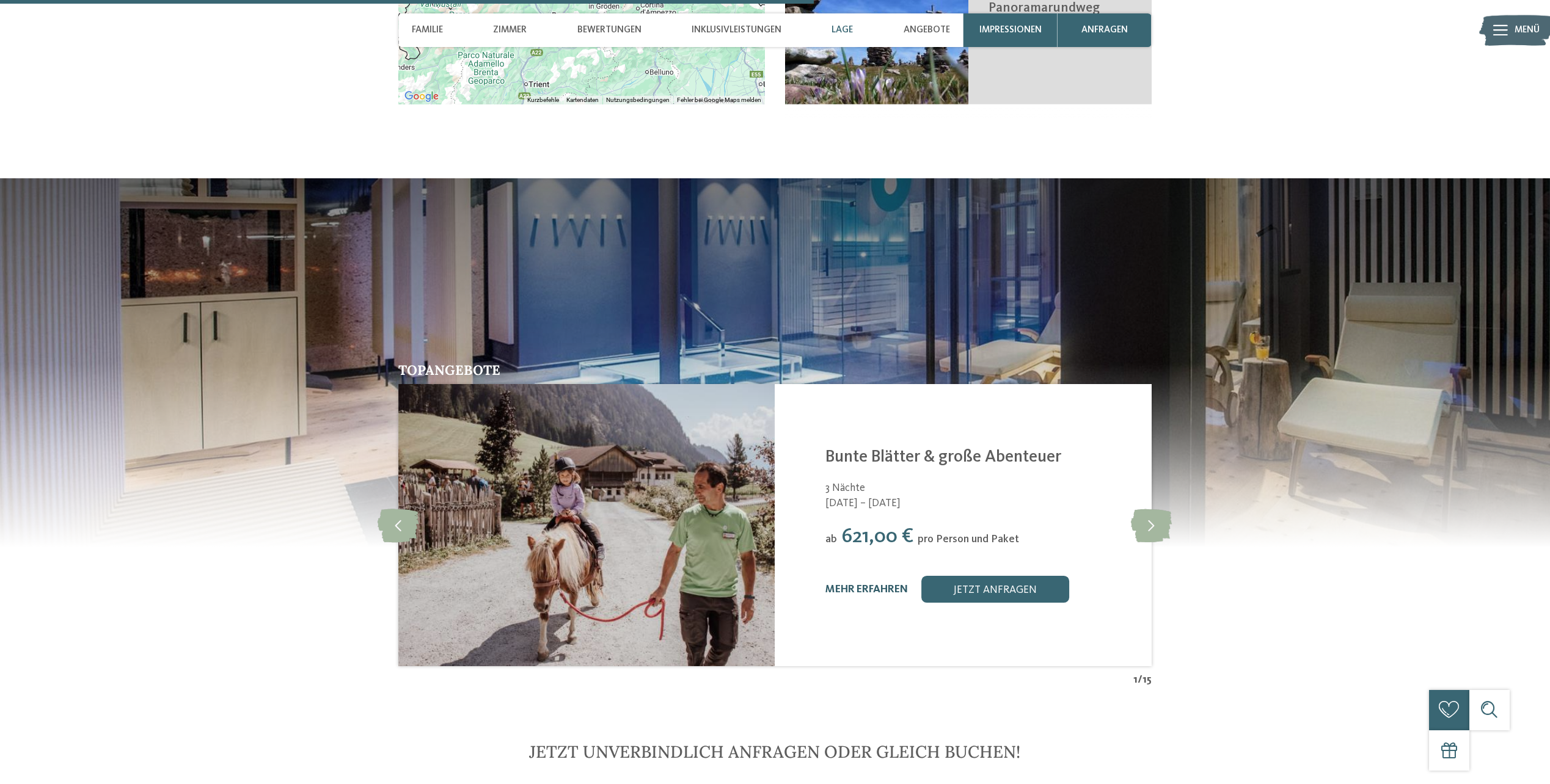
click at [869, 585] on link "mehr erfahren" at bounding box center [867, 590] width 82 height 11
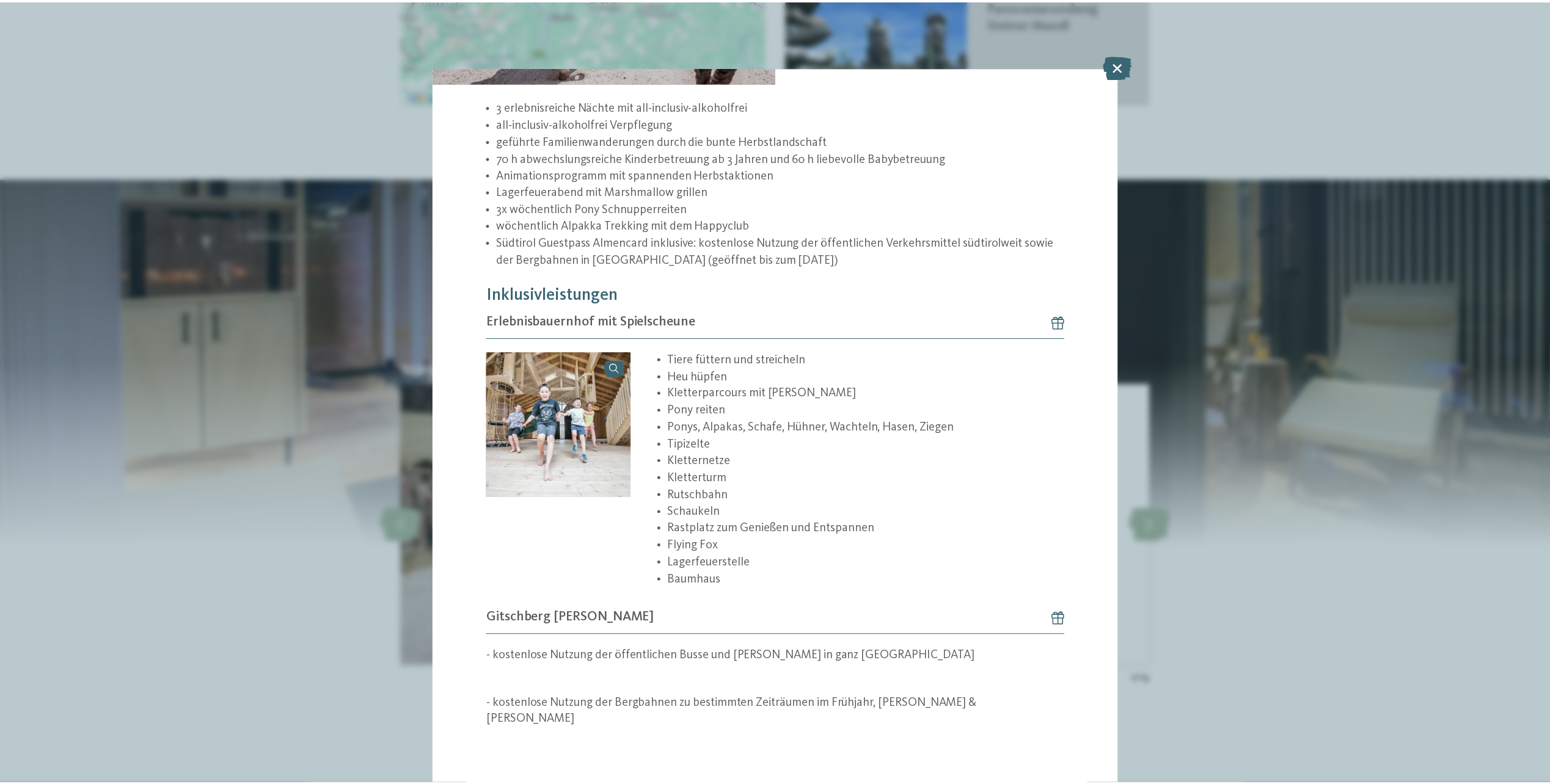
scroll to position [244, 0]
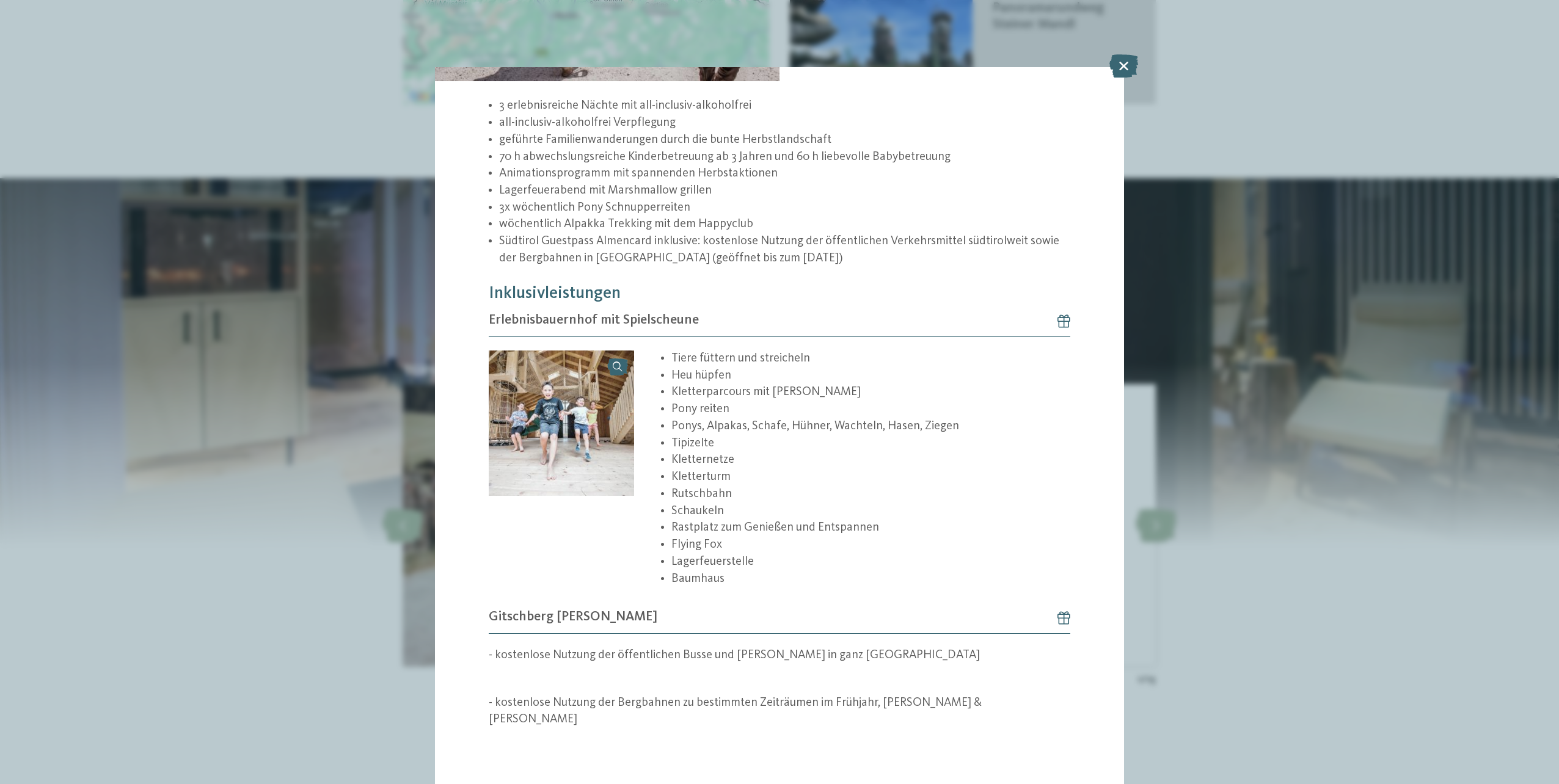
click at [1163, 626] on div "Angebot 1 / 15 1" at bounding box center [779, 392] width 1559 height 784
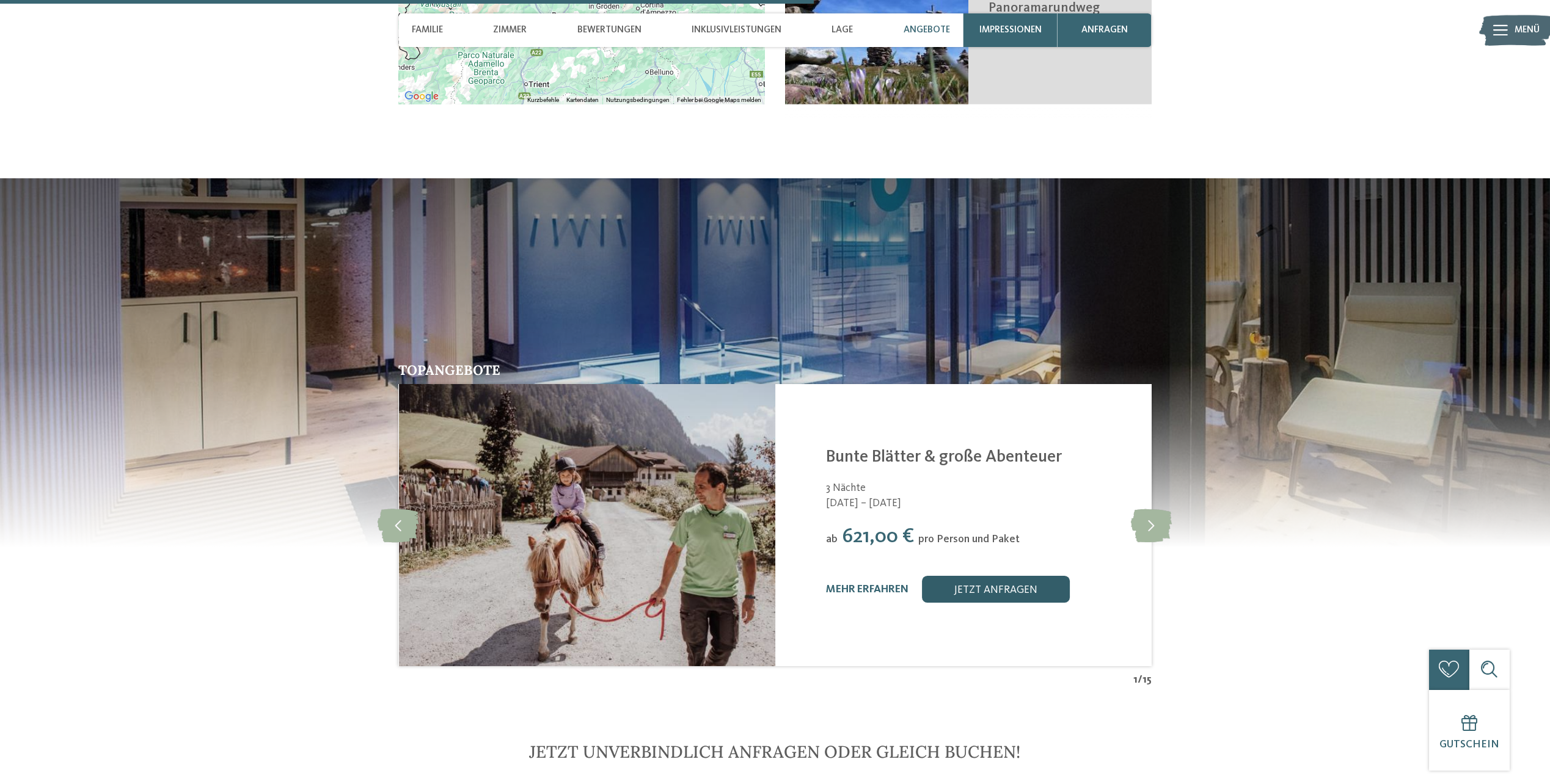
click at [995, 576] on link "jetzt anfragen" at bounding box center [995, 589] width 148 height 27
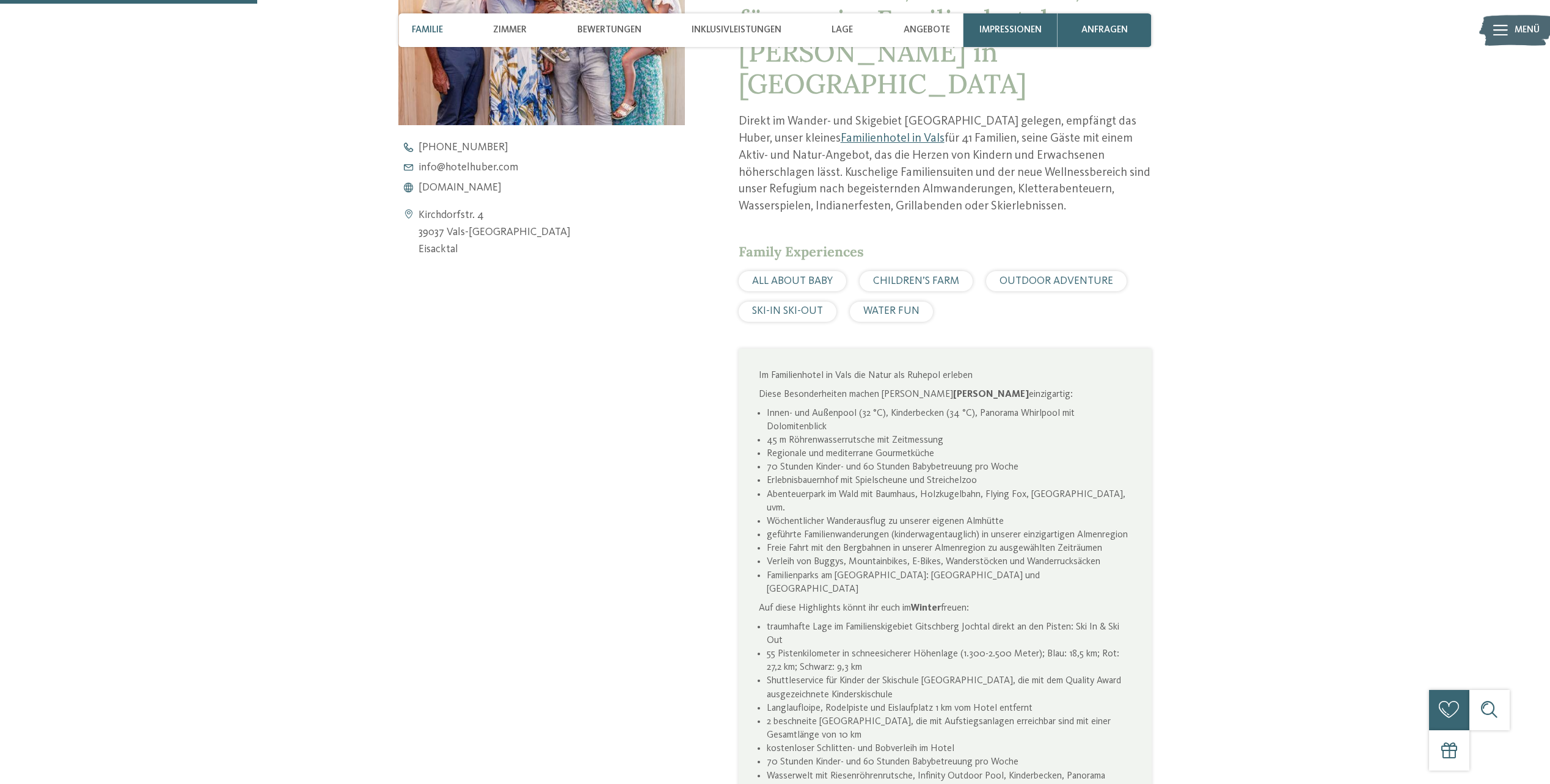
scroll to position [371, 0]
